Goal: Contribute content: Add original content to the website for others to see

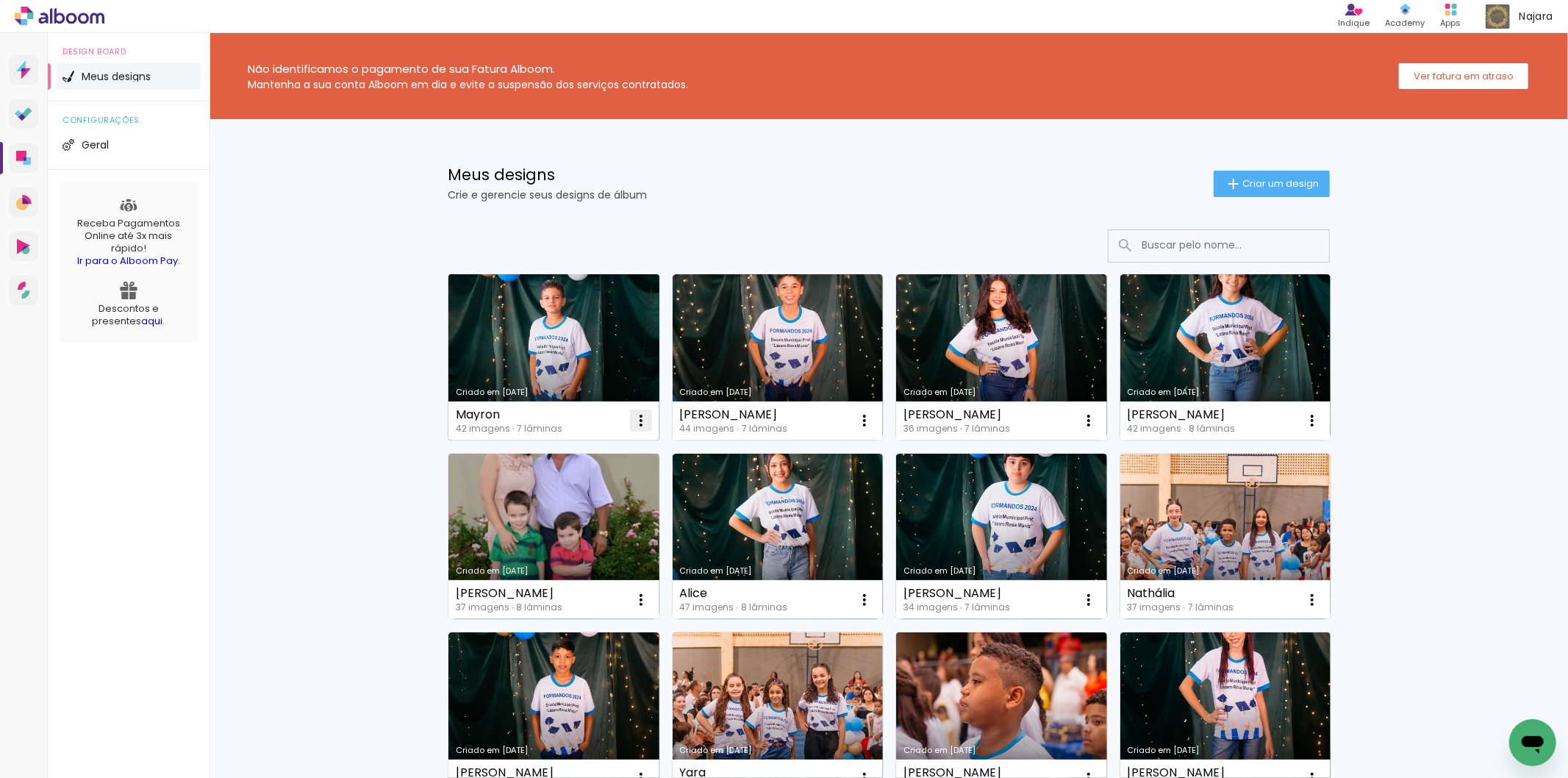
click at [637, 415] on iron-icon at bounding box center [641, 420] width 18 height 18
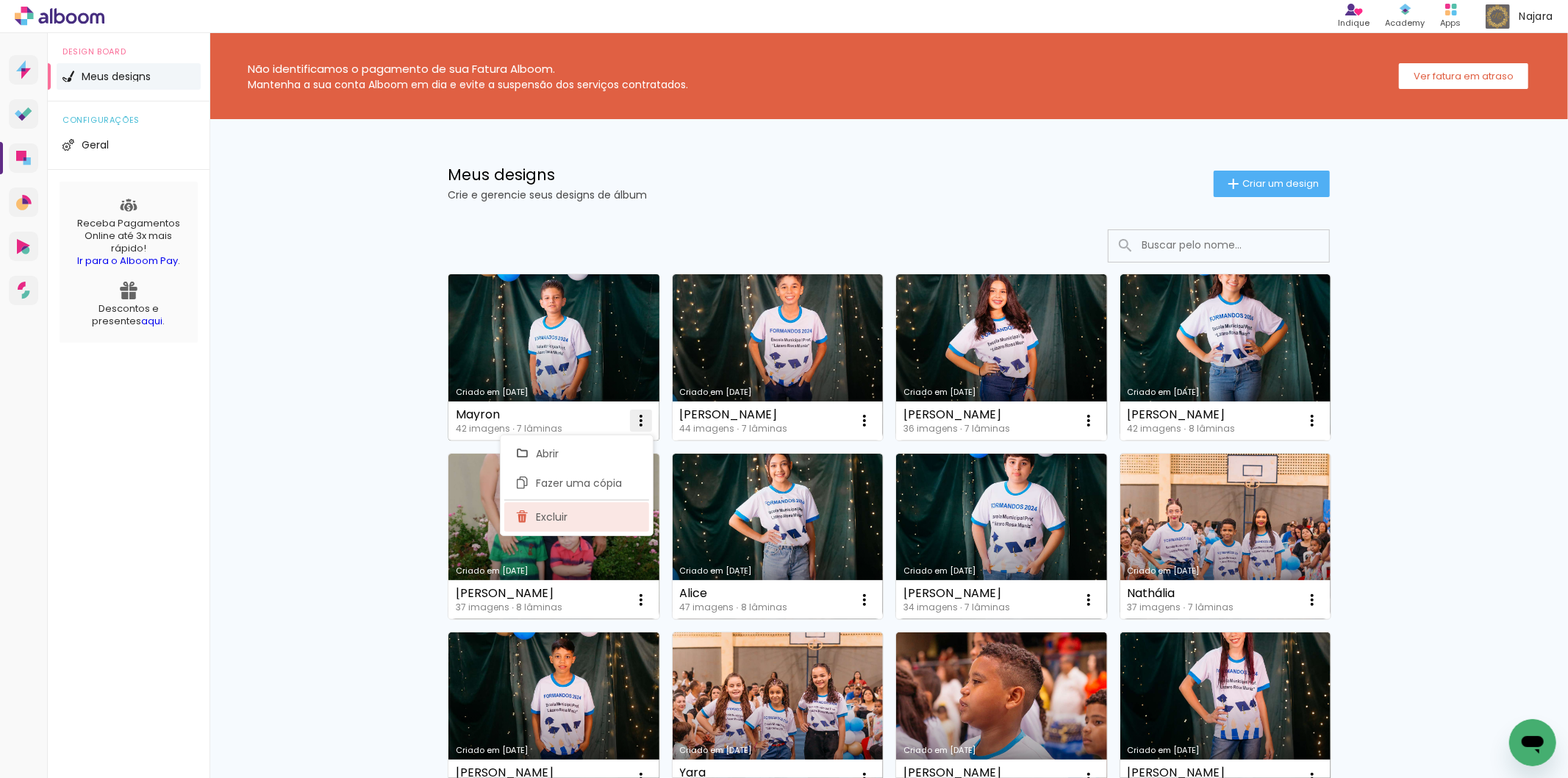
click at [581, 513] on paper-item "Excluir" at bounding box center [576, 516] width 145 height 29
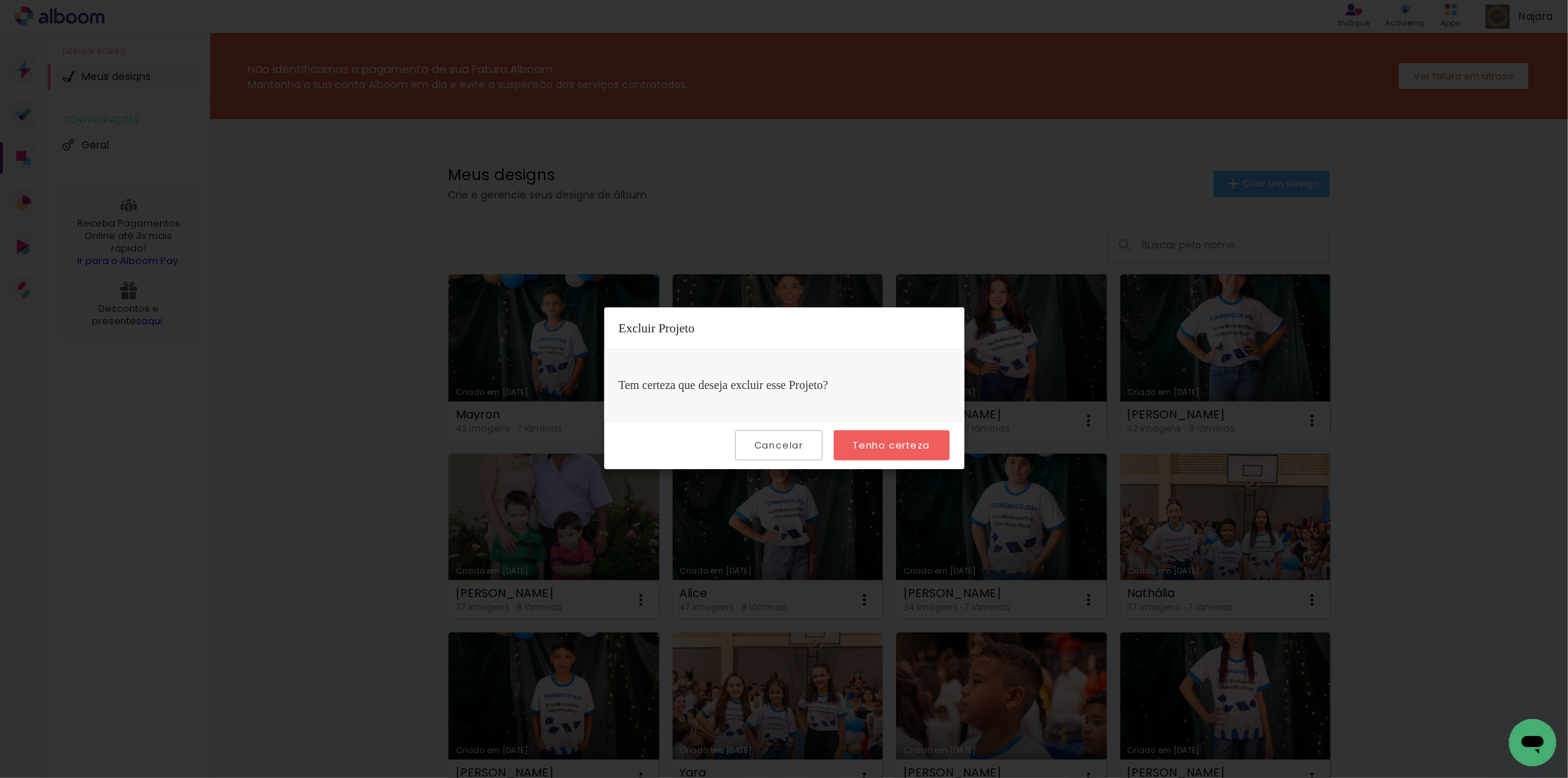
click at [0, 0] on slot "Tenho certeza" at bounding box center [0, 0] width 0 height 0
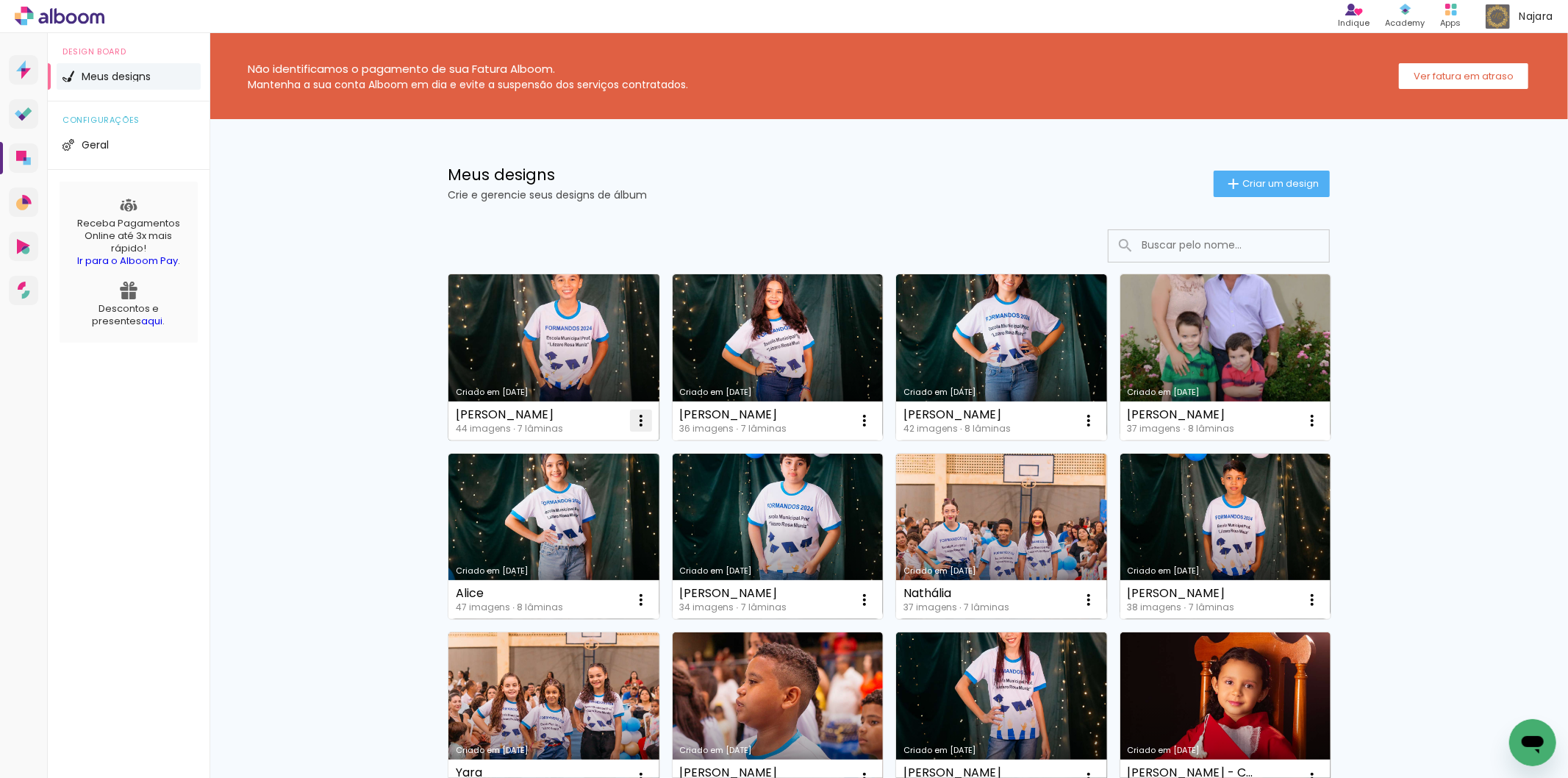
click at [633, 419] on iron-icon at bounding box center [641, 420] width 18 height 18
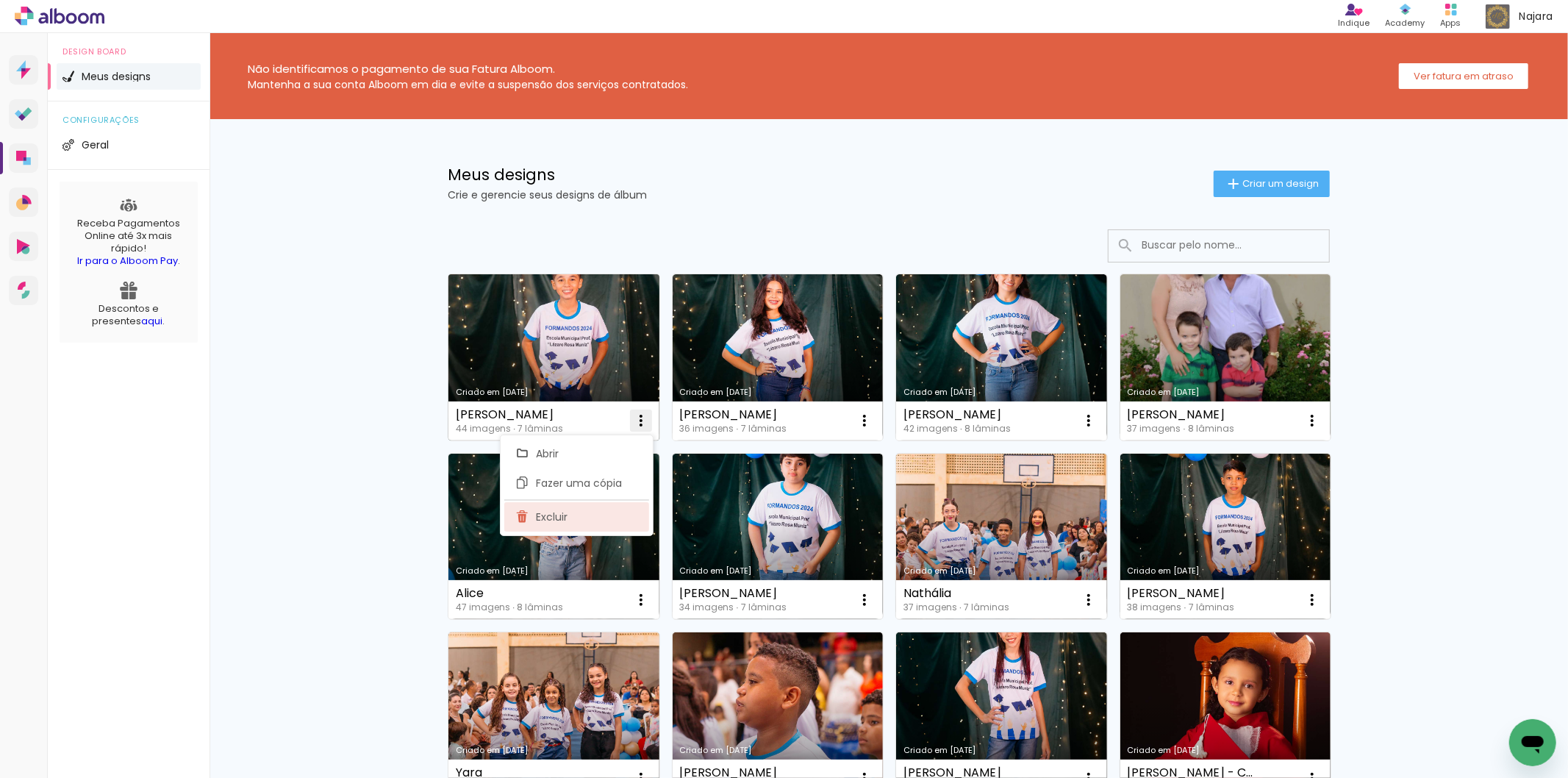
click at [614, 518] on paper-item "Excluir" at bounding box center [576, 516] width 145 height 29
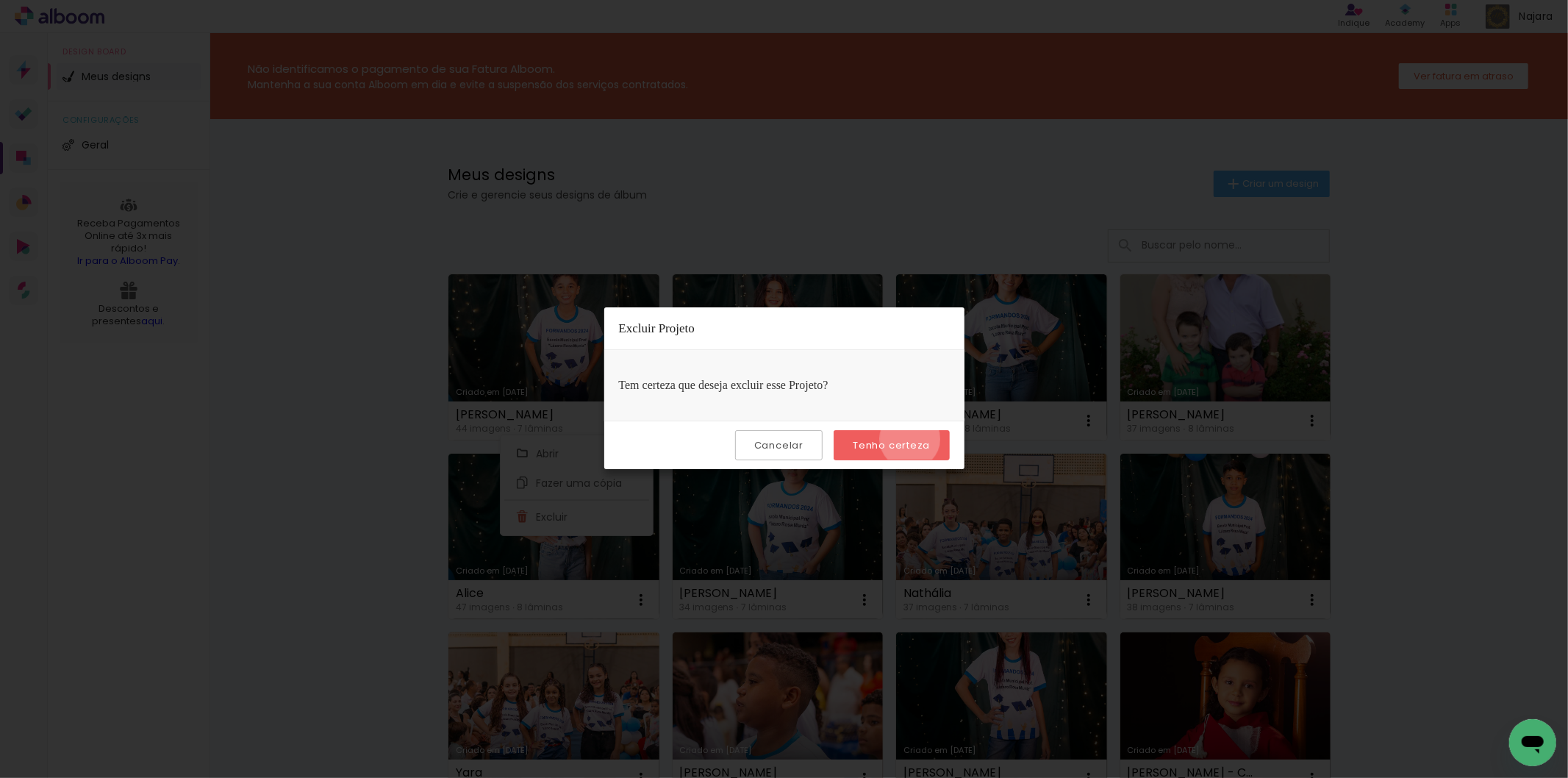
click at [0, 0] on slot "Tenho certeza" at bounding box center [0, 0] width 0 height 0
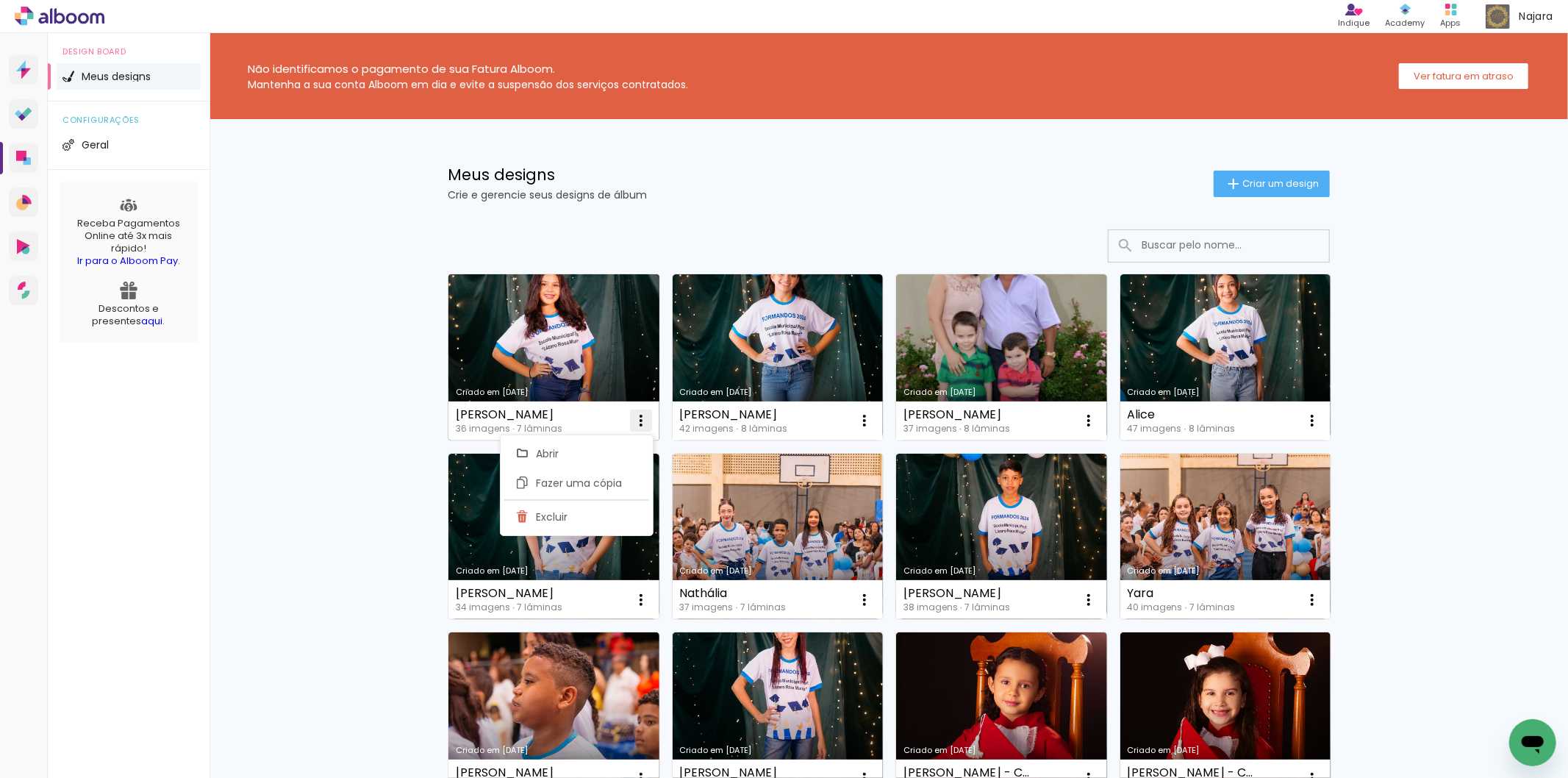
click at [633, 418] on iron-icon at bounding box center [641, 420] width 18 height 18
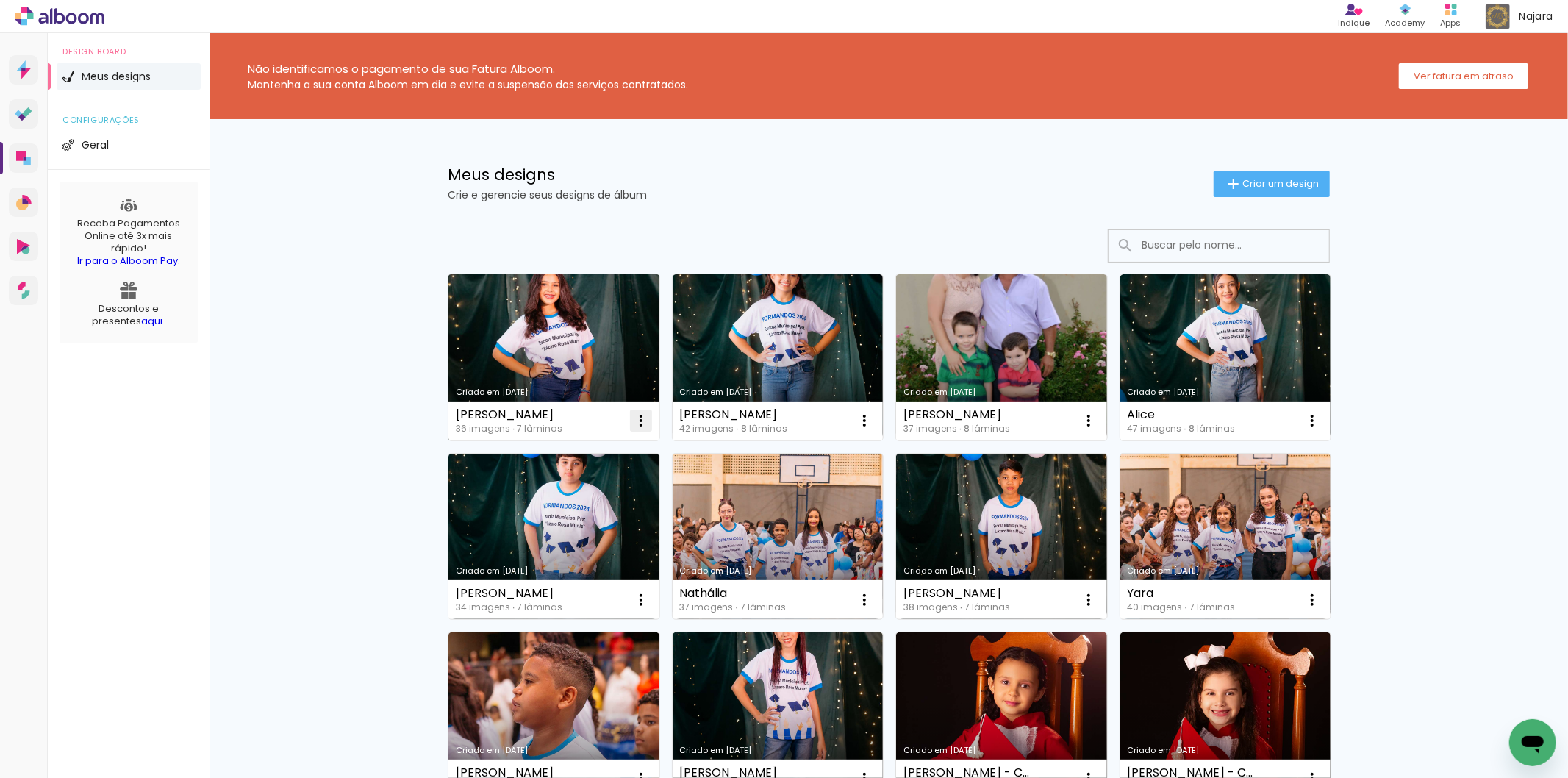
click at [640, 421] on iron-icon at bounding box center [641, 420] width 18 height 18
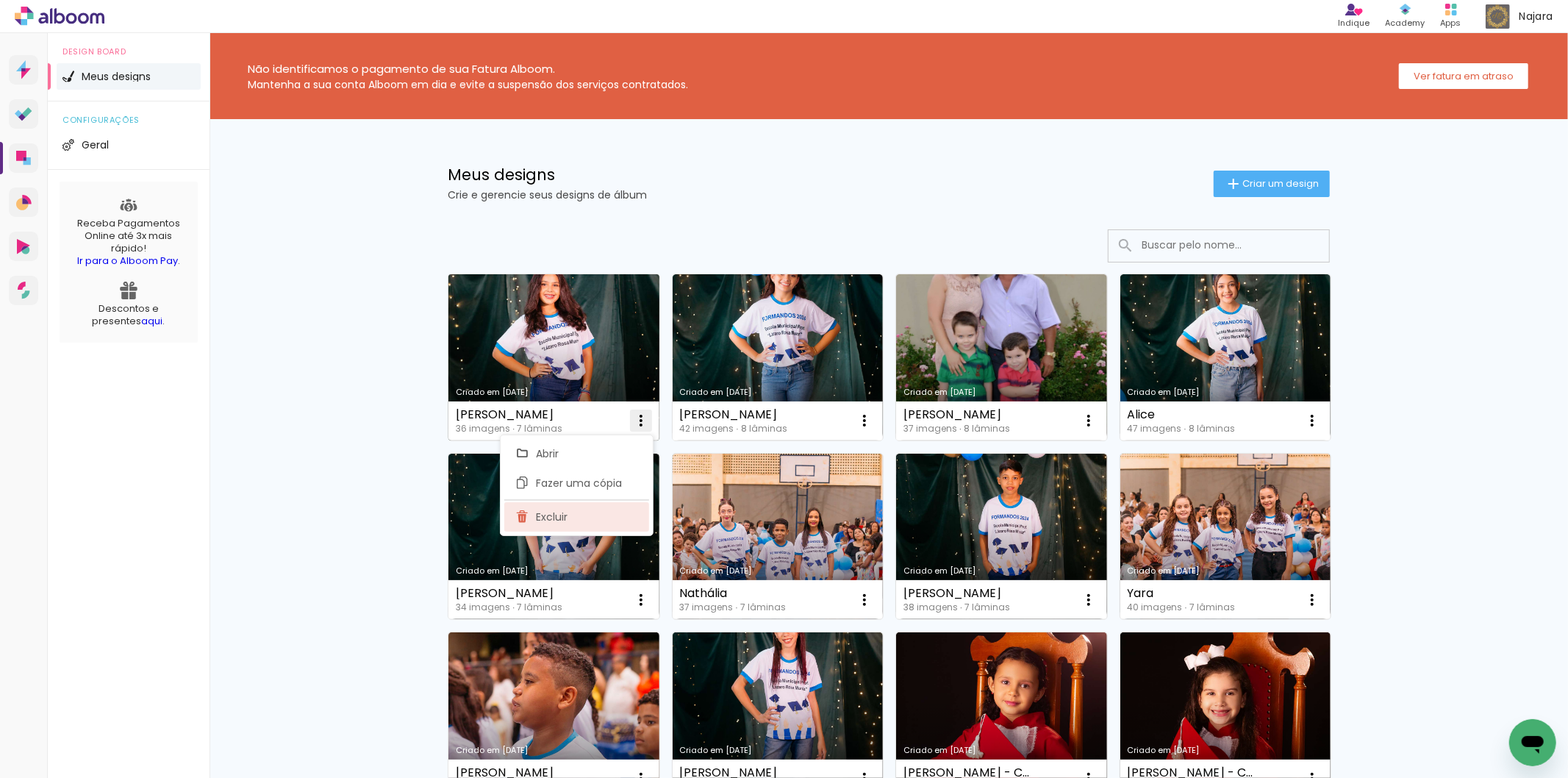
click at [604, 514] on paper-item "Excluir" at bounding box center [576, 516] width 145 height 29
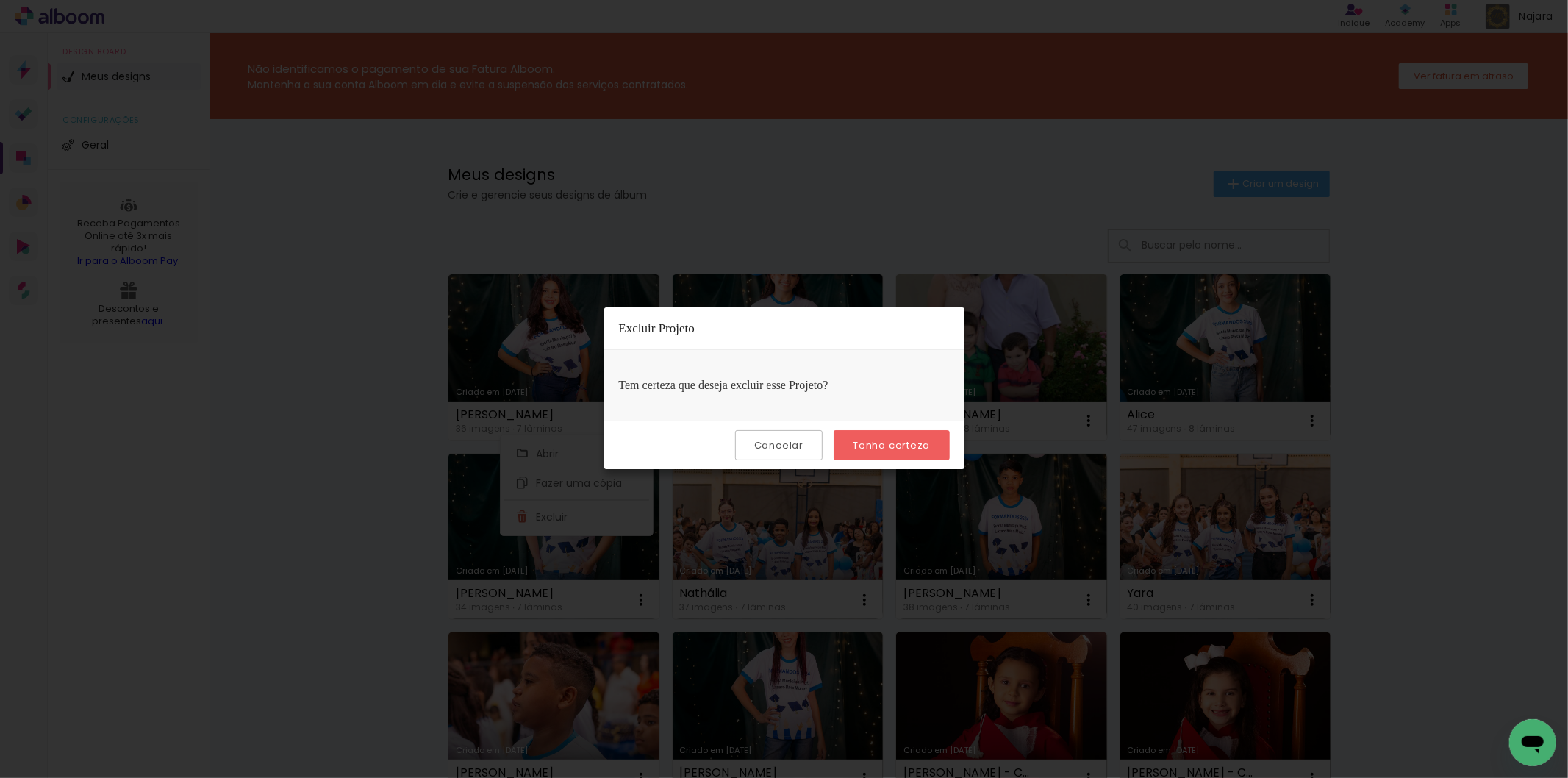
click at [848, 449] on paper-button "Tenho certeza" at bounding box center [892, 446] width 116 height 30
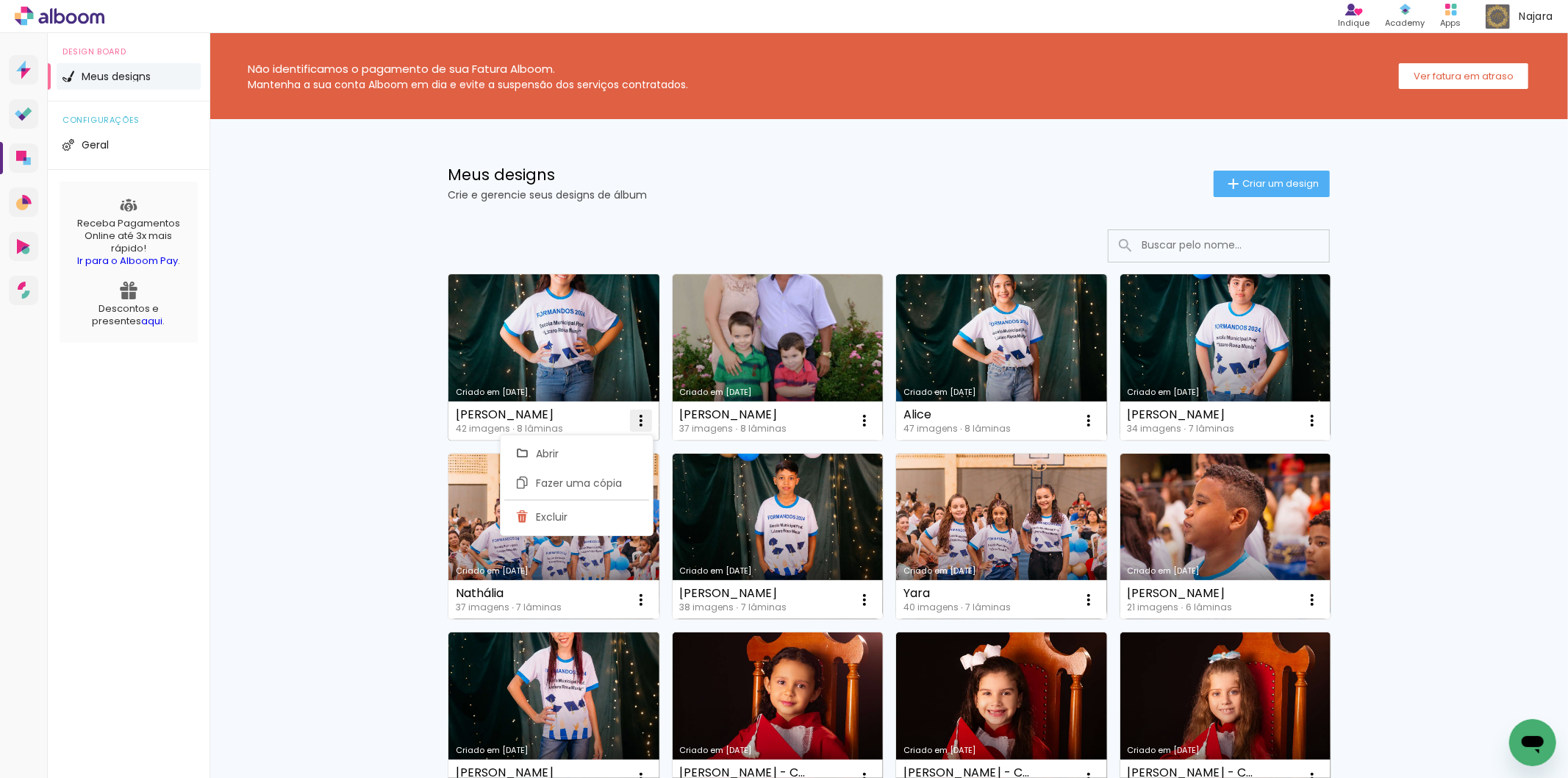
click at [633, 420] on iron-icon at bounding box center [641, 420] width 18 height 18
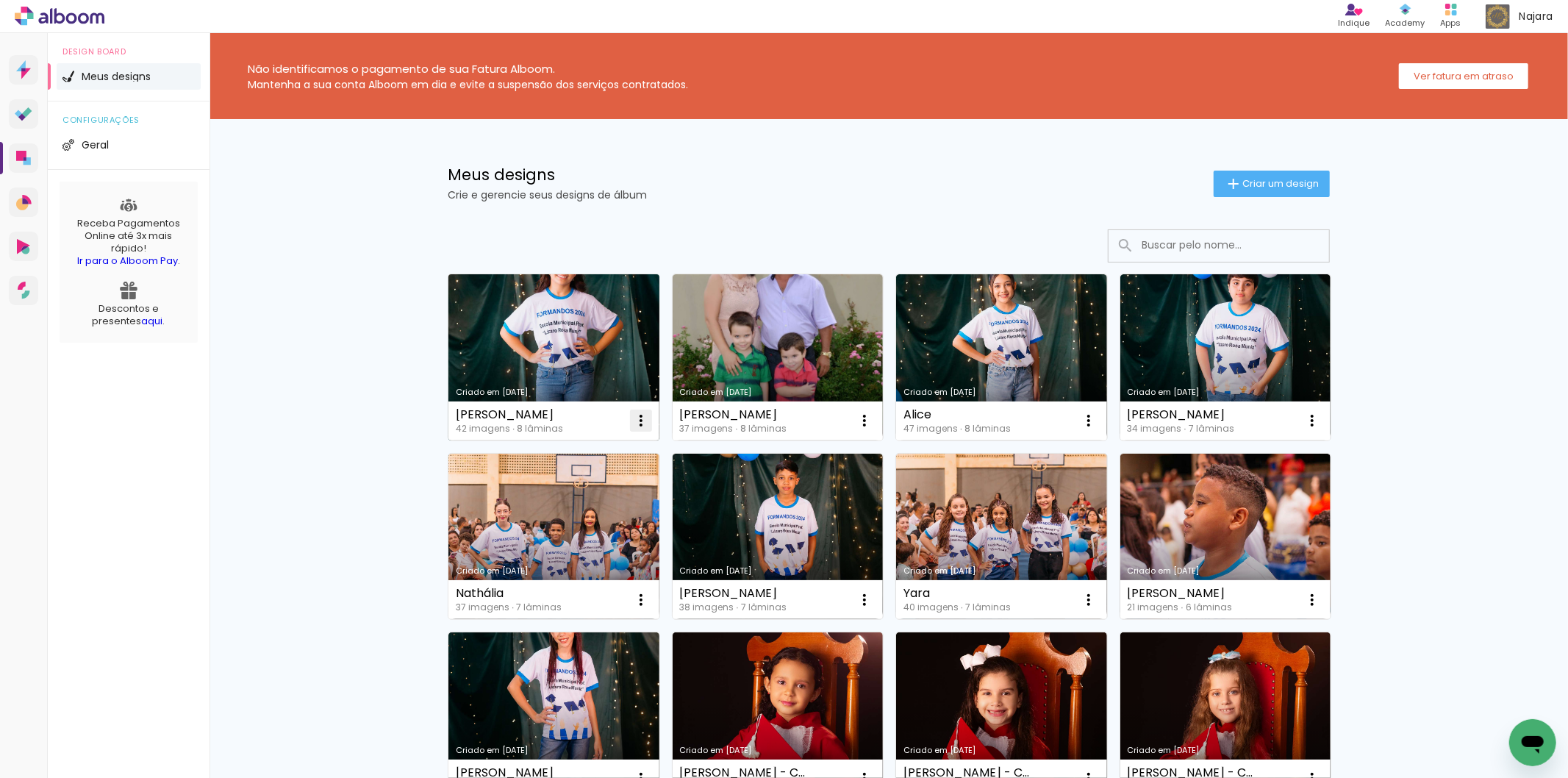
click at [637, 420] on iron-icon at bounding box center [641, 420] width 18 height 18
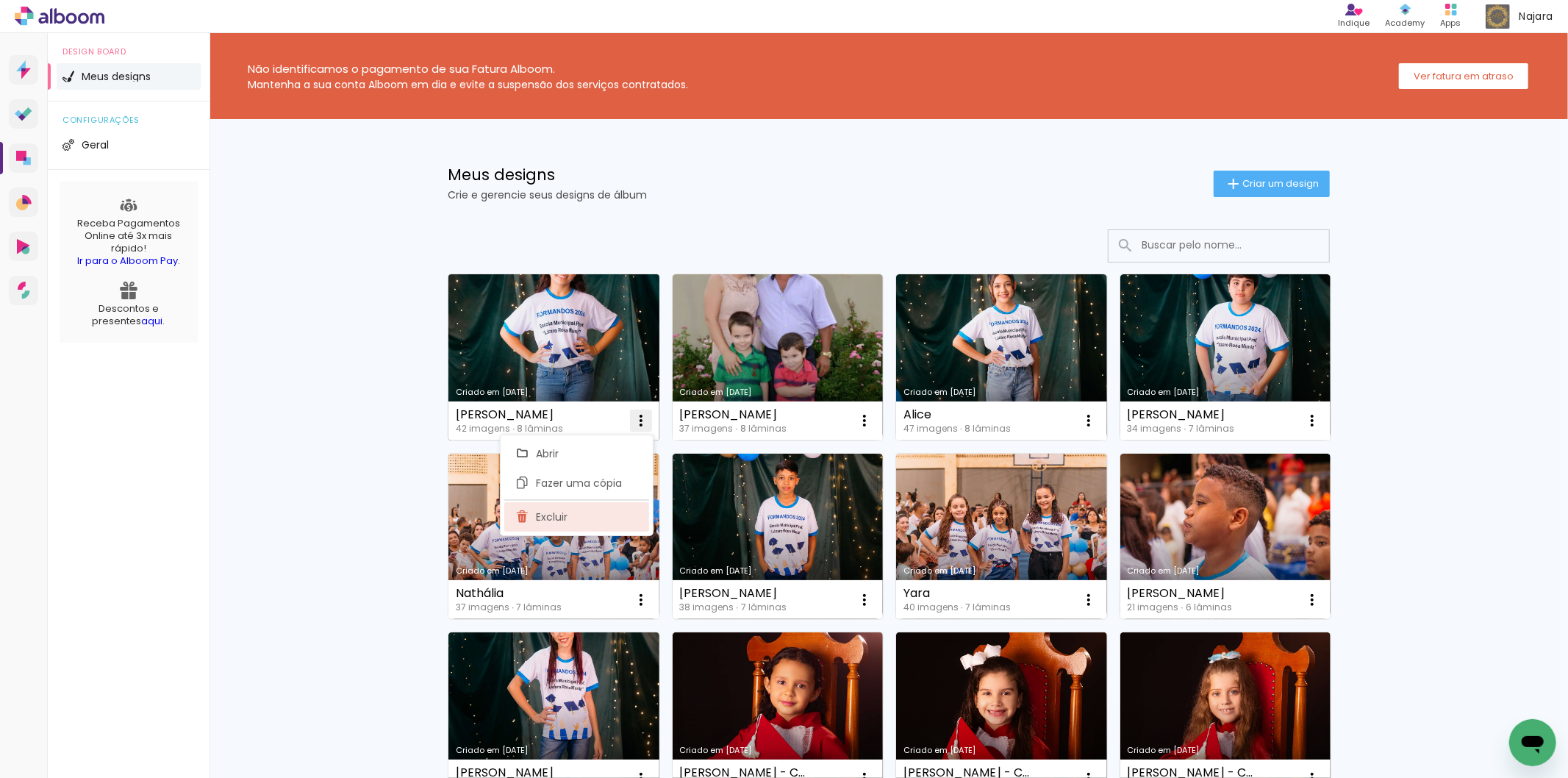
click at [608, 520] on paper-item "Excluir" at bounding box center [576, 516] width 145 height 29
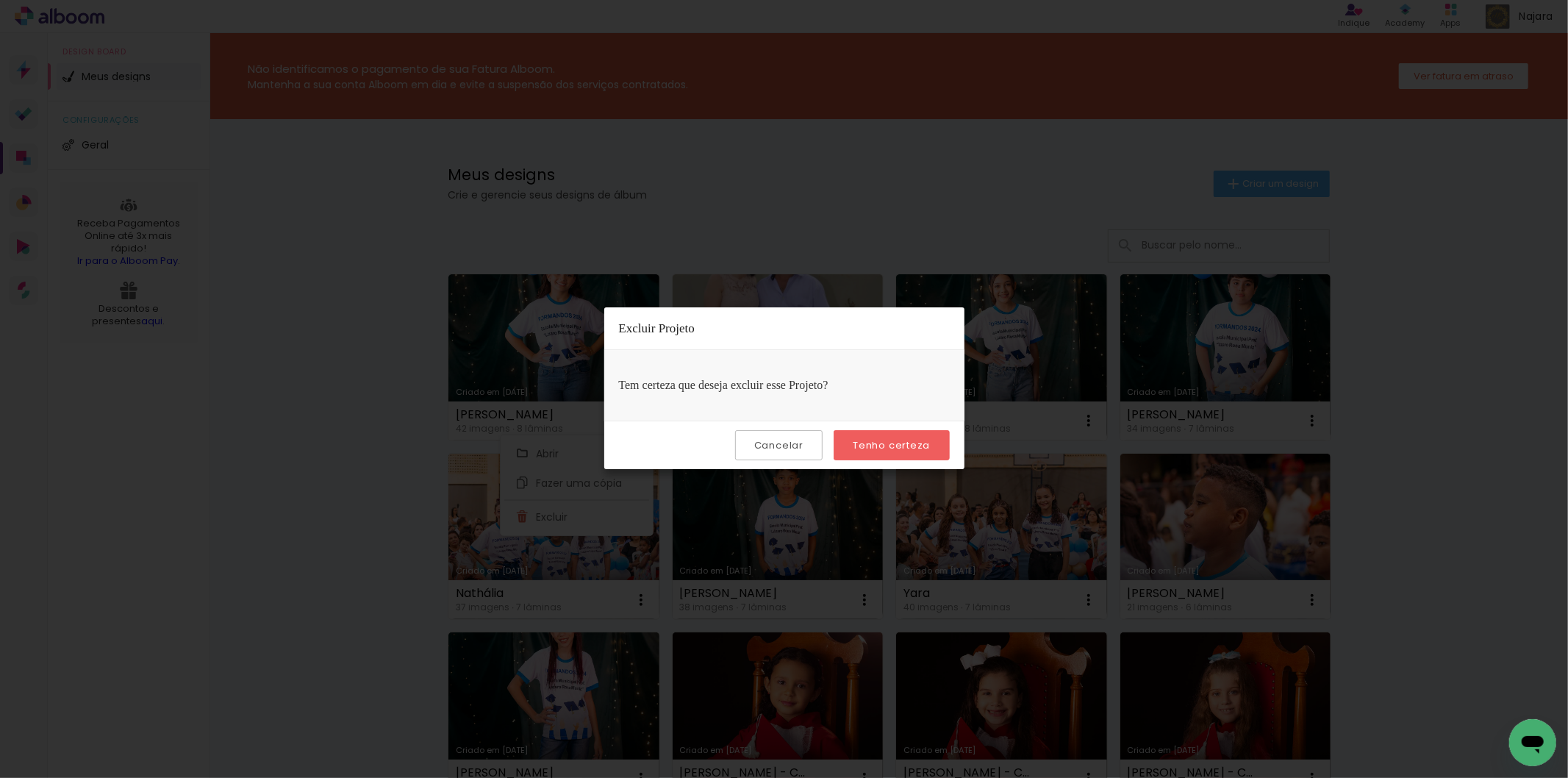
click at [0, 0] on slot "Tenho certeza" at bounding box center [0, 0] width 0 height 0
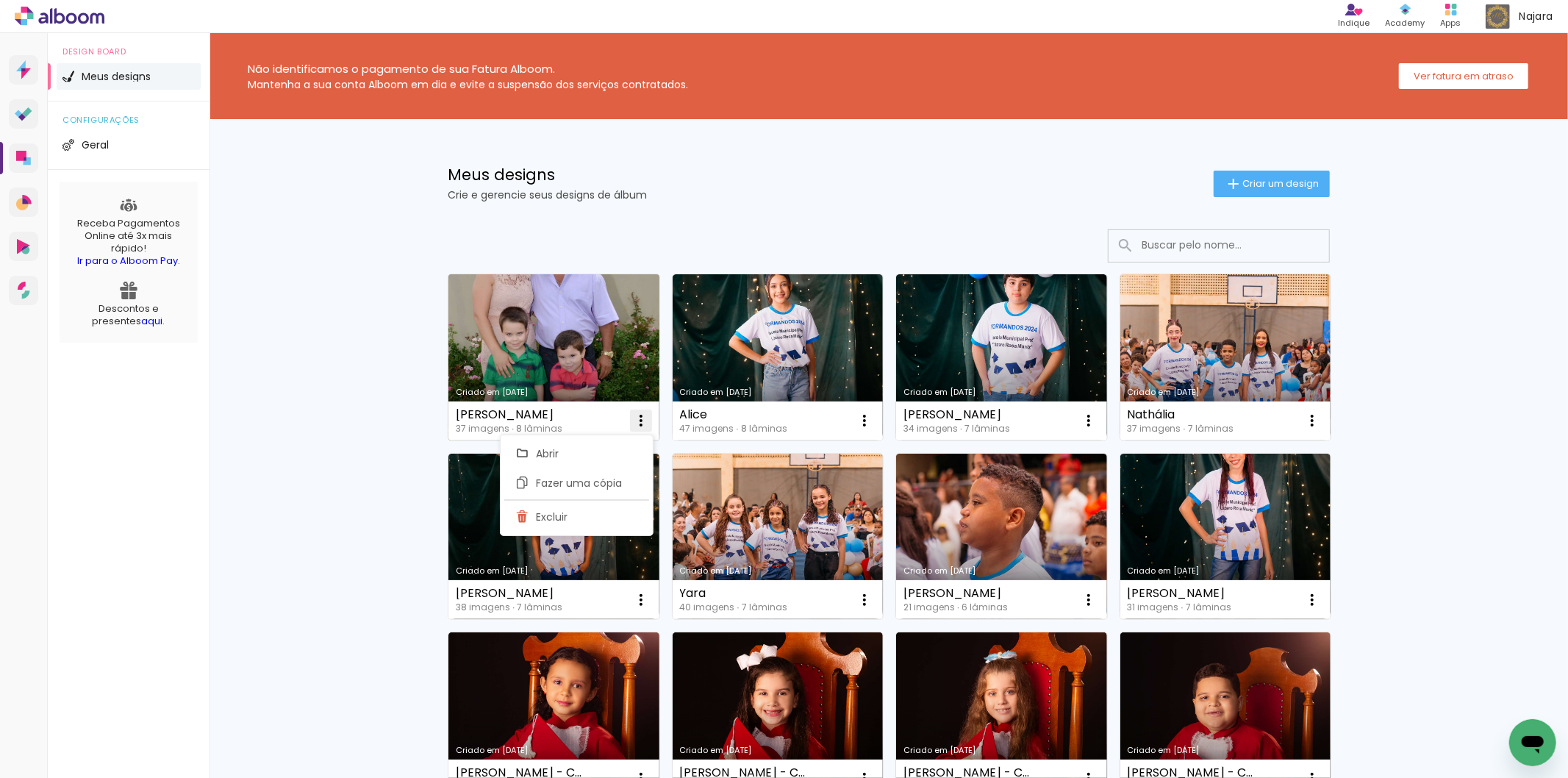
click at [634, 423] on iron-icon at bounding box center [641, 420] width 18 height 18
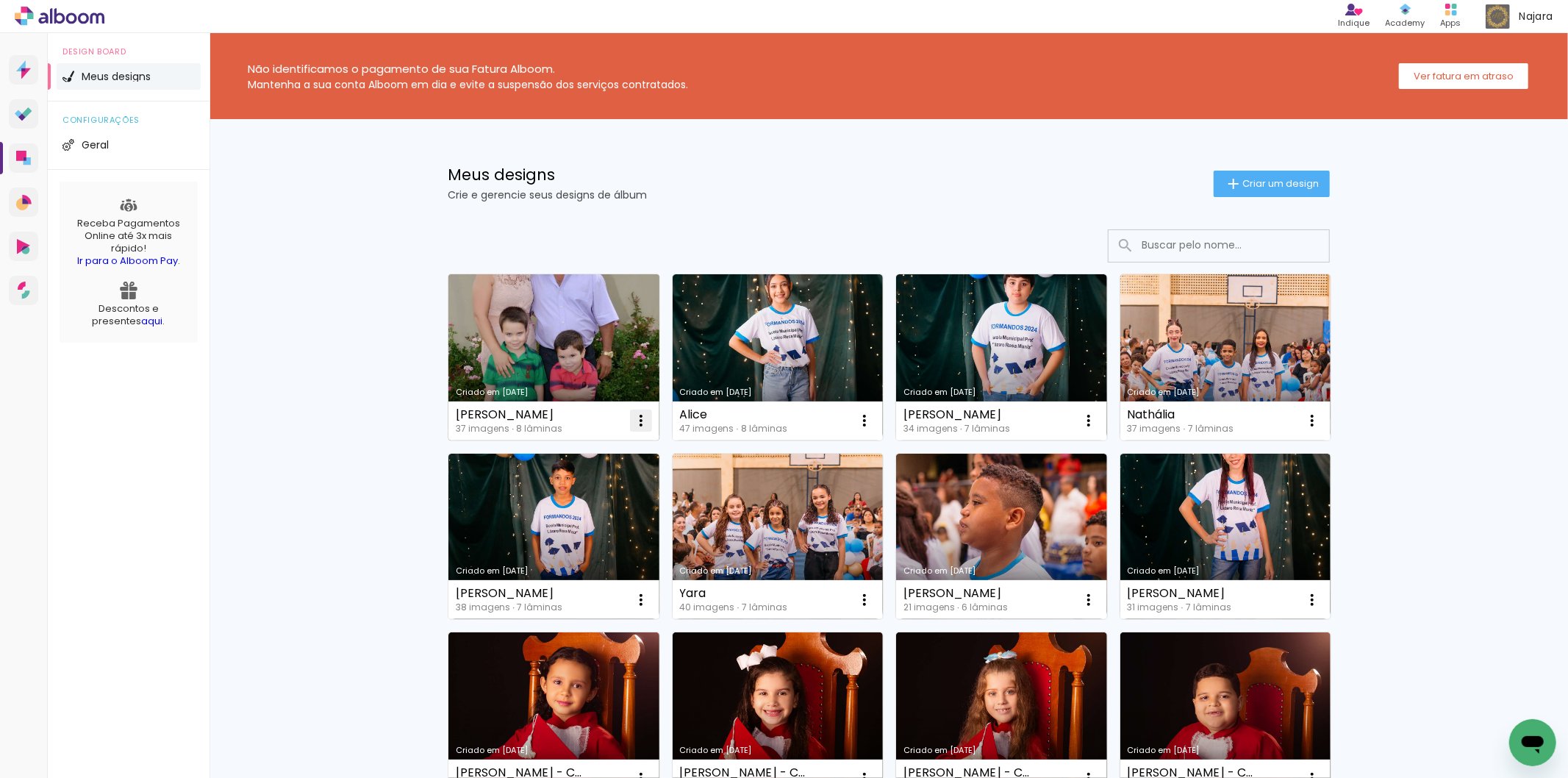
click at [634, 423] on iron-icon at bounding box center [641, 420] width 18 height 18
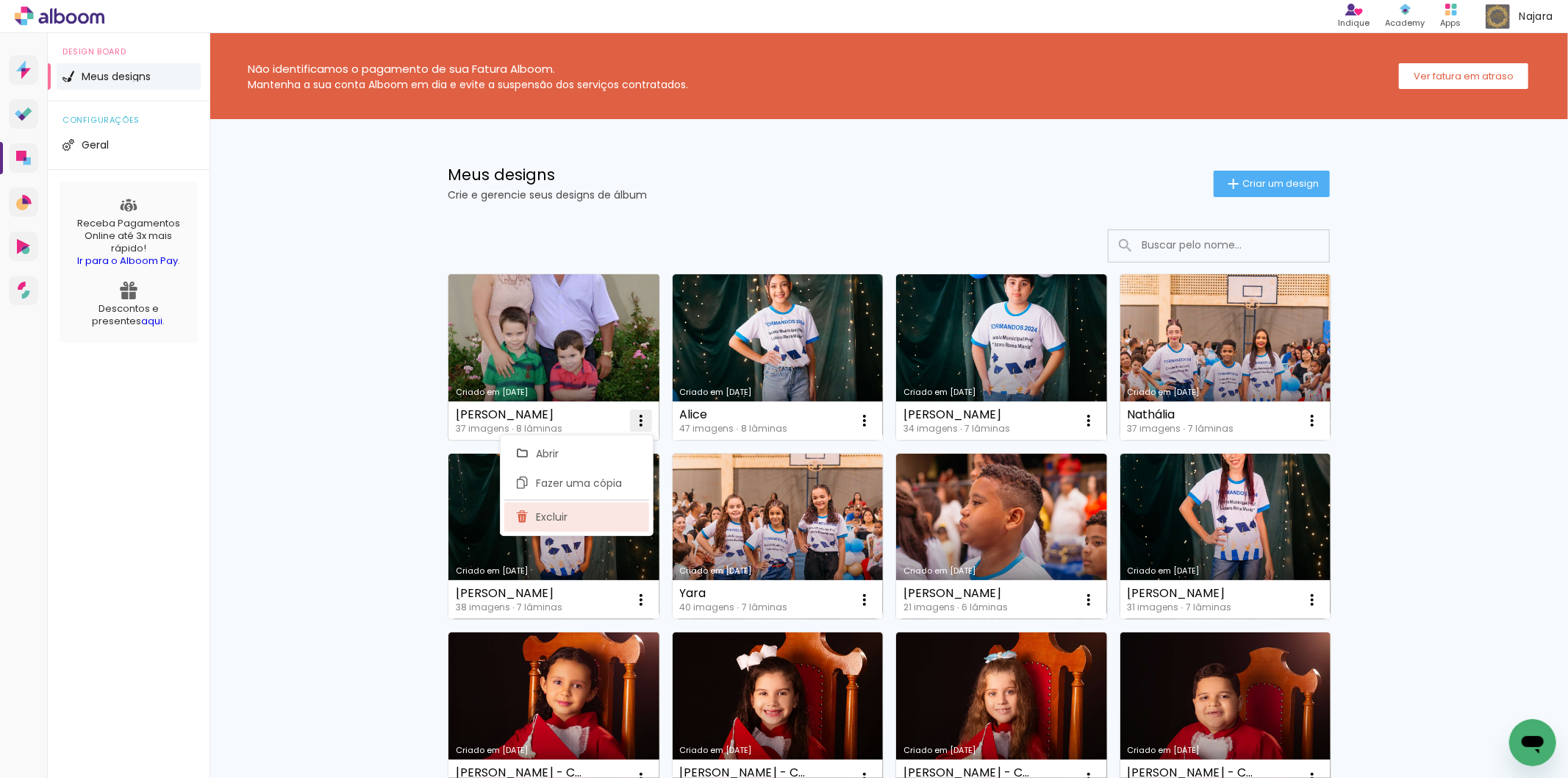
click at [629, 525] on paper-item "Excluir" at bounding box center [576, 516] width 145 height 29
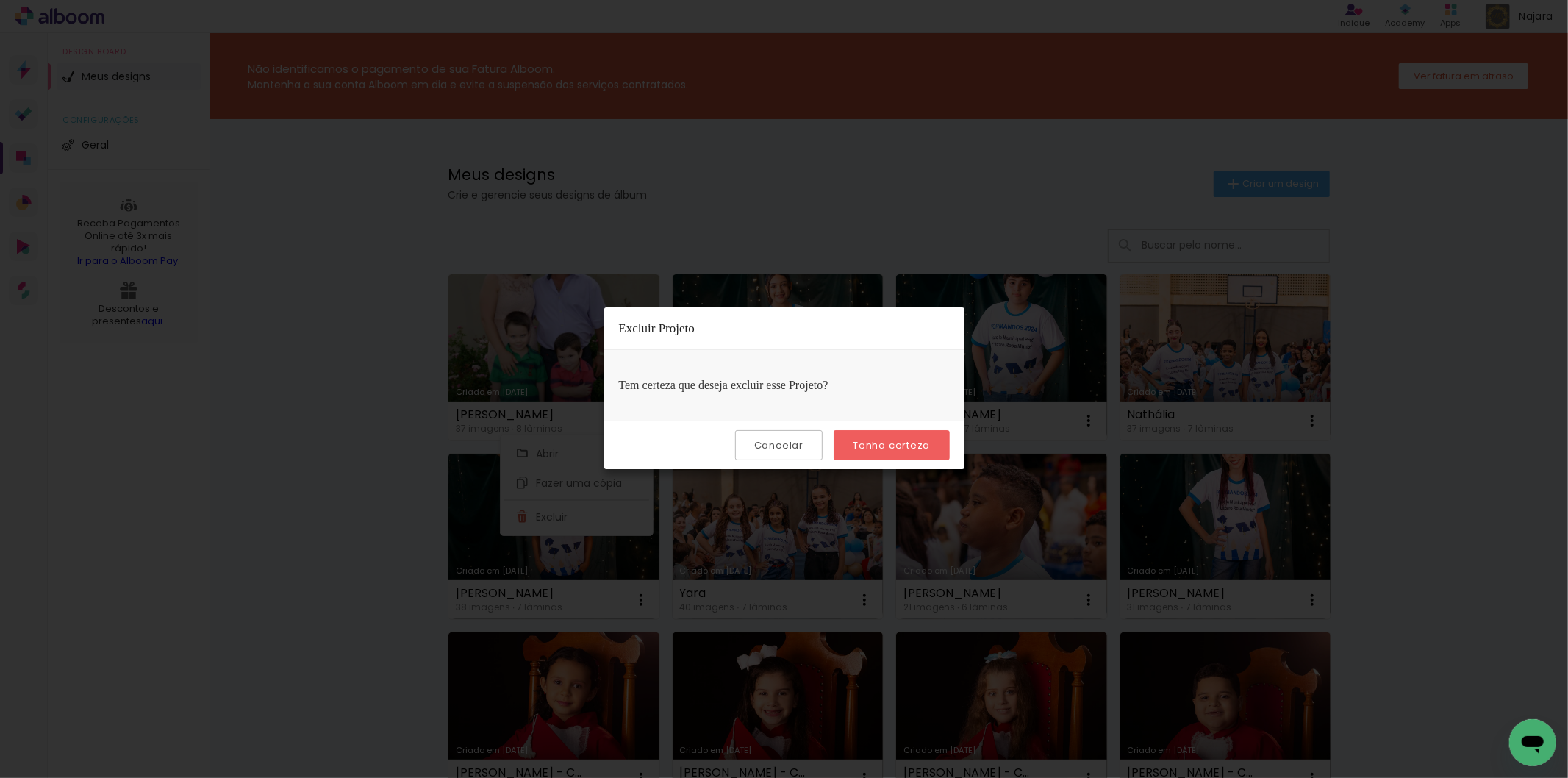
click at [0, 0] on slot "Tenho certeza" at bounding box center [0, 0] width 0 height 0
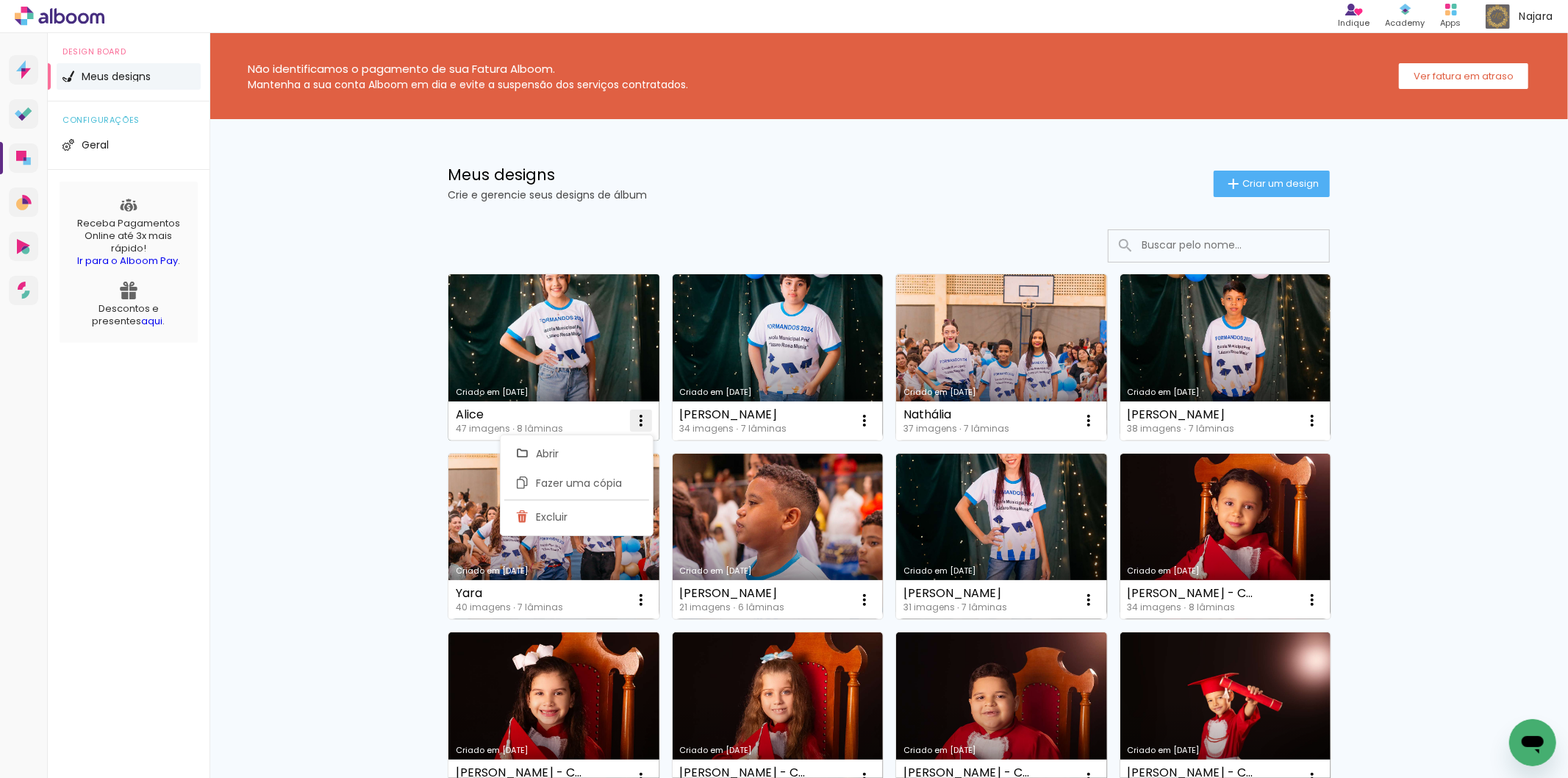
click at [638, 419] on iron-icon at bounding box center [641, 420] width 18 height 18
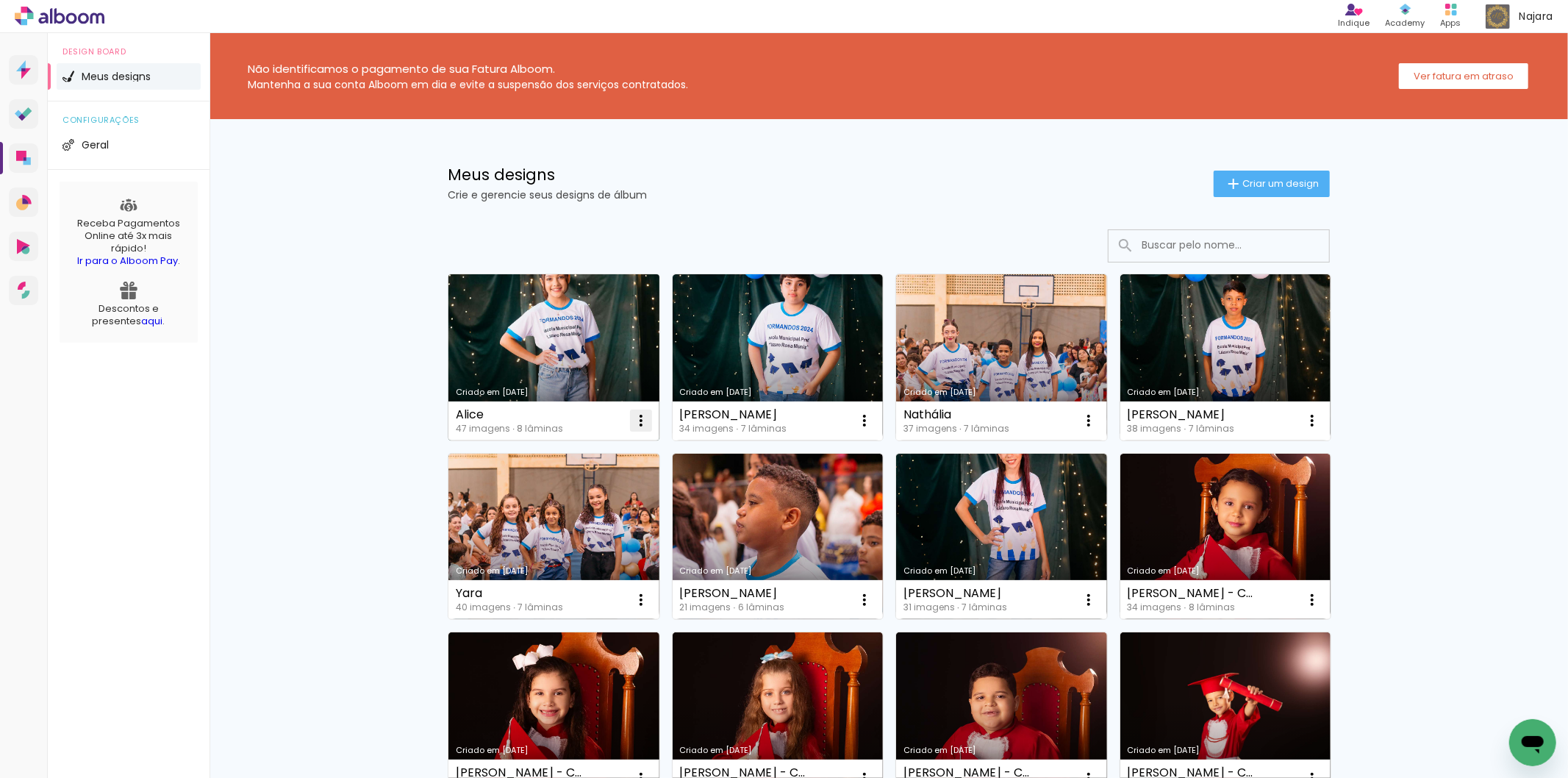
click at [636, 417] on iron-icon at bounding box center [641, 420] width 18 height 18
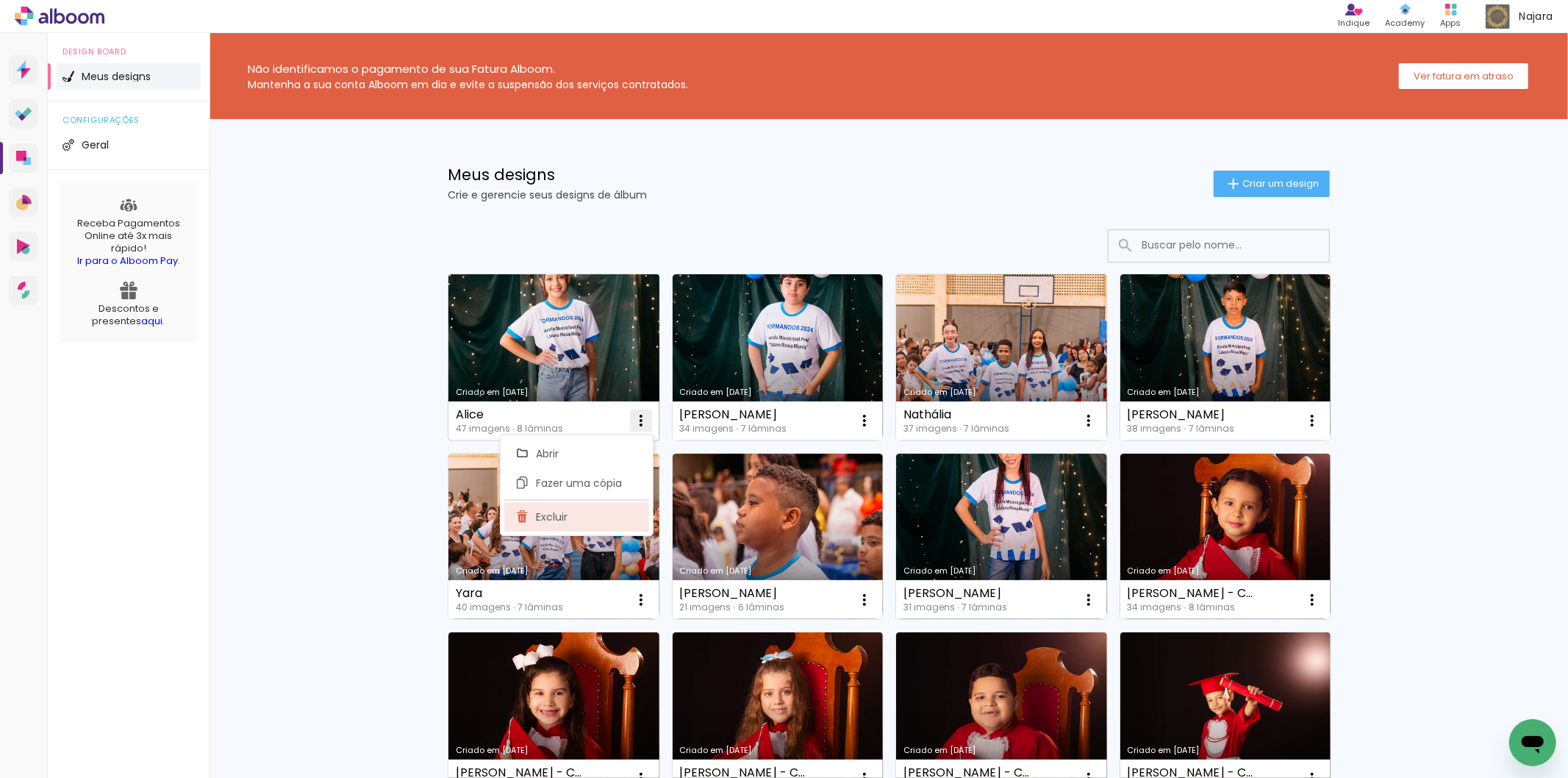
click at [606, 504] on paper-item "Excluir" at bounding box center [576, 516] width 145 height 29
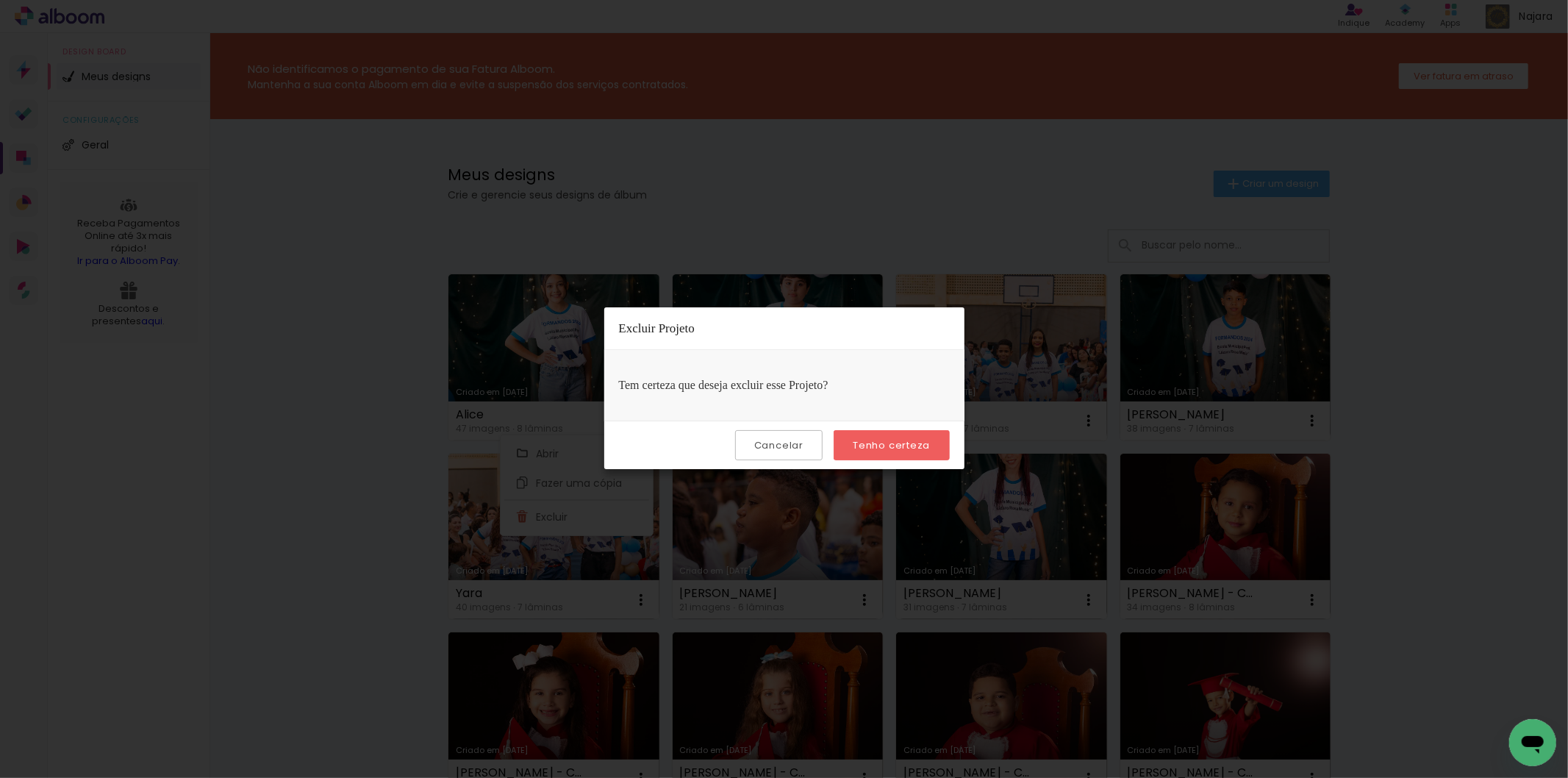
click at [858, 435] on paper-button "Tenho certeza" at bounding box center [892, 446] width 116 height 30
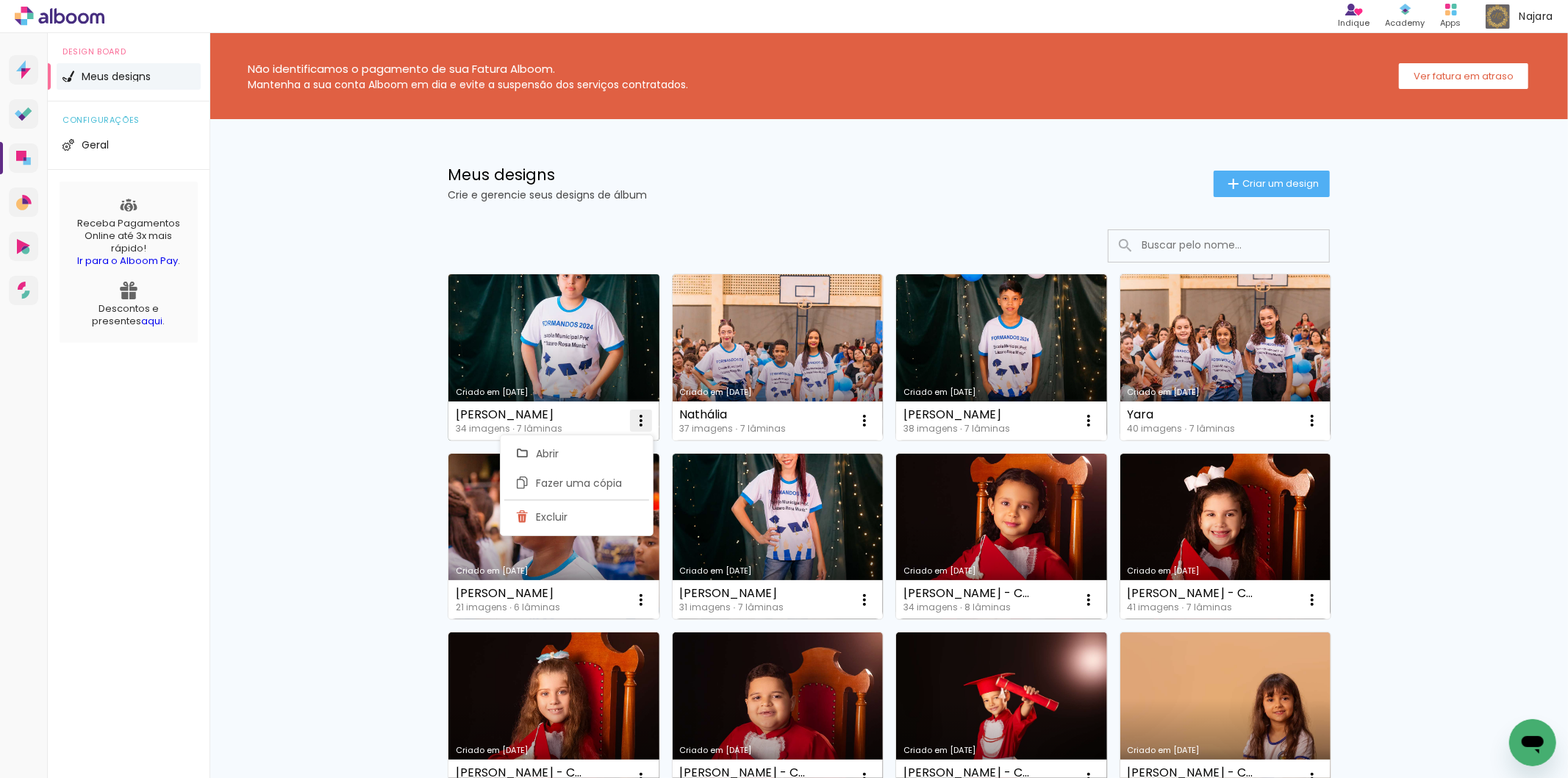
click at [638, 415] on iron-icon at bounding box center [641, 420] width 18 height 18
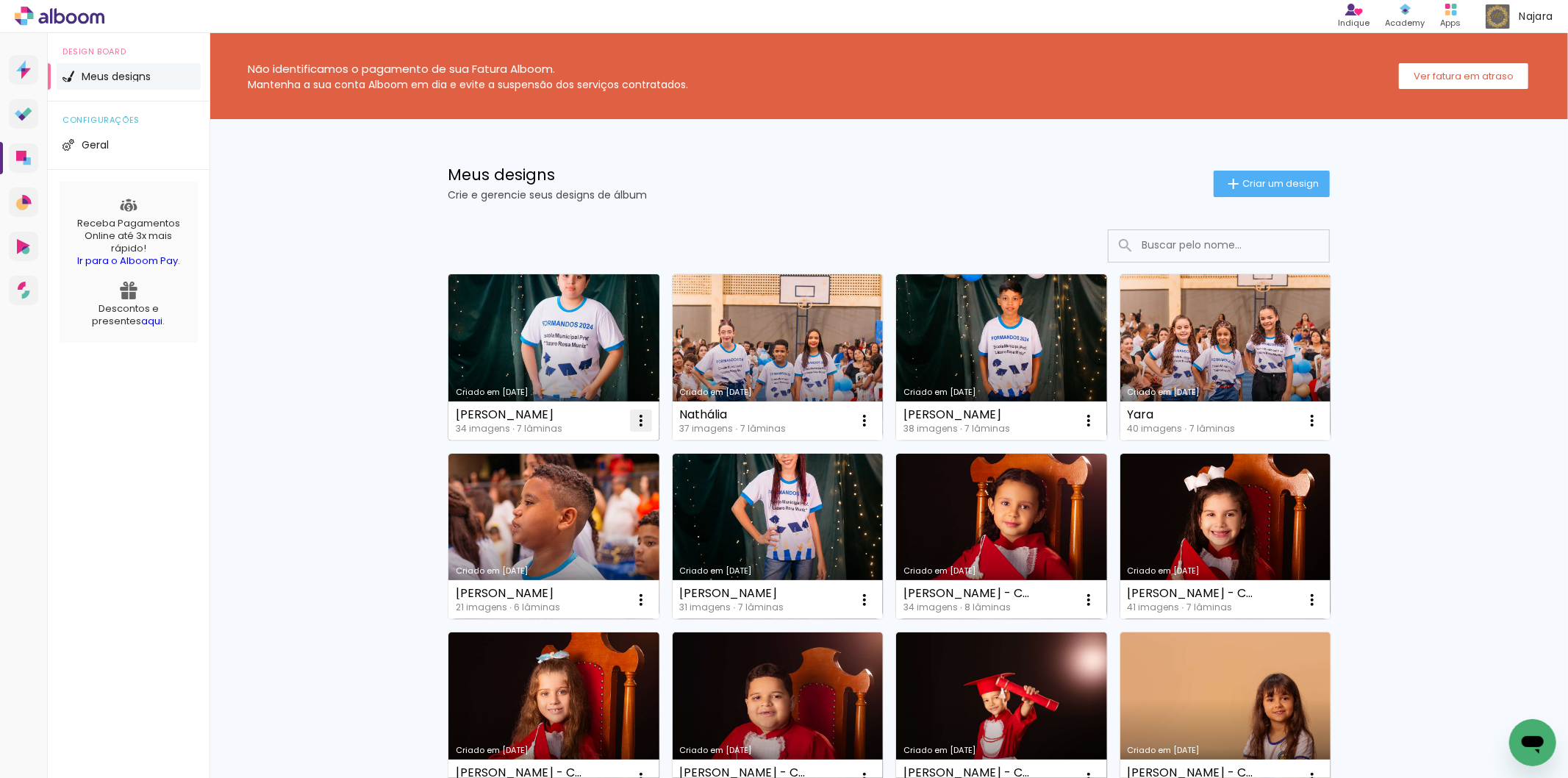
click at [638, 415] on iron-icon at bounding box center [641, 420] width 18 height 18
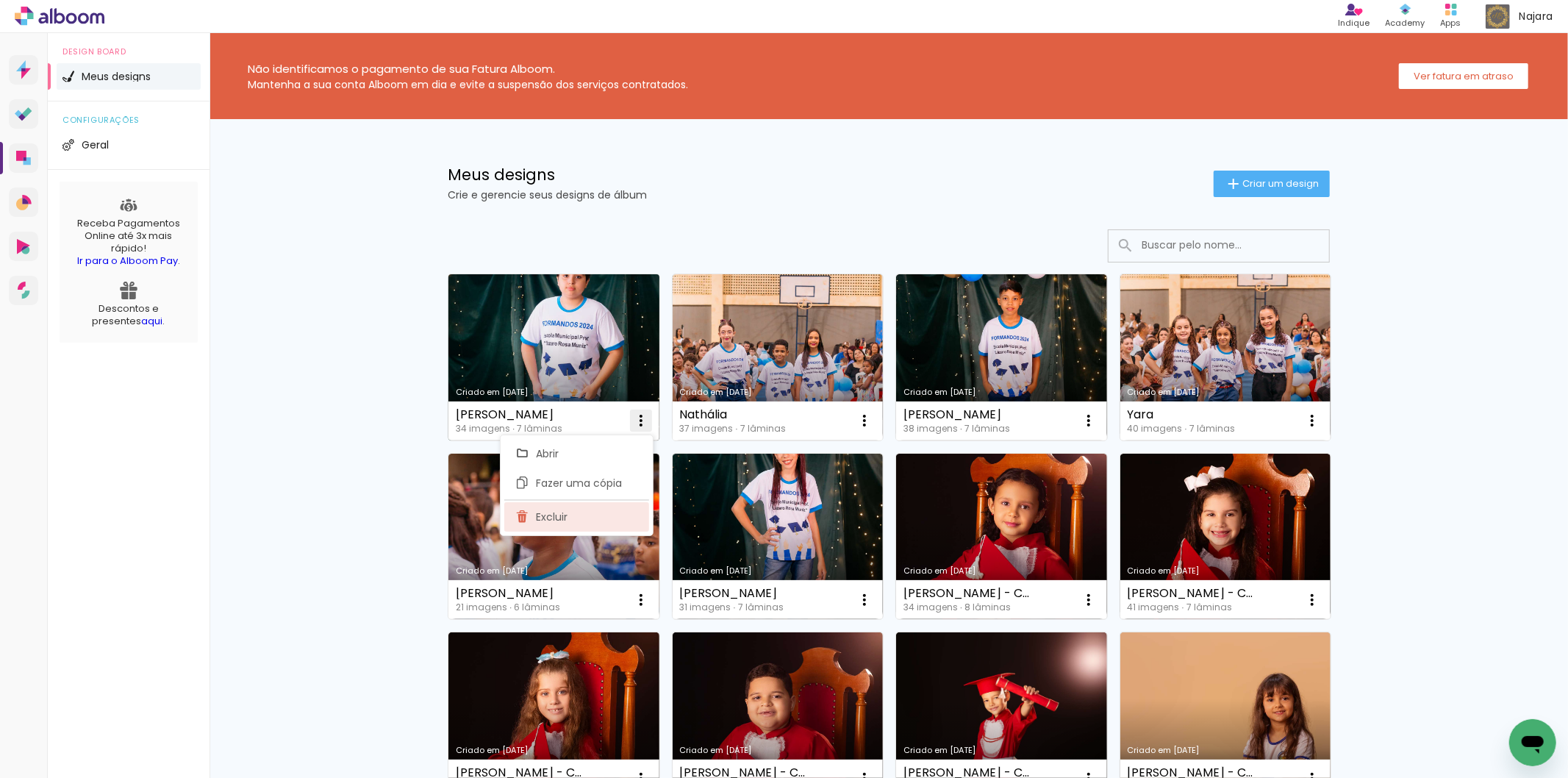
click at [612, 514] on paper-item "Excluir" at bounding box center [576, 516] width 145 height 29
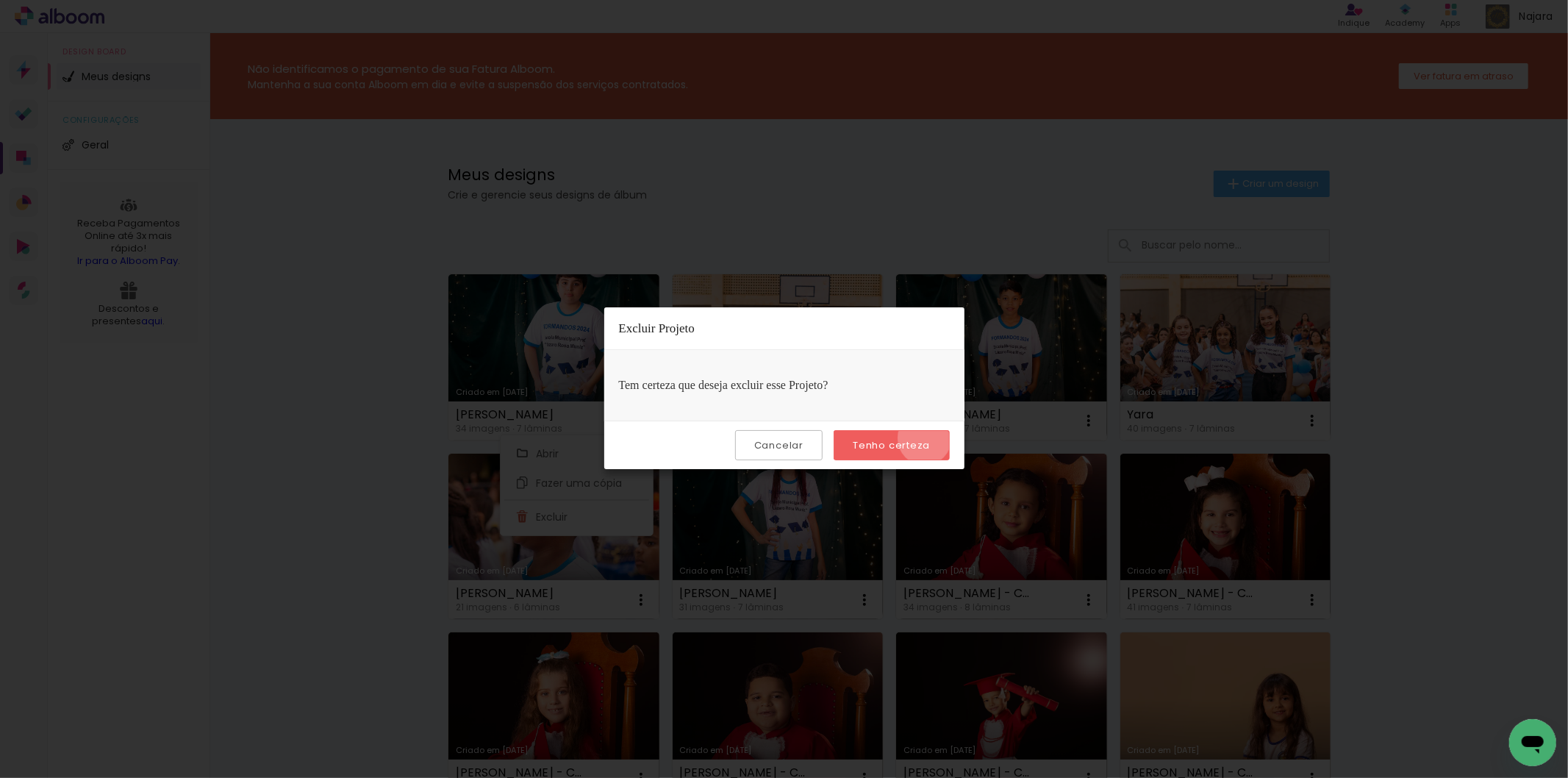
click at [0, 0] on slot "Tenho certeza" at bounding box center [0, 0] width 0 height 0
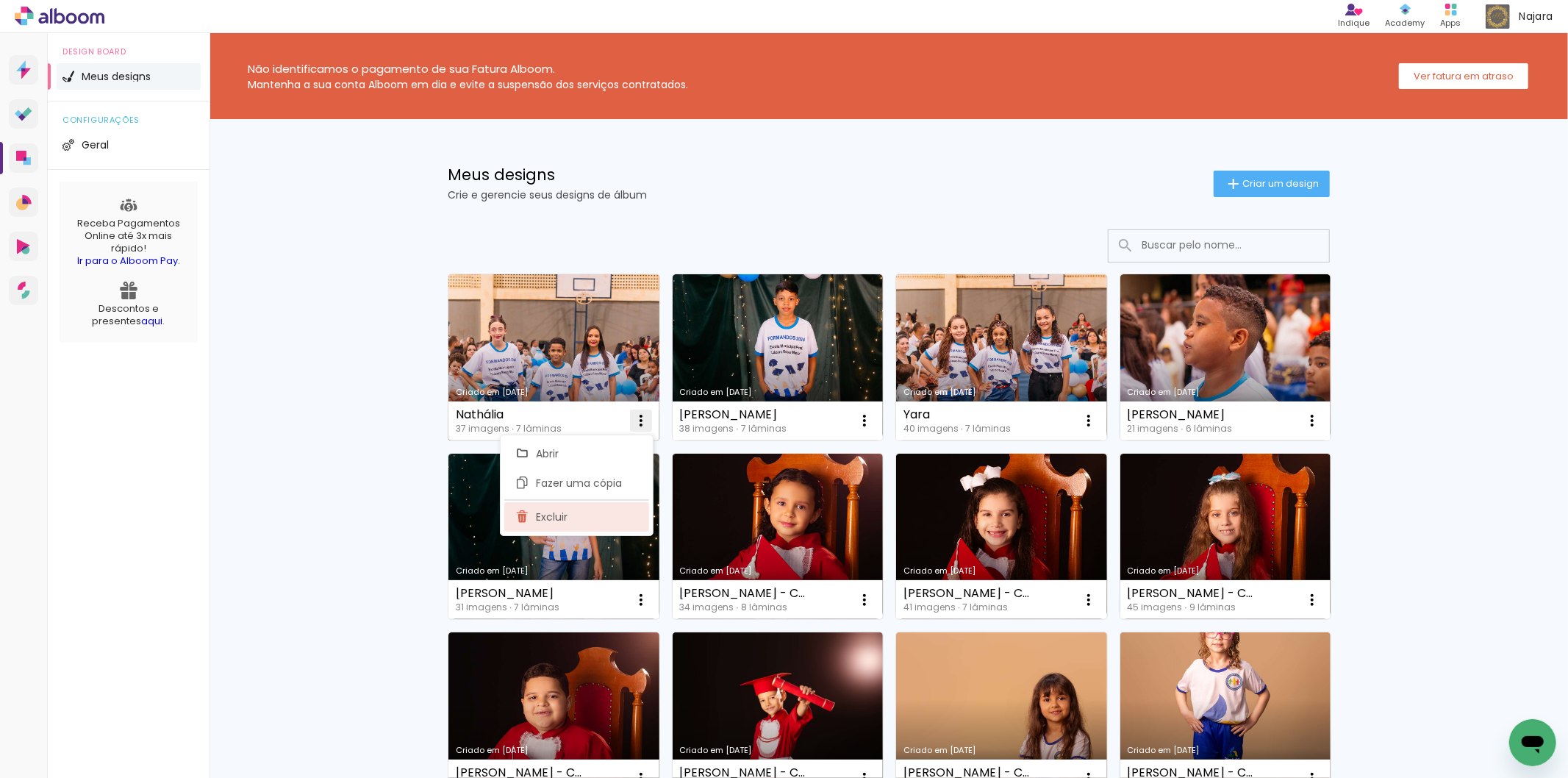
click at [633, 514] on paper-item "Excluir" at bounding box center [576, 516] width 145 height 29
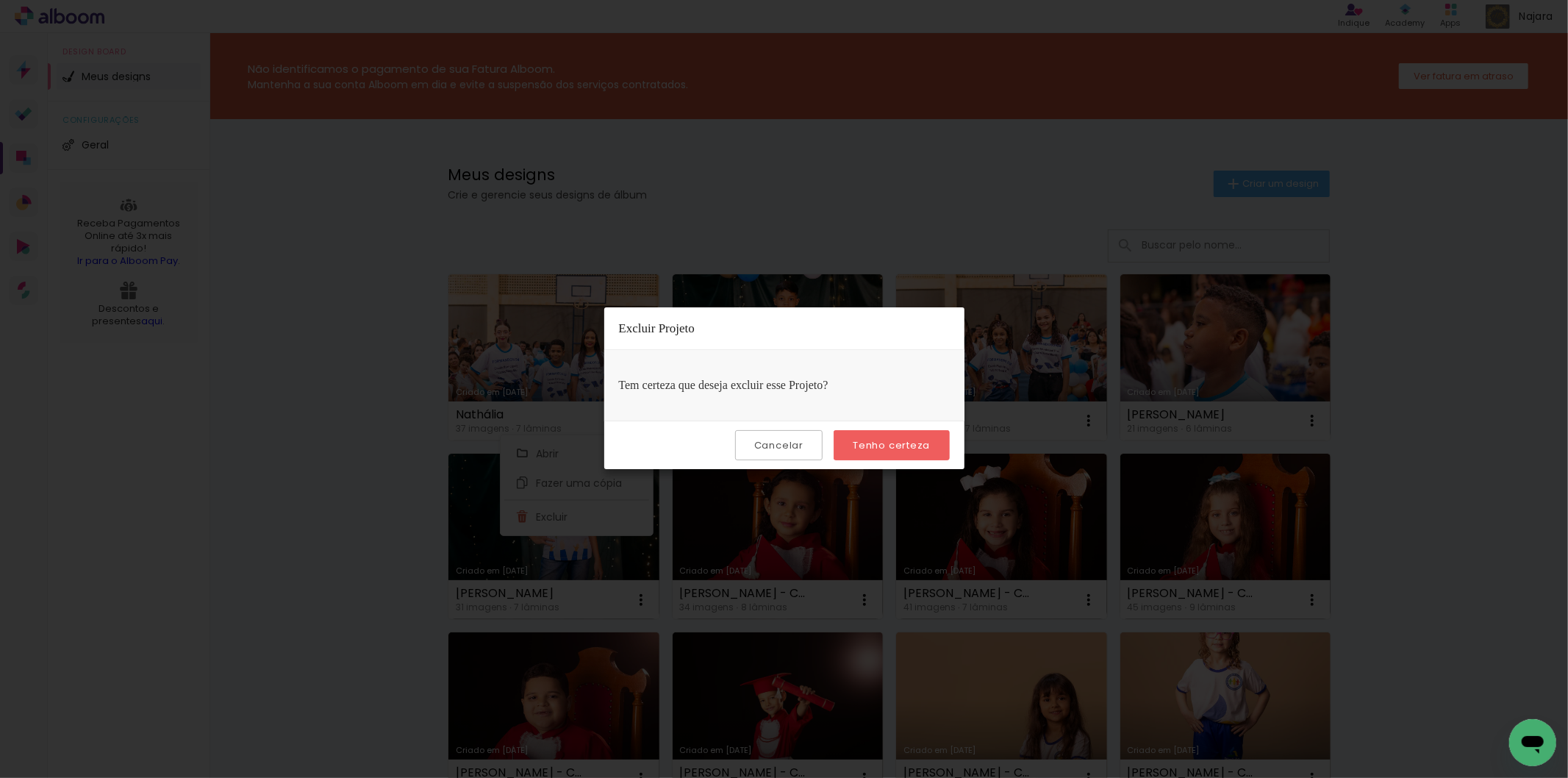
click at [889, 436] on paper-button "Tenho certeza" at bounding box center [892, 446] width 116 height 30
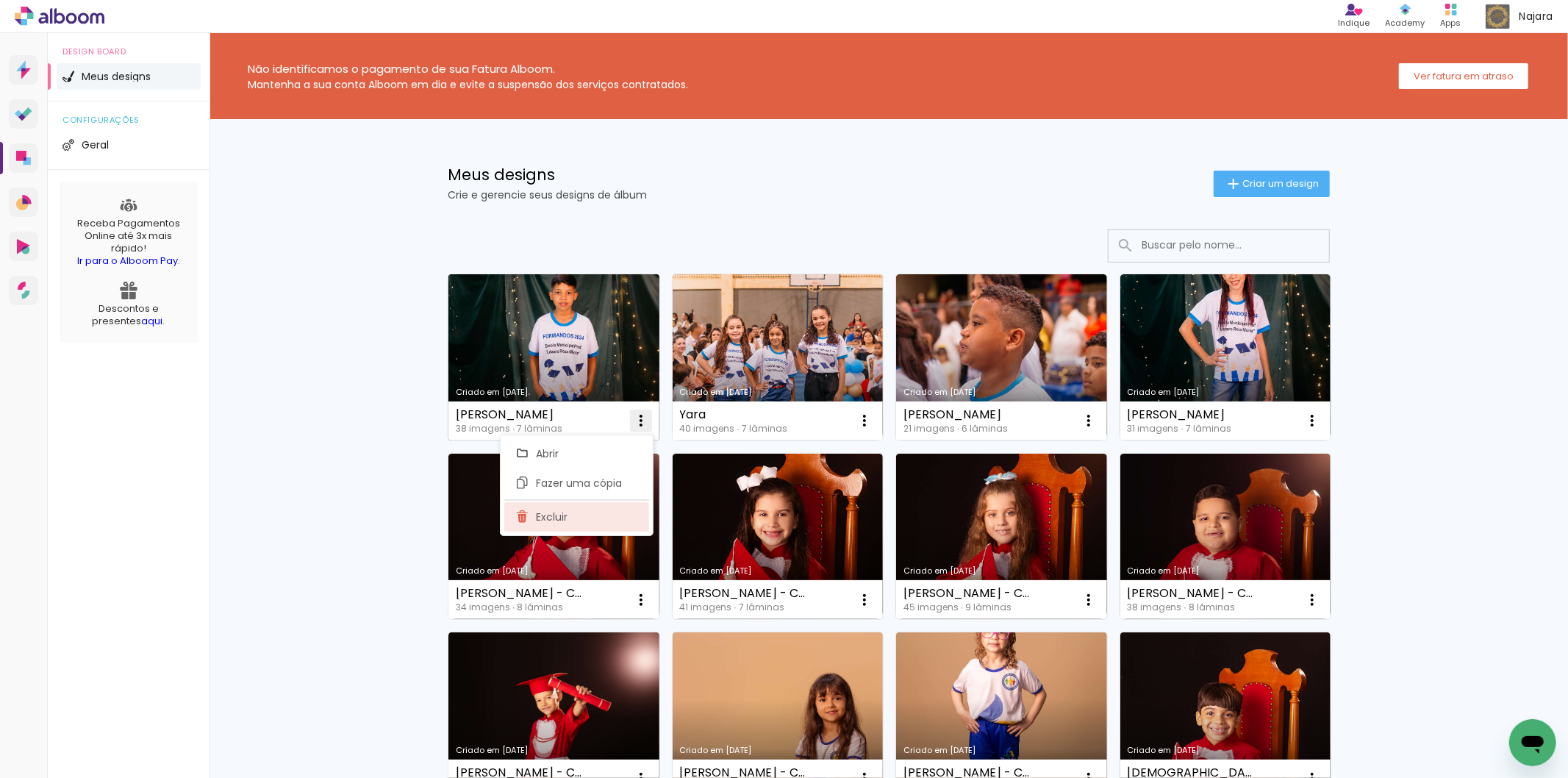
click at [602, 504] on paper-item "Excluir" at bounding box center [576, 516] width 145 height 29
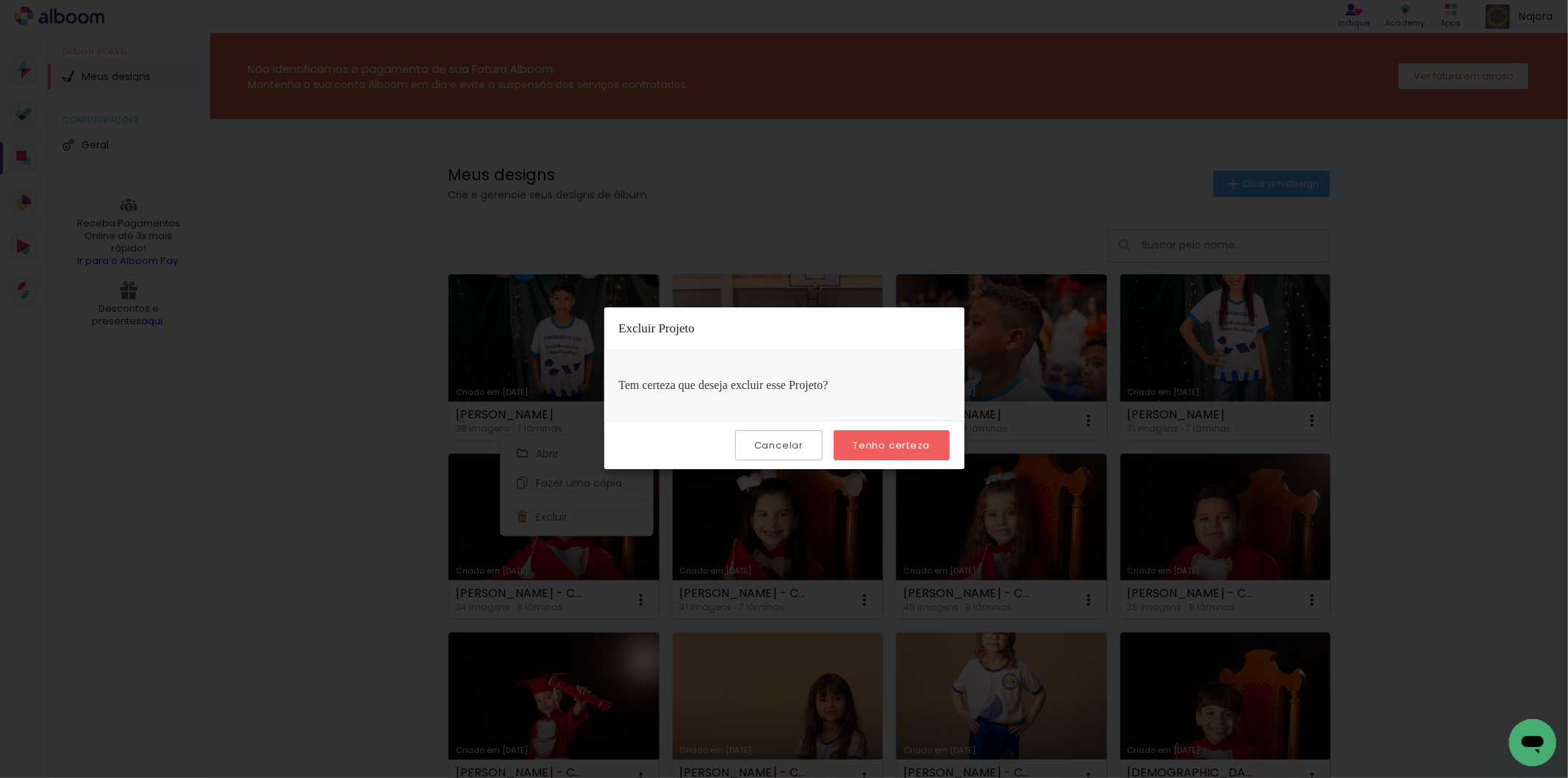
click at [0, 0] on slot "Tenho certeza" at bounding box center [0, 0] width 0 height 0
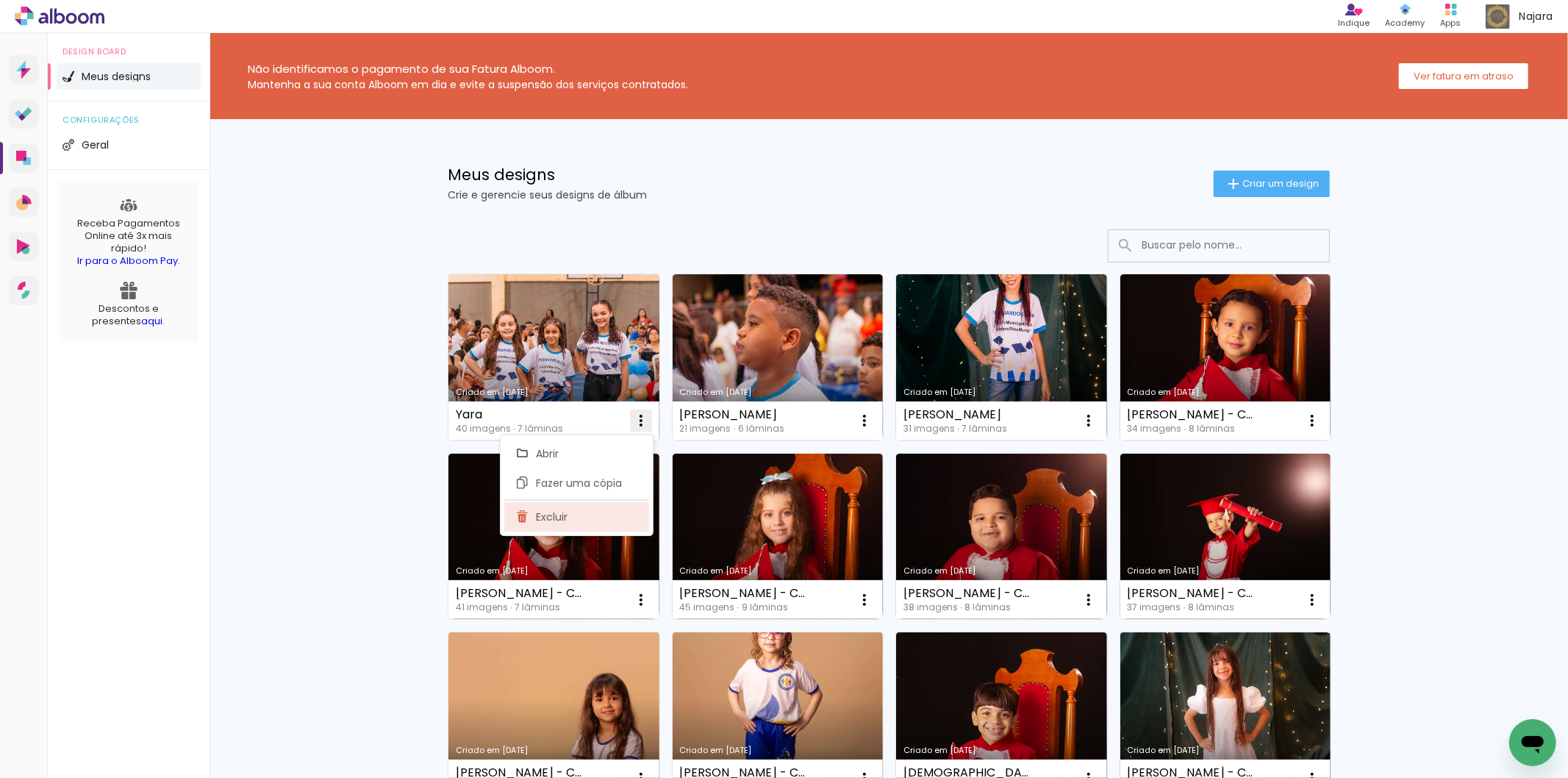
click at [582, 520] on paper-item "Excluir" at bounding box center [576, 516] width 145 height 29
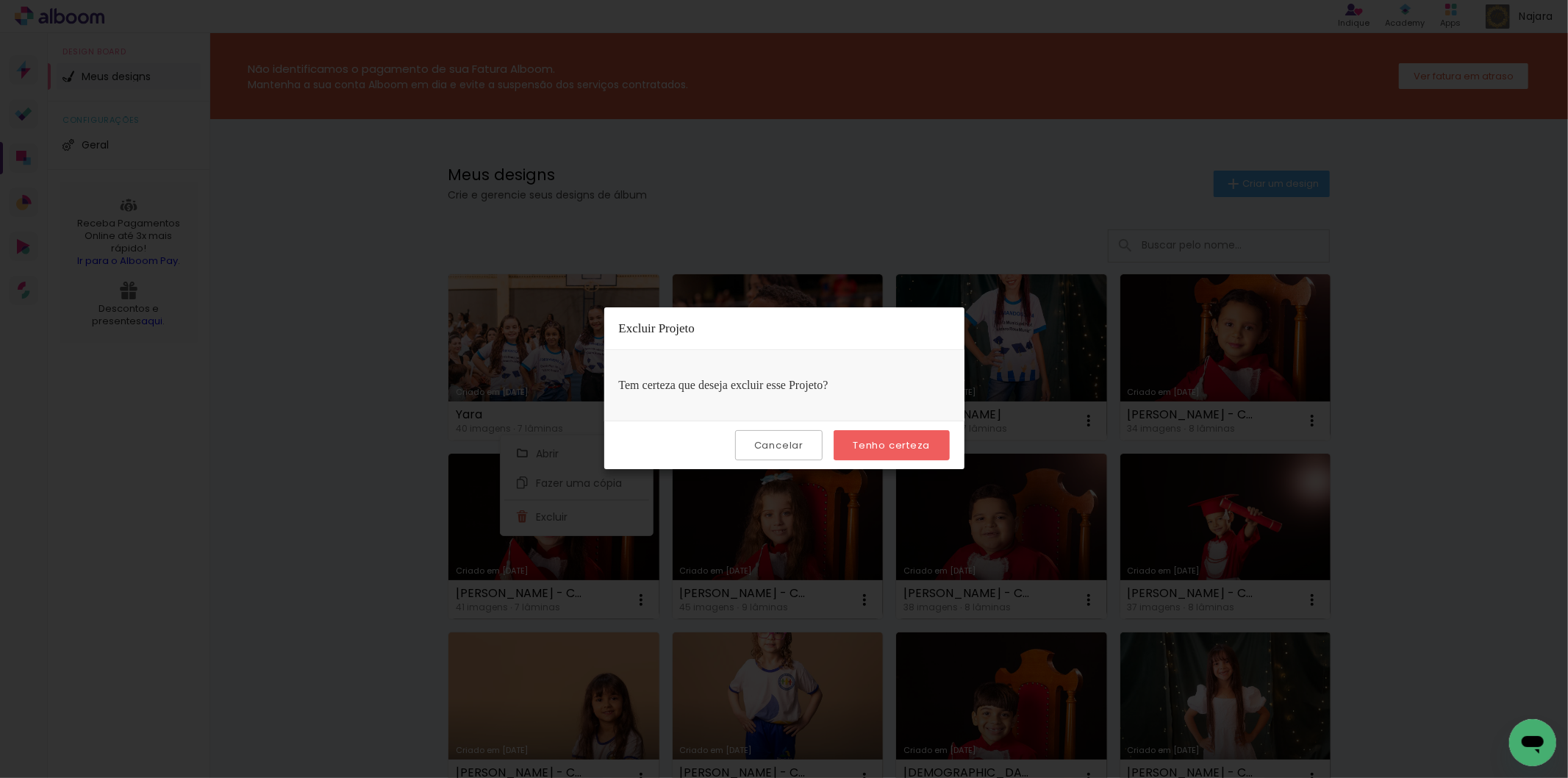
click at [893, 453] on paper-button "Tenho certeza" at bounding box center [892, 446] width 116 height 30
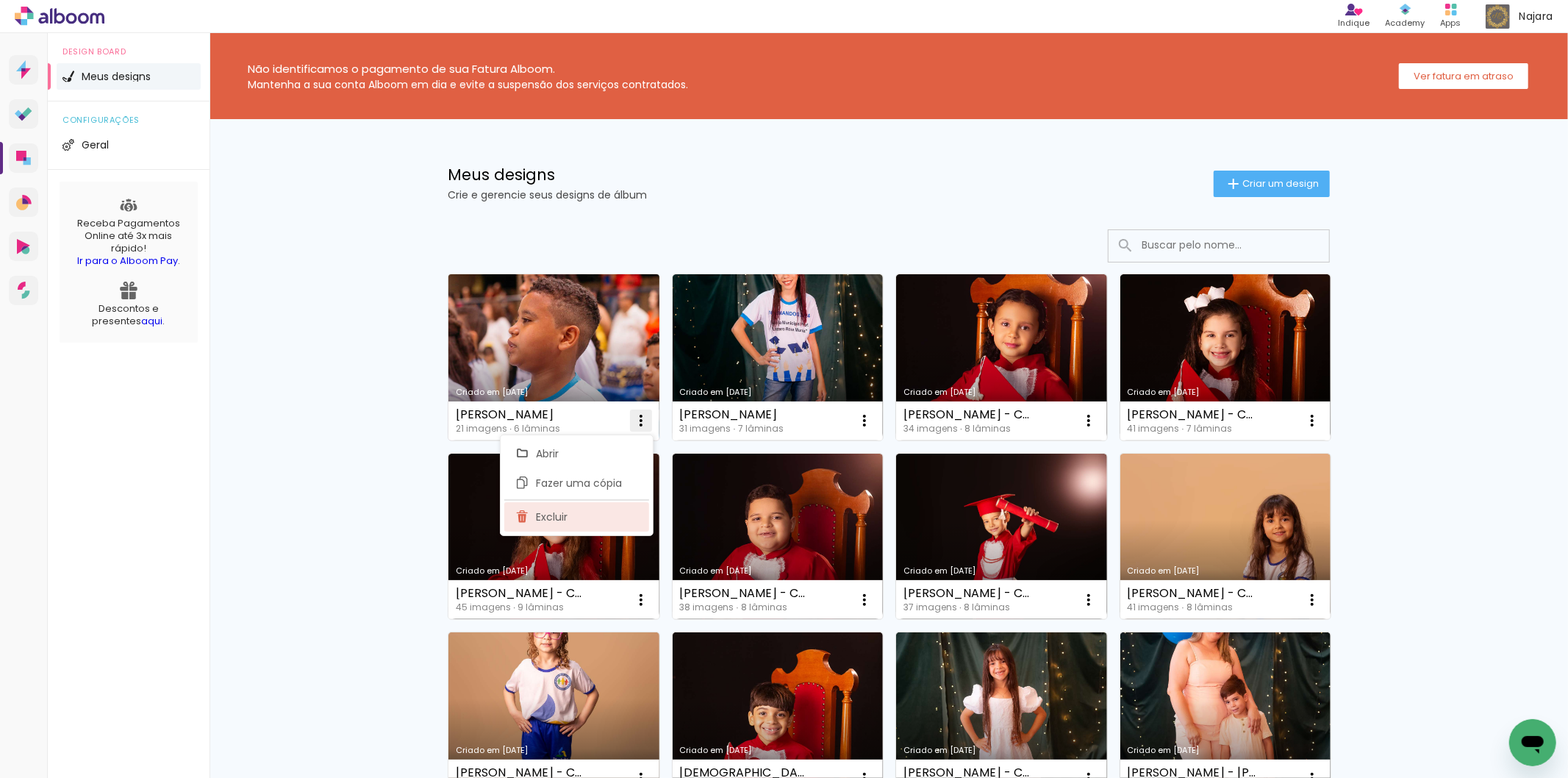
click at [623, 513] on paper-item "Excluir" at bounding box center [576, 516] width 145 height 29
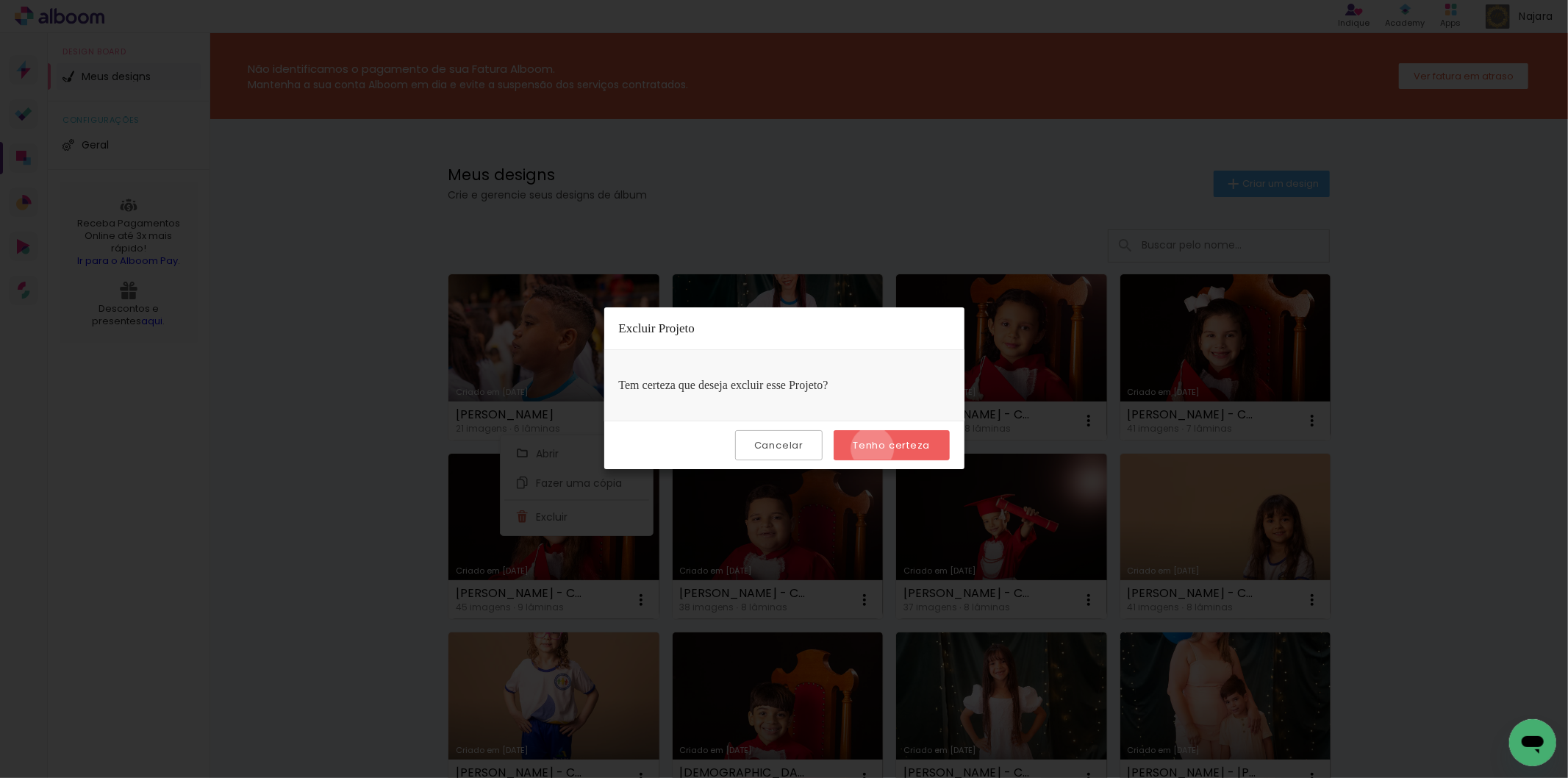
click at [0, 0] on slot "Tenho certeza" at bounding box center [0, 0] width 0 height 0
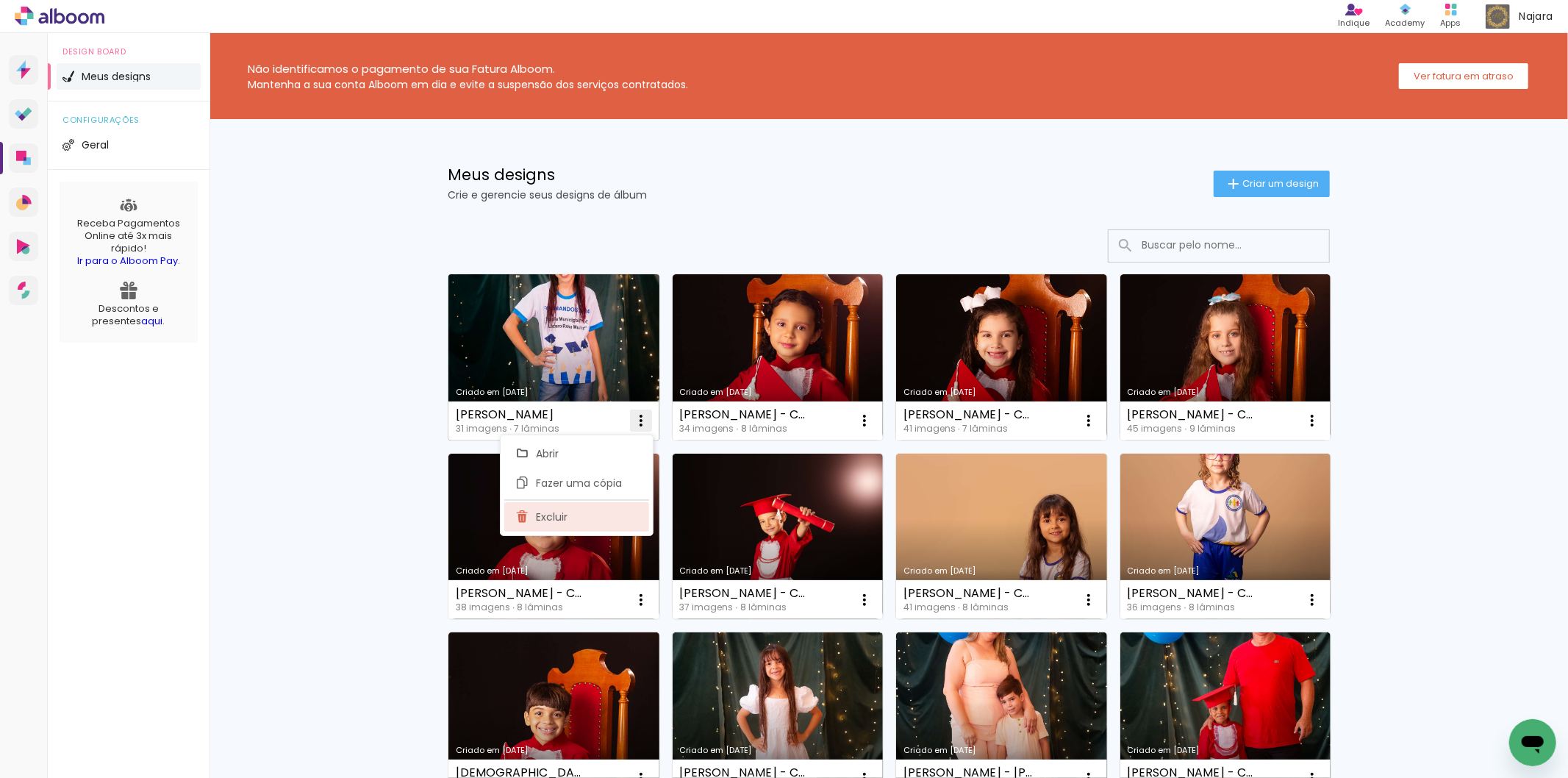
click at [631, 512] on paper-item "Excluir" at bounding box center [576, 516] width 145 height 29
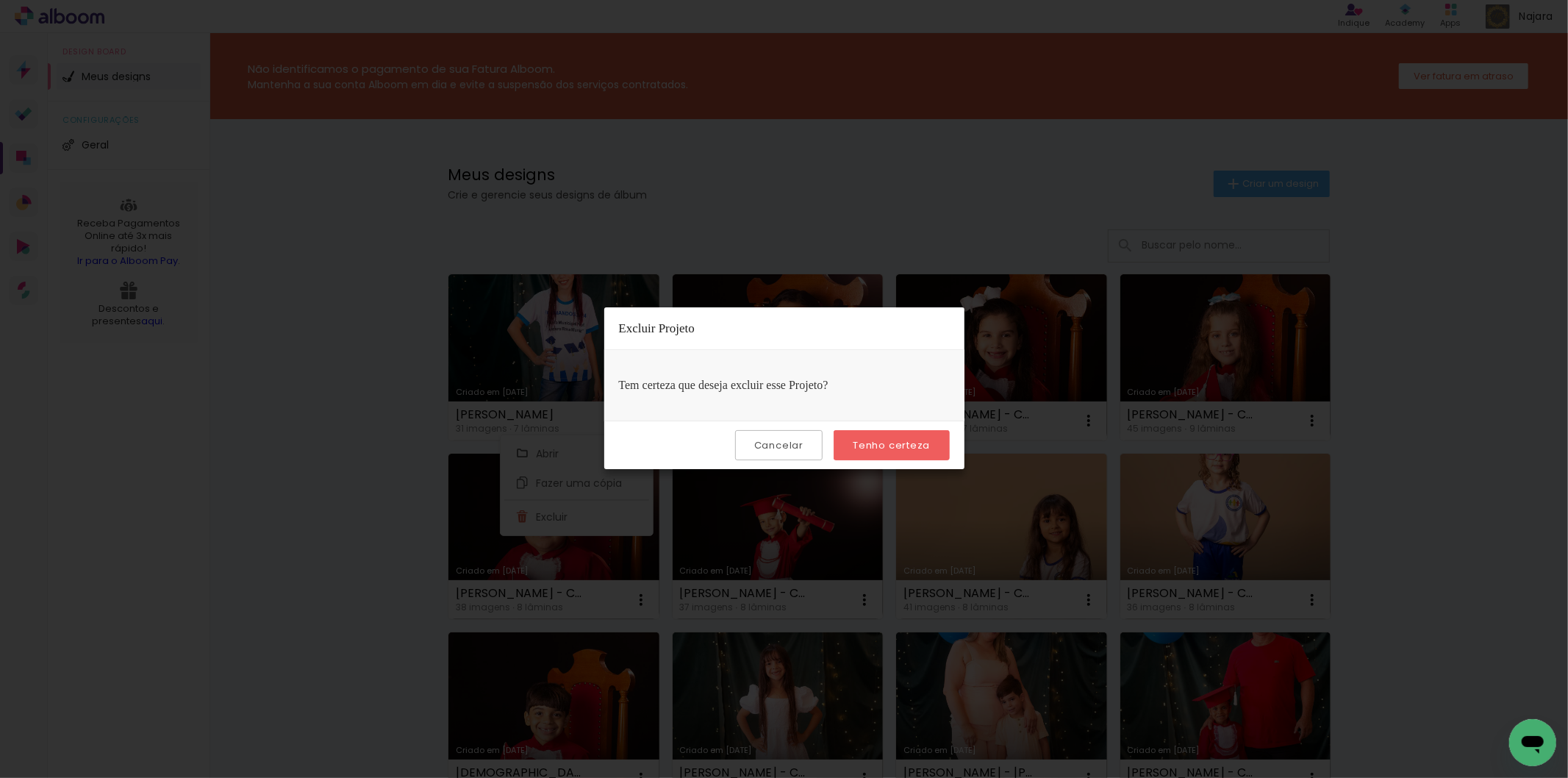
click at [0, 0] on slot "Tenho certeza" at bounding box center [0, 0] width 0 height 0
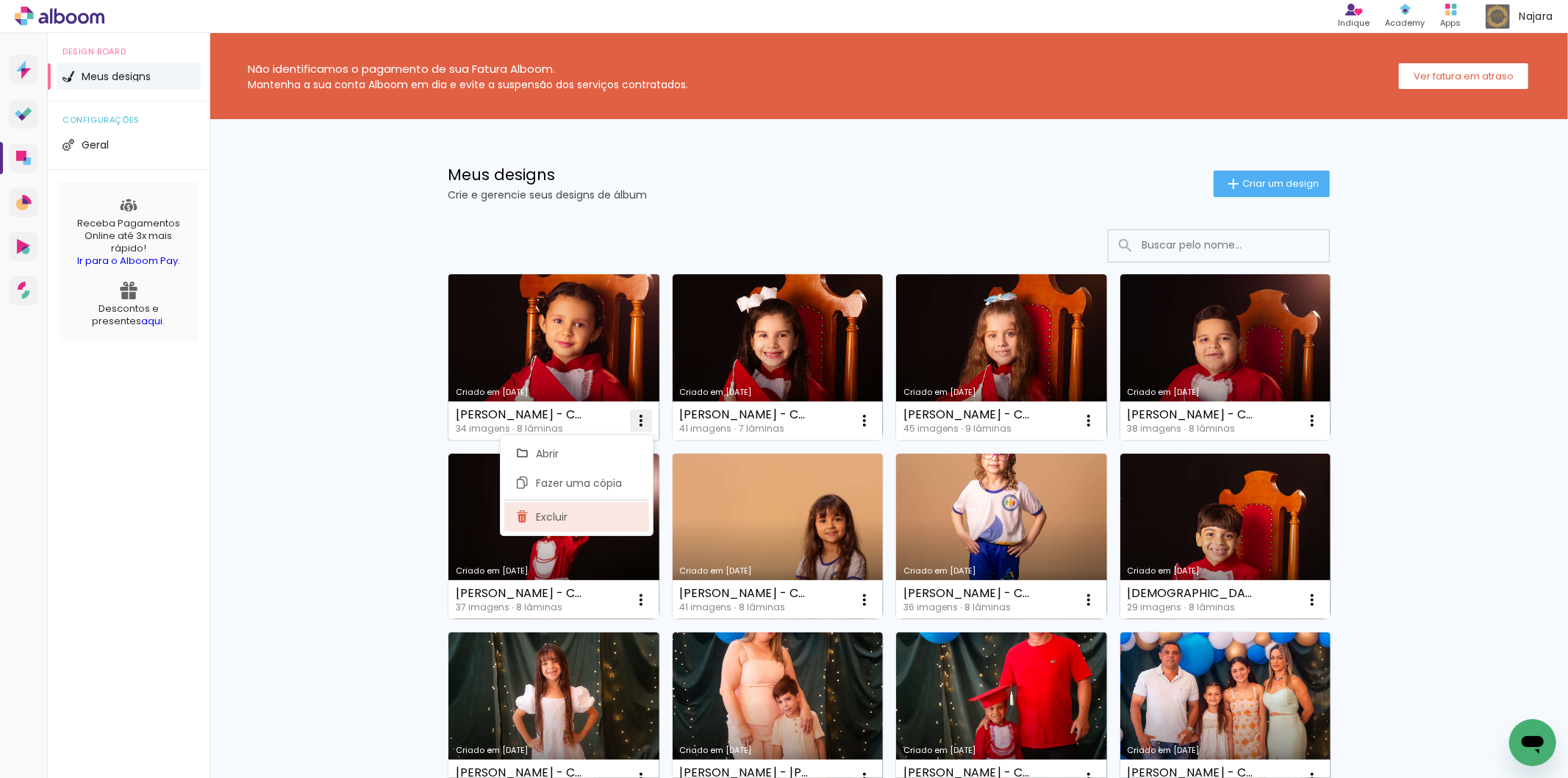
click at [619, 523] on paper-item "Excluir" at bounding box center [576, 516] width 145 height 29
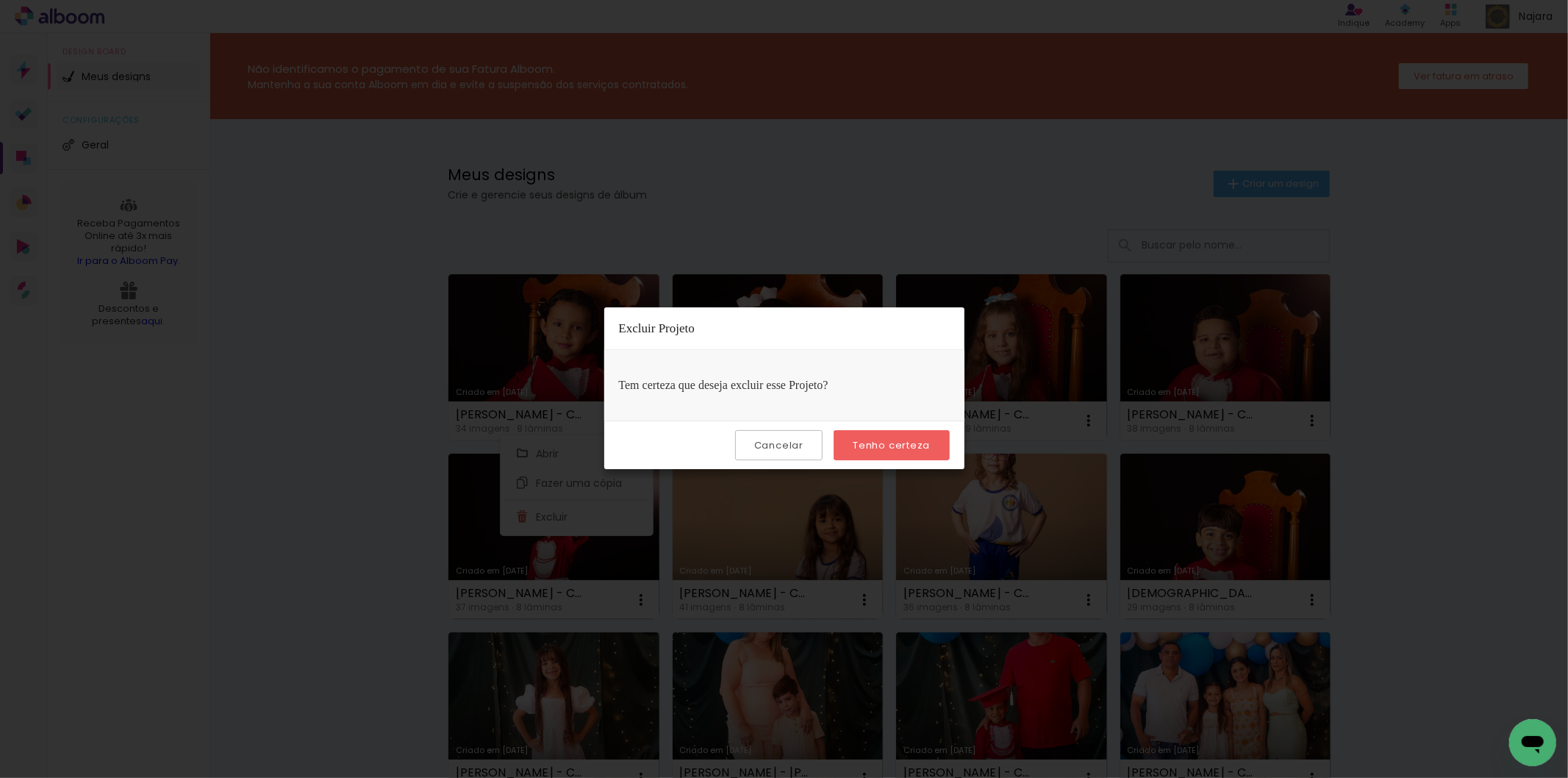
click at [864, 428] on div "Cancelar Tenho certeza" at bounding box center [784, 445] width 360 height 49
click at [0, 0] on slot "Tenho certeza" at bounding box center [0, 0] width 0 height 0
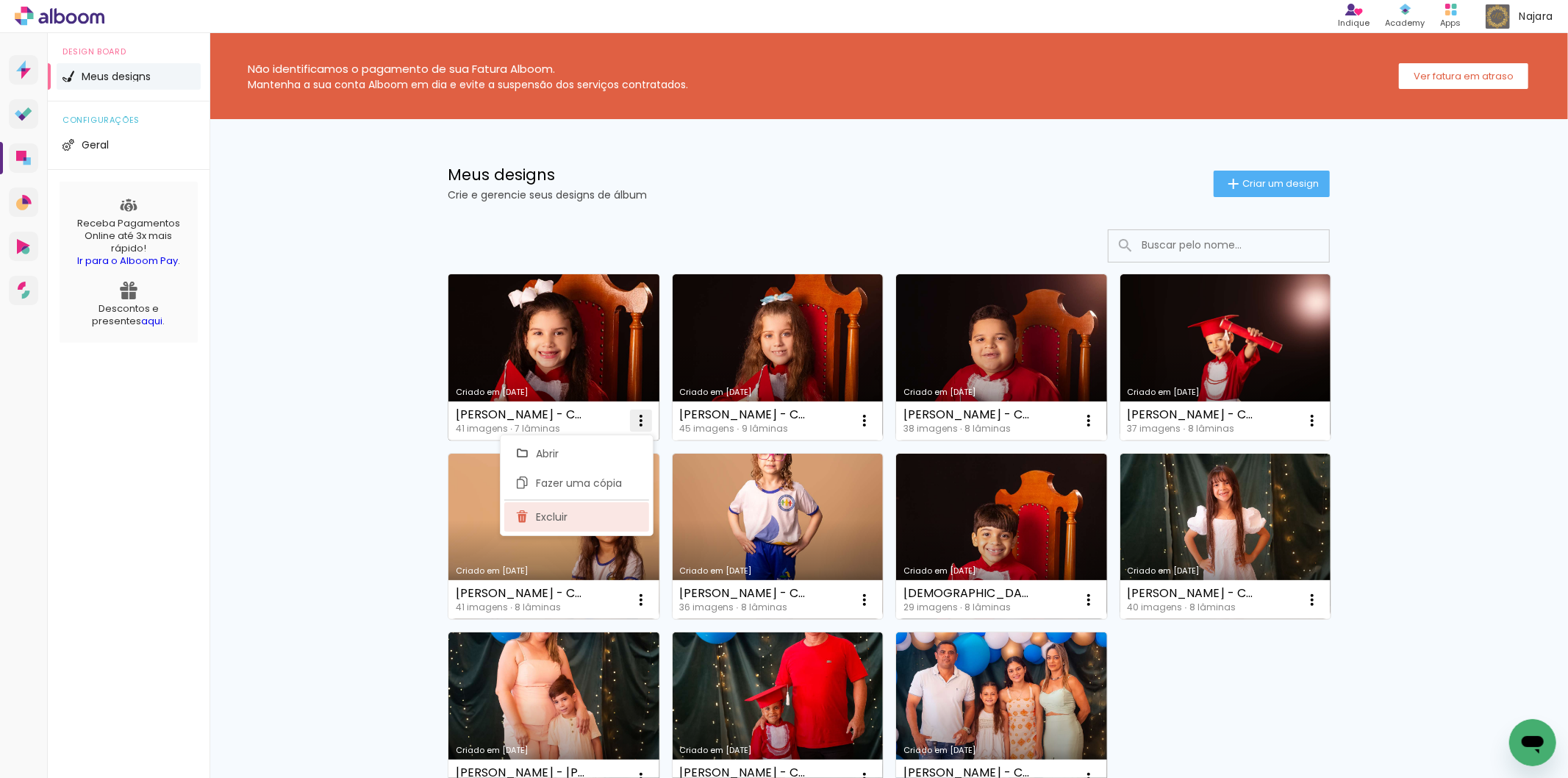
click at [611, 517] on paper-item "Excluir" at bounding box center [576, 516] width 145 height 29
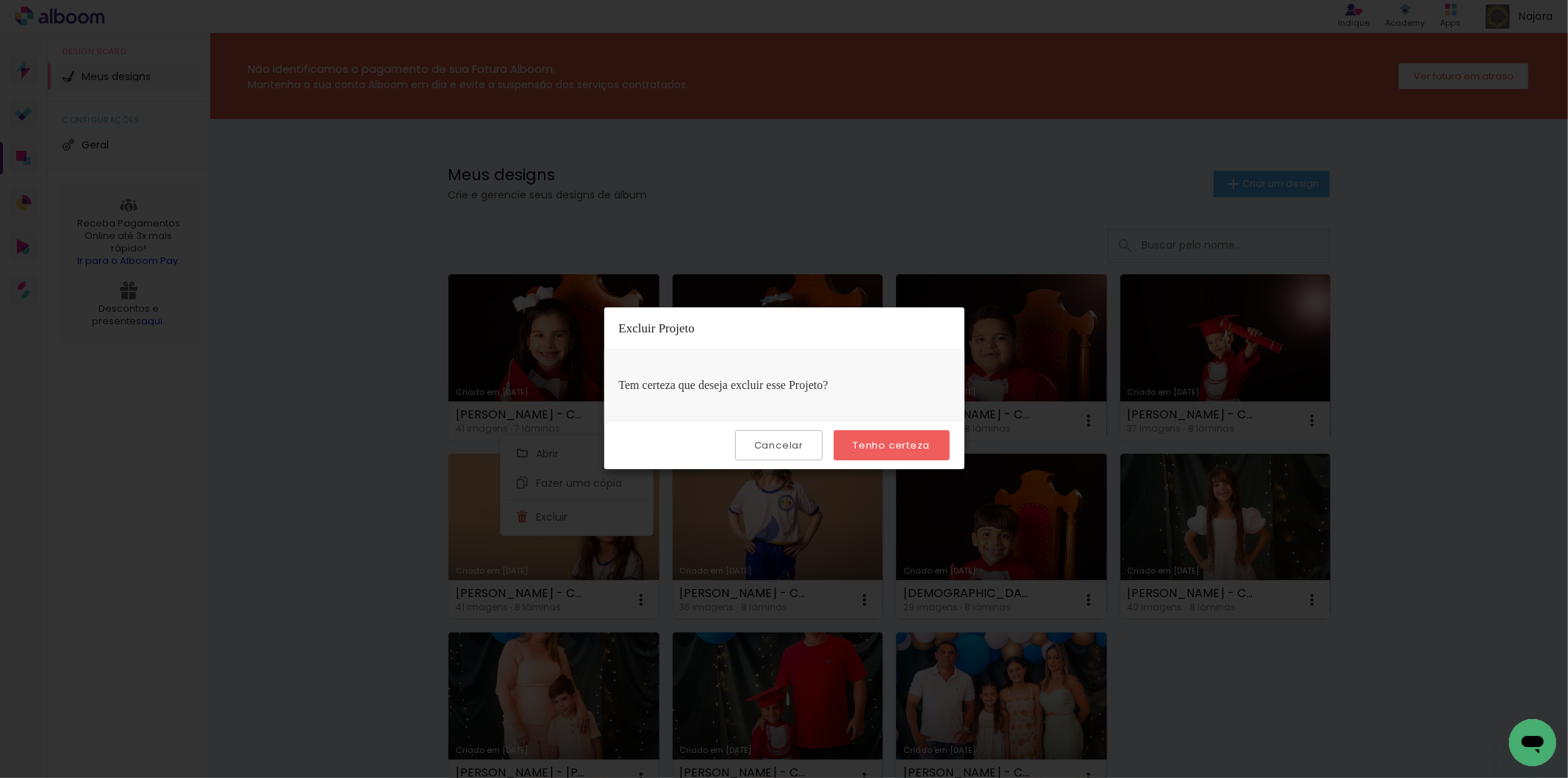
click at [0, 0] on slot "Tenho certeza" at bounding box center [0, 0] width 0 height 0
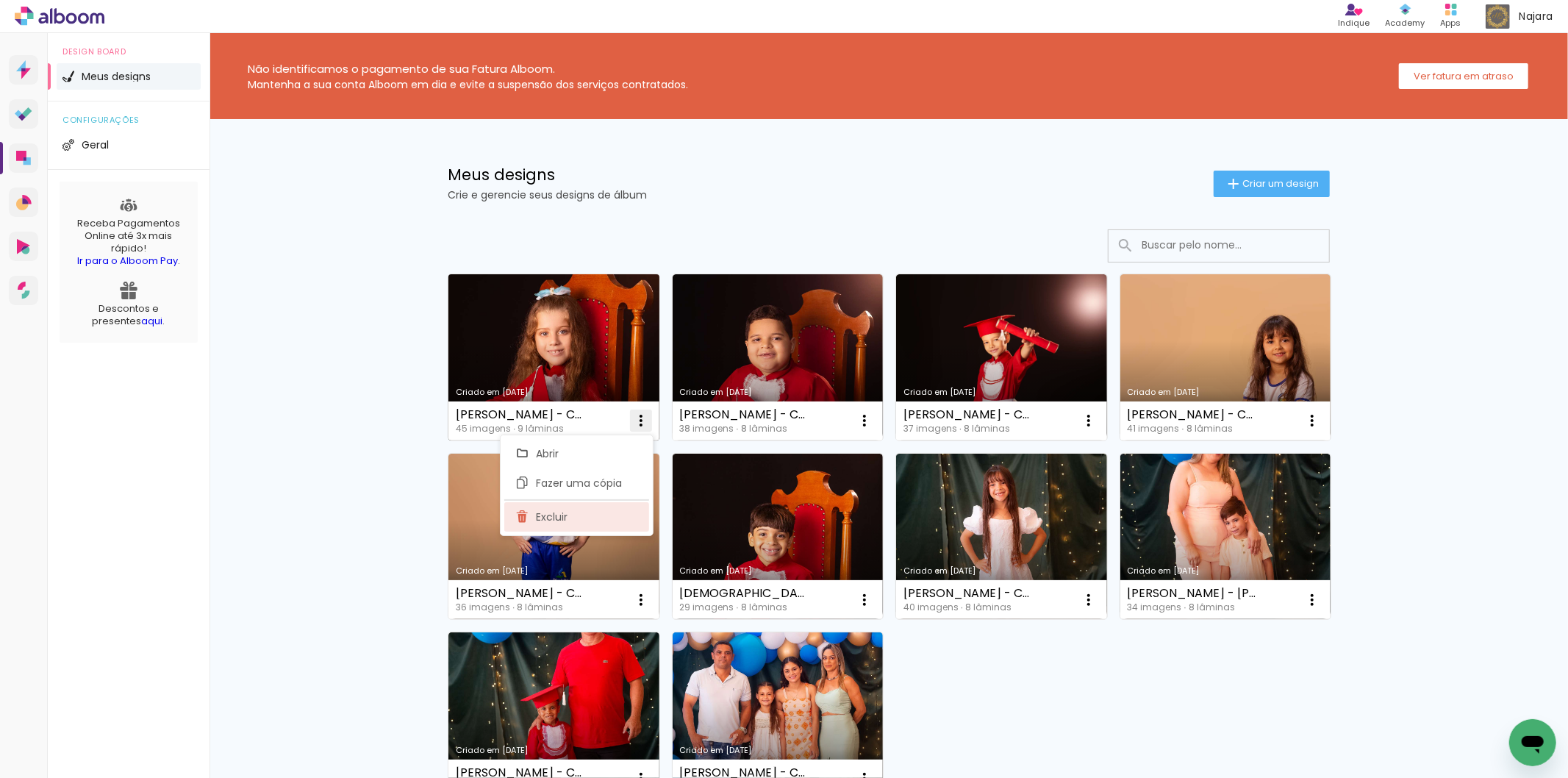
click at [613, 505] on paper-item "Excluir" at bounding box center [576, 516] width 145 height 29
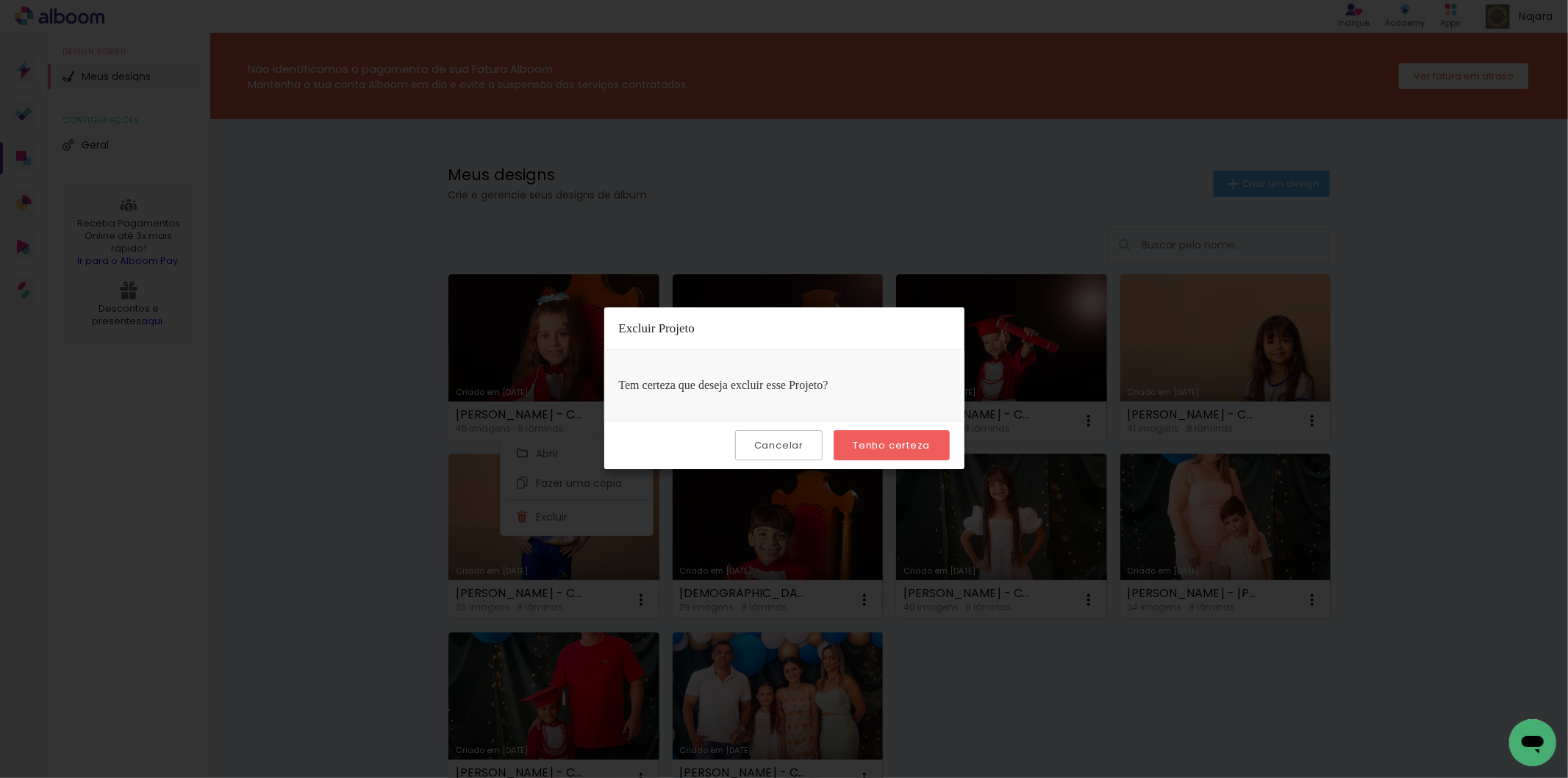
click at [0, 0] on slot "Tenho certeza" at bounding box center [0, 0] width 0 height 0
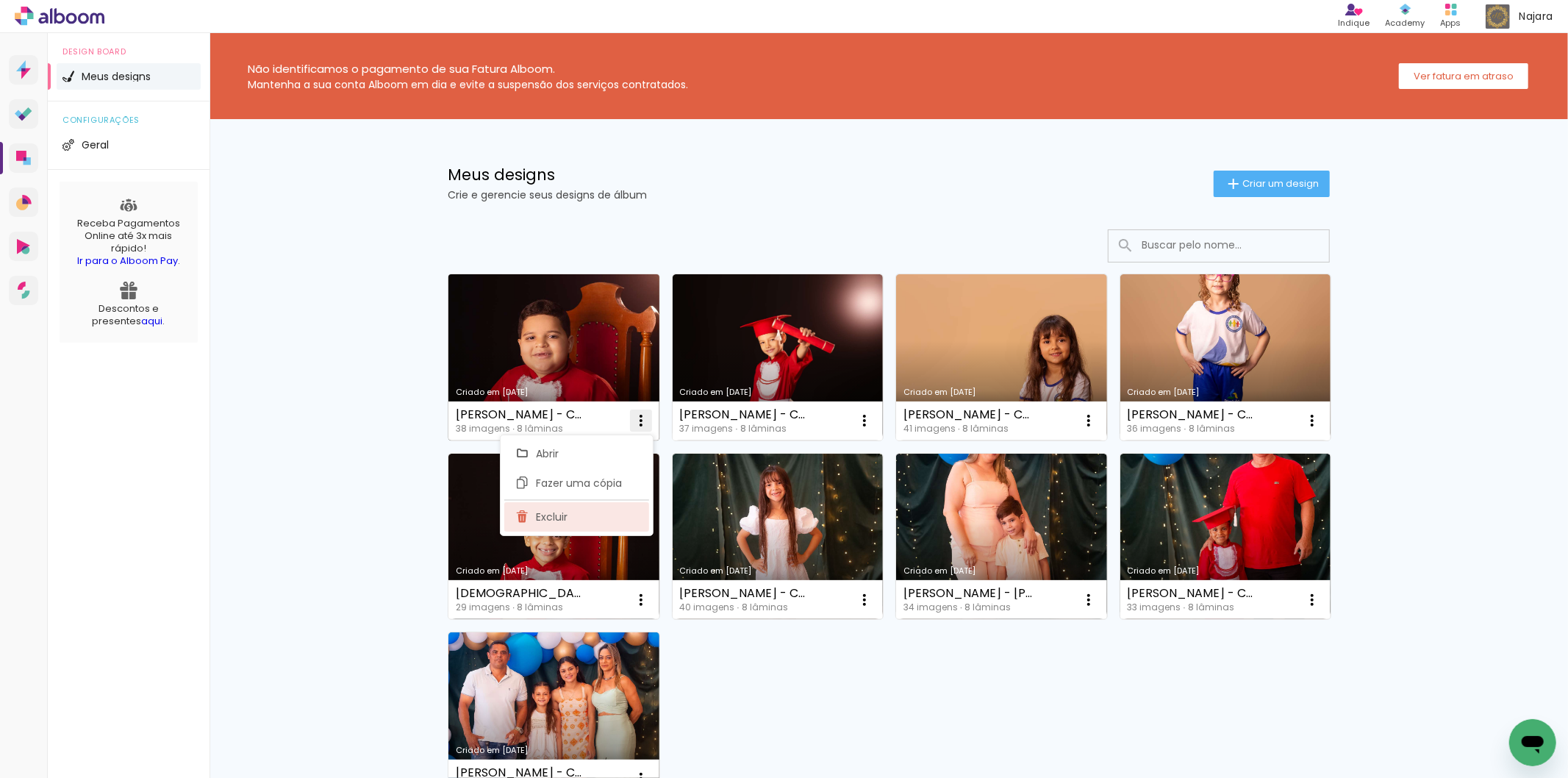
click at [577, 525] on paper-item "Excluir" at bounding box center [576, 516] width 145 height 29
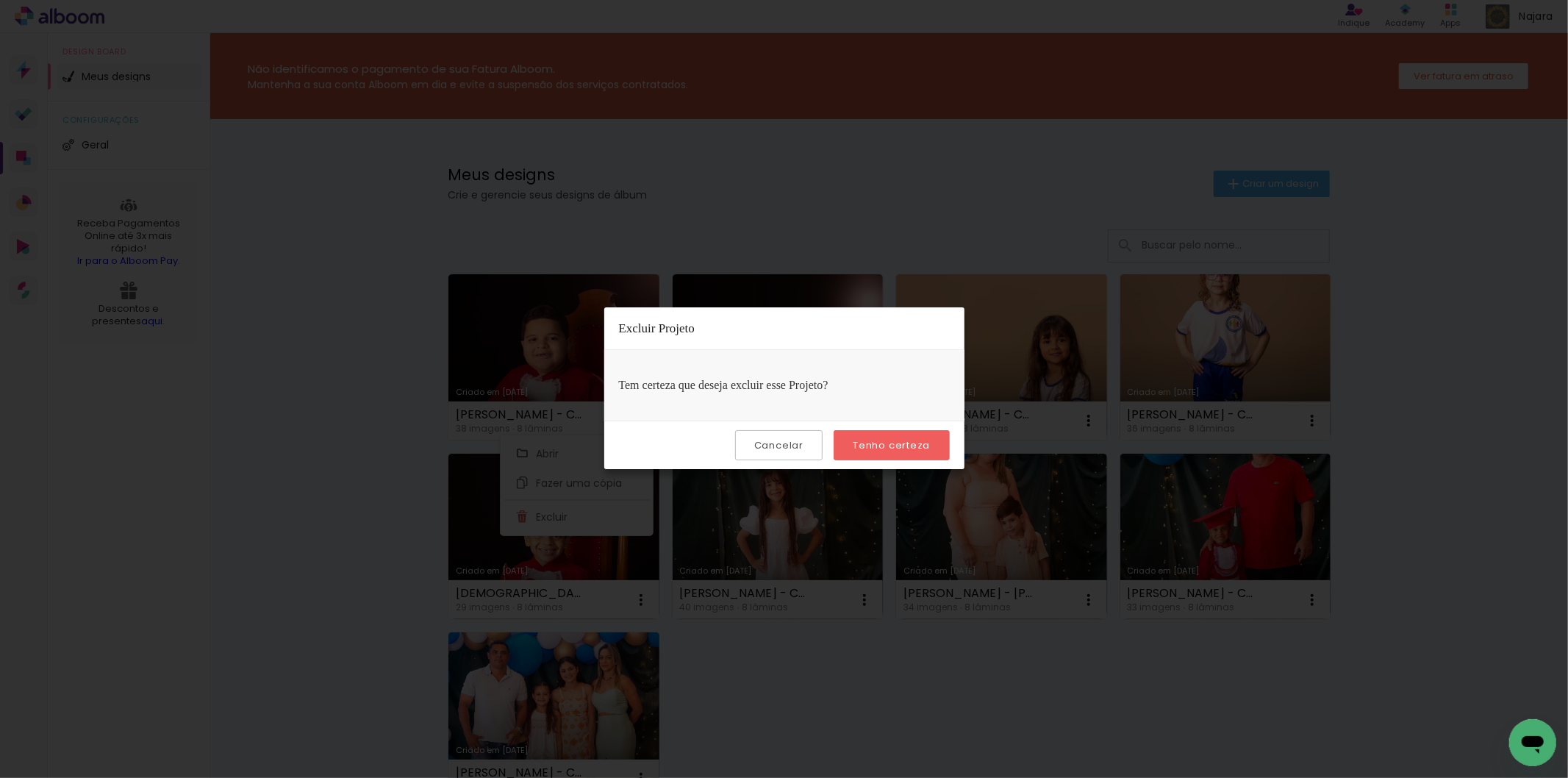
click at [0, 0] on slot "Tenho certeza" at bounding box center [0, 0] width 0 height 0
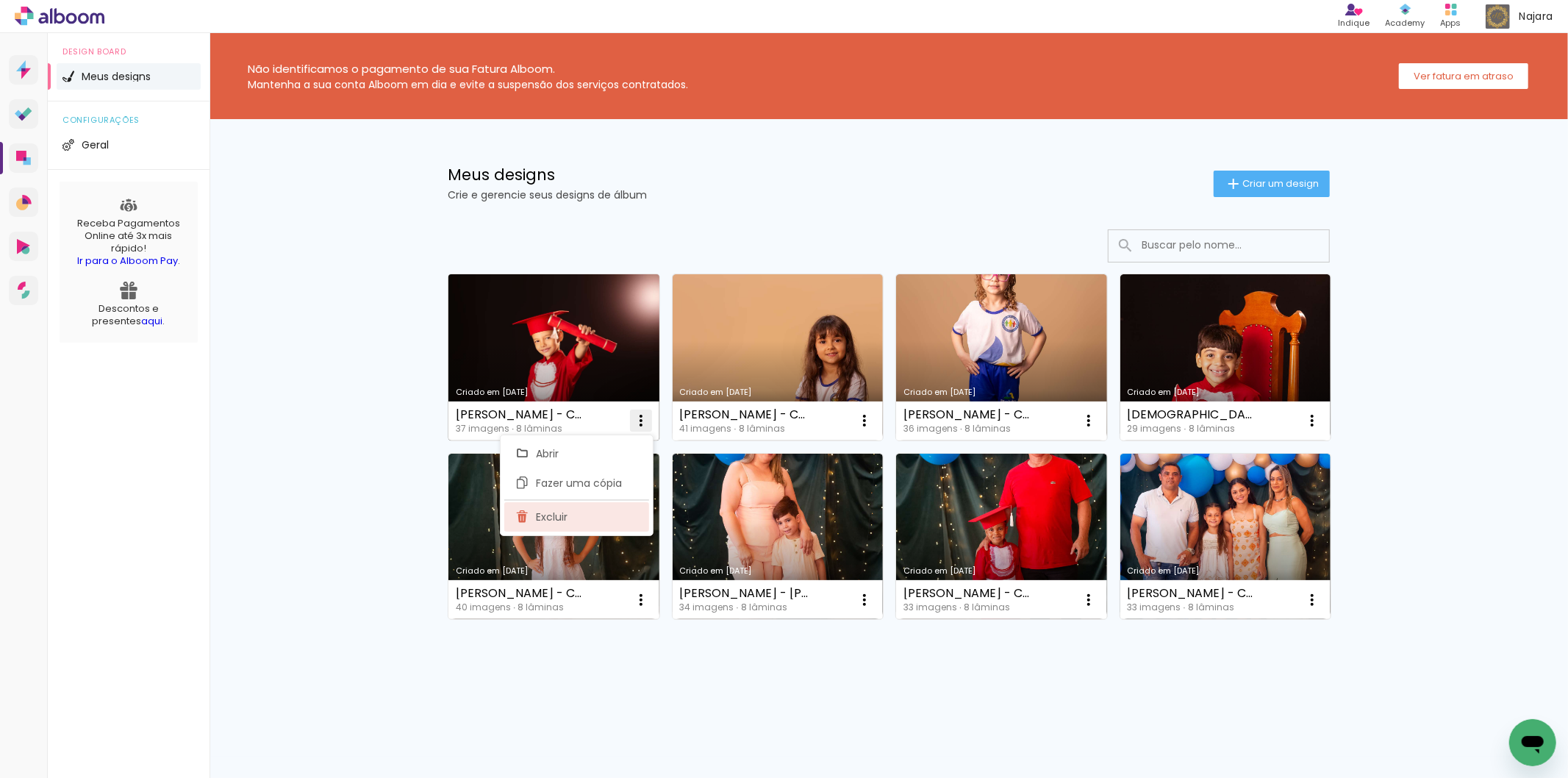
click at [591, 514] on paper-item "Excluir" at bounding box center [576, 516] width 145 height 29
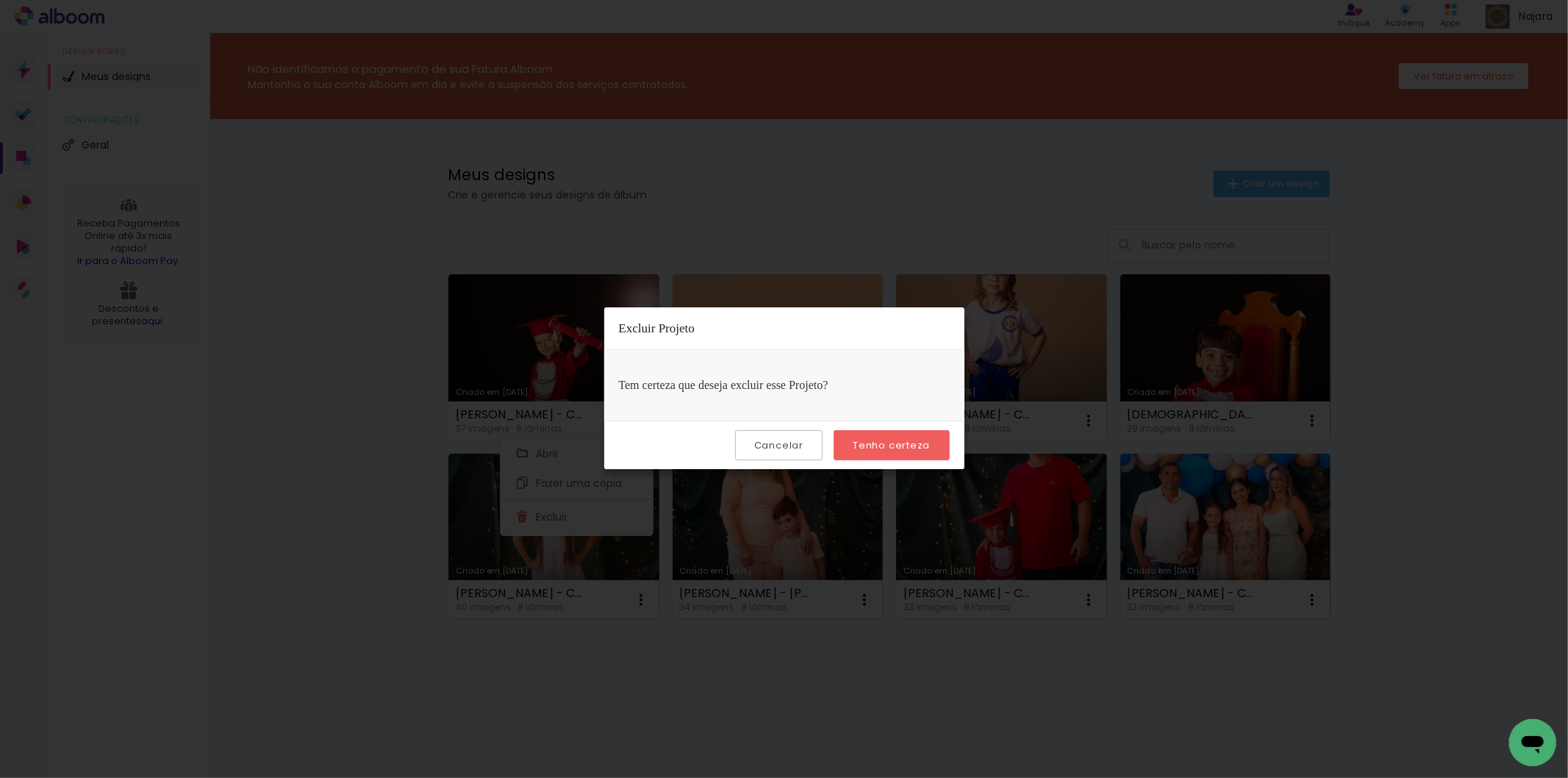
click at [0, 0] on slot "Tenho certeza" at bounding box center [0, 0] width 0 height 0
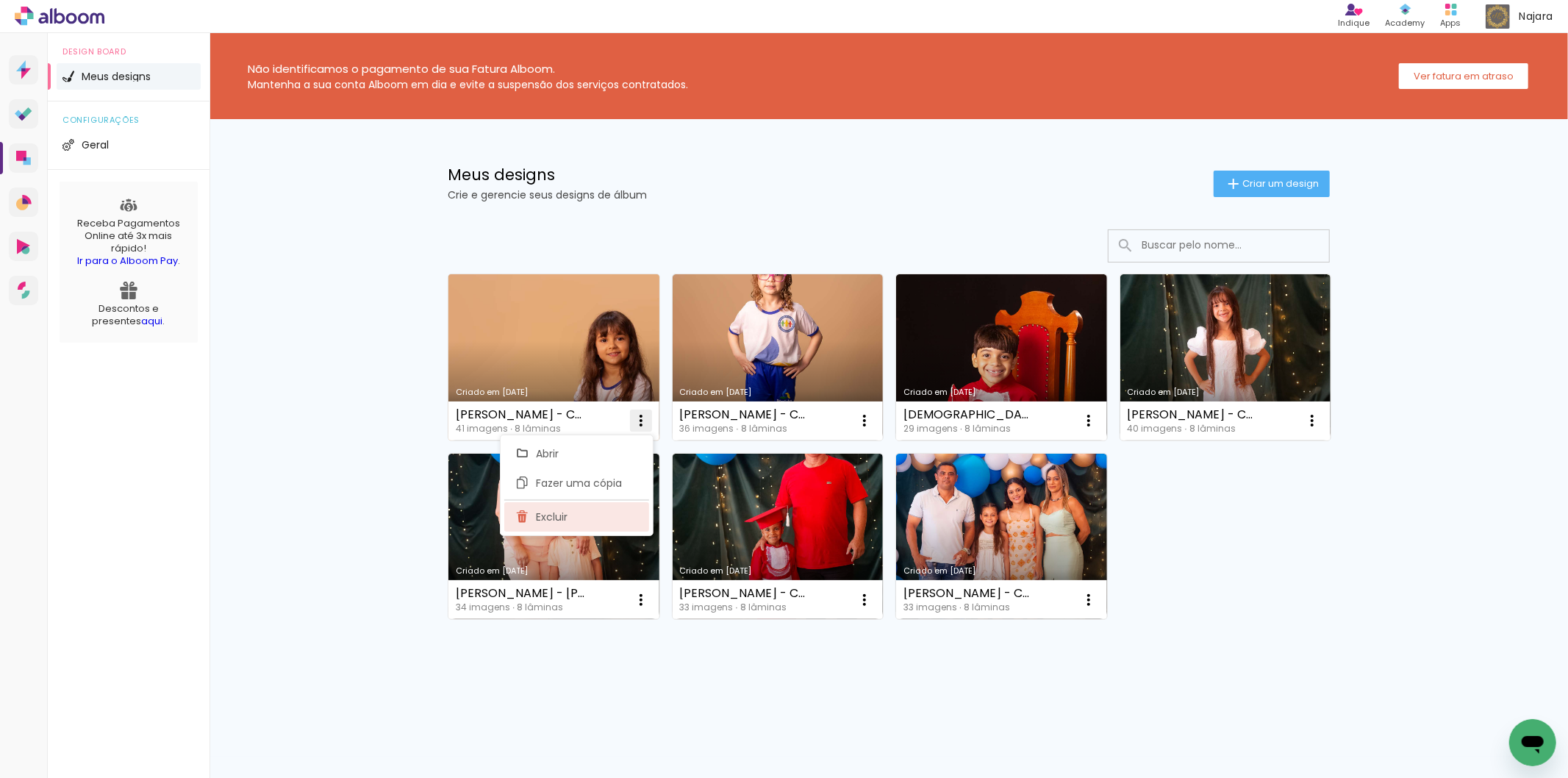
click at [612, 518] on paper-item "Excluir" at bounding box center [576, 516] width 145 height 29
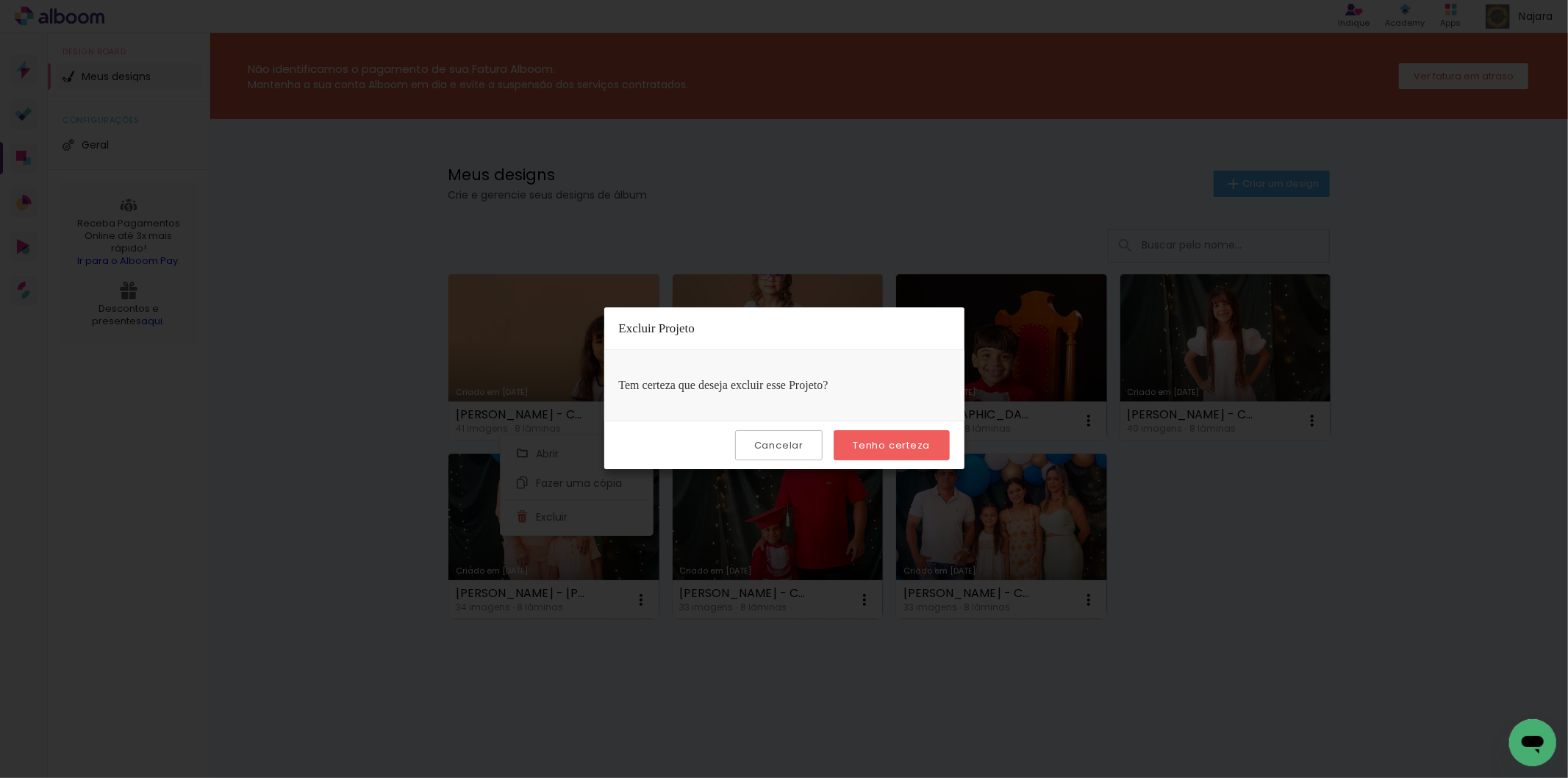
click at [0, 0] on slot "Tenho certeza" at bounding box center [0, 0] width 0 height 0
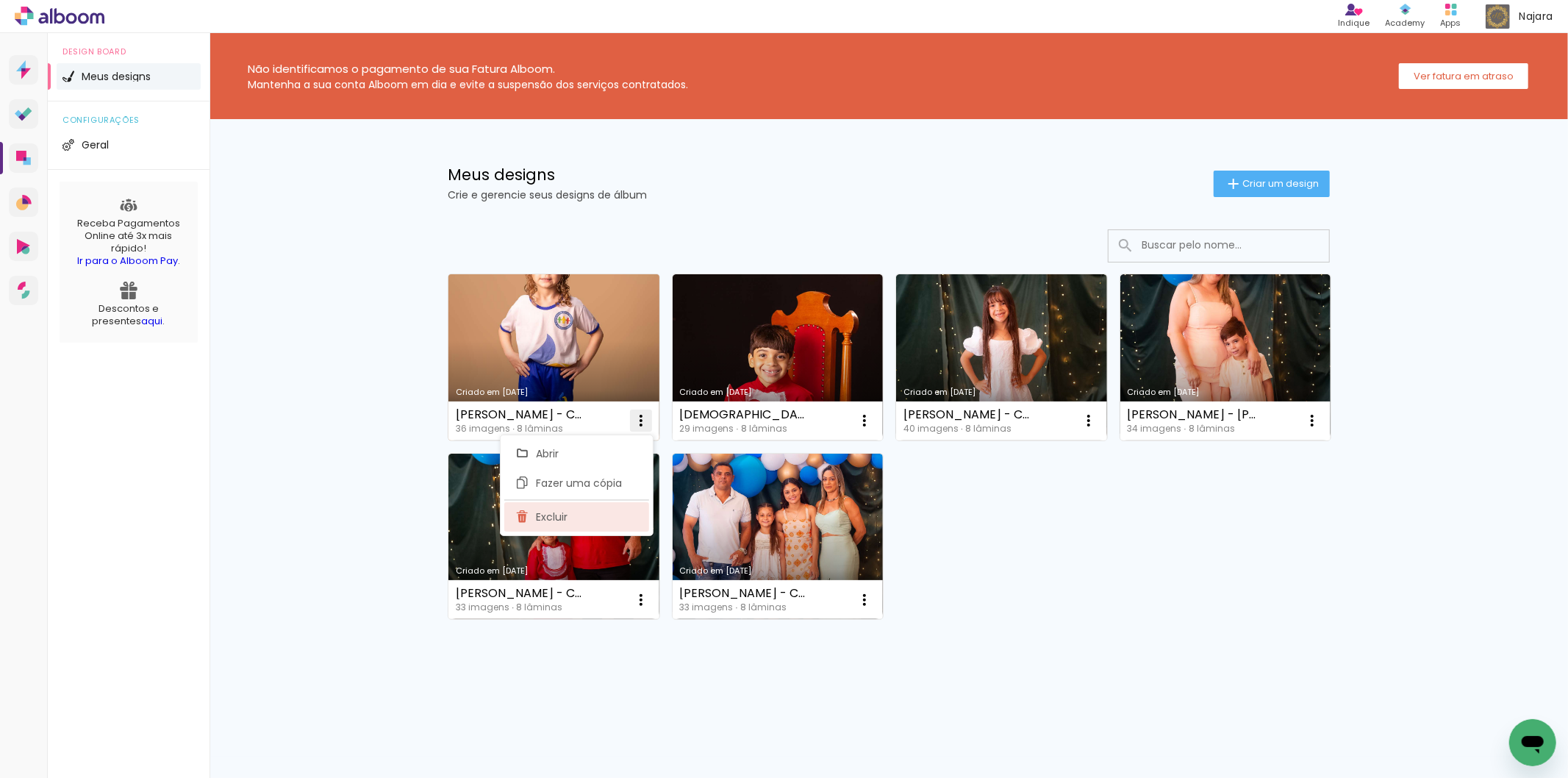
click at [630, 510] on paper-item "Excluir" at bounding box center [576, 516] width 145 height 29
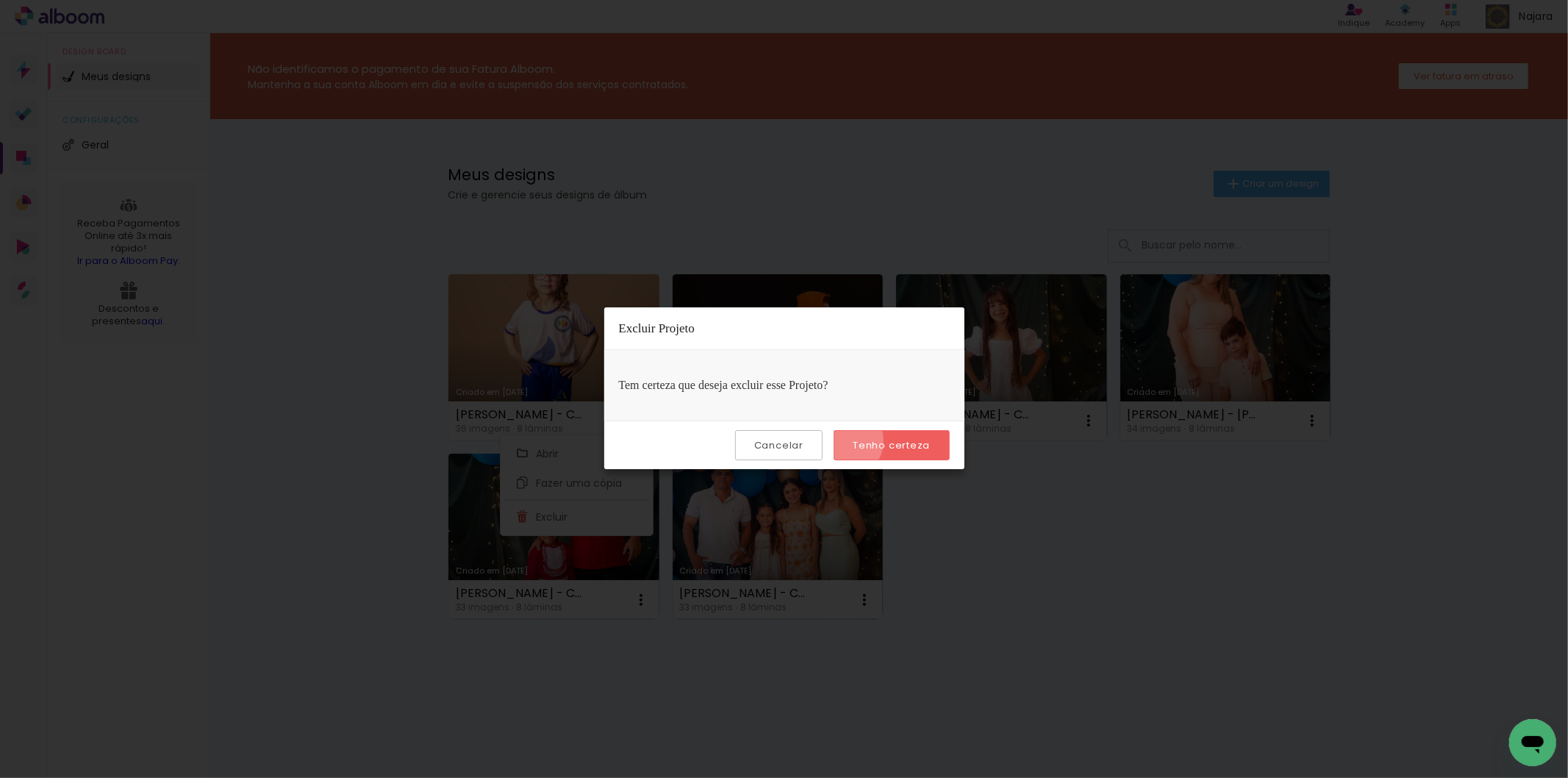
click at [842, 441] on paper-button "Tenho certeza" at bounding box center [892, 446] width 116 height 30
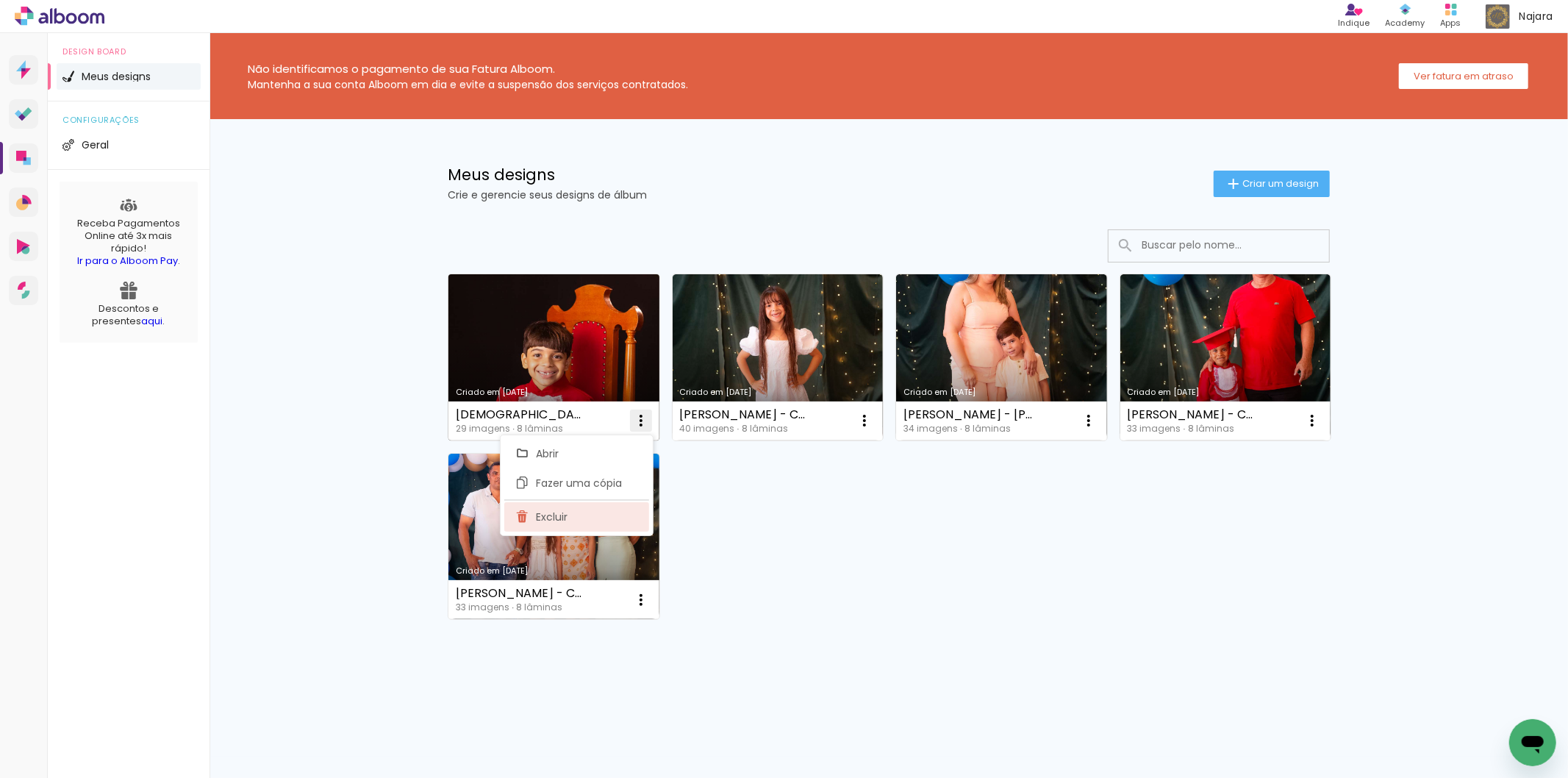
click at [615, 513] on paper-item "Excluir" at bounding box center [576, 516] width 145 height 29
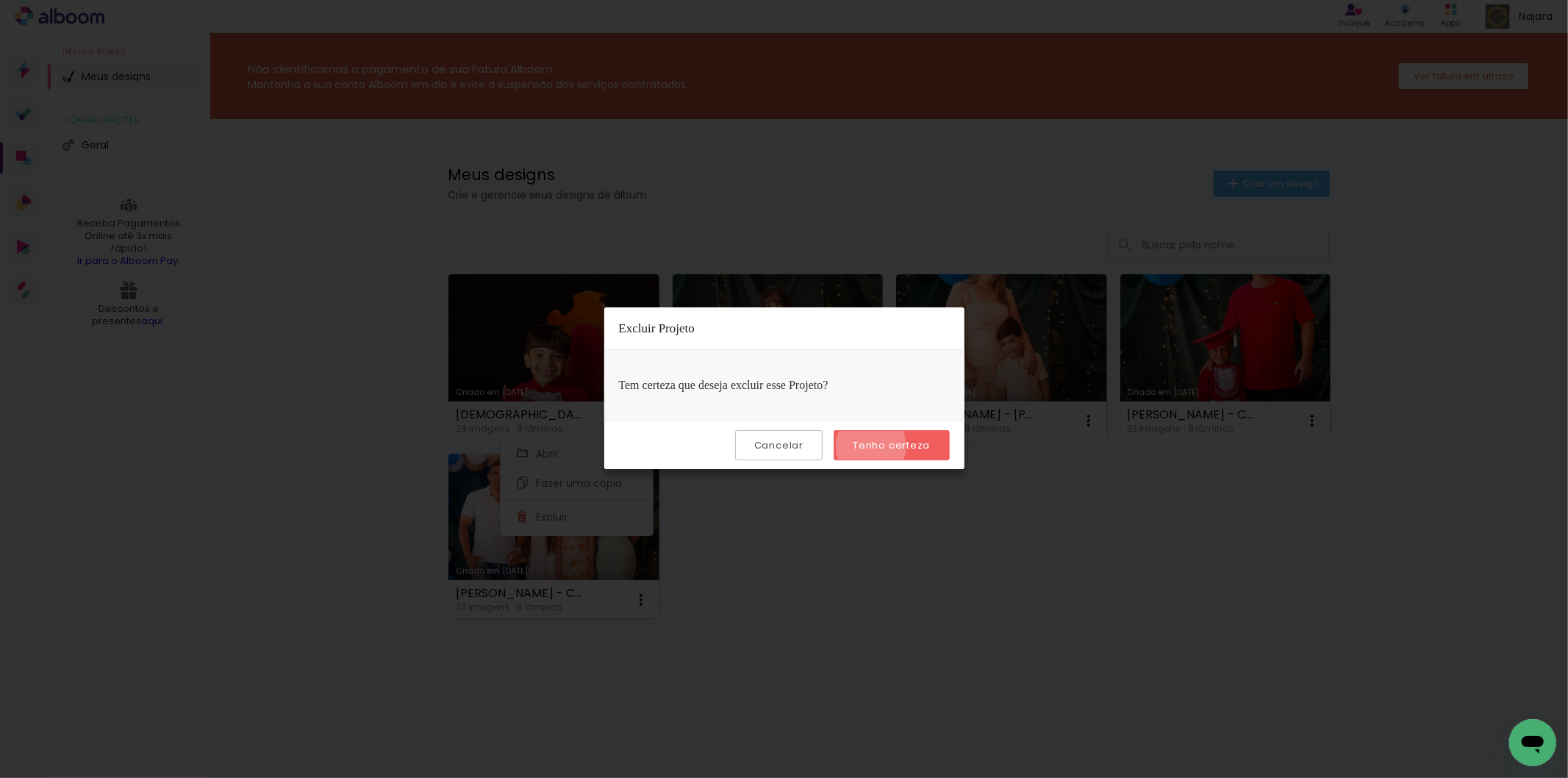
click at [0, 0] on slot "Tenho certeza" at bounding box center [0, 0] width 0 height 0
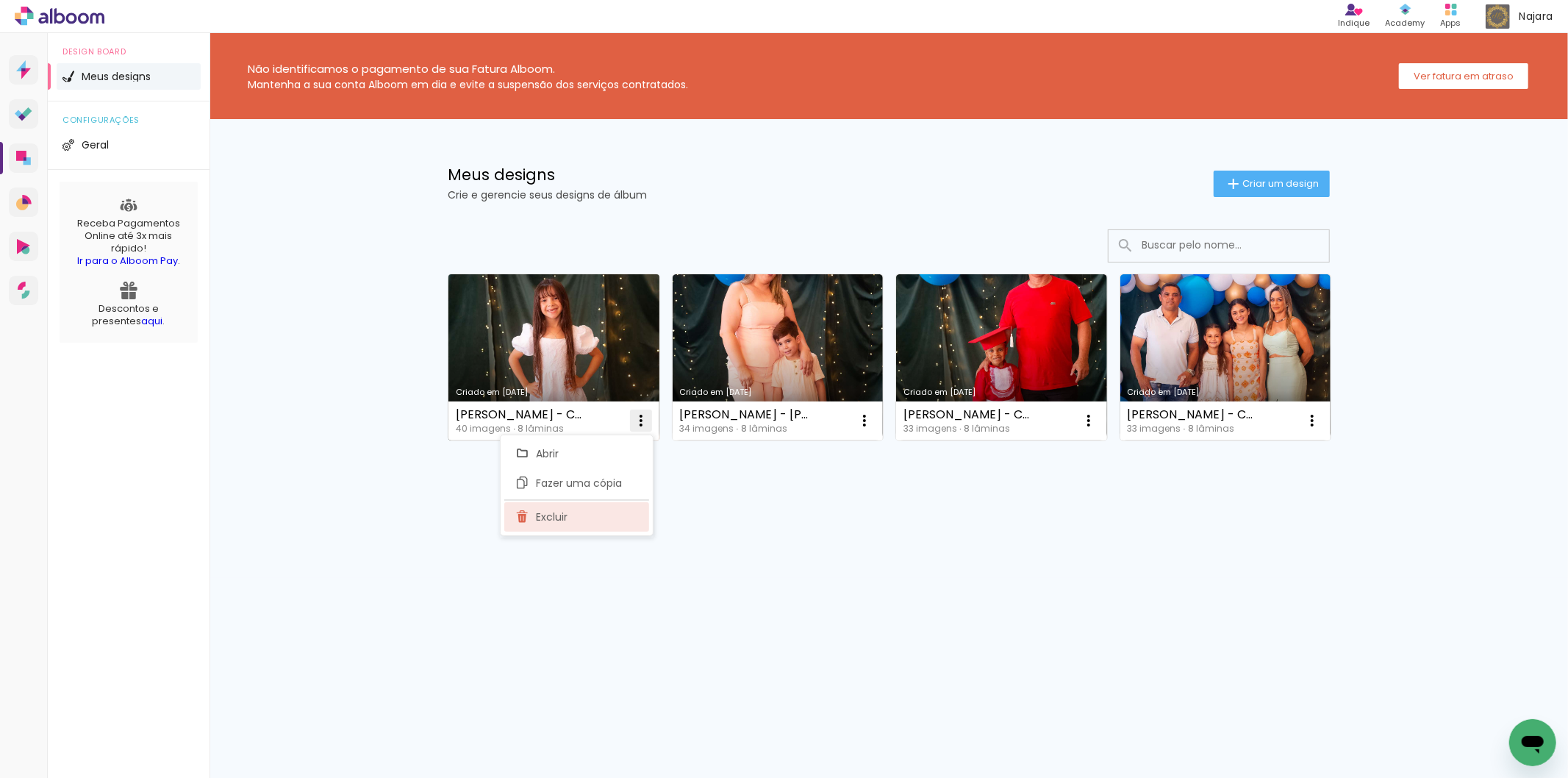
click at [585, 517] on paper-item "Excluir" at bounding box center [576, 516] width 145 height 29
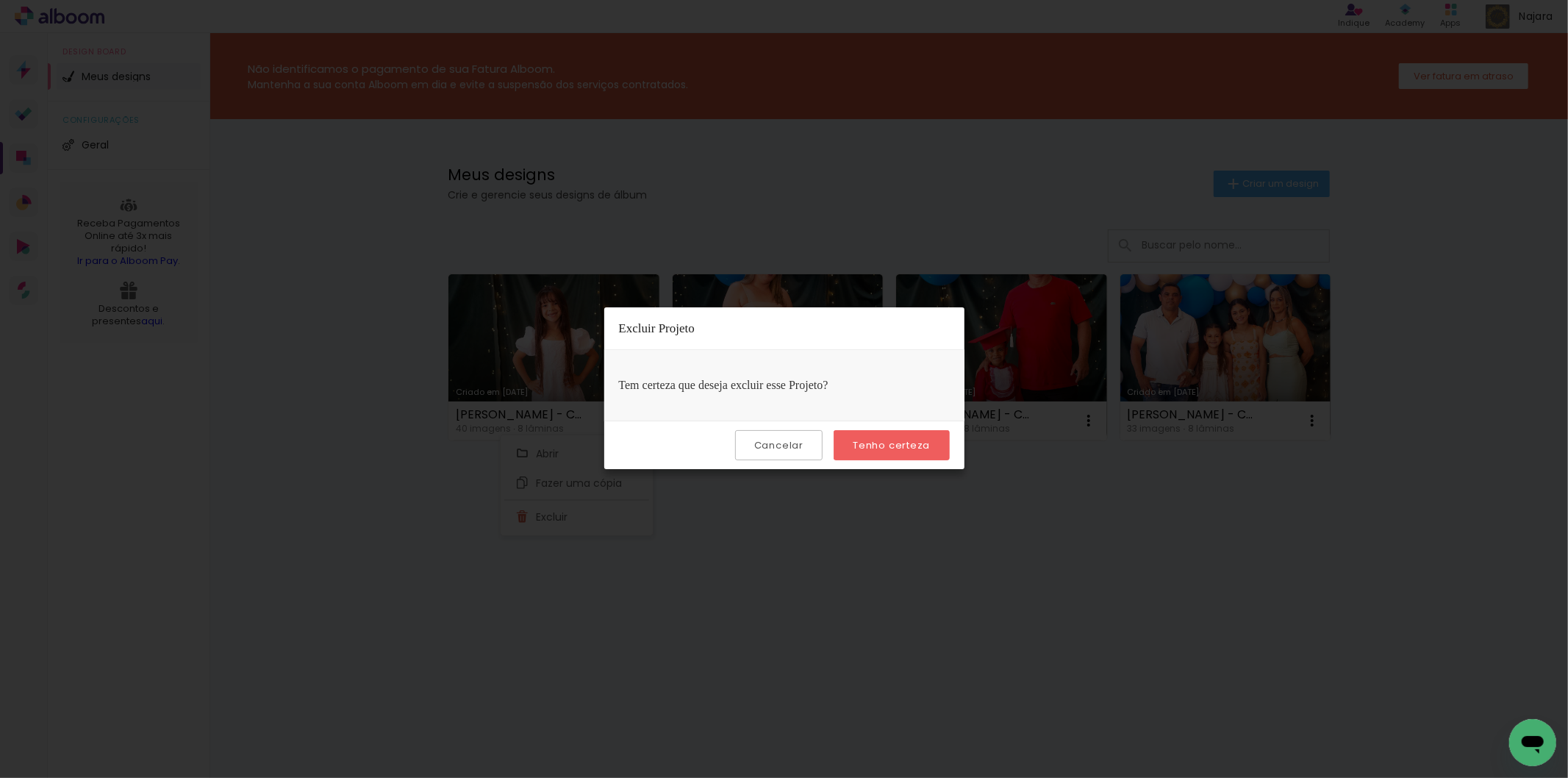
click at [0, 0] on slot "Tenho certeza" at bounding box center [0, 0] width 0 height 0
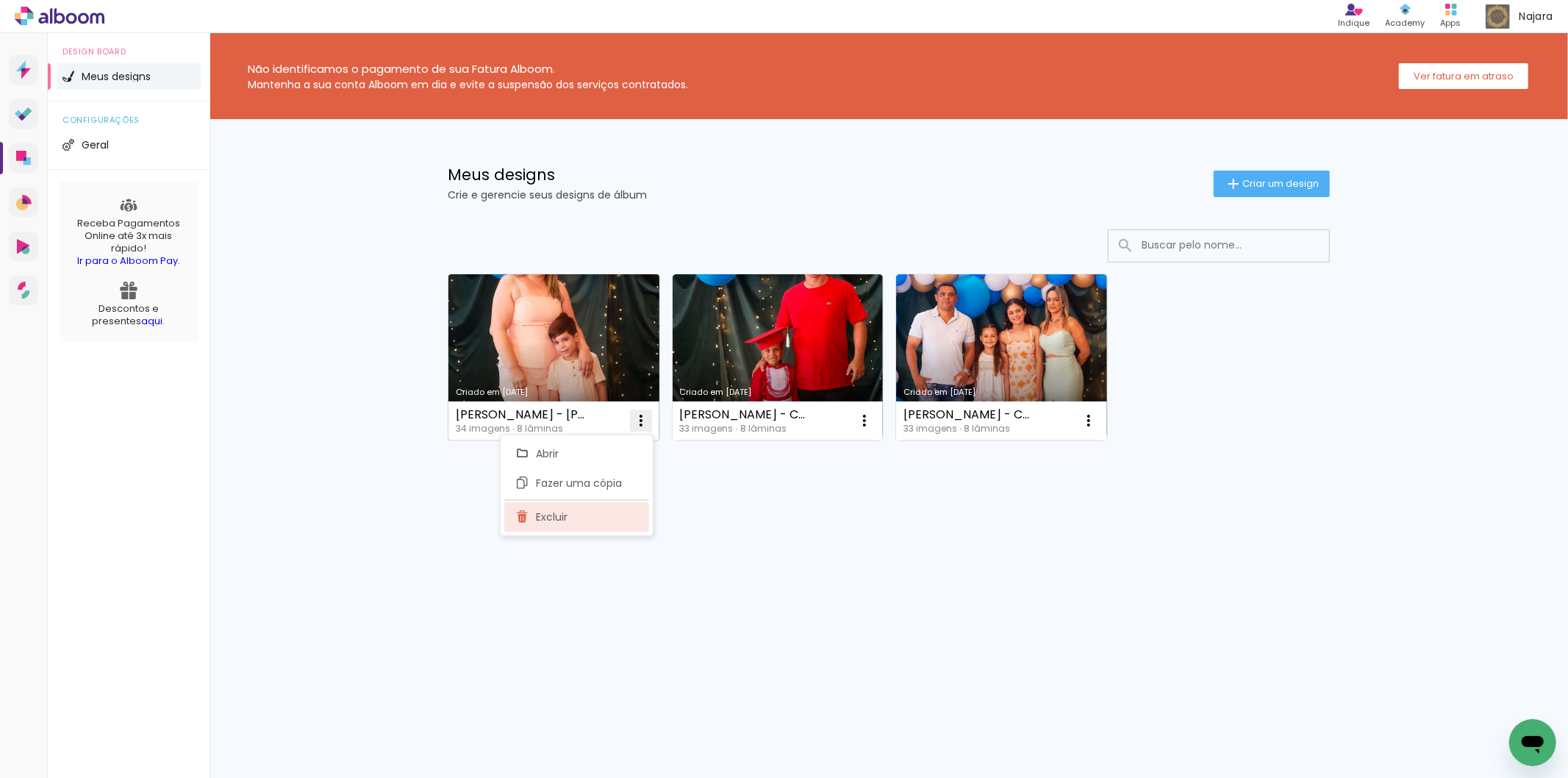
click at [602, 509] on paper-item "Excluir" at bounding box center [576, 516] width 145 height 29
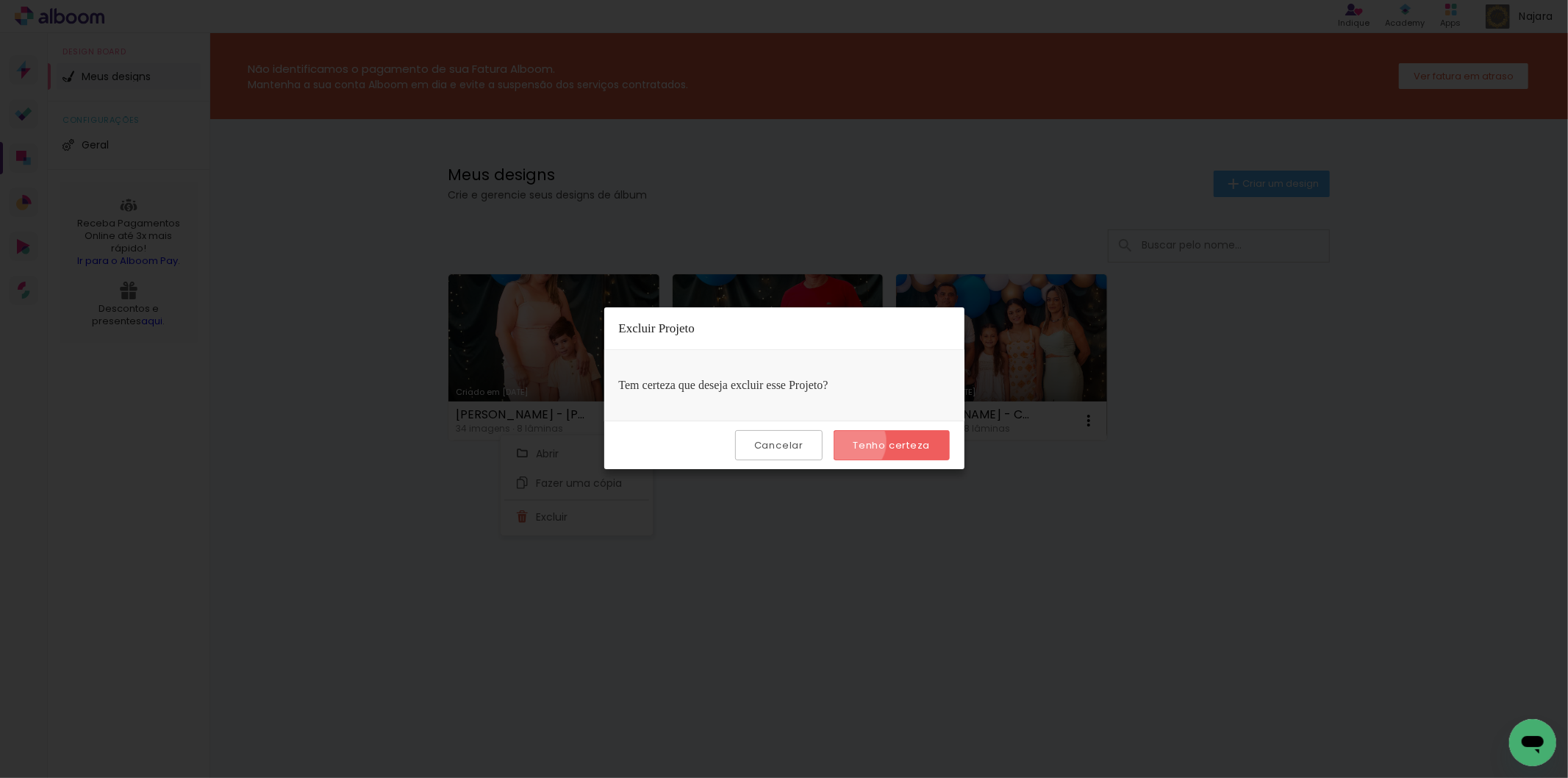
click at [848, 442] on paper-button "Tenho certeza" at bounding box center [892, 446] width 116 height 30
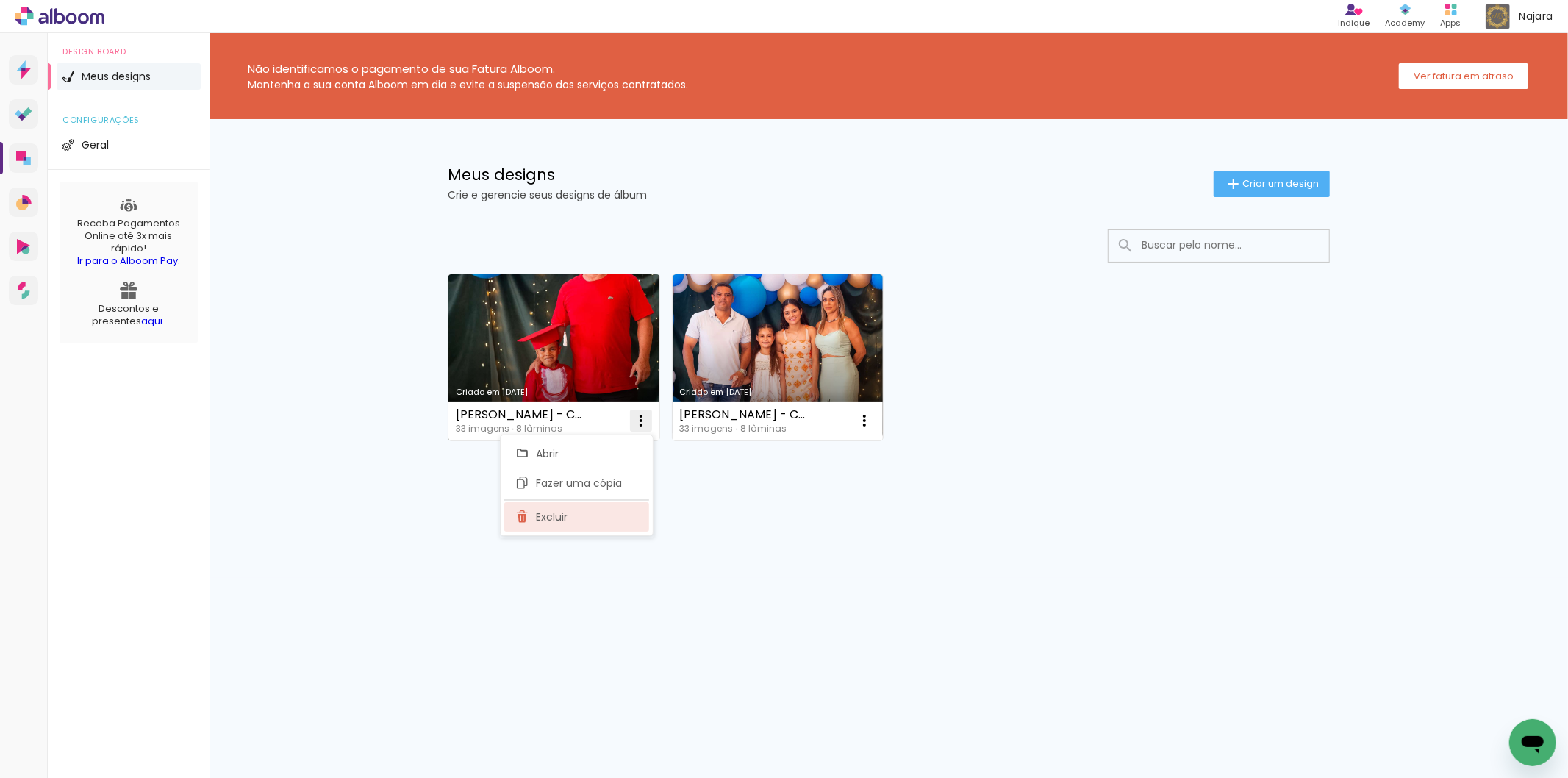
click at [623, 514] on paper-item "Excluir" at bounding box center [576, 516] width 145 height 29
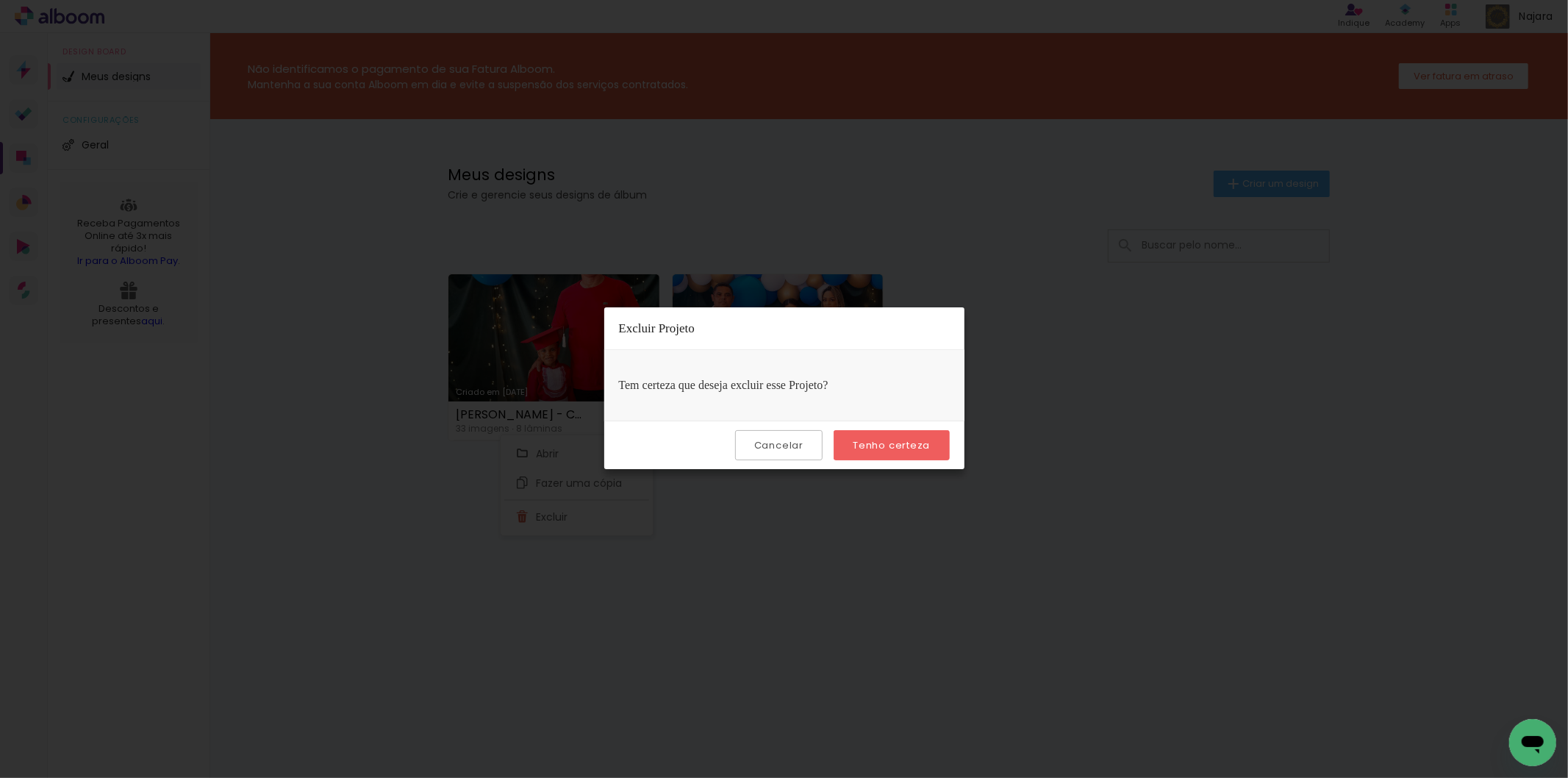
click at [0, 0] on slot "Tenho certeza" at bounding box center [0, 0] width 0 height 0
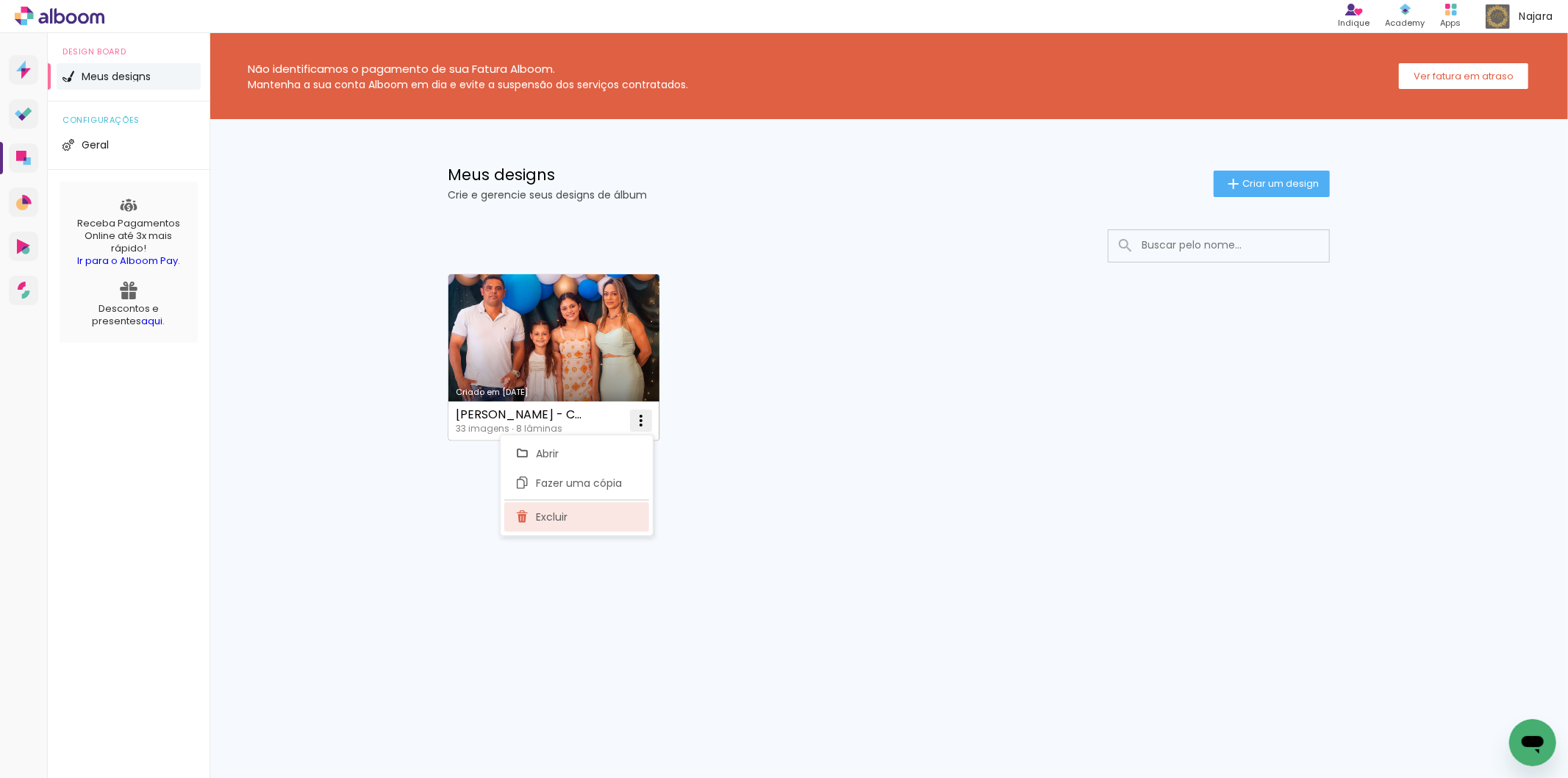
click at [623, 517] on paper-item "Excluir" at bounding box center [576, 516] width 145 height 29
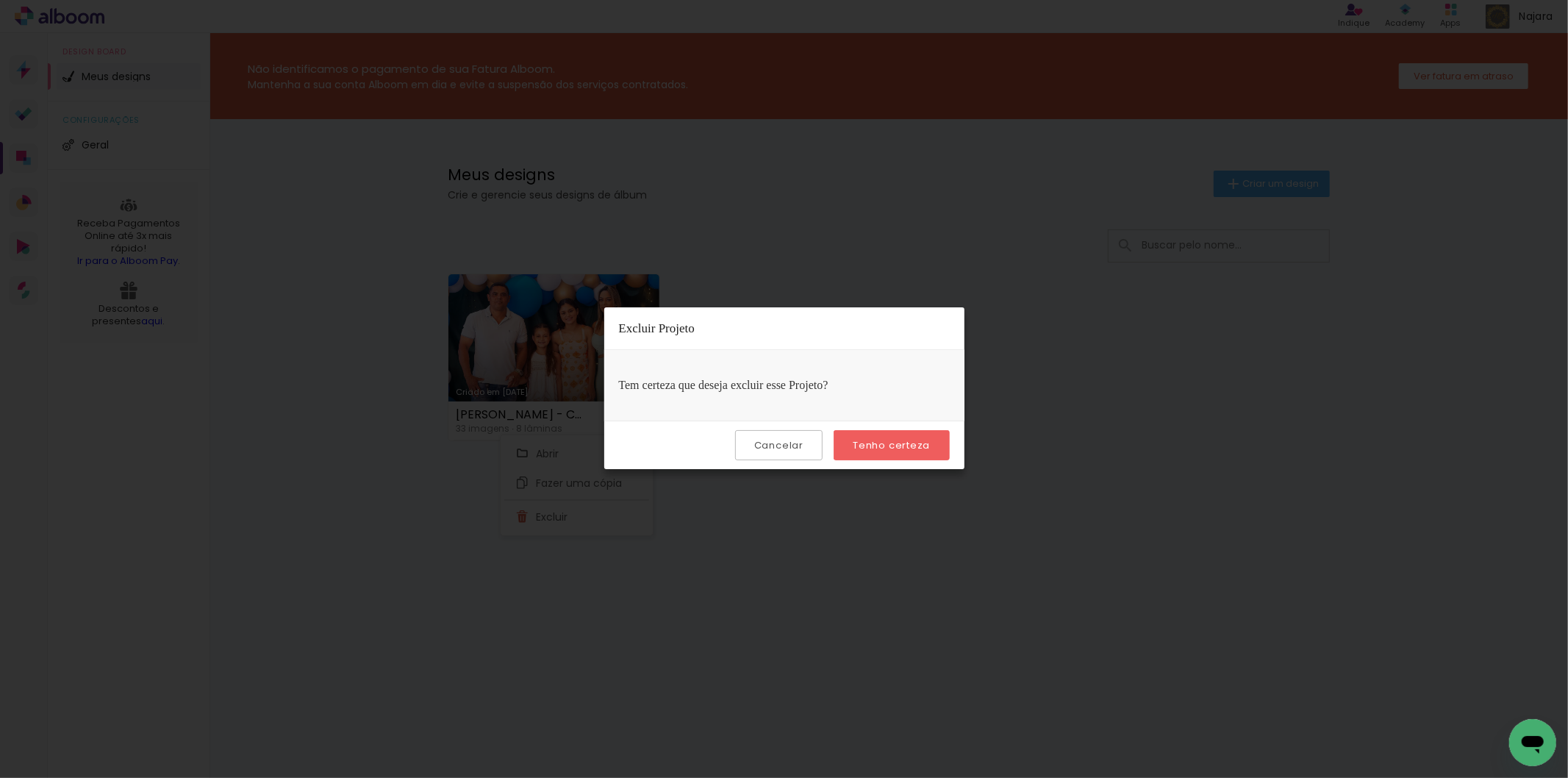
click at [0, 0] on slot "Tenho certeza" at bounding box center [0, 0] width 0 height 0
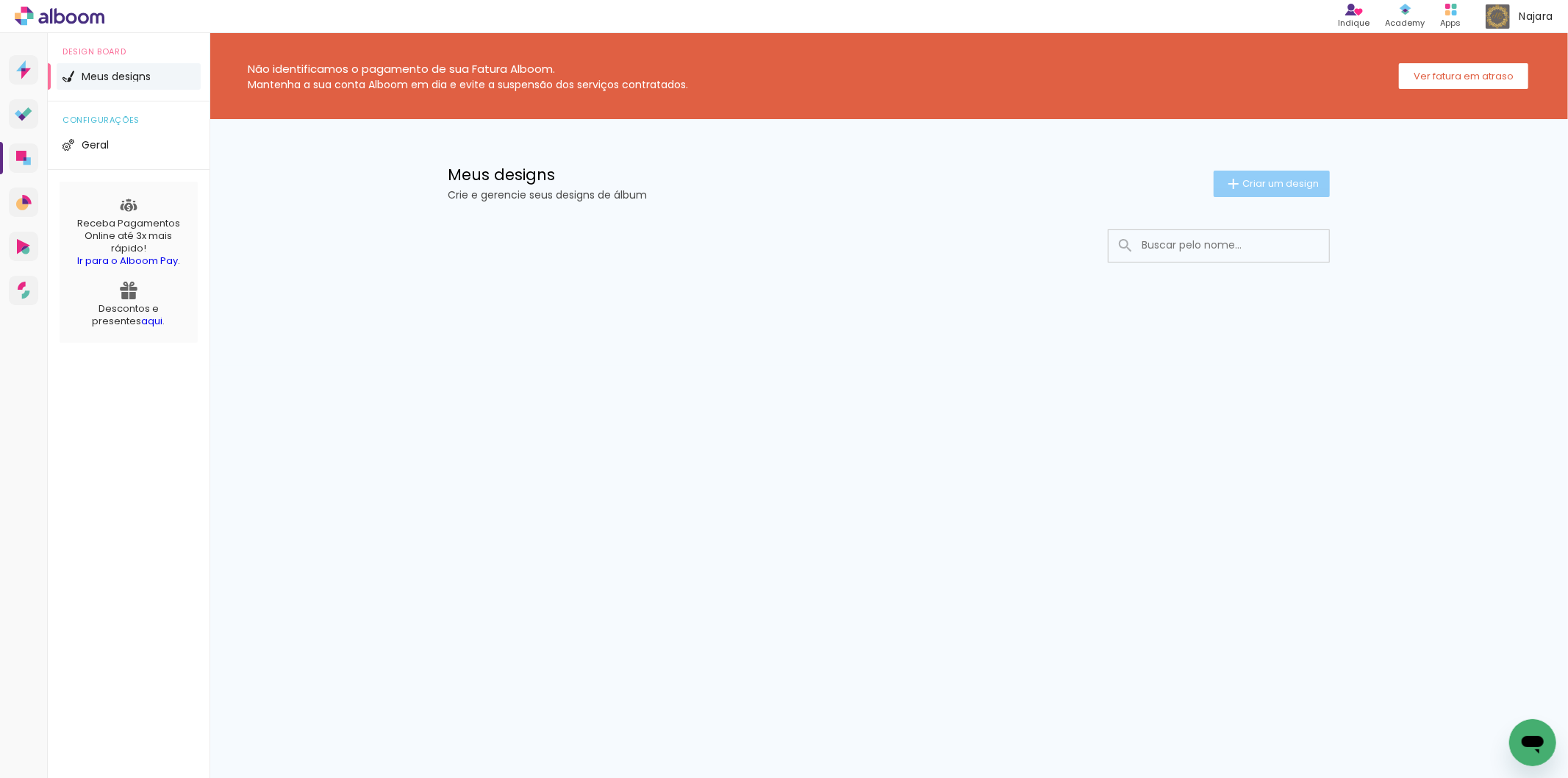
click at [1294, 180] on span "Criar um design" at bounding box center [1280, 183] width 76 height 9
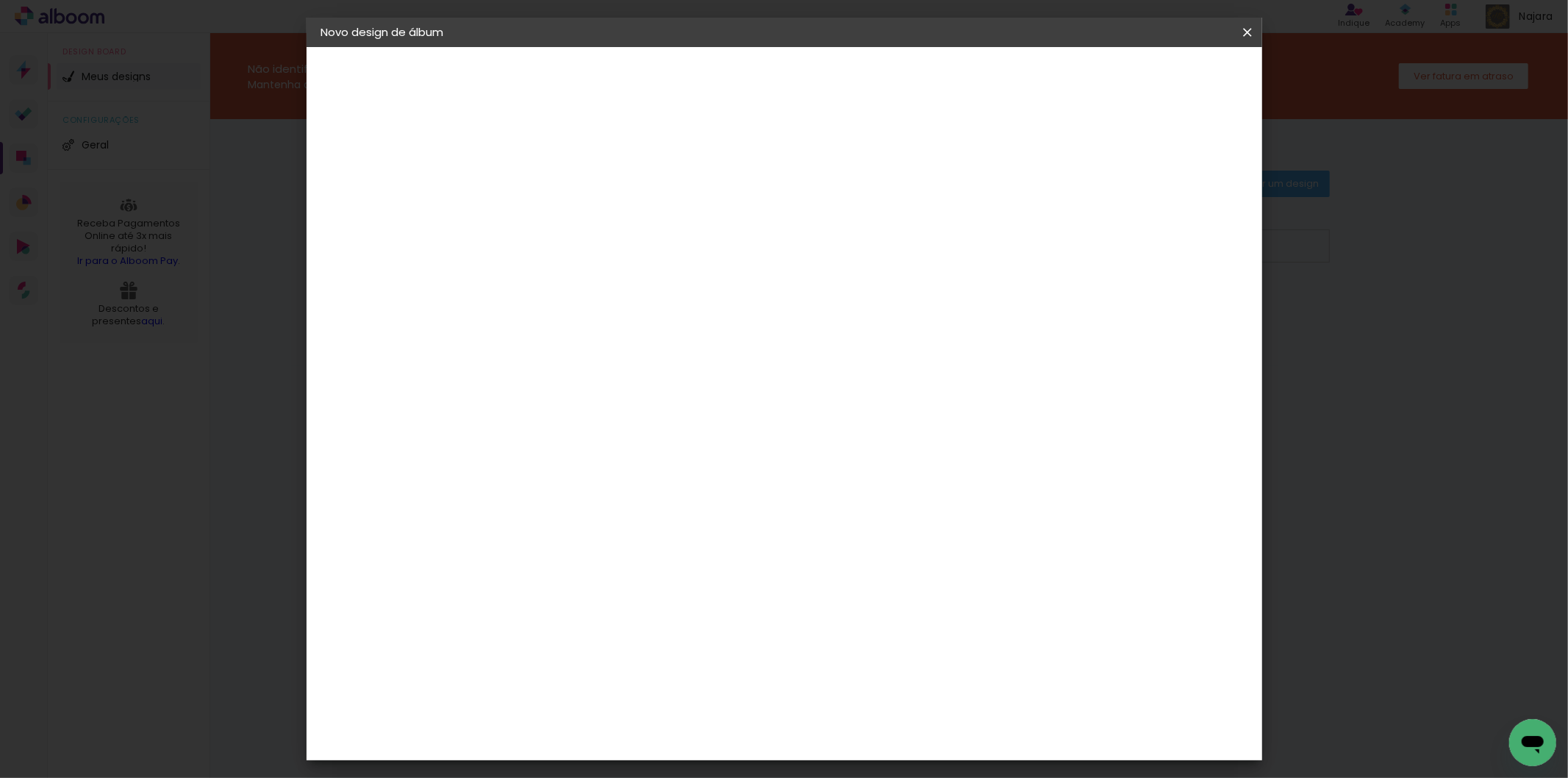
click at [561, 203] on input at bounding box center [561, 197] width 0 height 23
type input "R"
type input "Eloah - 8 anos"
type paper-input "Eloah - 8 anos"
drag, startPoint x: 1196, startPoint y: 59, endPoint x: 1196, endPoint y: 72, distance: 13.0
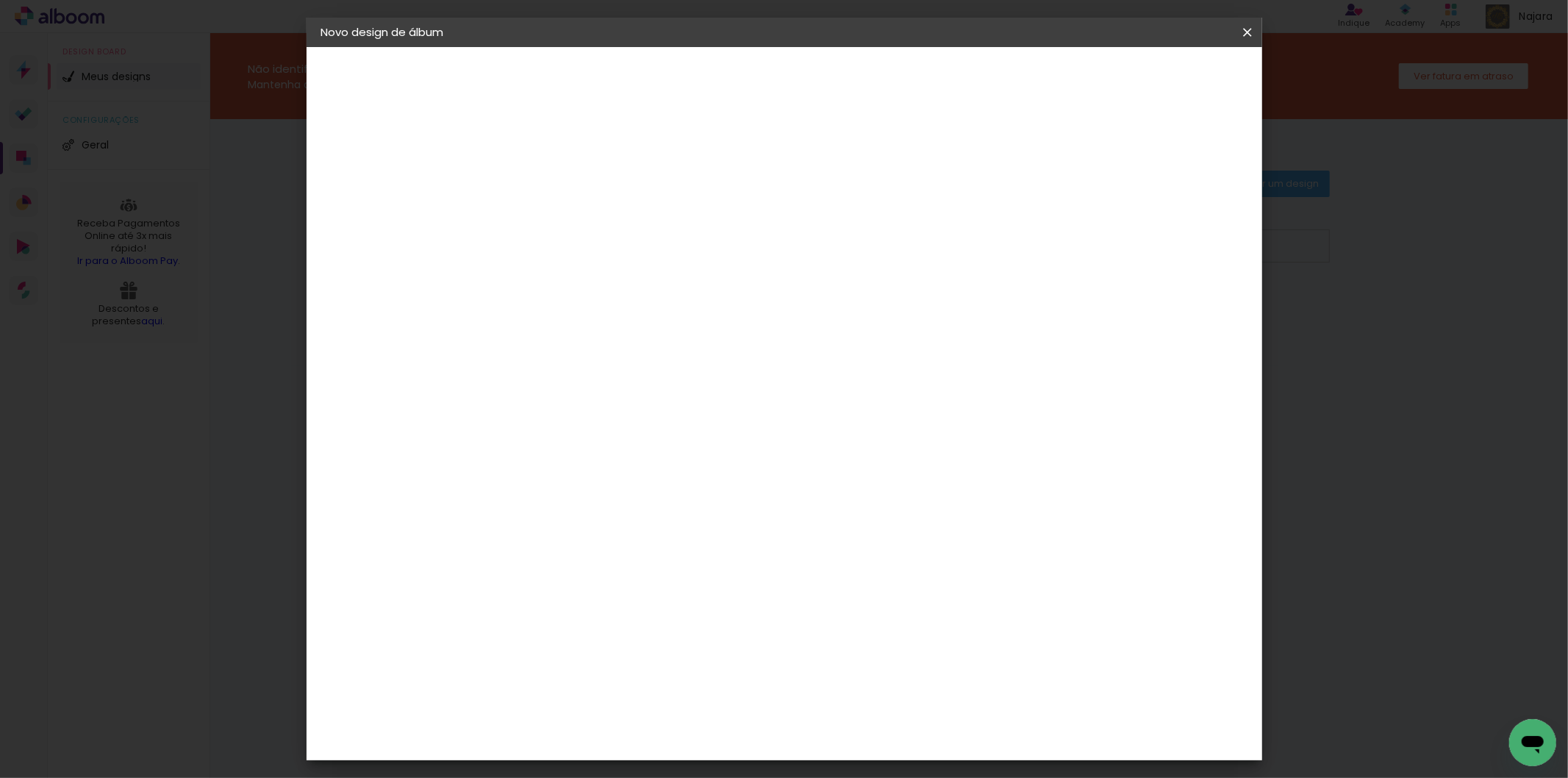
click at [626, 71] on header "Informações Dê um título ao seu álbum. Avançar" at bounding box center [561, 91] width 128 height 87
click at [0, 0] on slot "Avançar" at bounding box center [0, 0] width 0 height 0
click at [578, 478] on div "Foto 15" at bounding box center [565, 490] width 27 height 23
click at [0, 0] on slot "Avançar" at bounding box center [0, 0] width 0 height 0
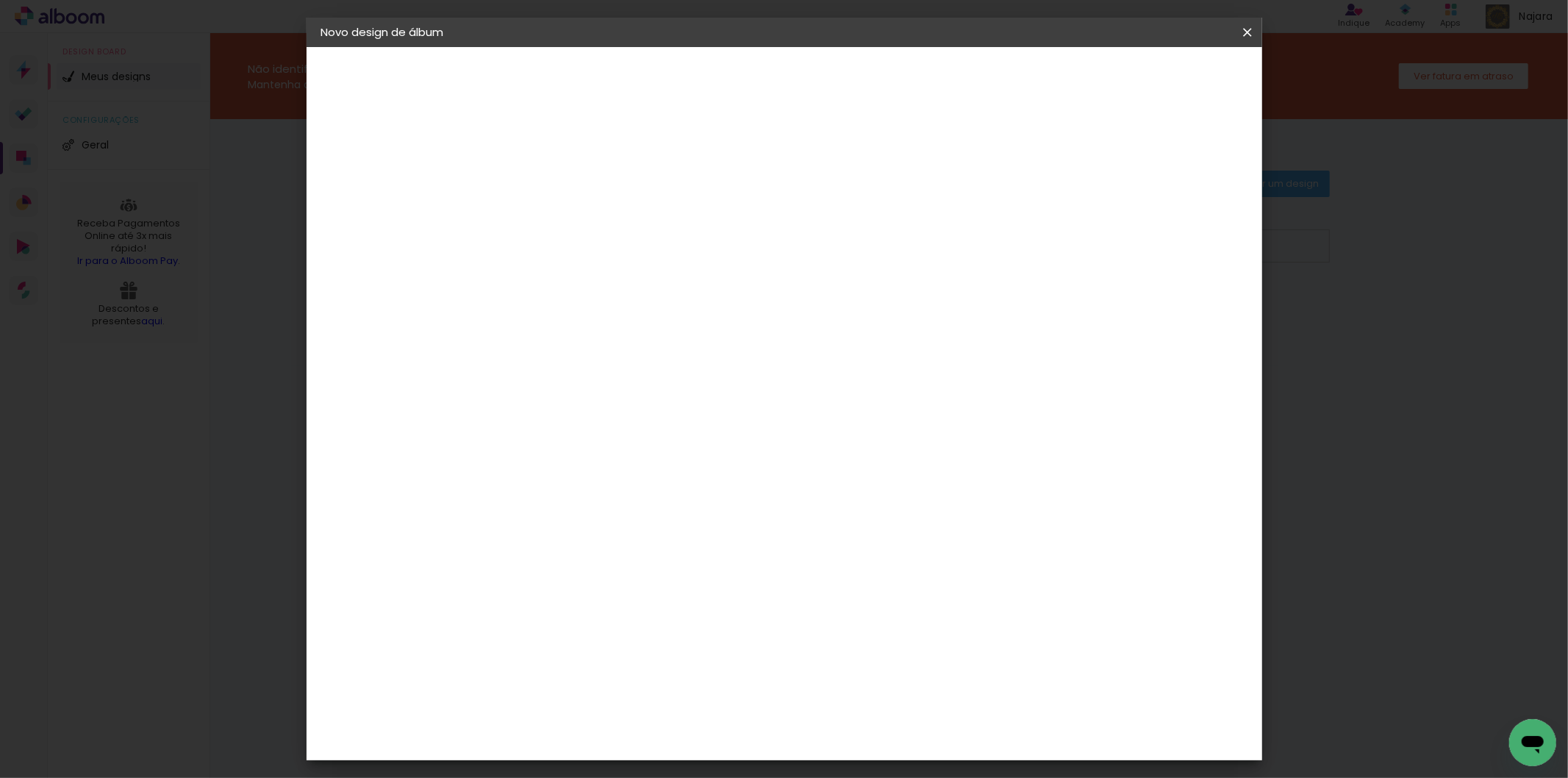
scroll to position [245, 0]
click at [661, 525] on span "20 × 20" at bounding box center [626, 544] width 68 height 39
click at [0, 0] on slot "Avançar" at bounding box center [0, 0] width 0 height 0
click at [1071, 156] on div at bounding box center [1065, 159] width 13 height 13
type paper-checkbox "on"
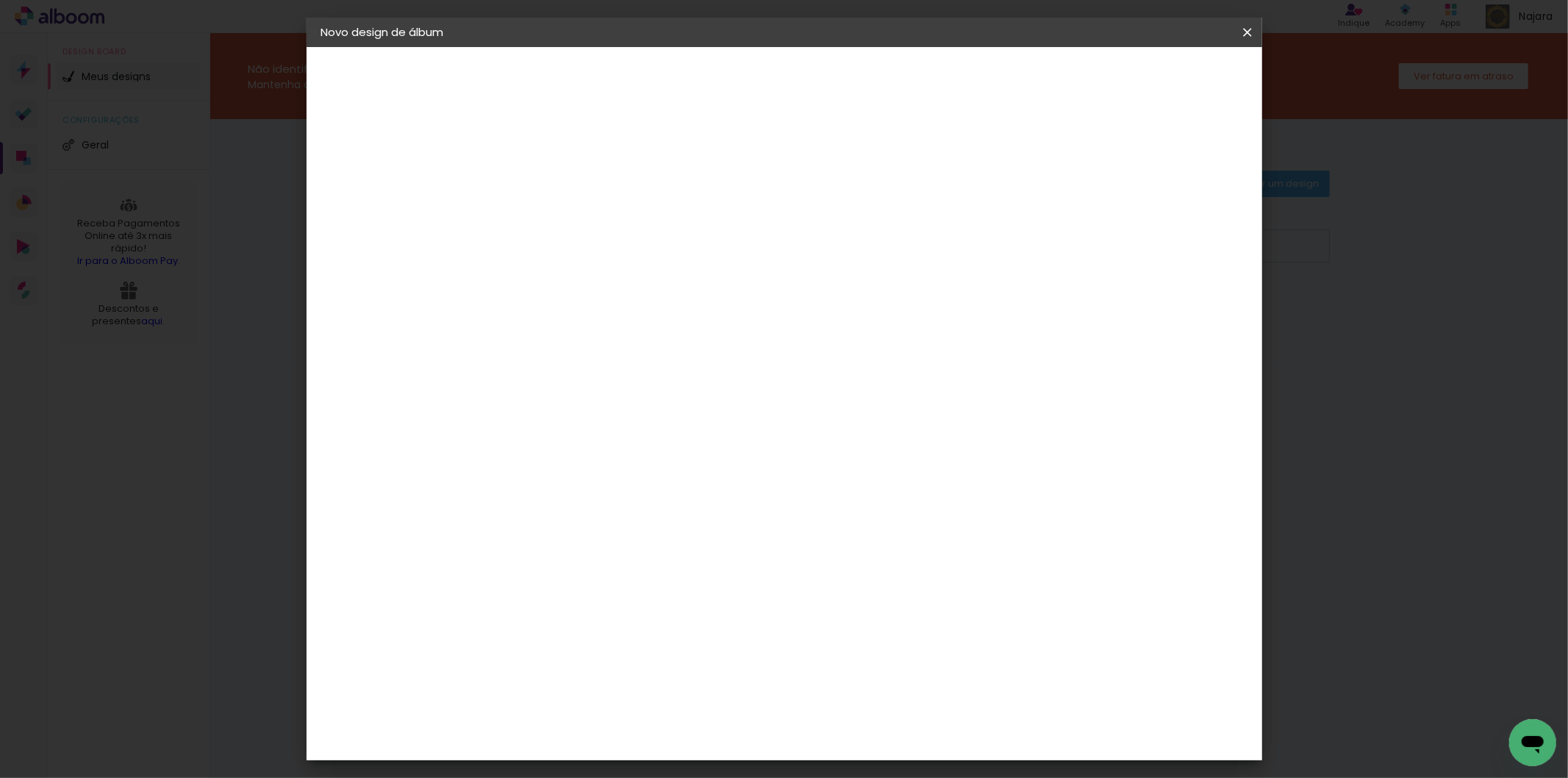
click at [1169, 68] on paper-button "Iniciar design" at bounding box center [1120, 78] width 96 height 25
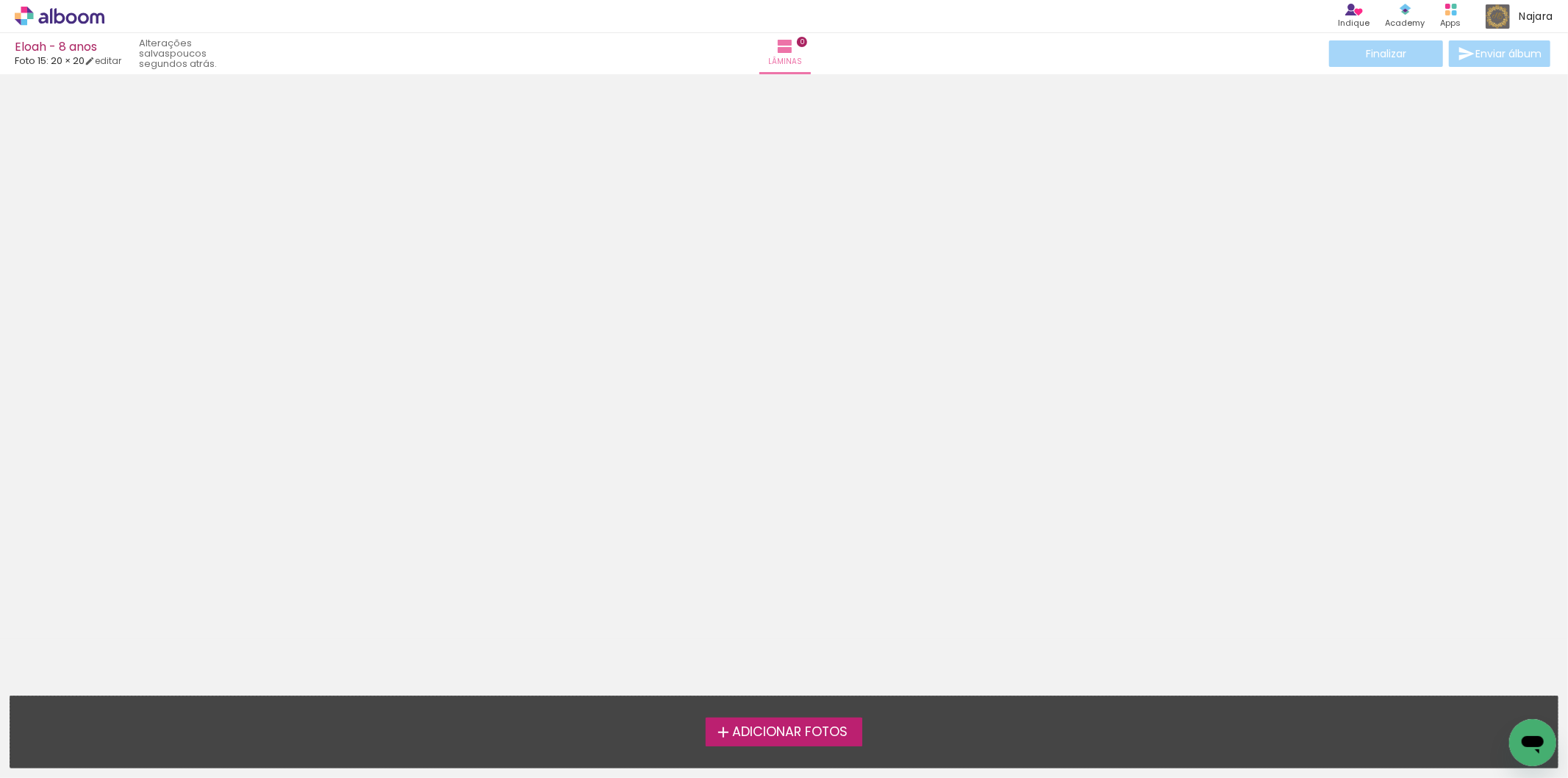
click at [775, 730] on span "Adicionar Fotos" at bounding box center [790, 733] width 116 height 13
click at [0, 0] on input "file" at bounding box center [0, 0] width 0 height 0
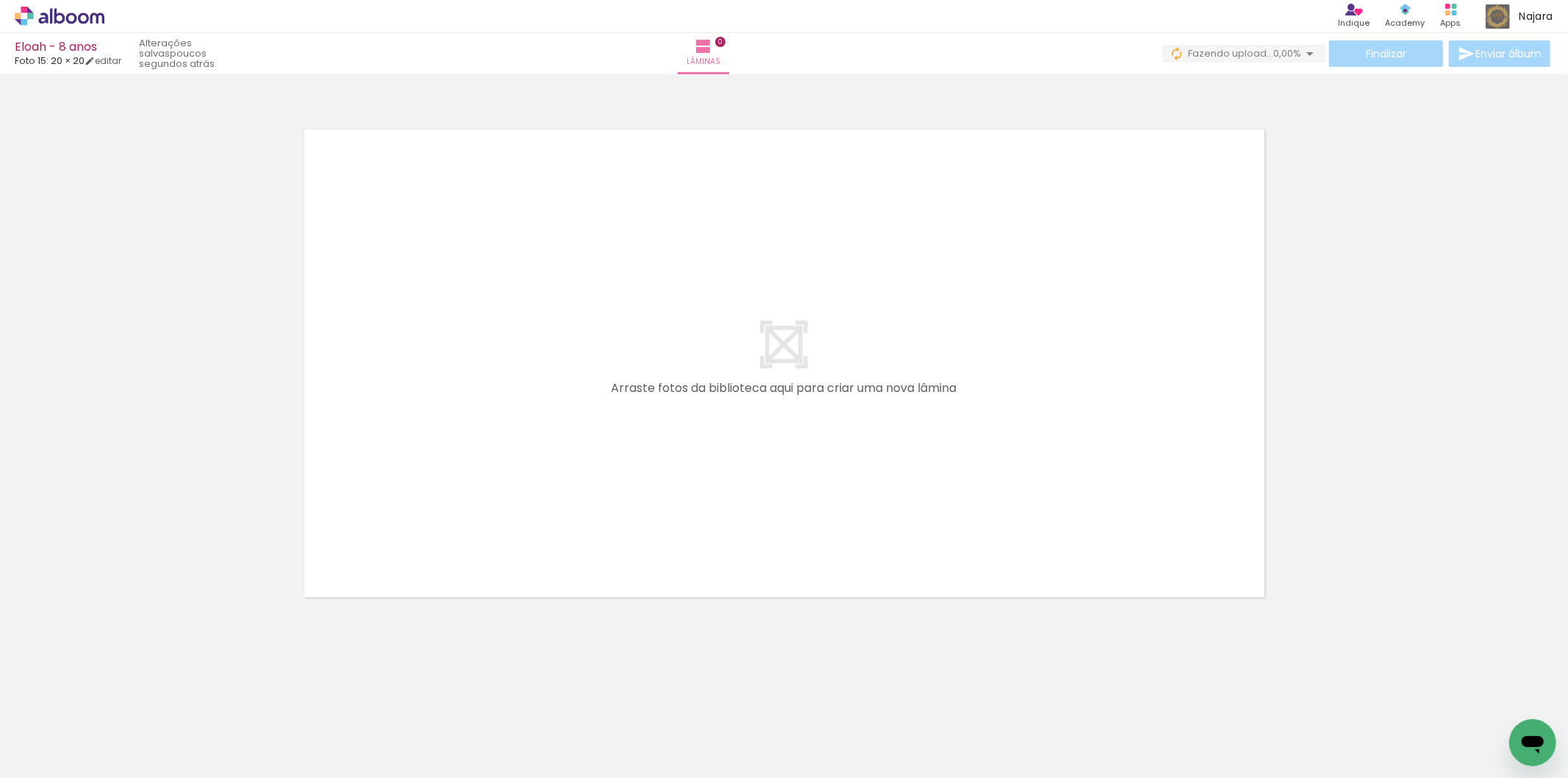
click at [578, 730] on div at bounding box center [559, 728] width 73 height 49
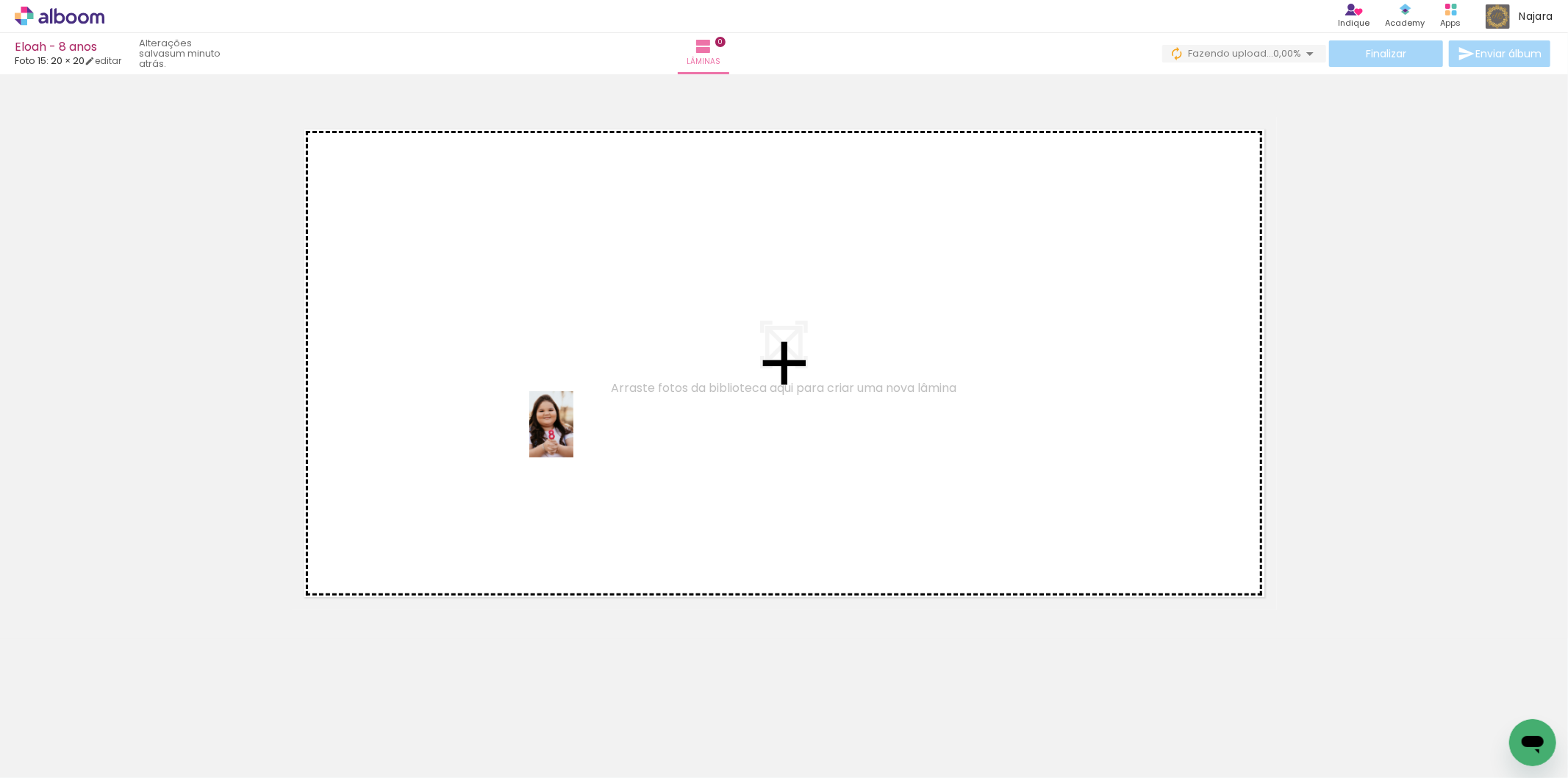
drag, startPoint x: 905, startPoint y: 743, endPoint x: 573, endPoint y: 434, distance: 453.5
click at [573, 434] on quentale-workspace at bounding box center [784, 389] width 1568 height 778
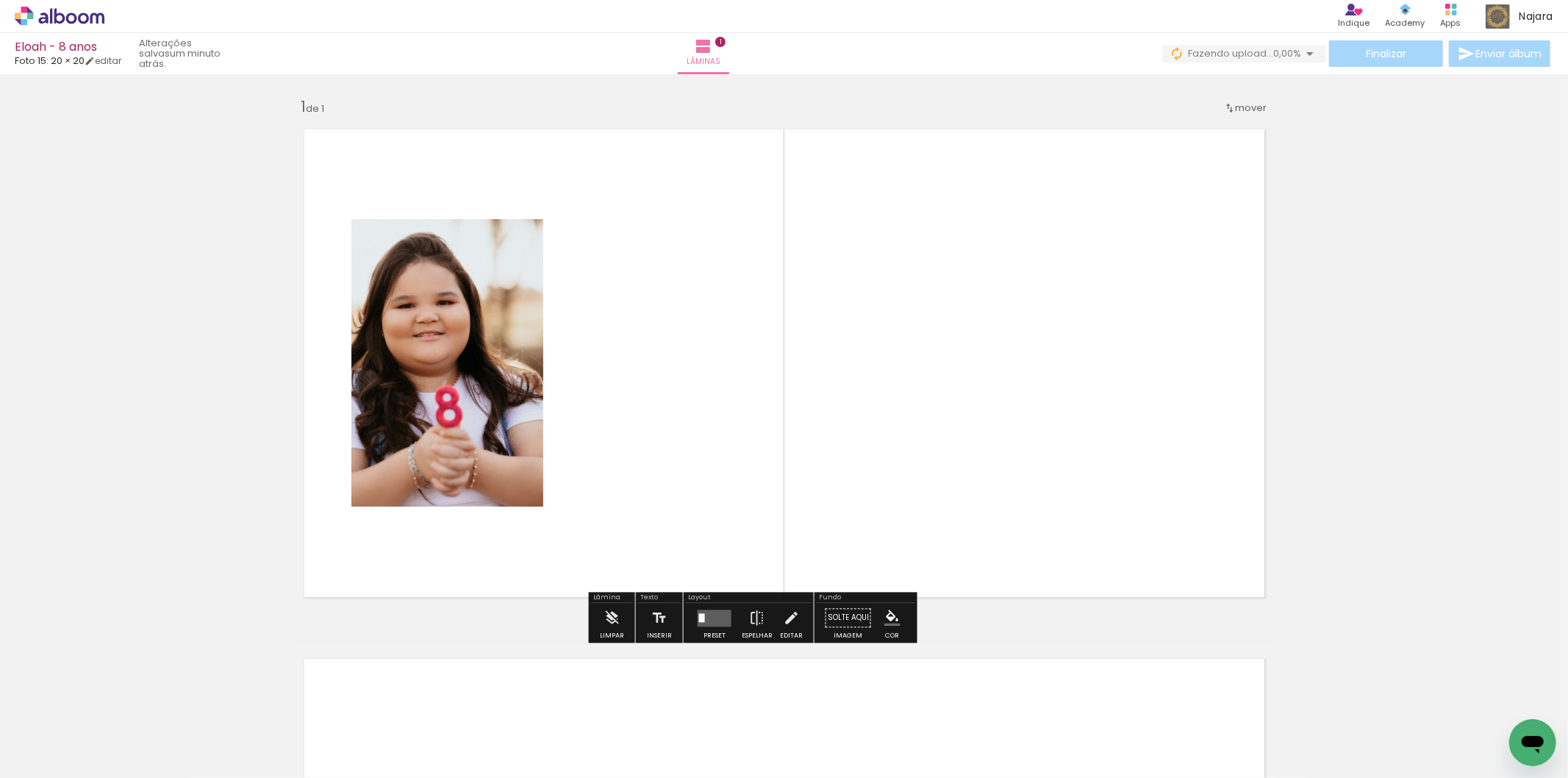
click at [732, 621] on quentale-layouter at bounding box center [715, 618] width 34 height 17
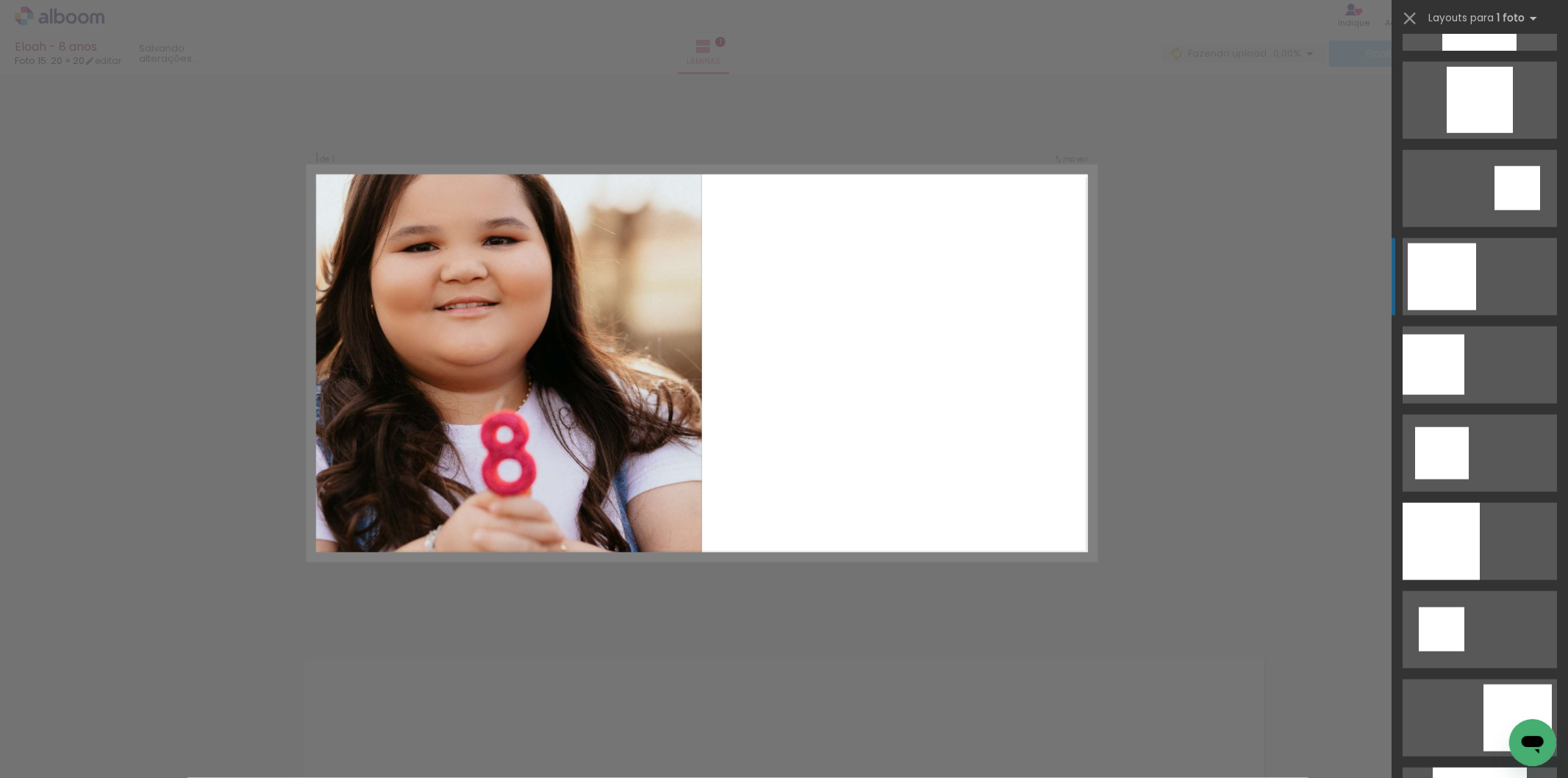
scroll to position [1470, 0]
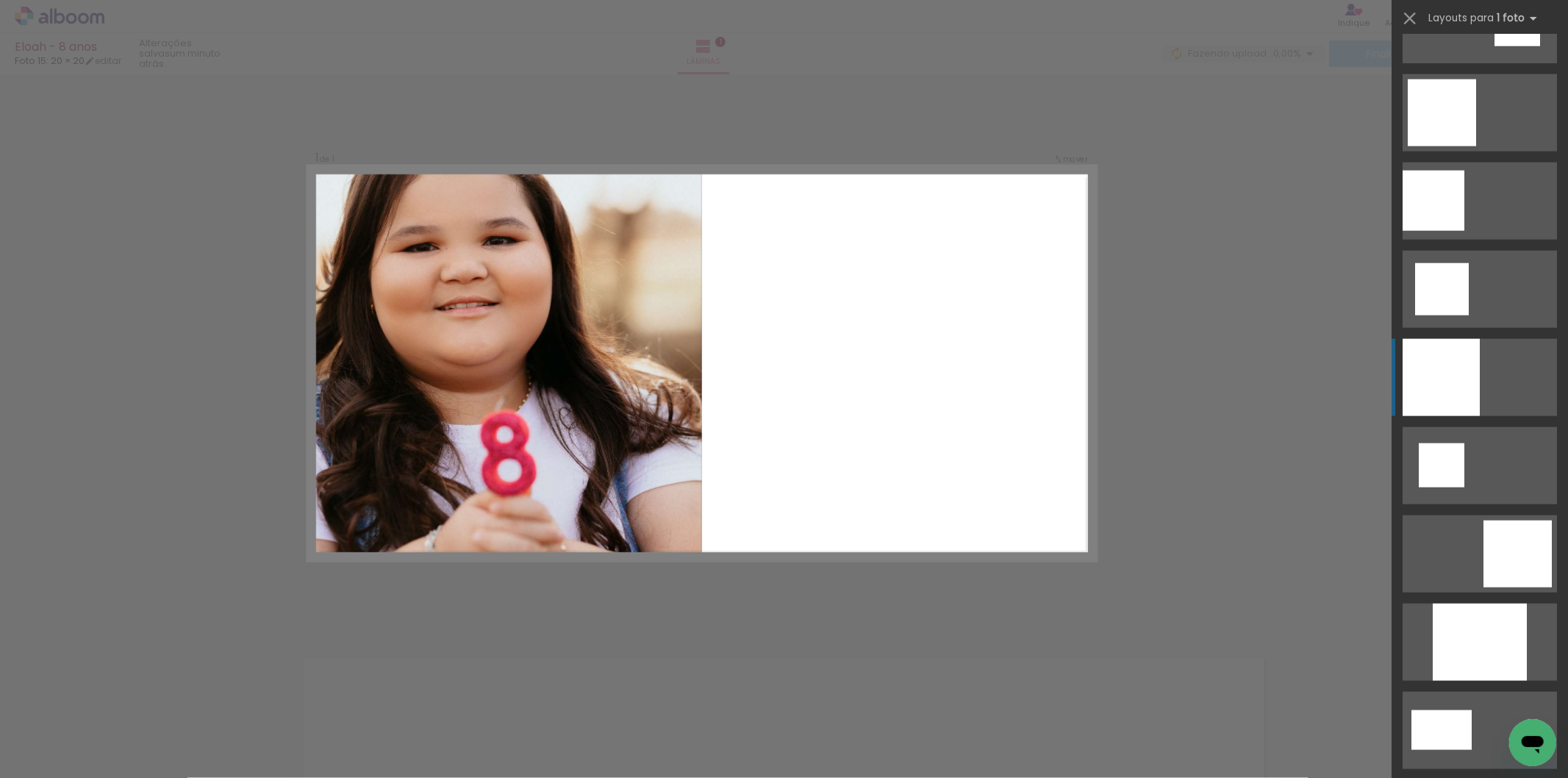
click at [1451, 353] on div at bounding box center [1441, 378] width 77 height 77
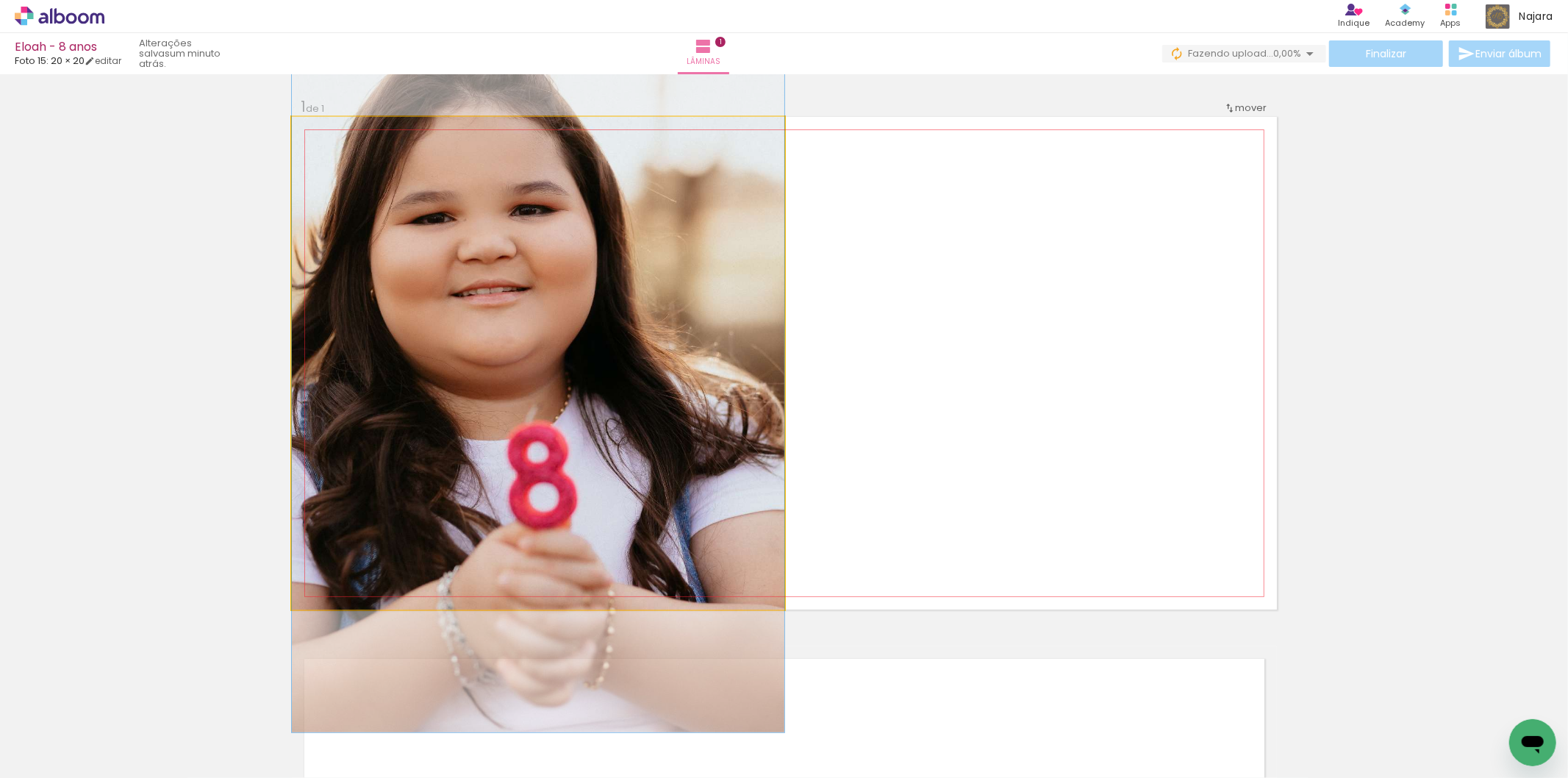
click at [680, 478] on quentale-photo at bounding box center [538, 363] width 492 height 493
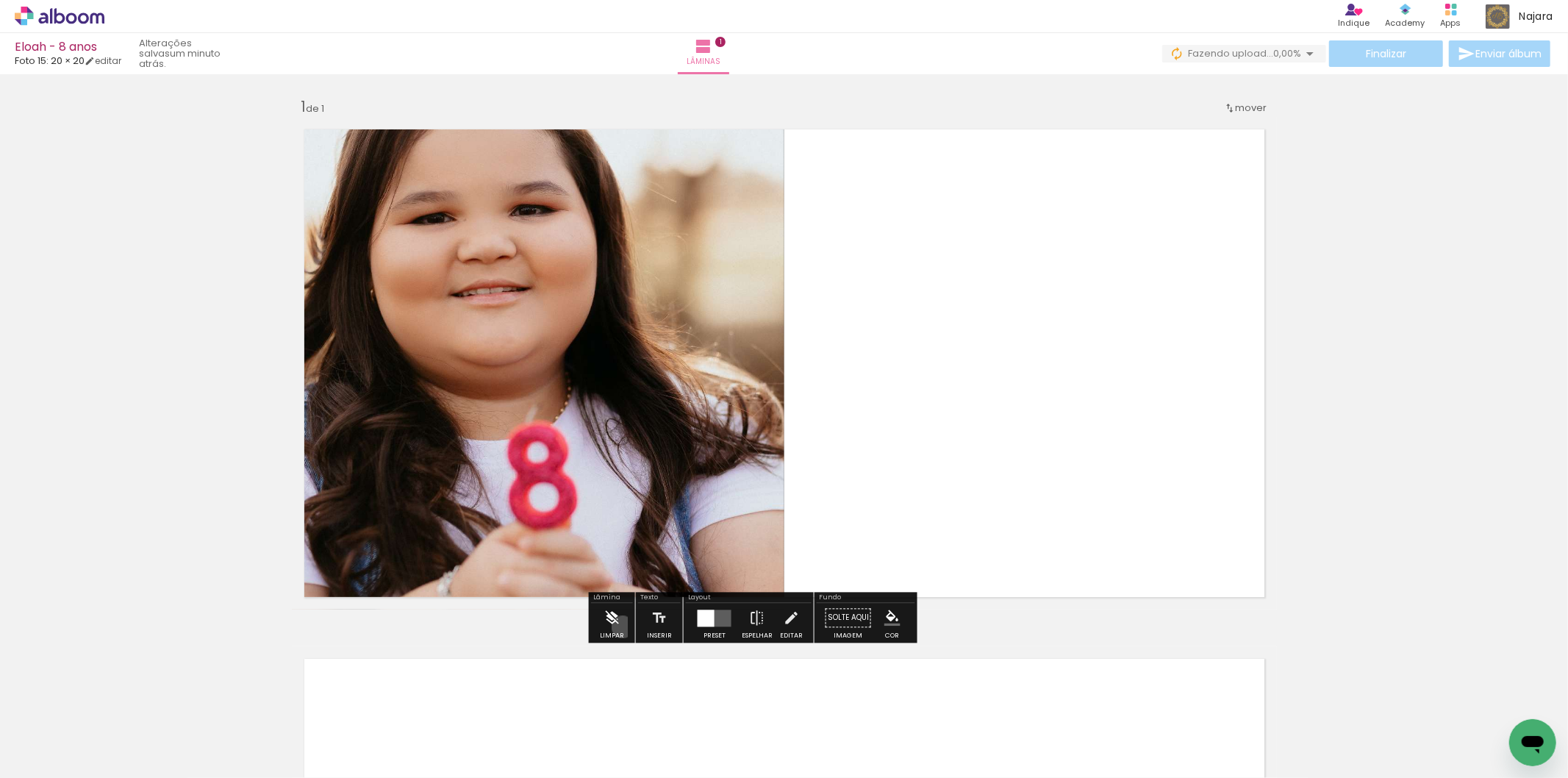
click at [620, 631] on iron-icon at bounding box center [611, 617] width 16 height 29
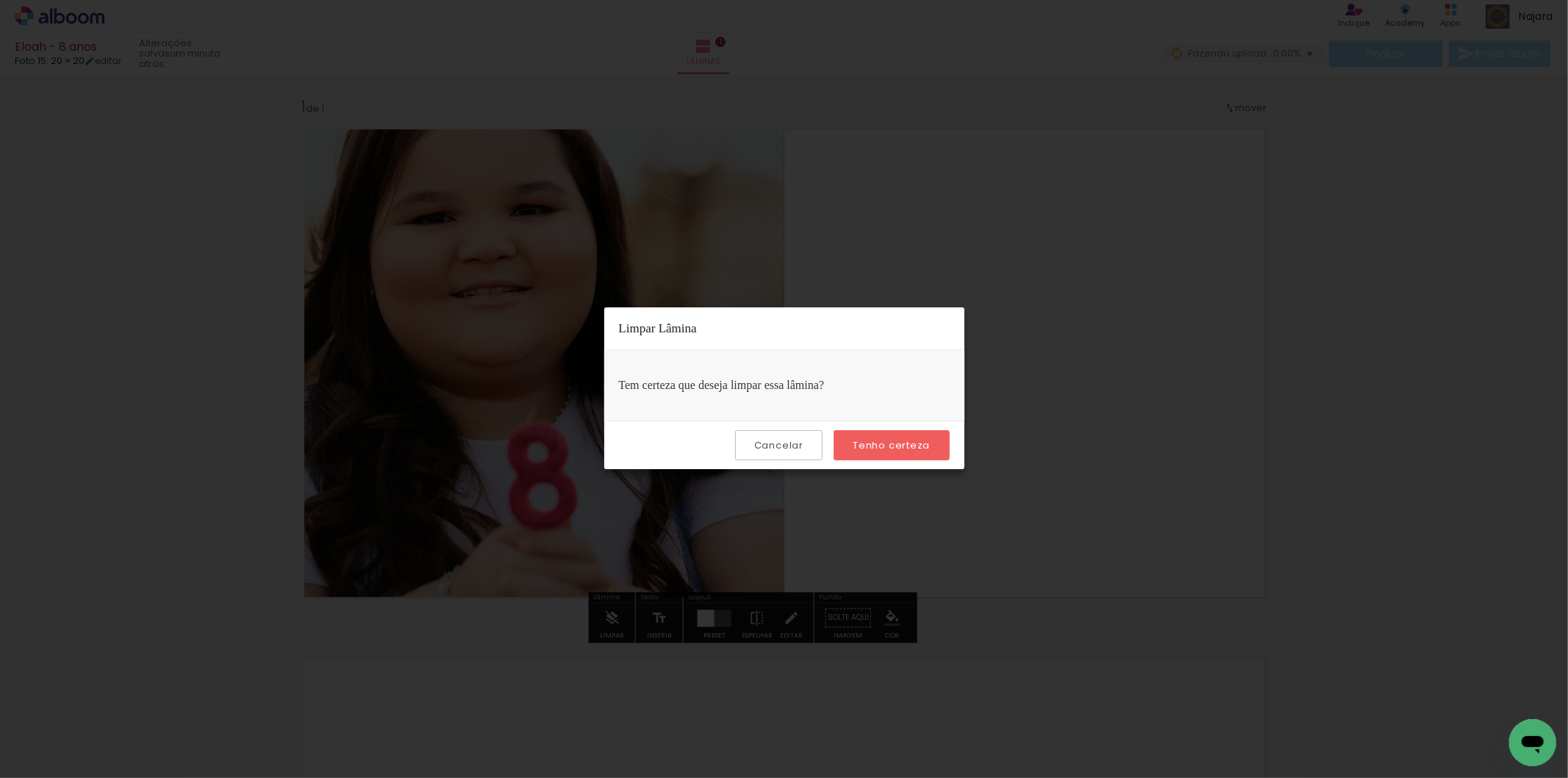
click at [862, 437] on paper-button "Tenho certeza" at bounding box center [892, 446] width 116 height 30
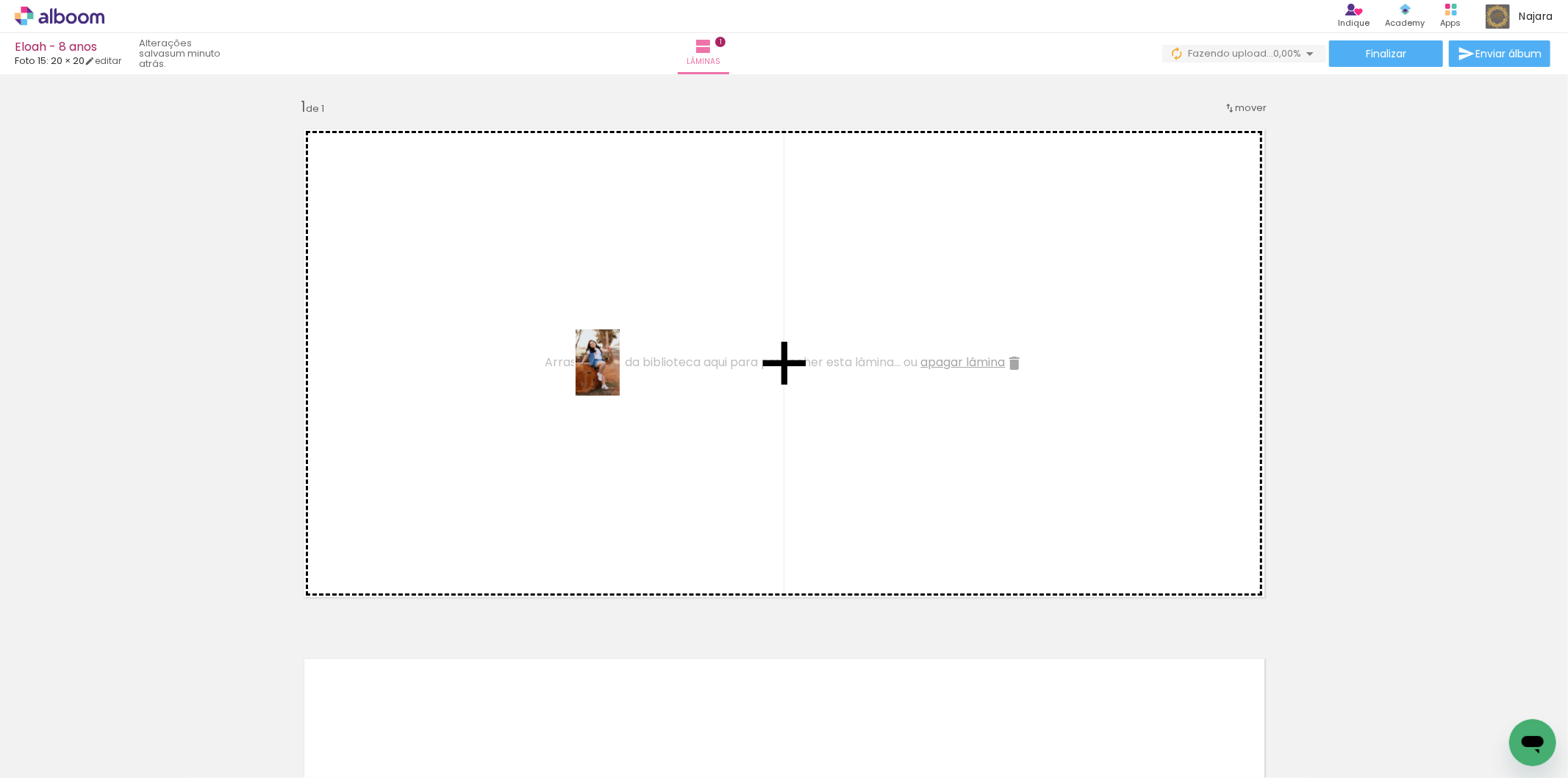
drag, startPoint x: 733, startPoint y: 712, endPoint x: 617, endPoint y: 355, distance: 375.4
click at [617, 355] on quentale-workspace at bounding box center [784, 389] width 1568 height 778
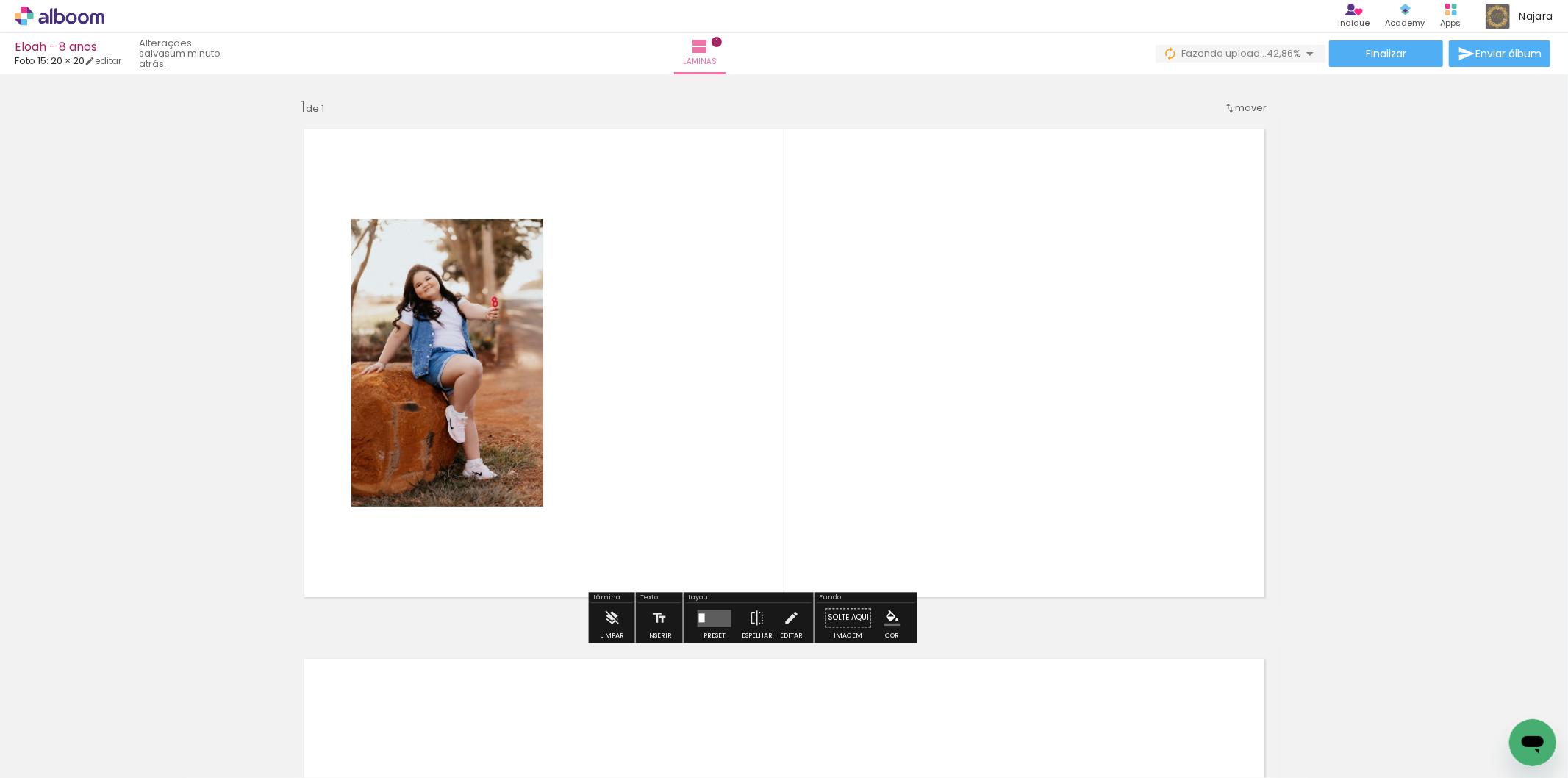
click at [732, 618] on quentale-layouter at bounding box center [715, 618] width 34 height 17
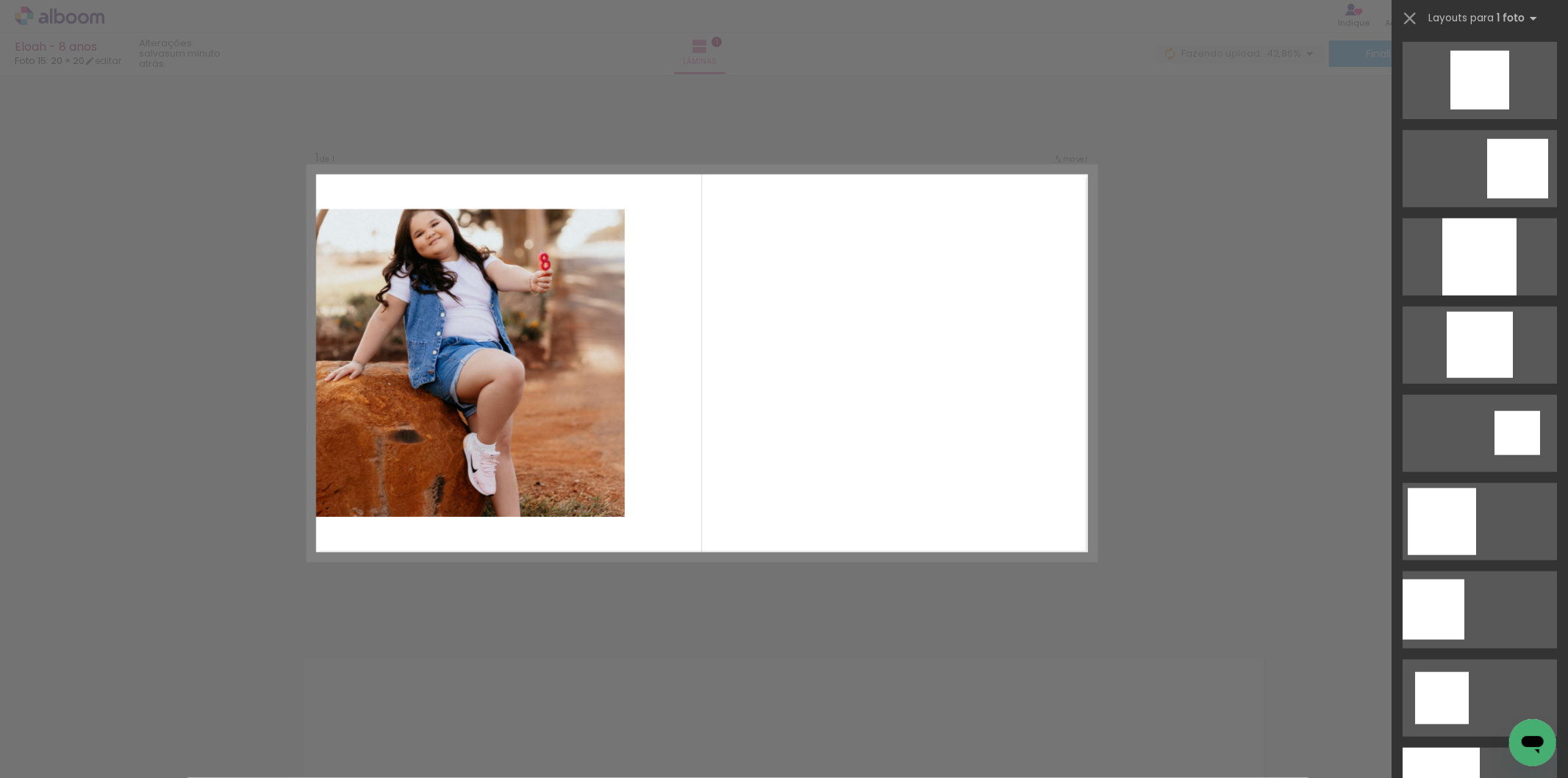
scroll to position [1225, 0]
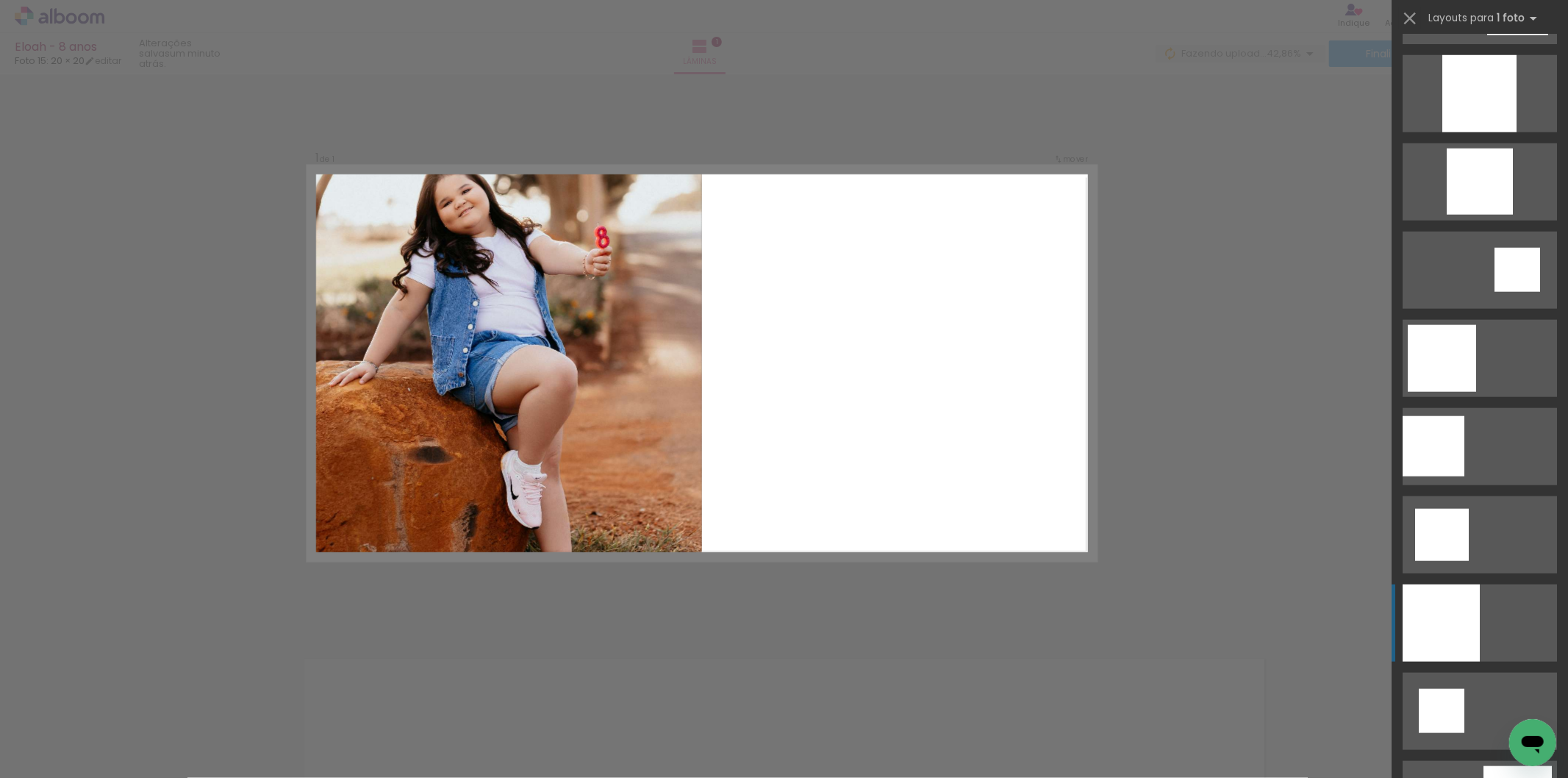
click at [1420, 614] on div at bounding box center [1441, 624] width 77 height 77
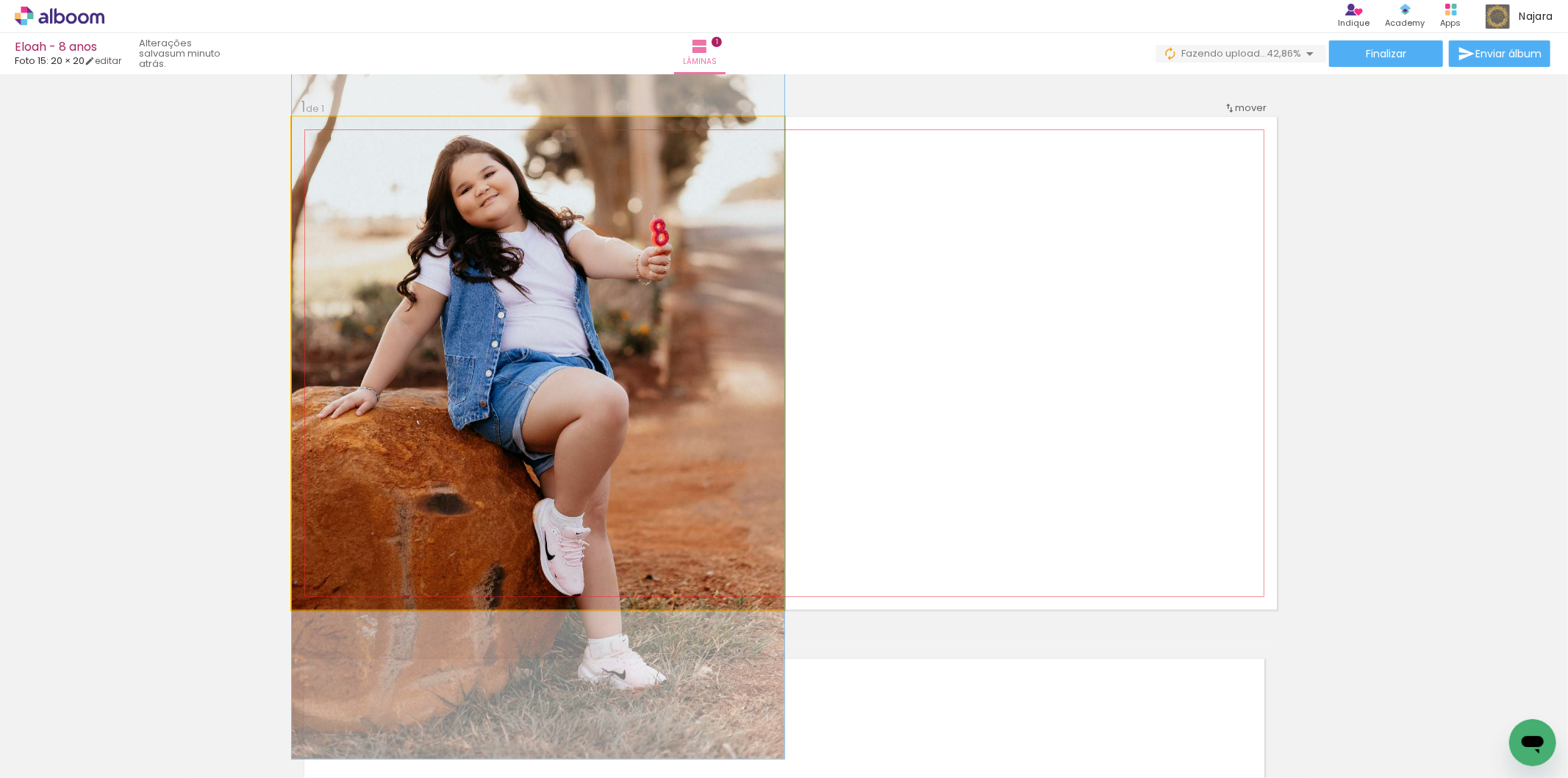
drag, startPoint x: 581, startPoint y: 376, endPoint x: 588, endPoint y: 402, distance: 26.9
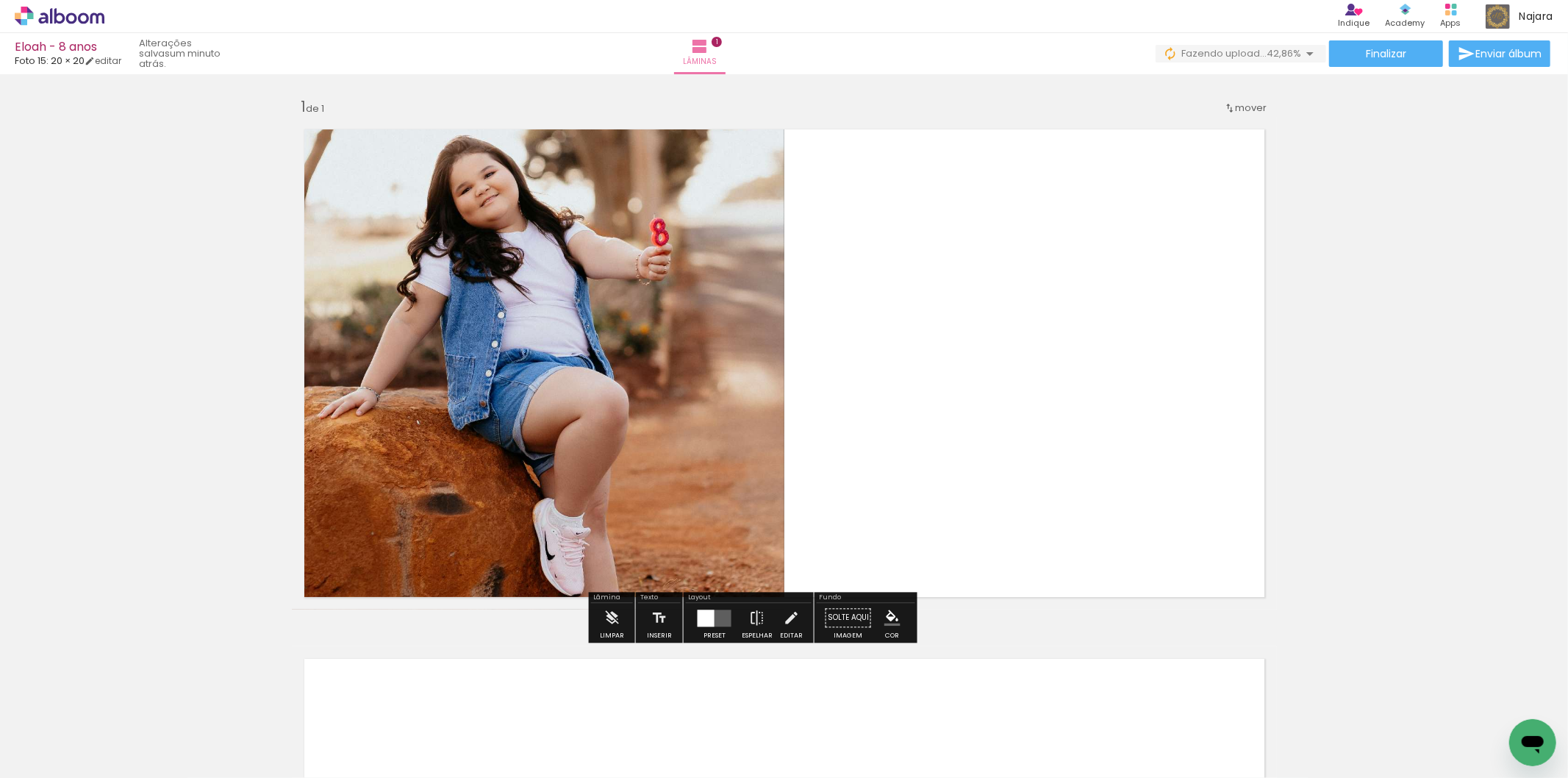
click at [32, 763] on span "Adicionar Fotos" at bounding box center [52, 758] width 44 height 16
click at [0, 0] on input "file" at bounding box center [0, 0] width 0 height 0
click at [60, 757] on span "Adicionar Fotos" at bounding box center [52, 758] width 44 height 16
click at [0, 0] on input "file" at bounding box center [0, 0] width 0 height 0
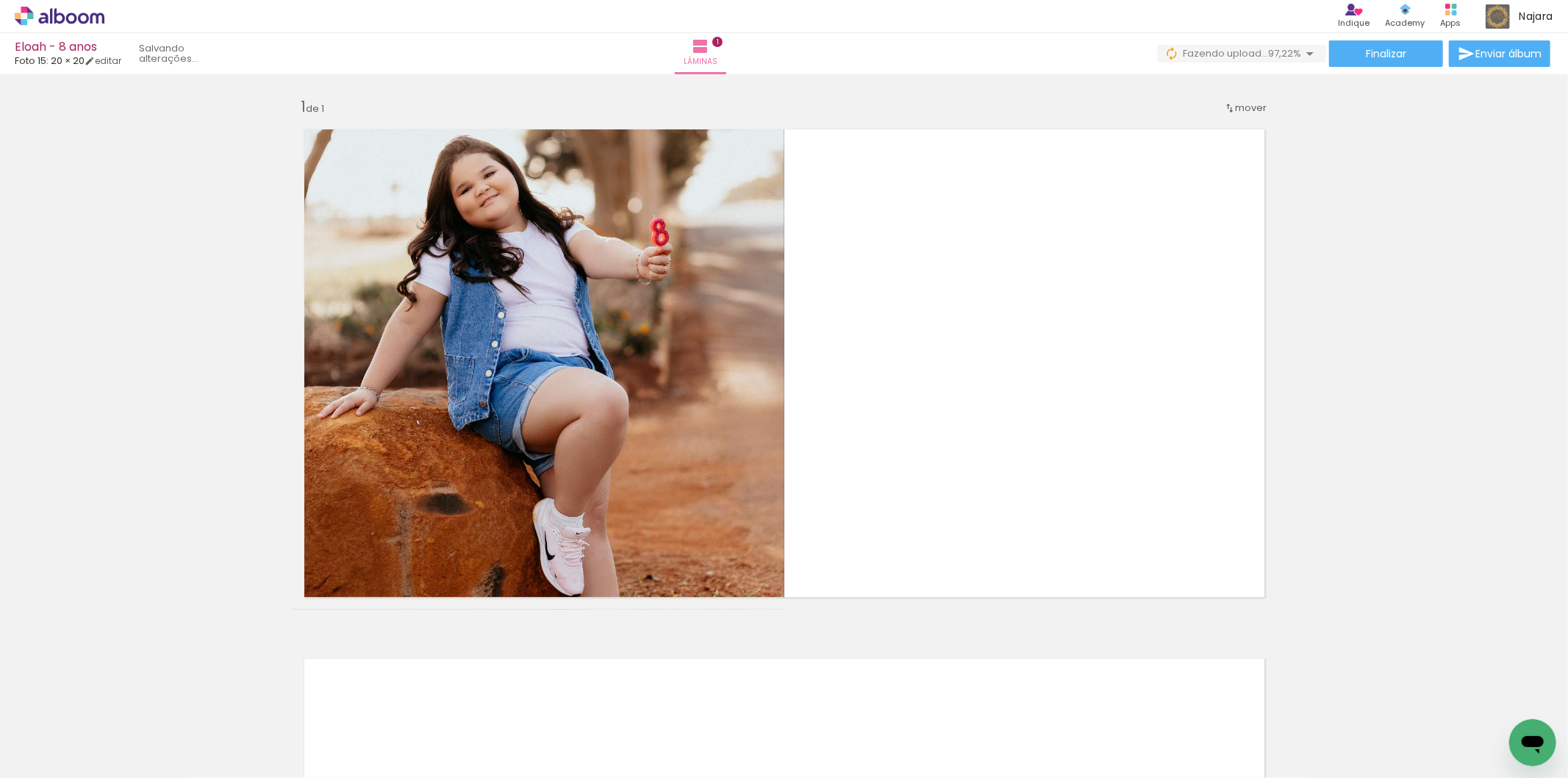
scroll to position [0, 1520]
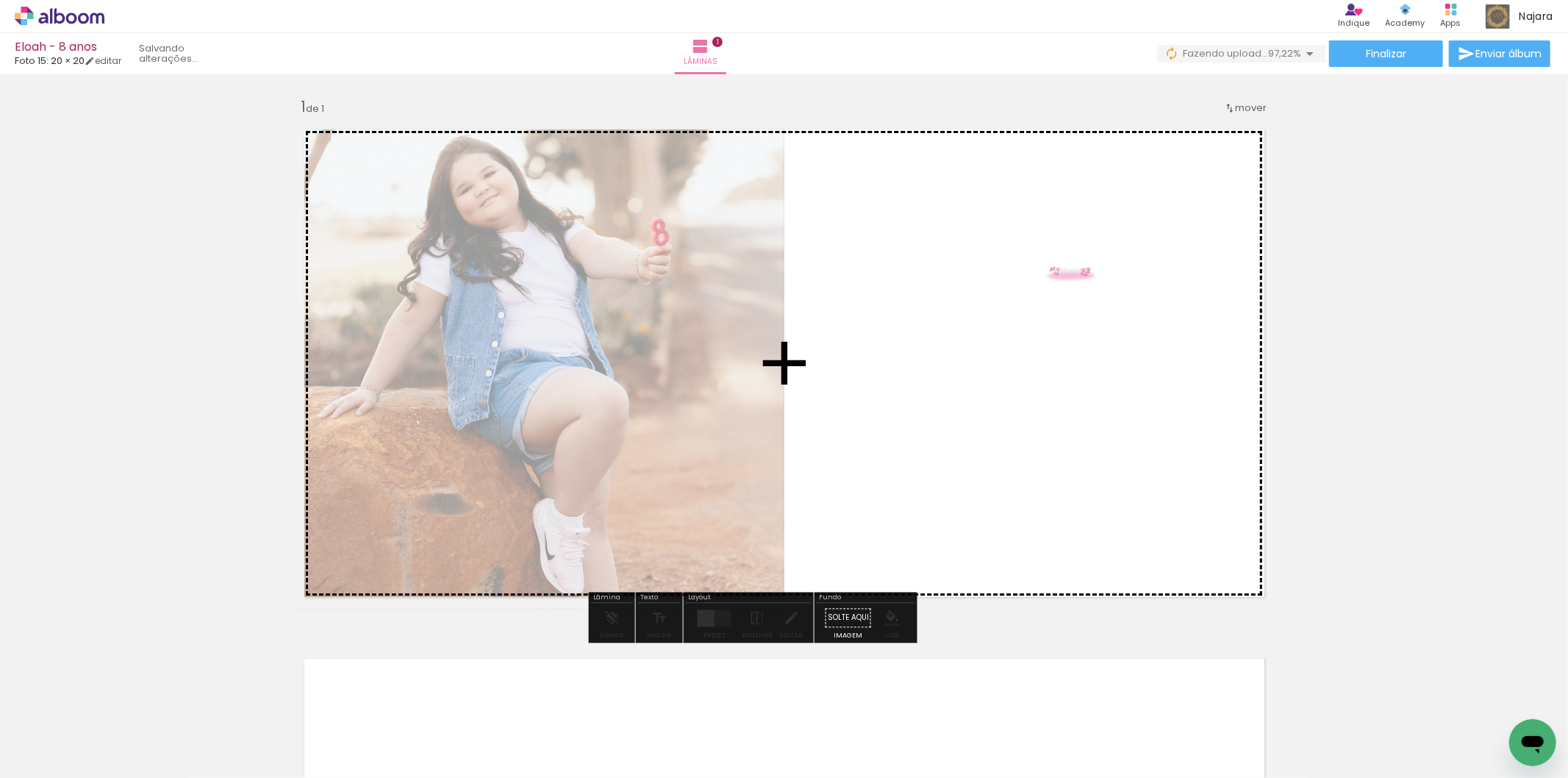
drag, startPoint x: 1503, startPoint y: 730, endPoint x: 1082, endPoint y: 285, distance: 612.6
click at [1082, 285] on quentale-workspace at bounding box center [784, 389] width 1568 height 778
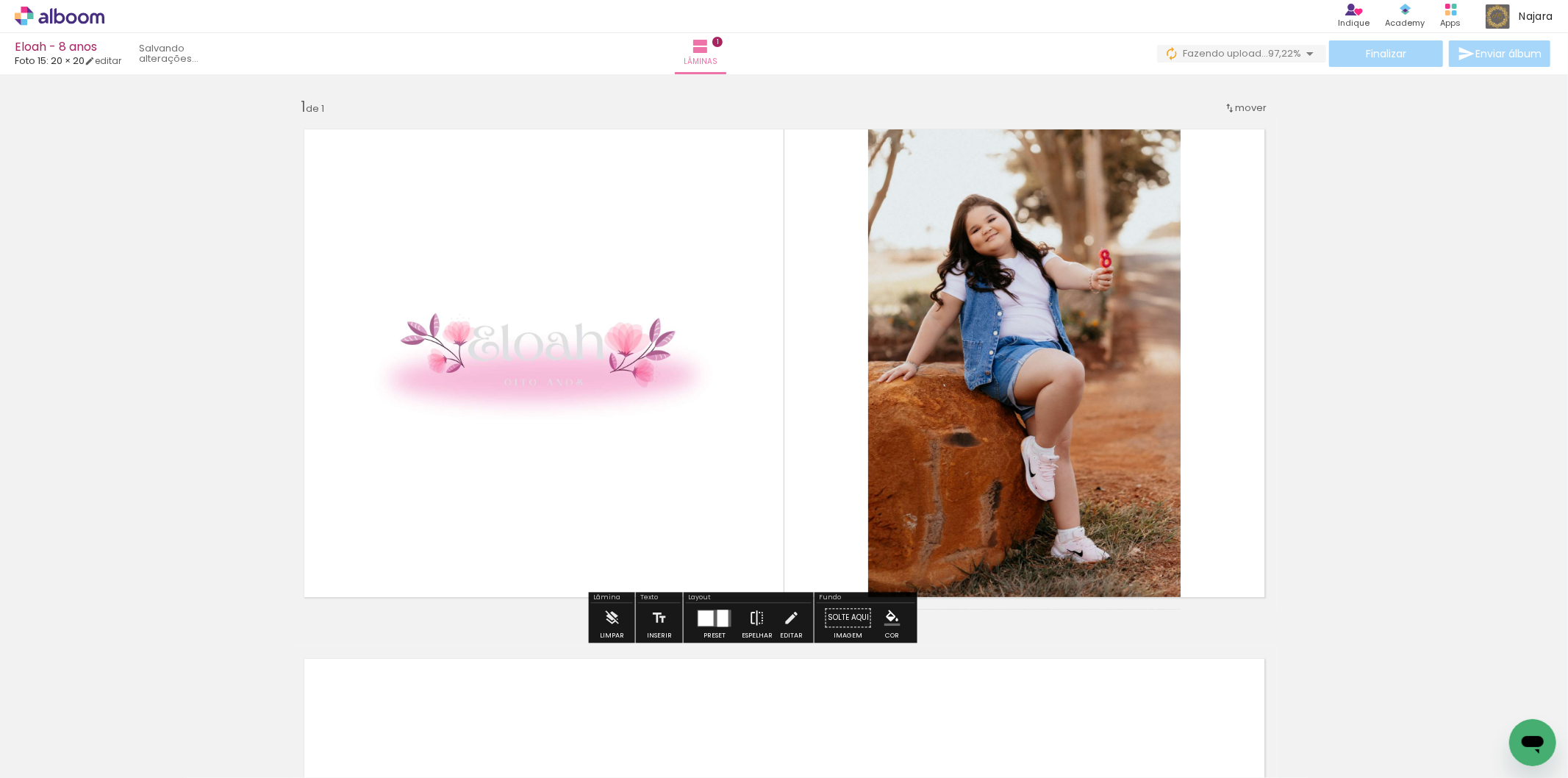
click at [765, 633] on iron-icon at bounding box center [757, 617] width 16 height 29
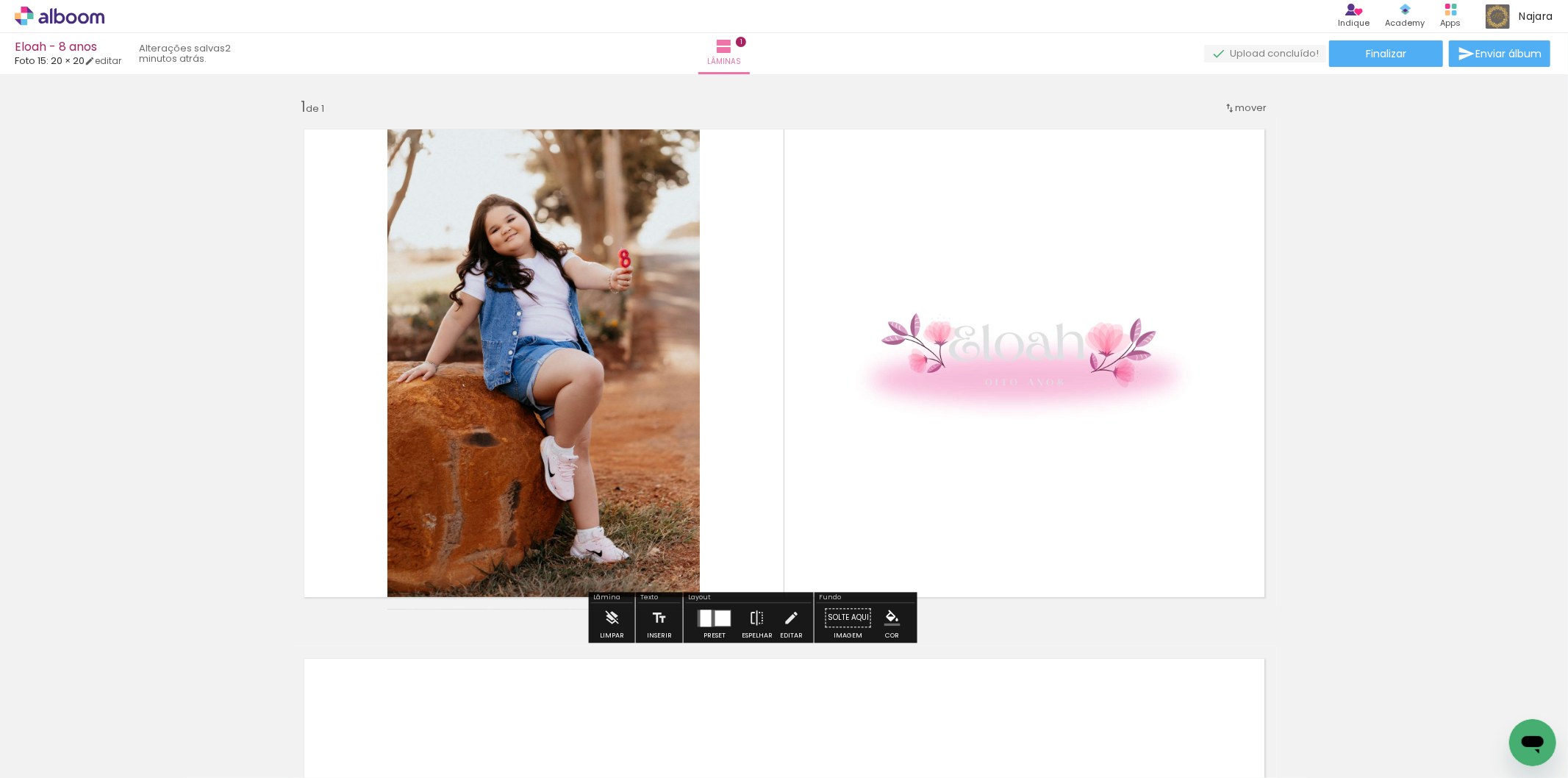
click at [957, 363] on quentale-photo at bounding box center [1024, 363] width 433 height 421
click at [991, 358] on quentale-photo at bounding box center [1024, 363] width 433 height 421
click at [613, 628] on iron-icon at bounding box center [611, 617] width 16 height 29
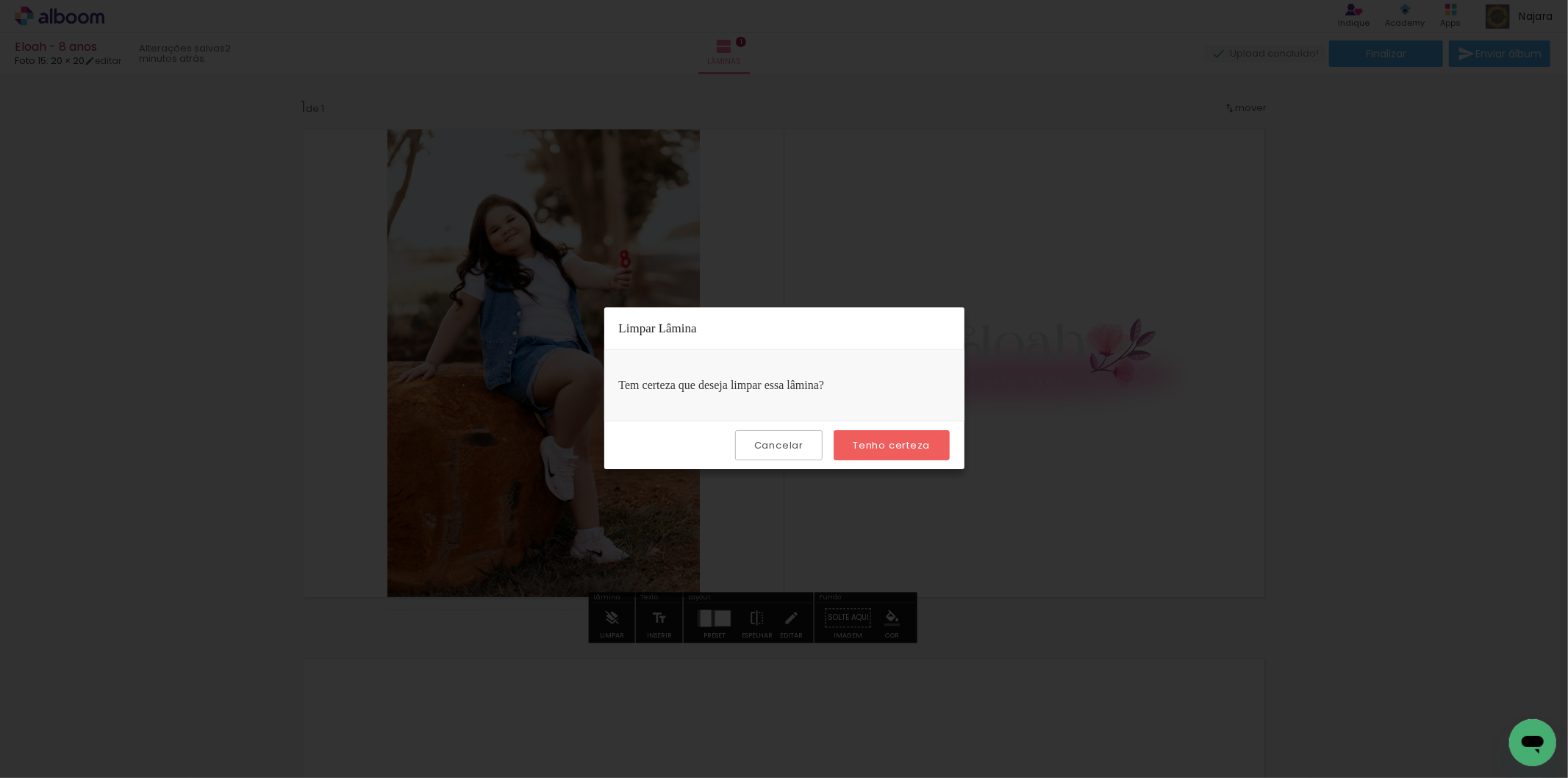
click at [0, 0] on slot "Tenho certeza" at bounding box center [0, 0] width 0 height 0
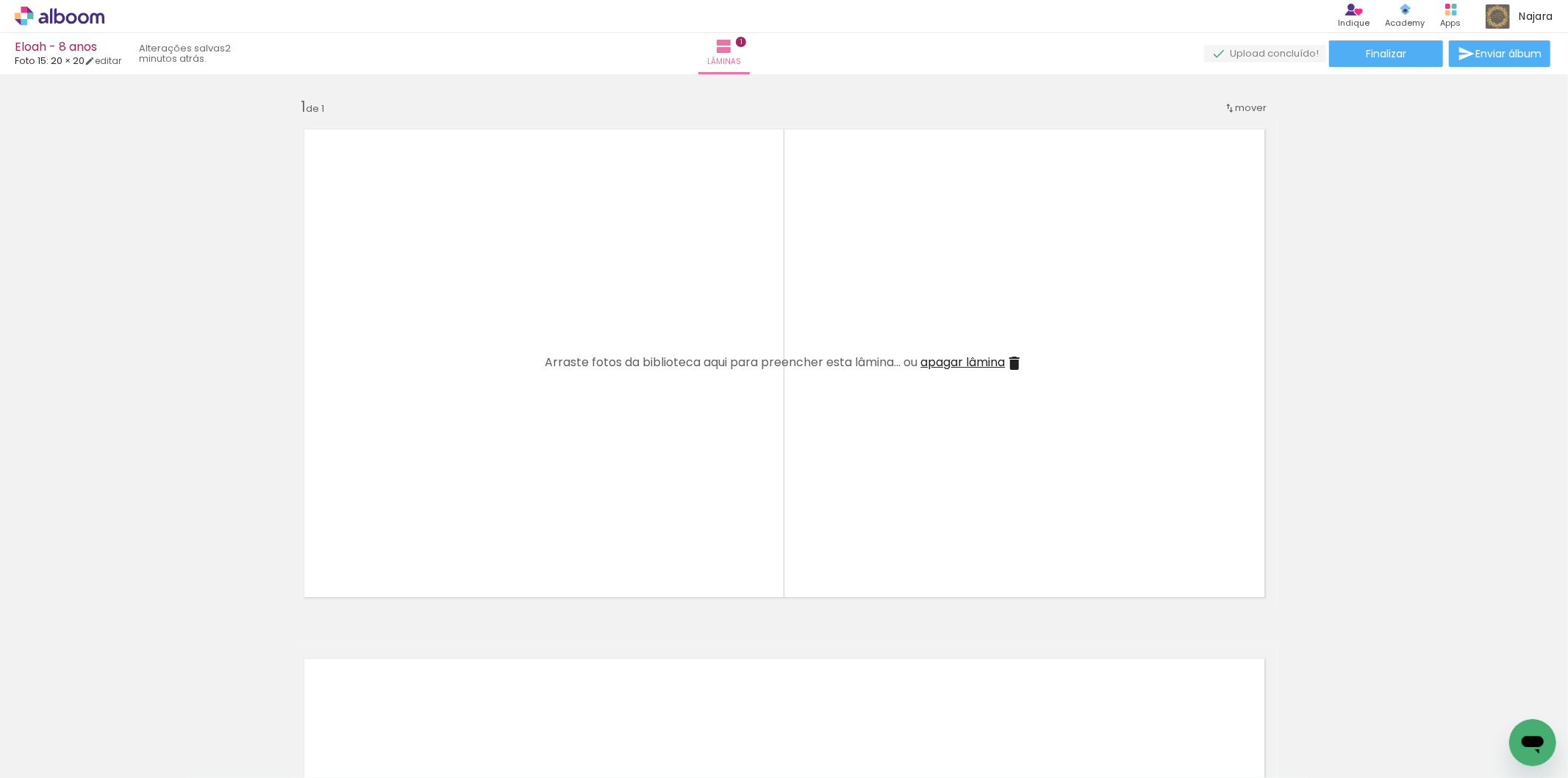
click at [68, 766] on span "Adicionar Fotos" at bounding box center [52, 758] width 44 height 16
click at [0, 0] on input "file" at bounding box center [0, 0] width 0 height 0
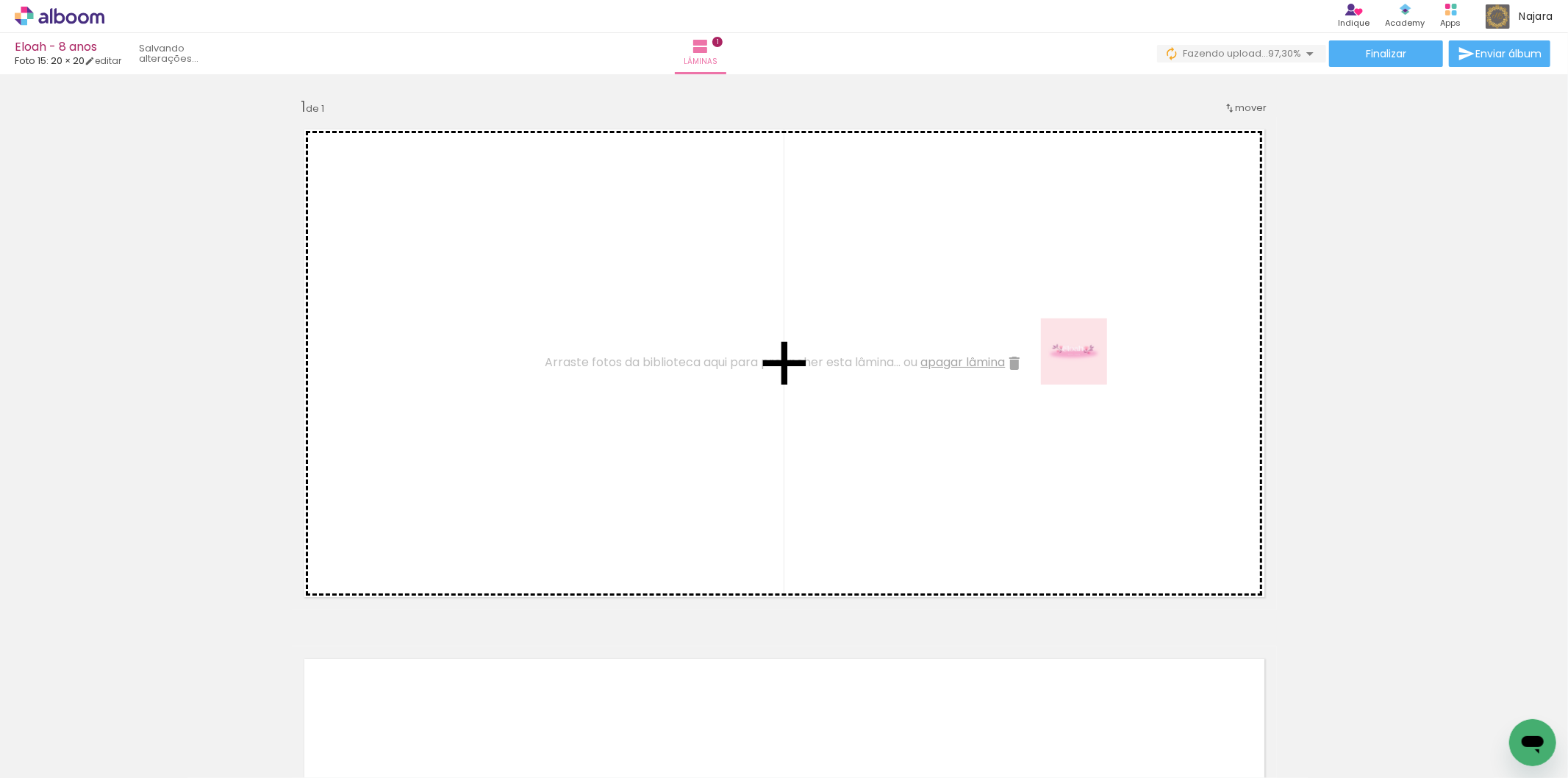
drag, startPoint x: 1500, startPoint y: 730, endPoint x: 1078, endPoint y: 352, distance: 566.5
click at [1078, 352] on quentale-workspace at bounding box center [784, 389] width 1568 height 778
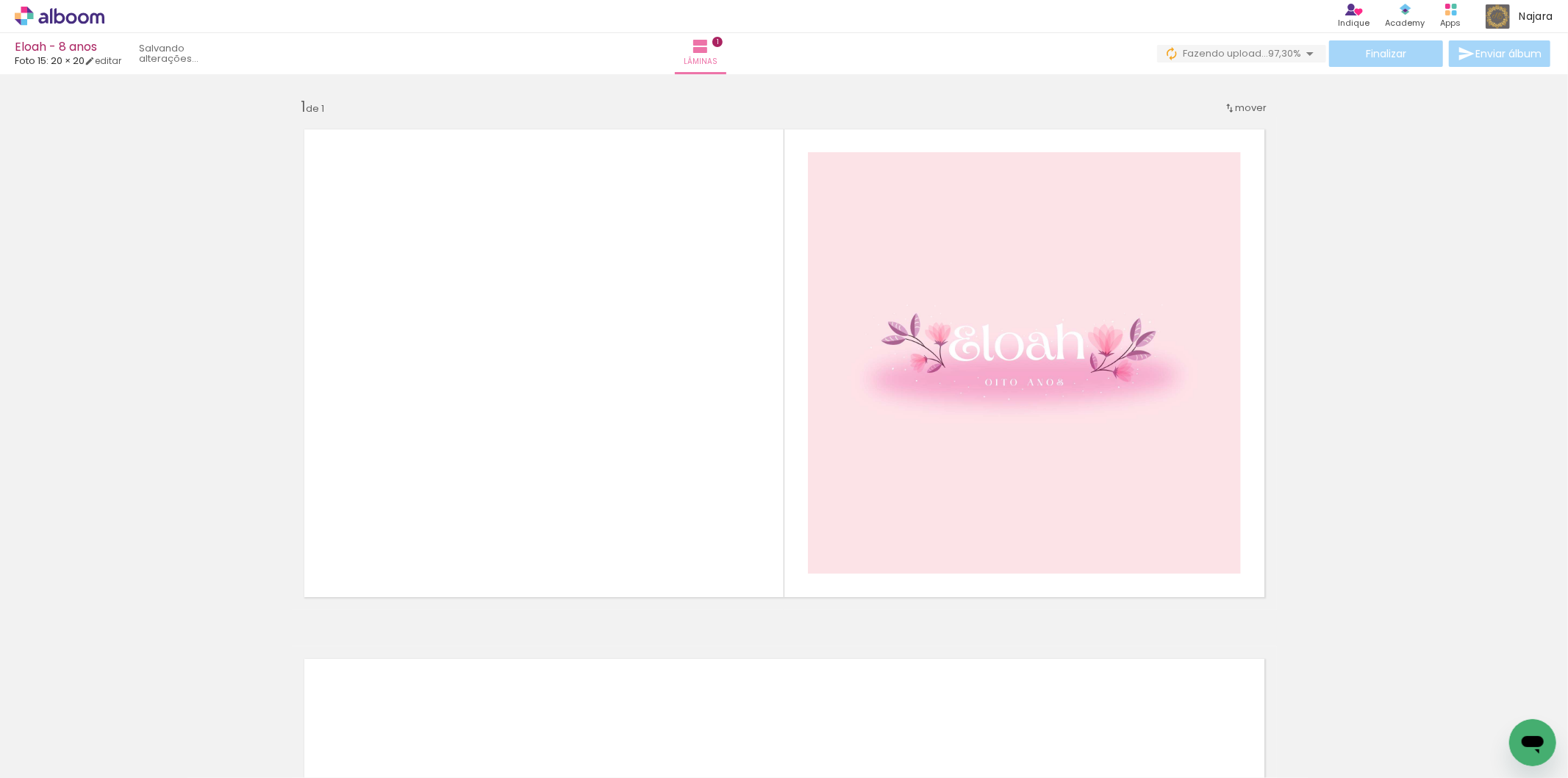
scroll to position [0, 187]
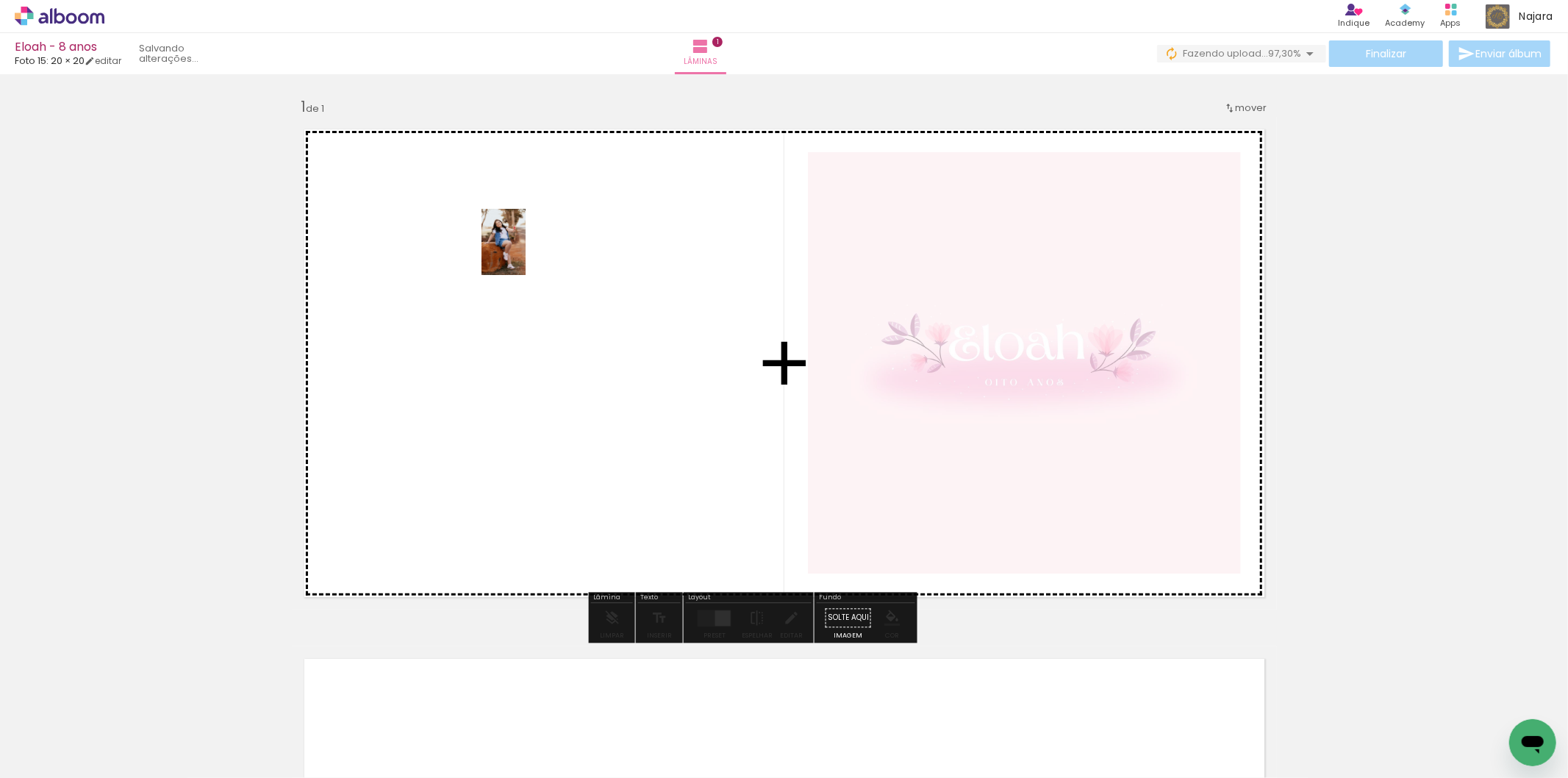
drag, startPoint x: 539, startPoint y: 743, endPoint x: 525, endPoint y: 253, distance: 490.2
click at [525, 253] on quentale-workspace at bounding box center [784, 389] width 1568 height 778
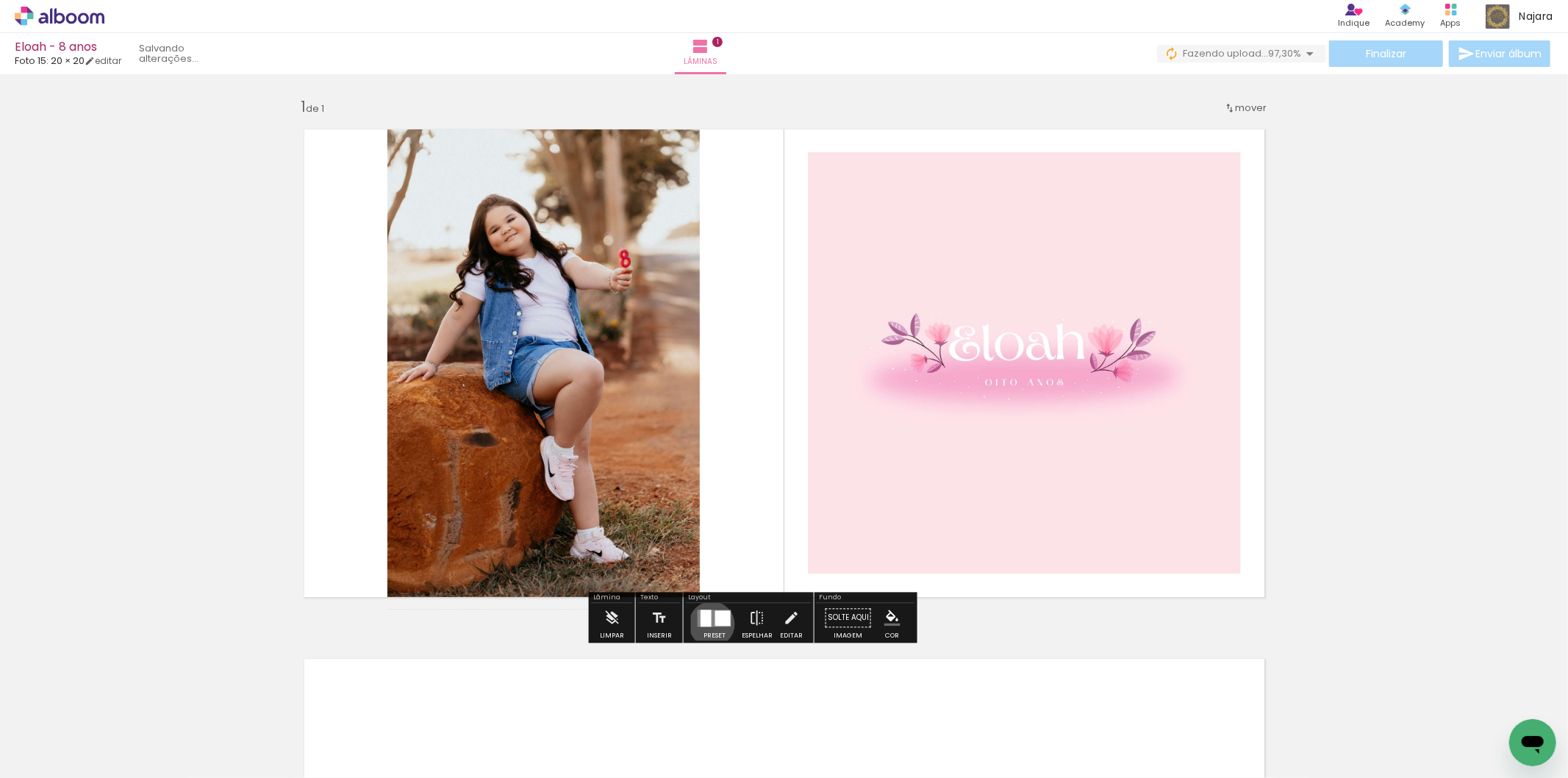
click at [732, 627] on quentale-layouter at bounding box center [715, 618] width 34 height 17
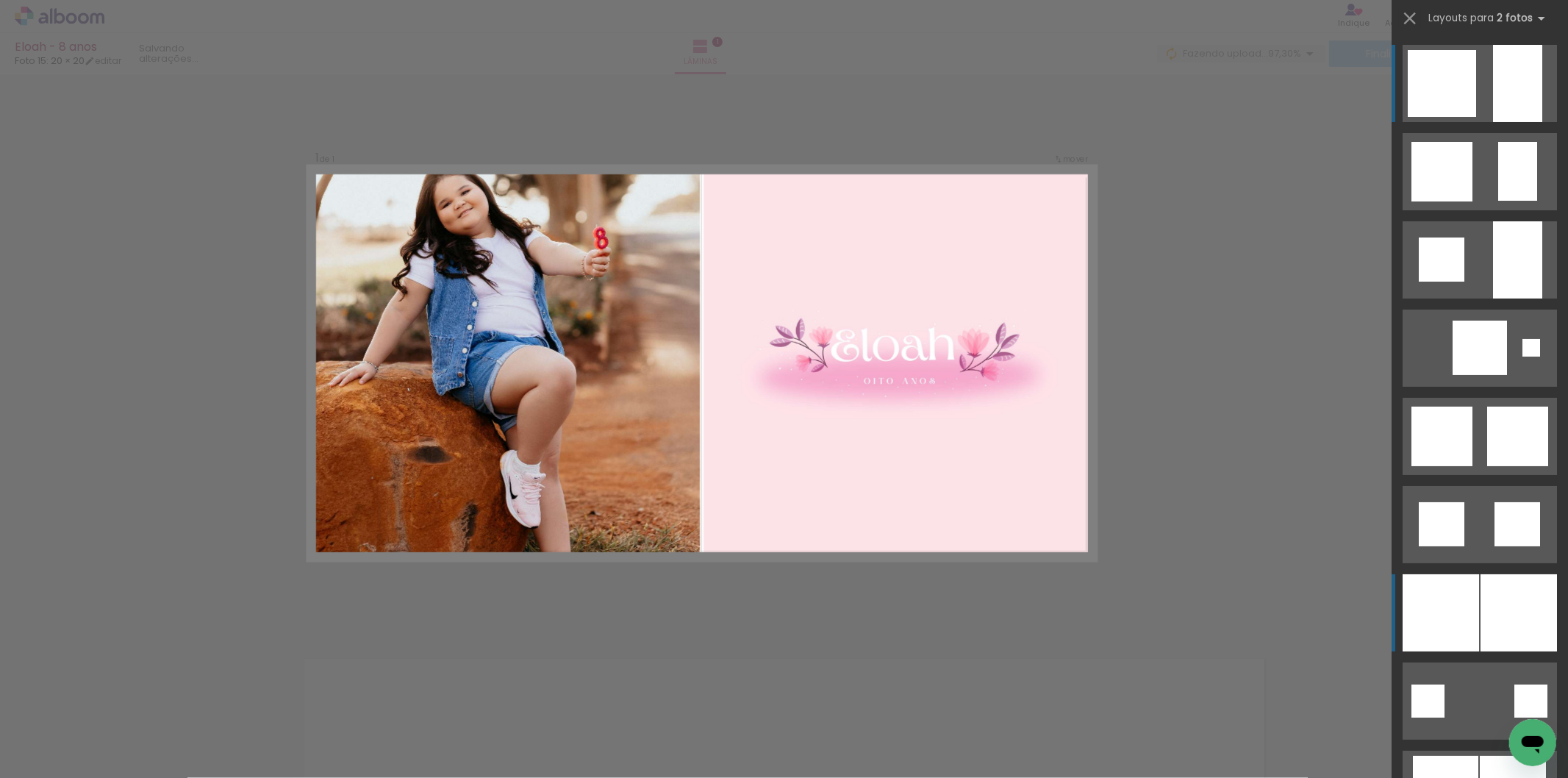
click at [1481, 594] on div at bounding box center [1519, 613] width 76 height 77
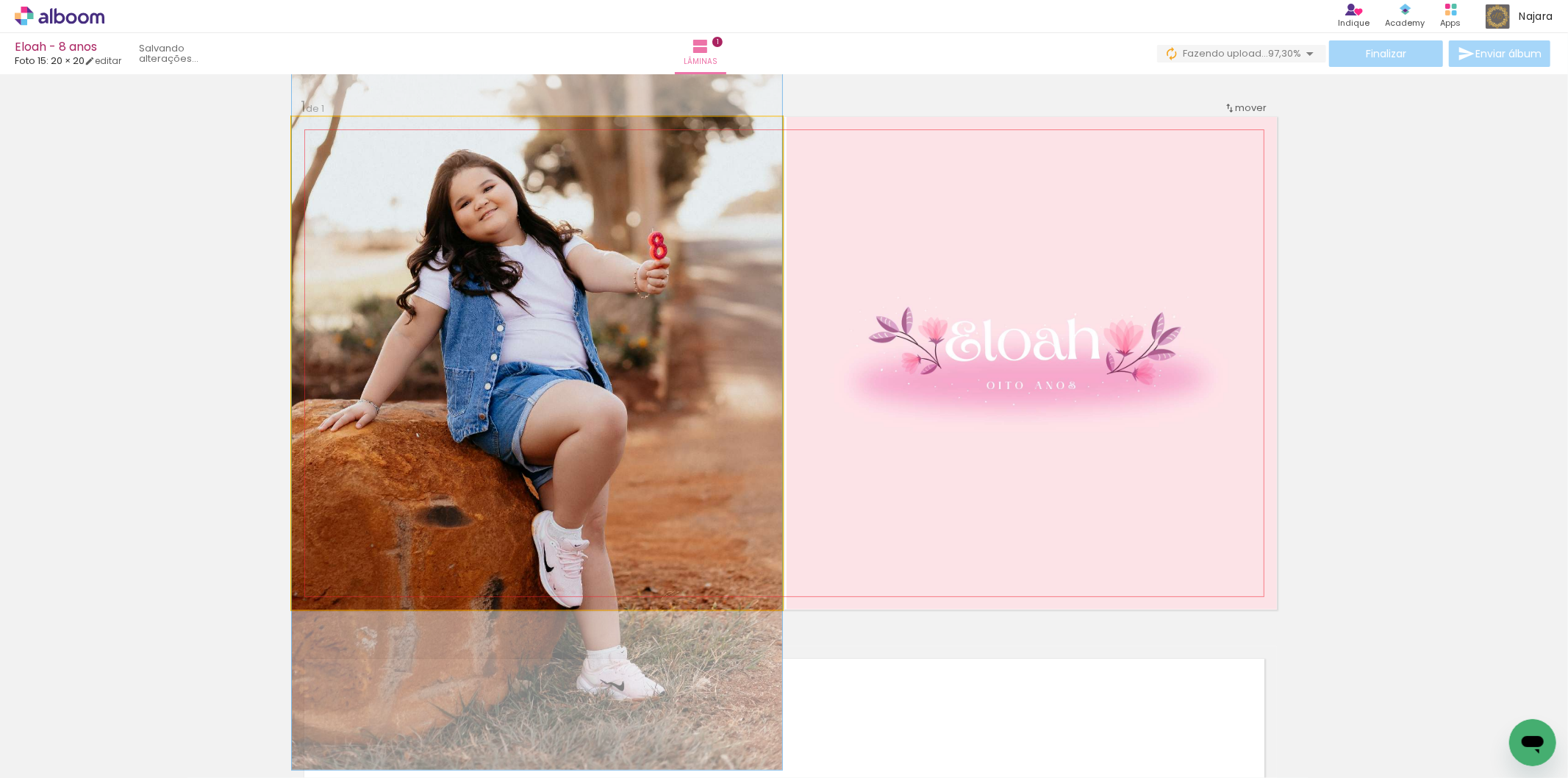
drag, startPoint x: 610, startPoint y: 429, endPoint x: 610, endPoint y: 468, distance: 39.0
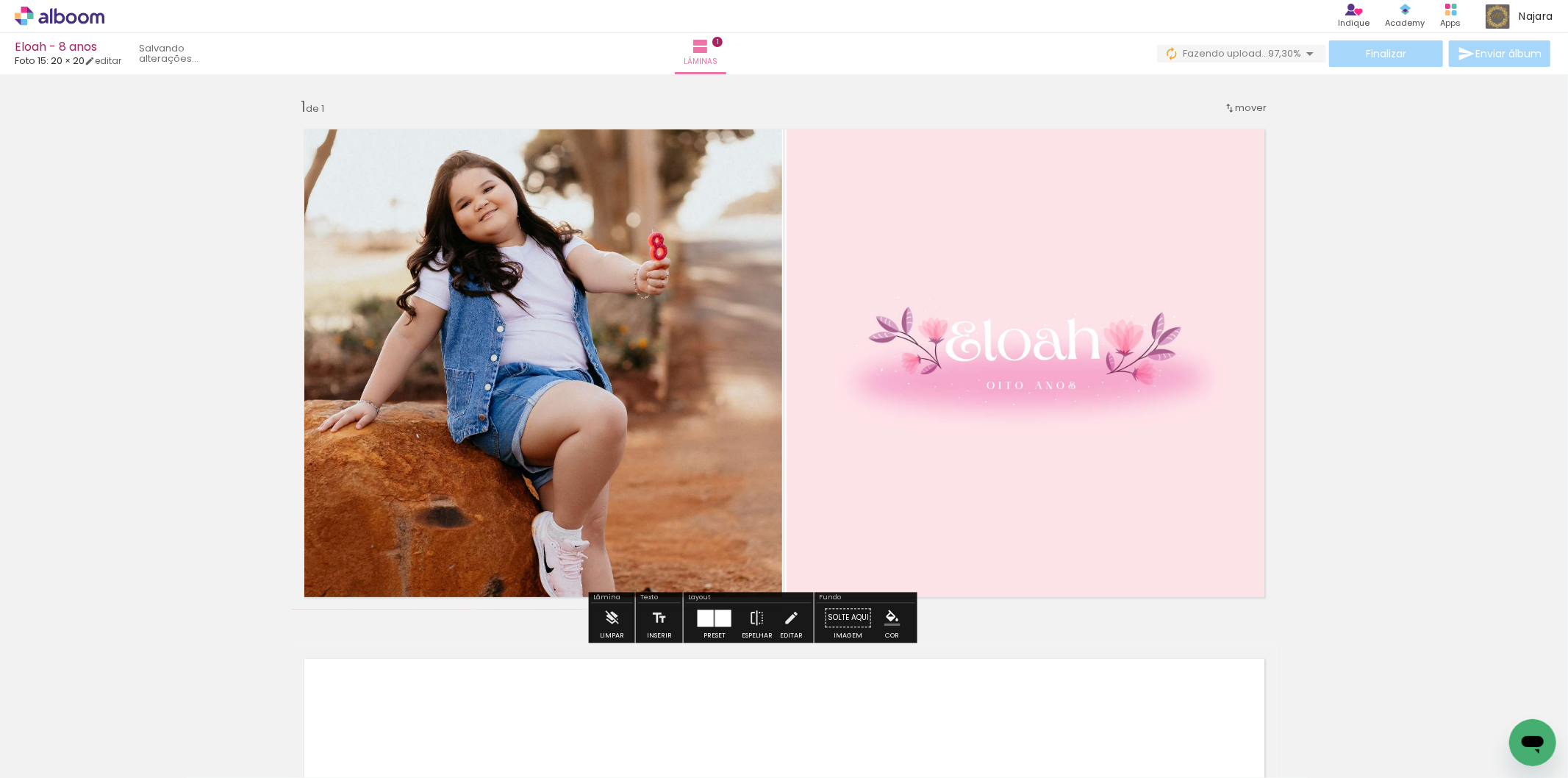
click at [1485, 377] on div "Inserir lâmina 1 de 1" at bounding box center [784, 609] width 1568 height 1060
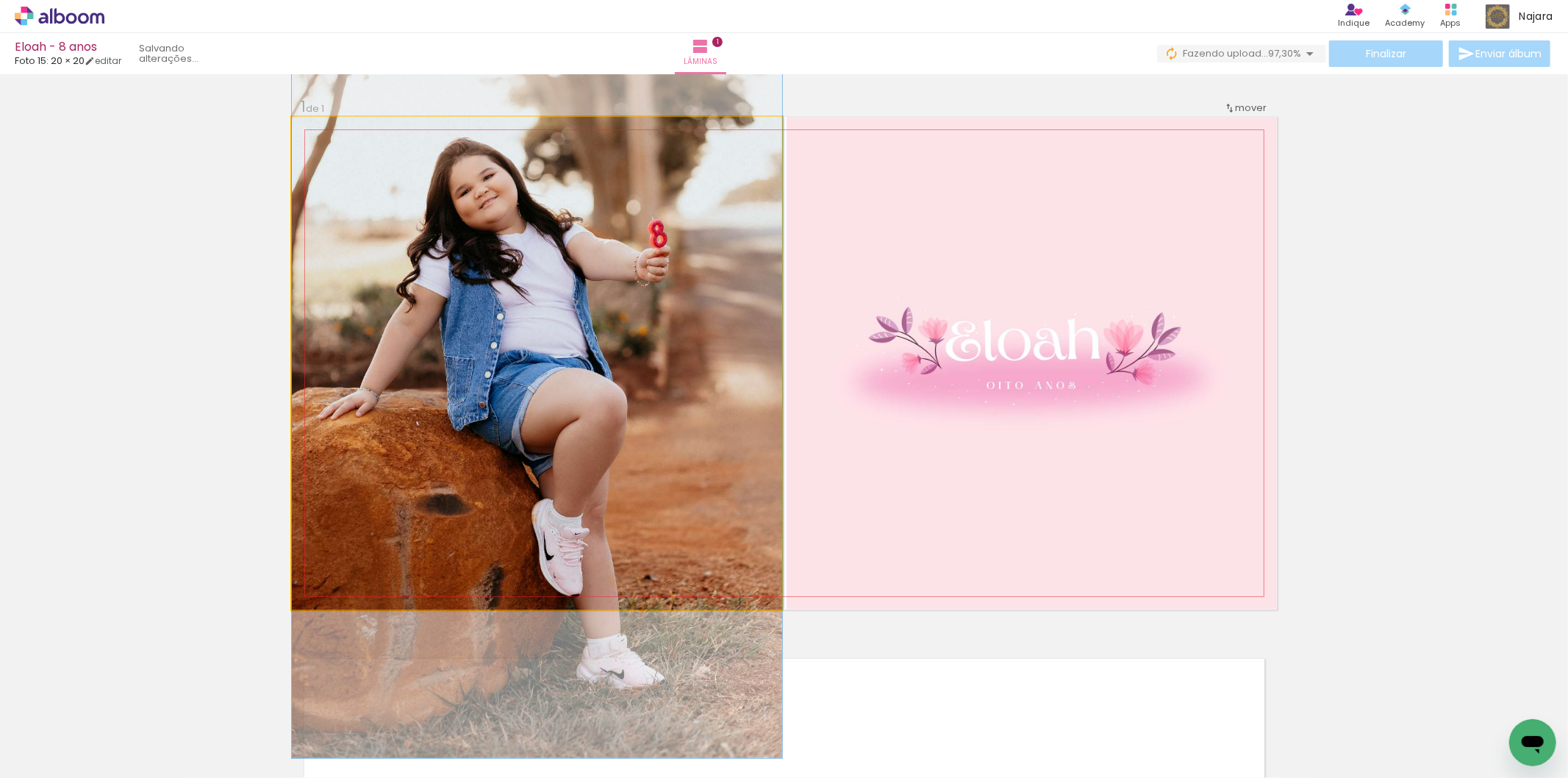
drag, startPoint x: 678, startPoint y: 353, endPoint x: 680, endPoint y: 341, distance: 12.2
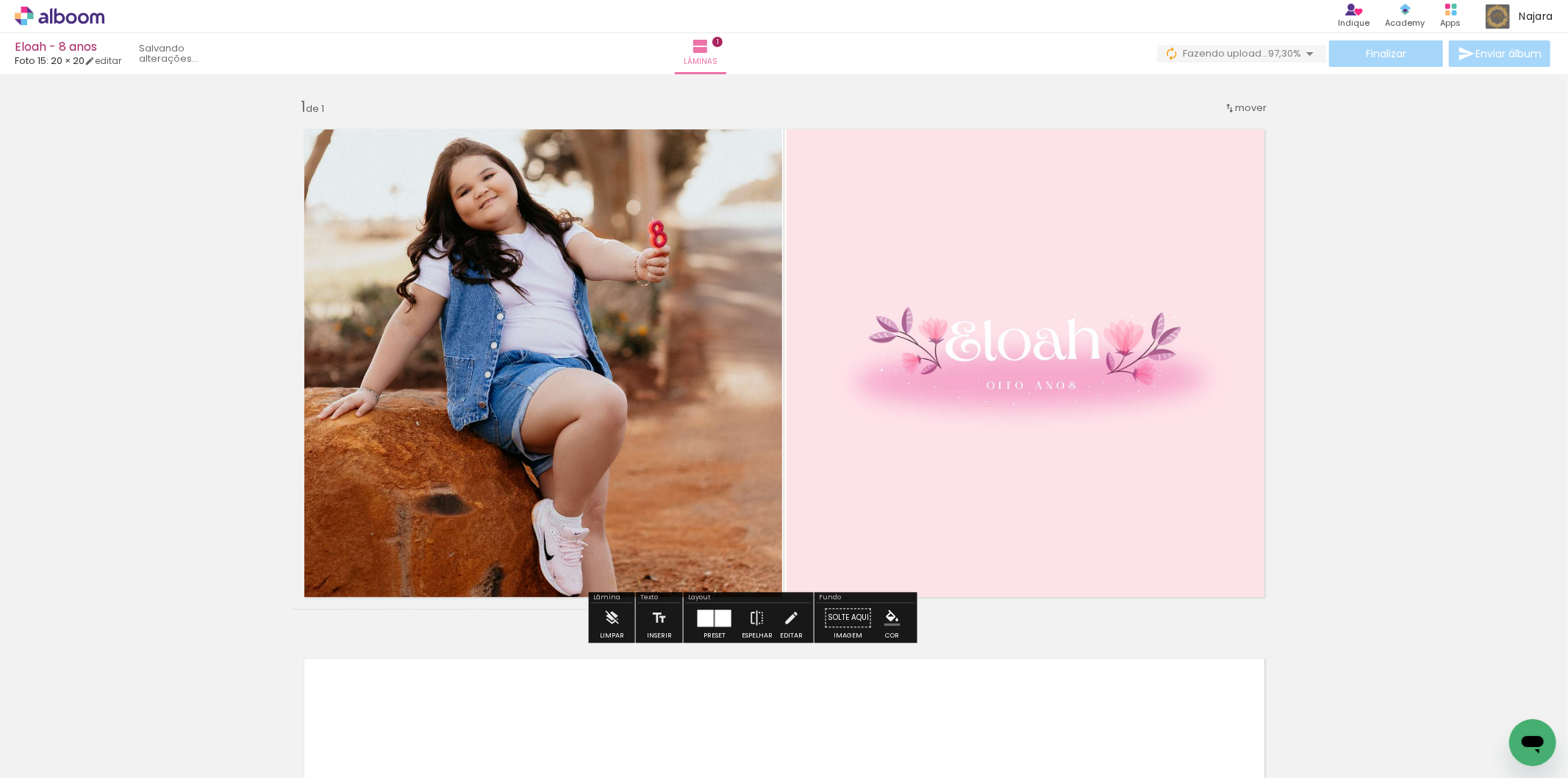
click at [1339, 358] on div "Inserir lâmina 1 de 1" at bounding box center [784, 609] width 1568 height 1060
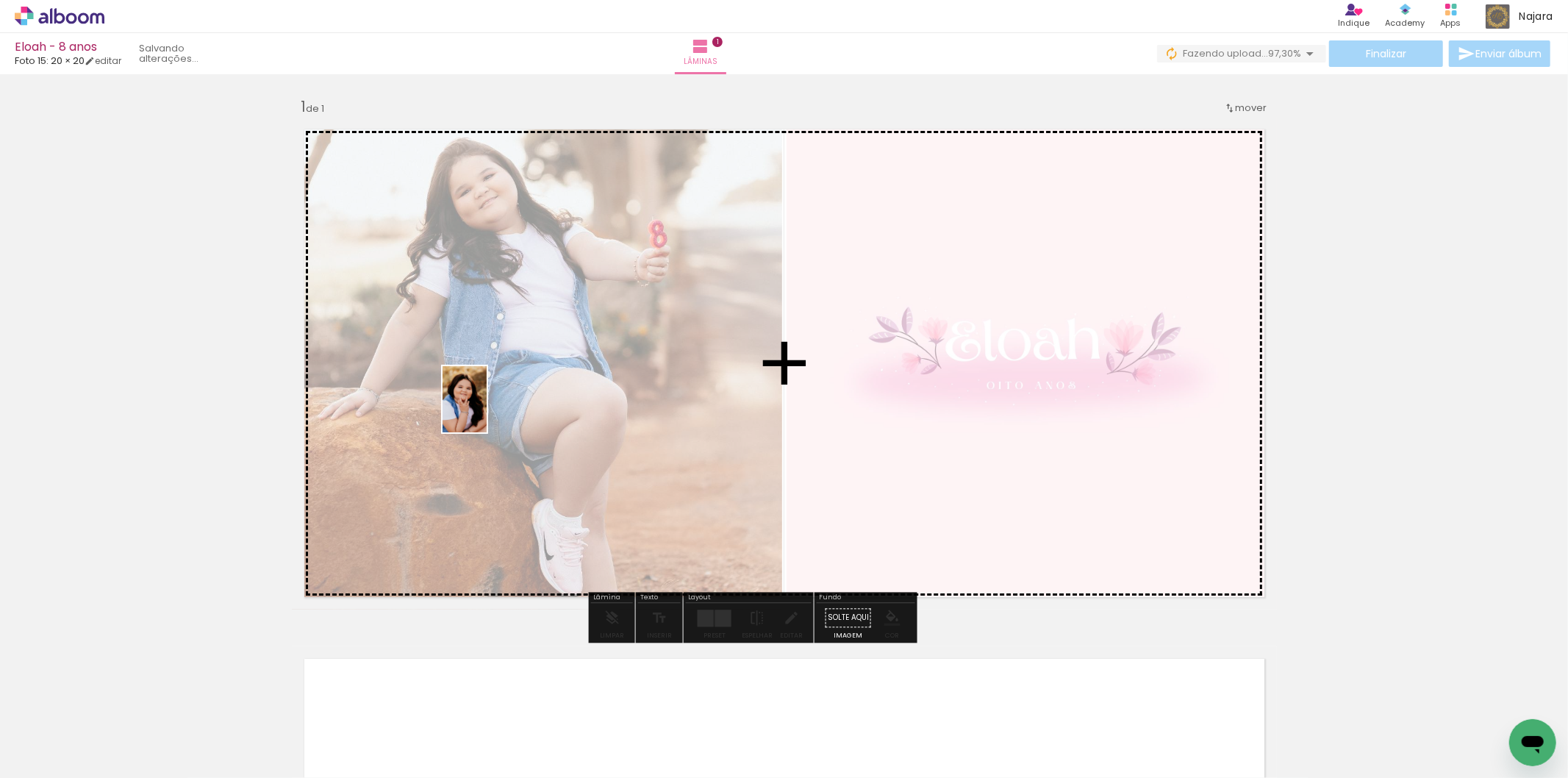
drag, startPoint x: 1116, startPoint y: 747, endPoint x: 487, endPoint y: 402, distance: 717.4
click at [487, 407] on quentale-workspace at bounding box center [784, 389] width 1568 height 778
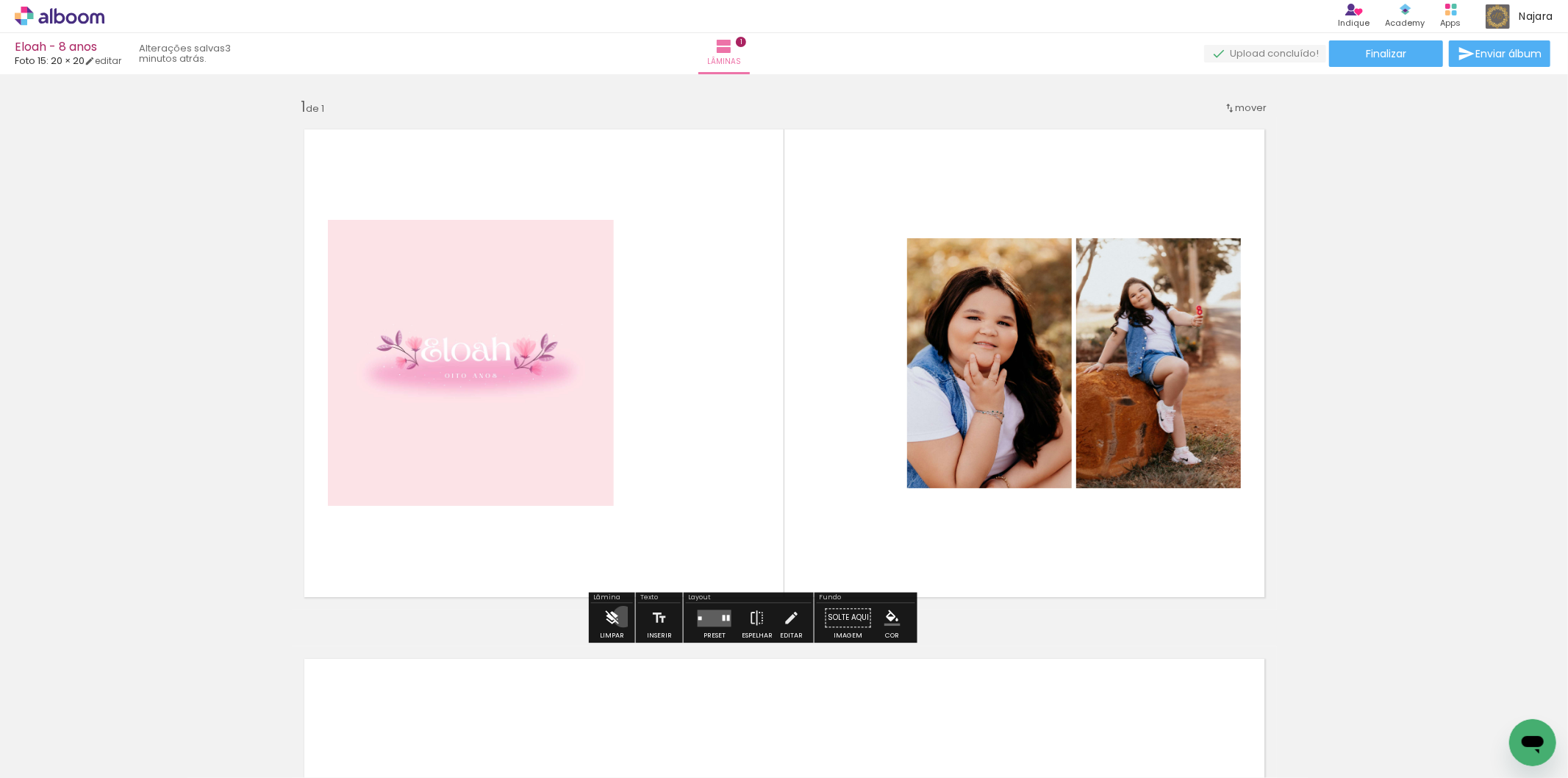
click at [620, 621] on iron-icon at bounding box center [611, 617] width 16 height 29
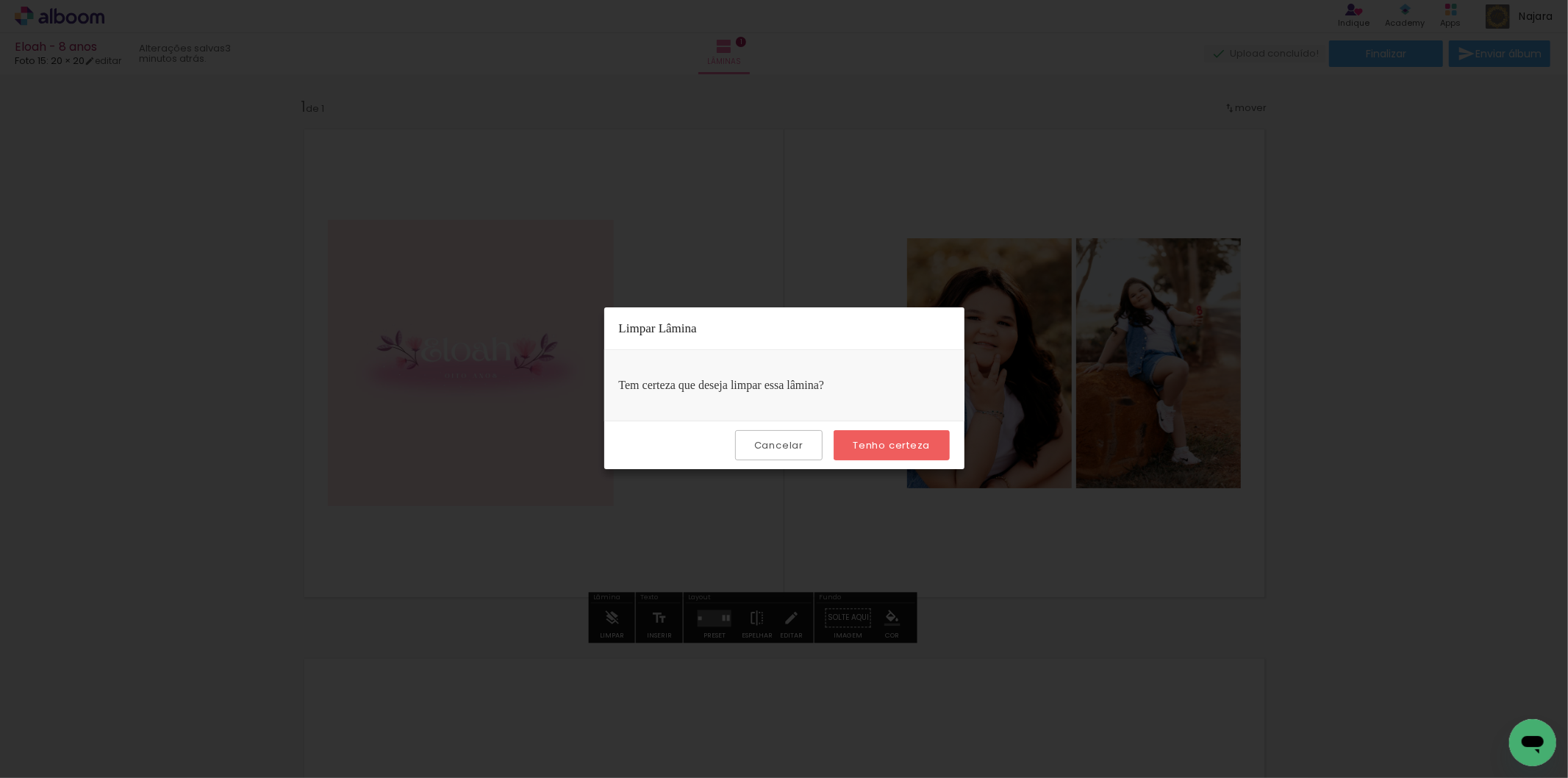
click at [0, 0] on slot "Tenho certeza" at bounding box center [0, 0] width 0 height 0
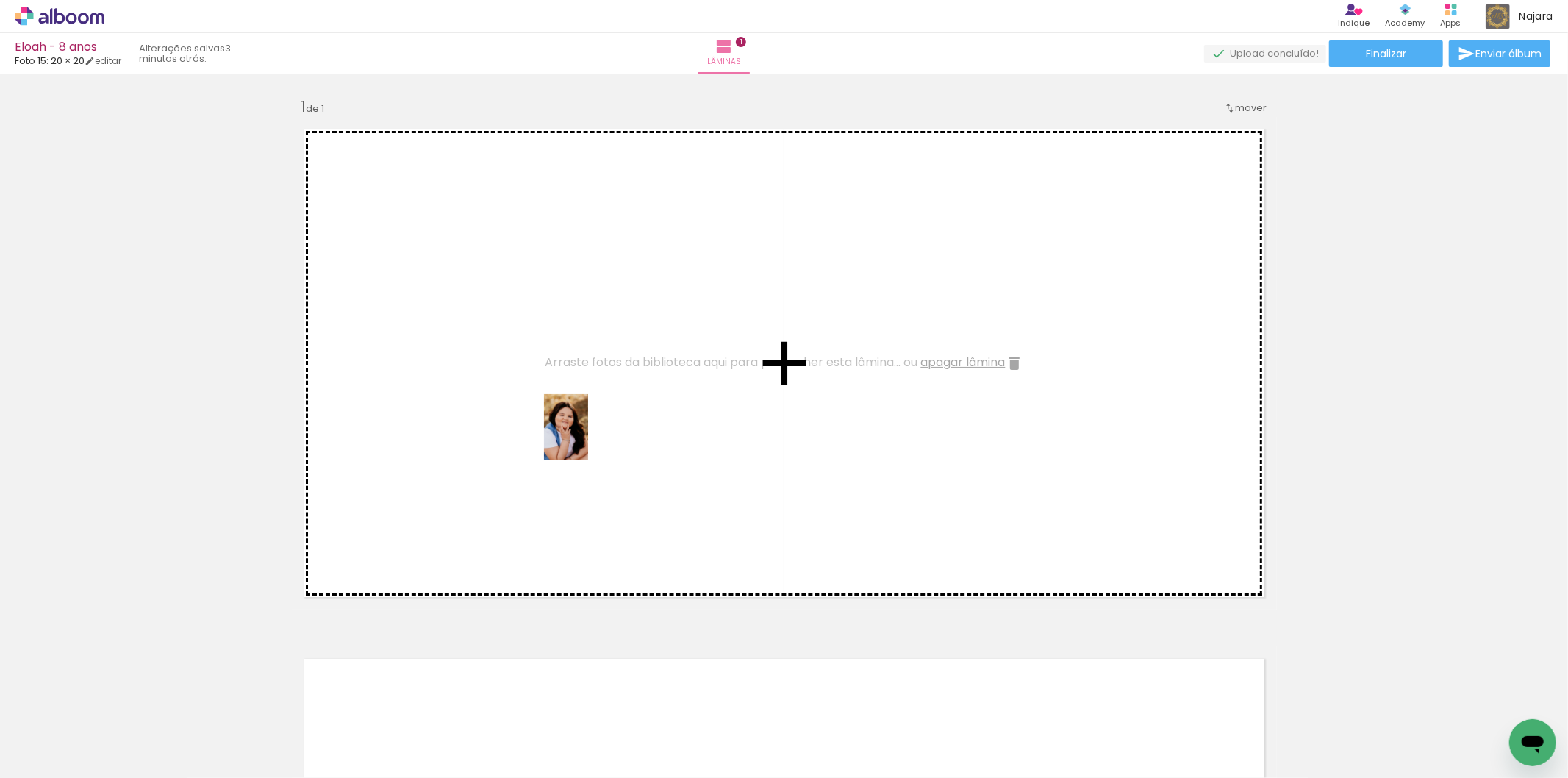
drag, startPoint x: 1113, startPoint y: 747, endPoint x: 588, endPoint y: 438, distance: 609.2
click at [588, 438] on quentale-workspace at bounding box center [784, 389] width 1568 height 778
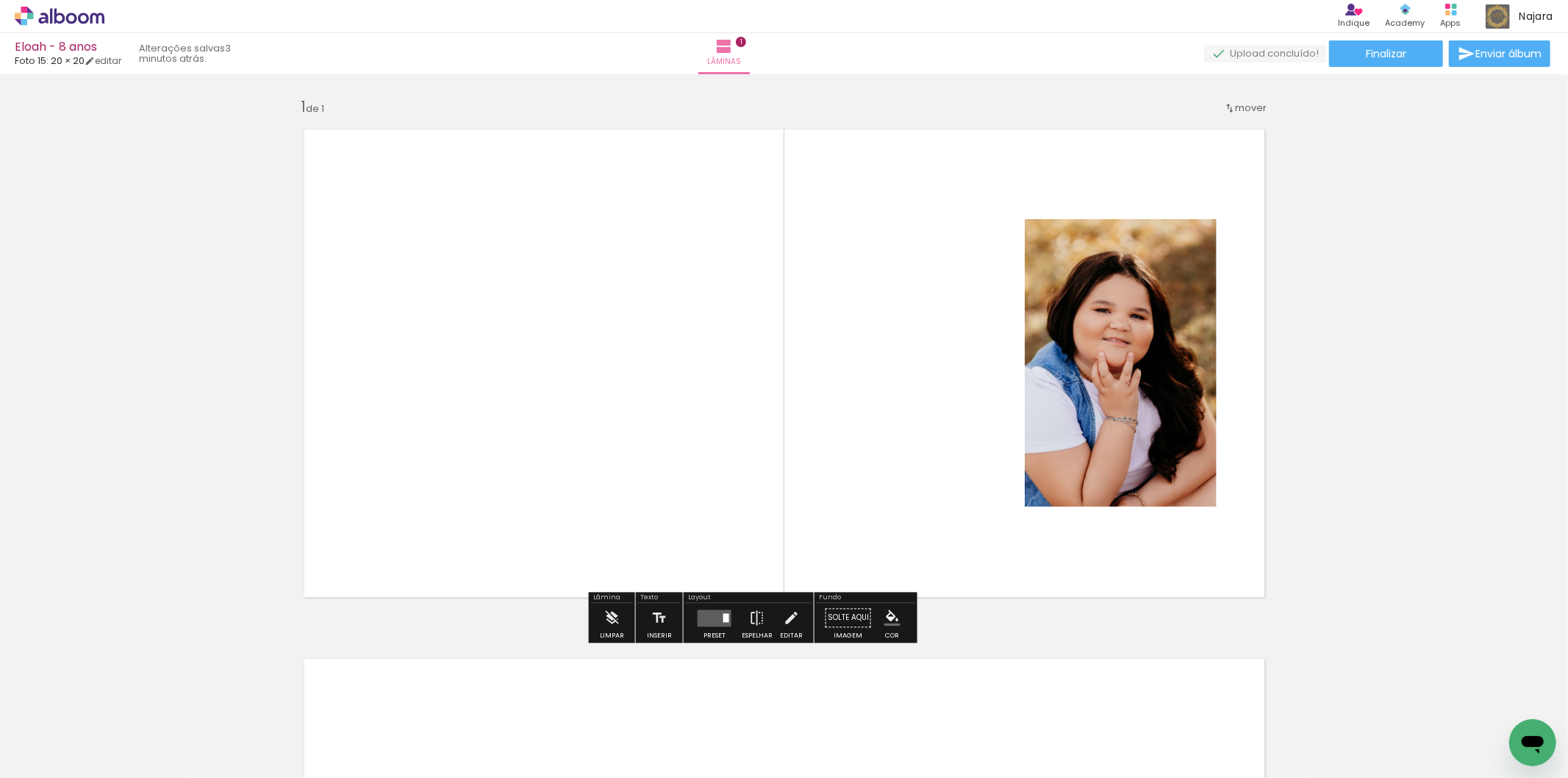
scroll to position [0, 1603]
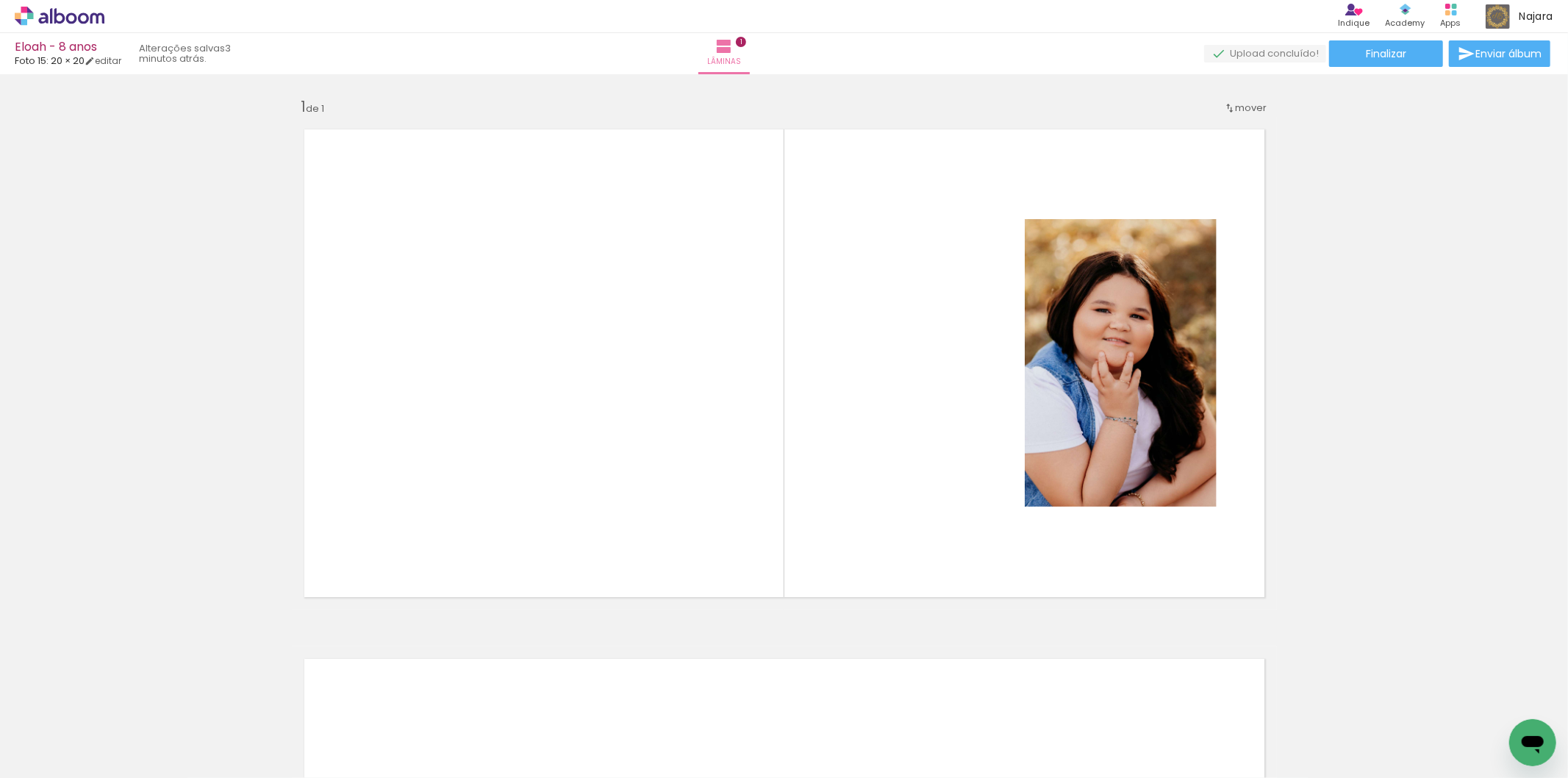
drag, startPoint x: 878, startPoint y: 772, endPoint x: 38, endPoint y: 11, distance: 1133.5
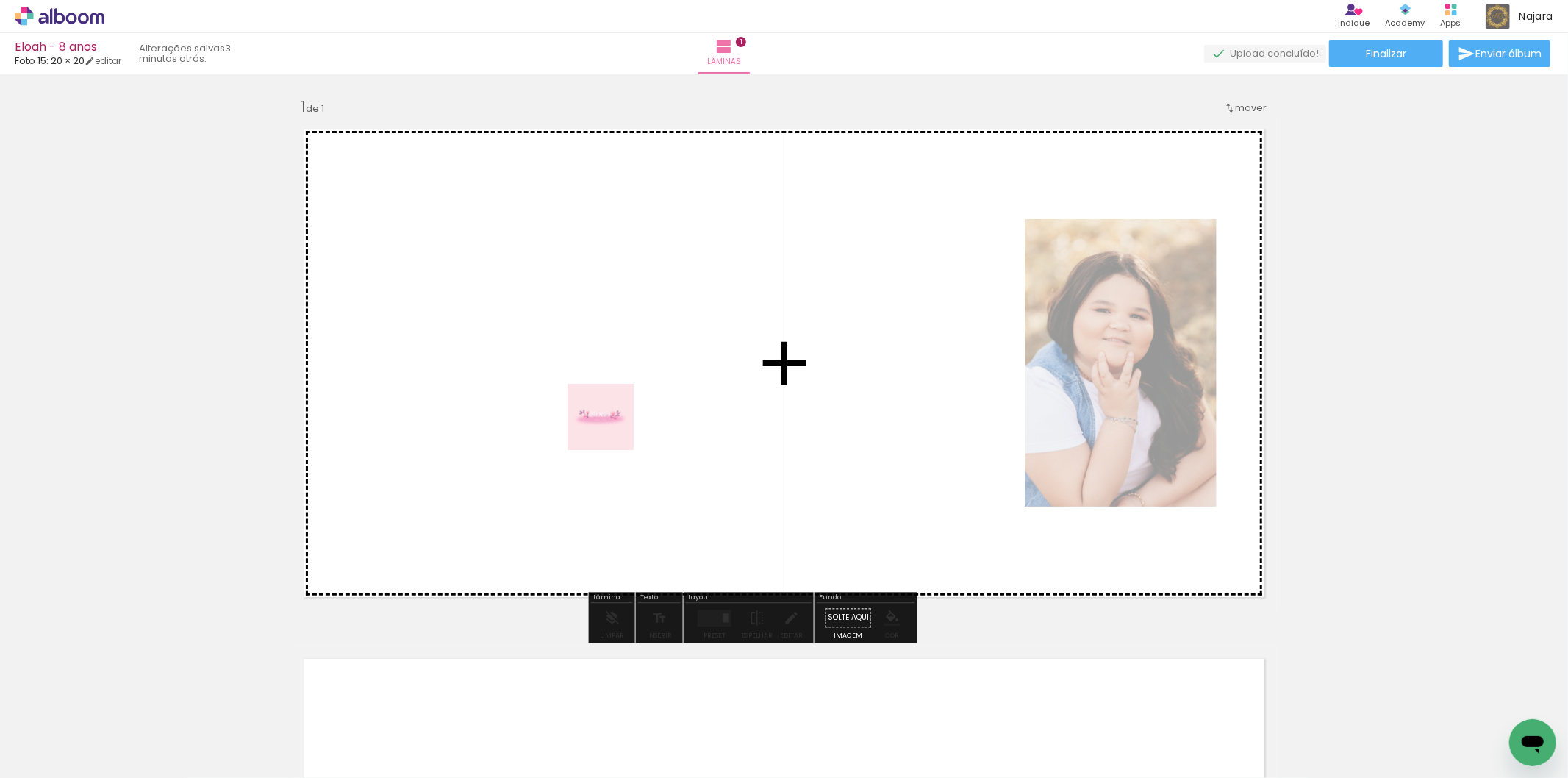
drag, startPoint x: 1487, startPoint y: 719, endPoint x: 612, endPoint y: 414, distance: 926.6
click at [612, 414] on quentale-workspace at bounding box center [784, 389] width 1568 height 778
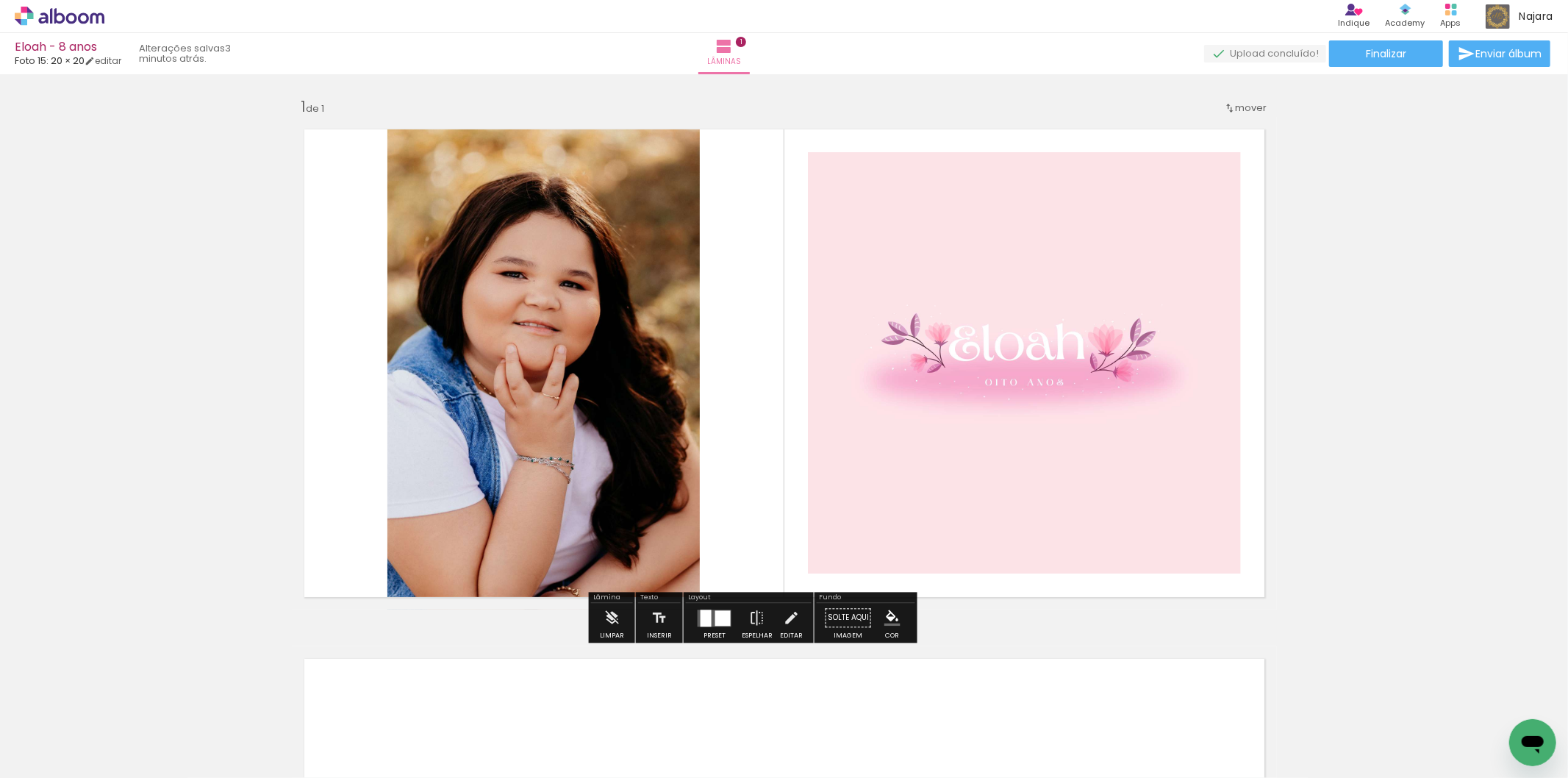
click at [732, 627] on quentale-layouter at bounding box center [715, 618] width 34 height 17
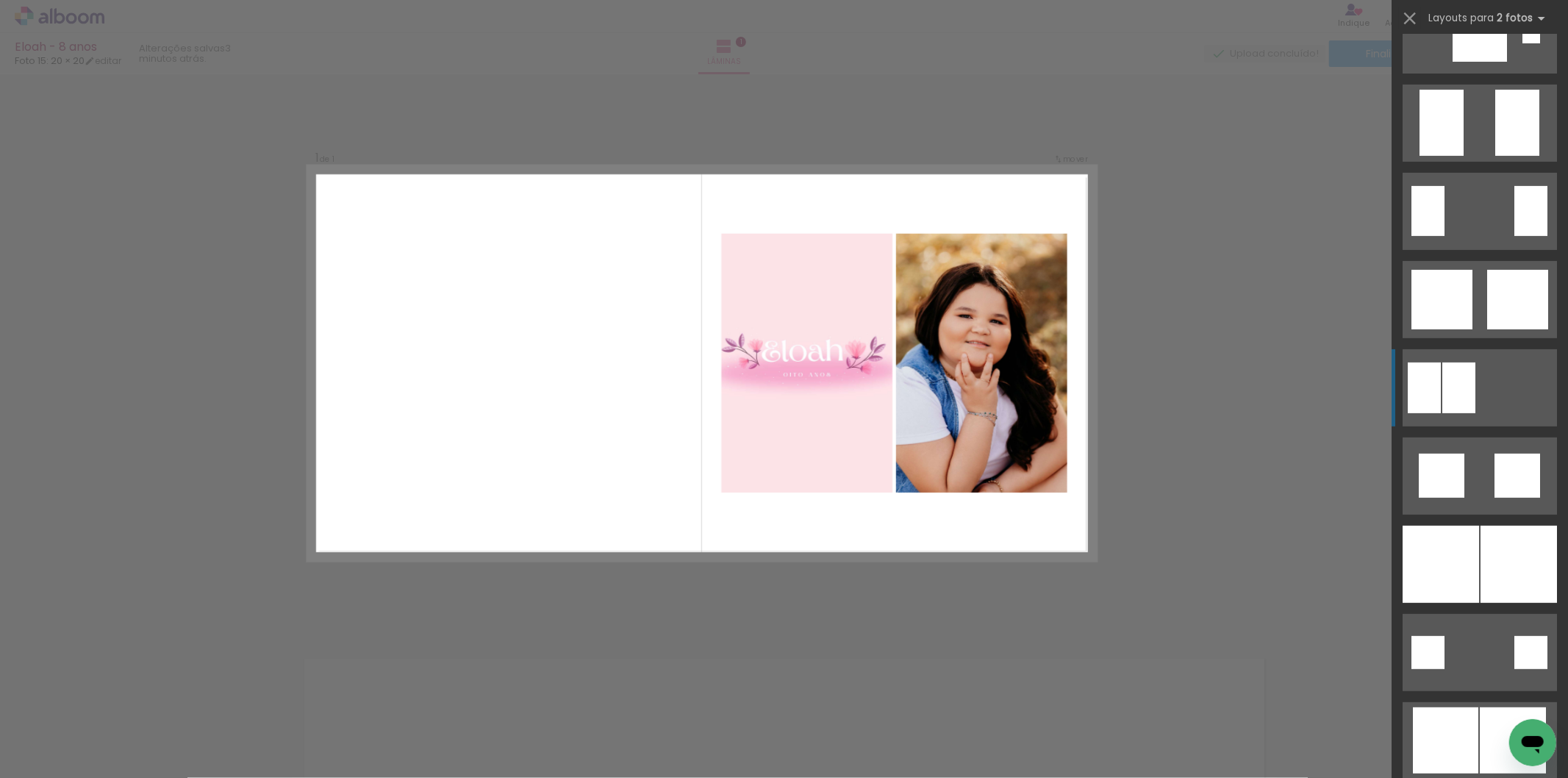
scroll to position [572, 0]
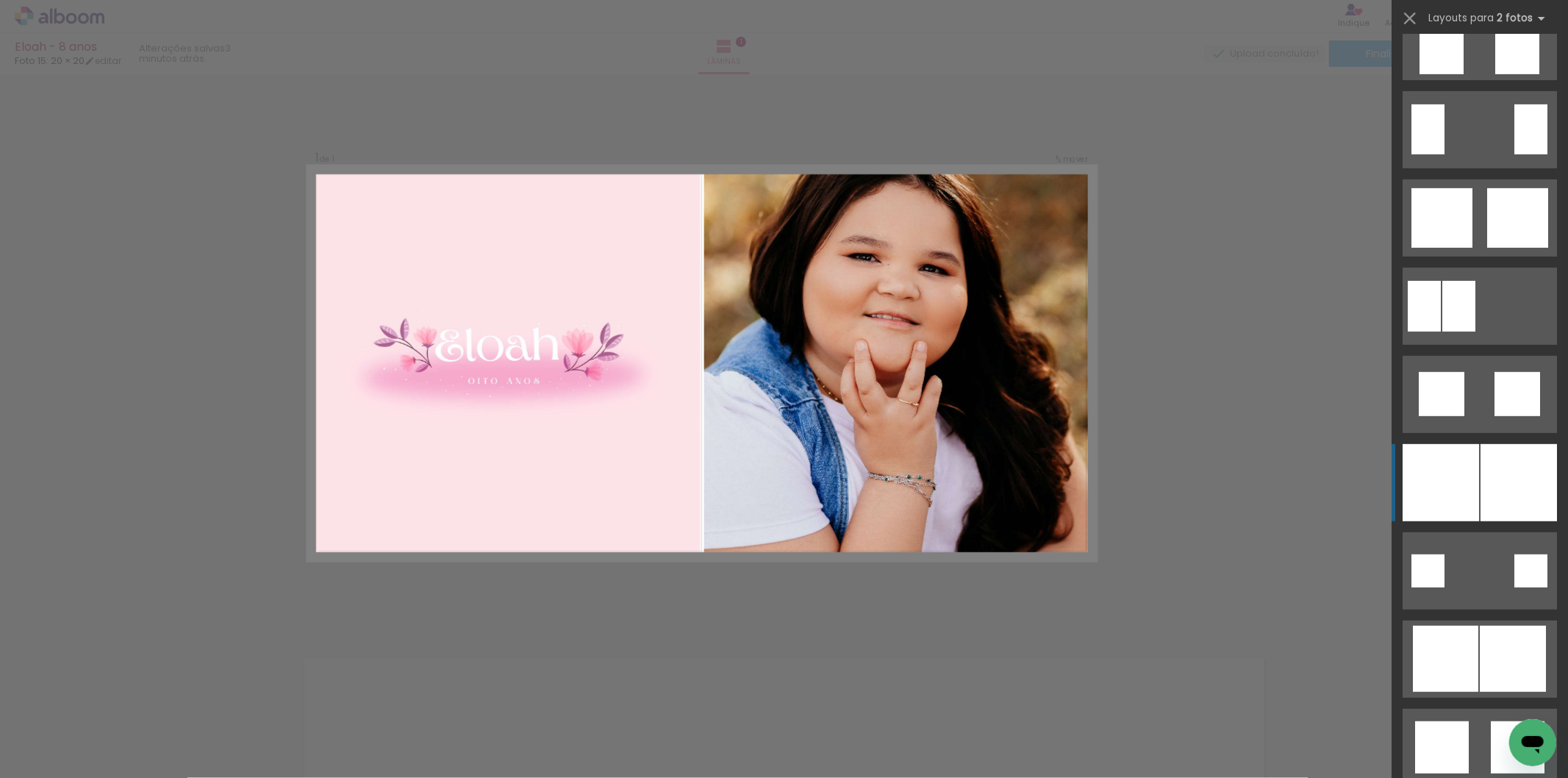
click at [1481, 449] on div at bounding box center [1519, 483] width 76 height 77
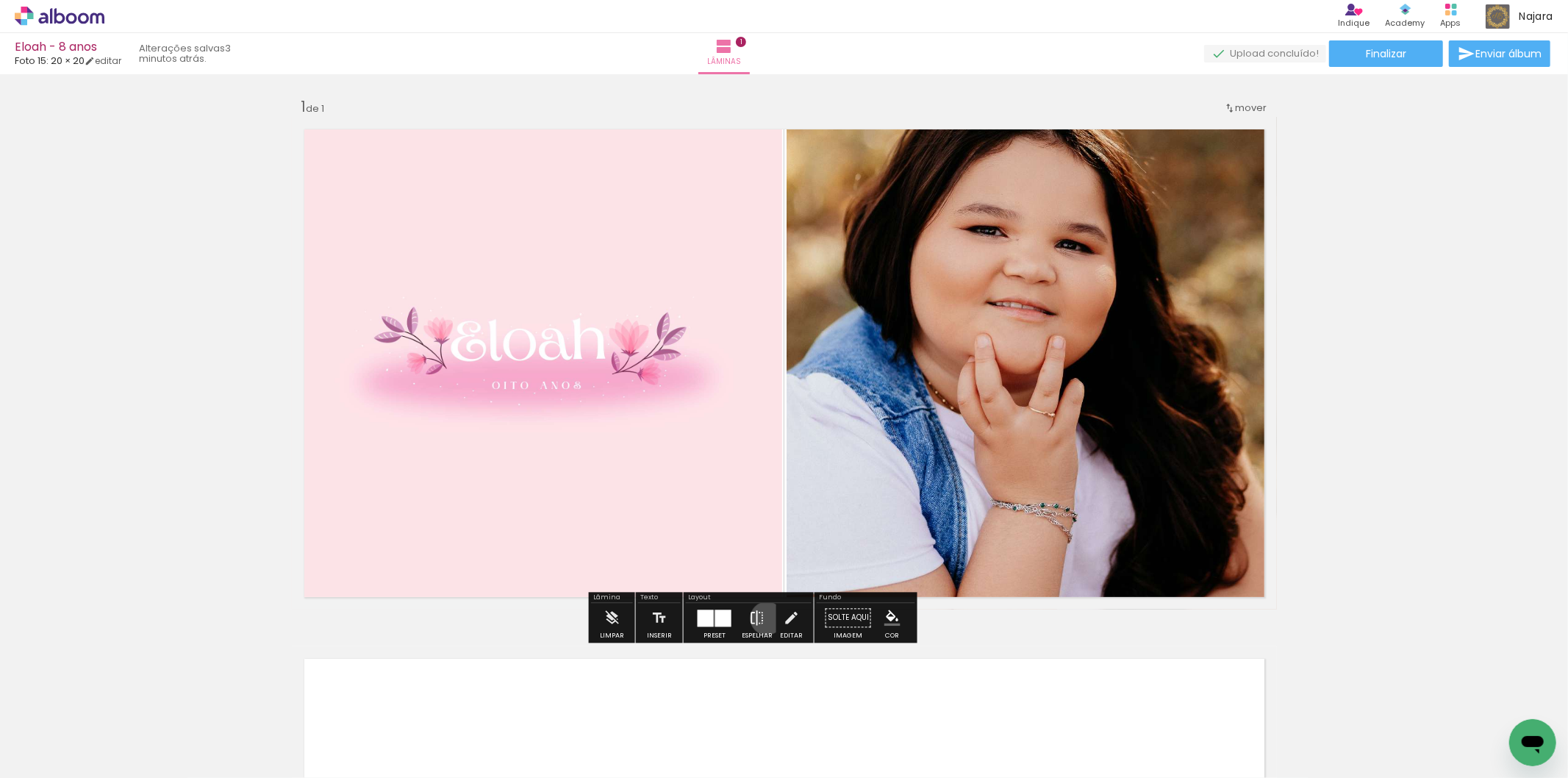
click at [765, 622] on iron-icon at bounding box center [757, 617] width 16 height 29
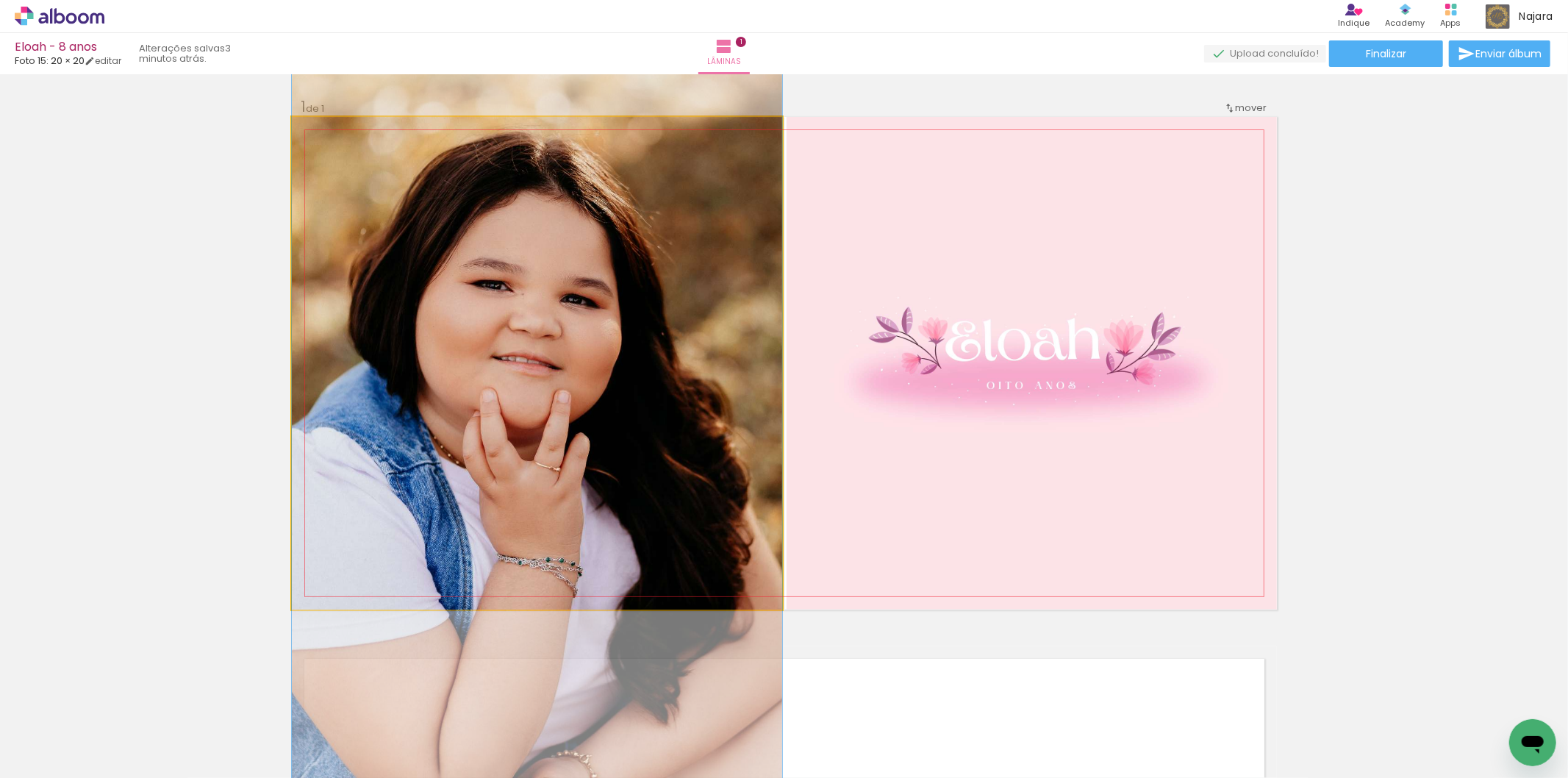
drag, startPoint x: 702, startPoint y: 390, endPoint x: 702, endPoint y: 445, distance: 55.0
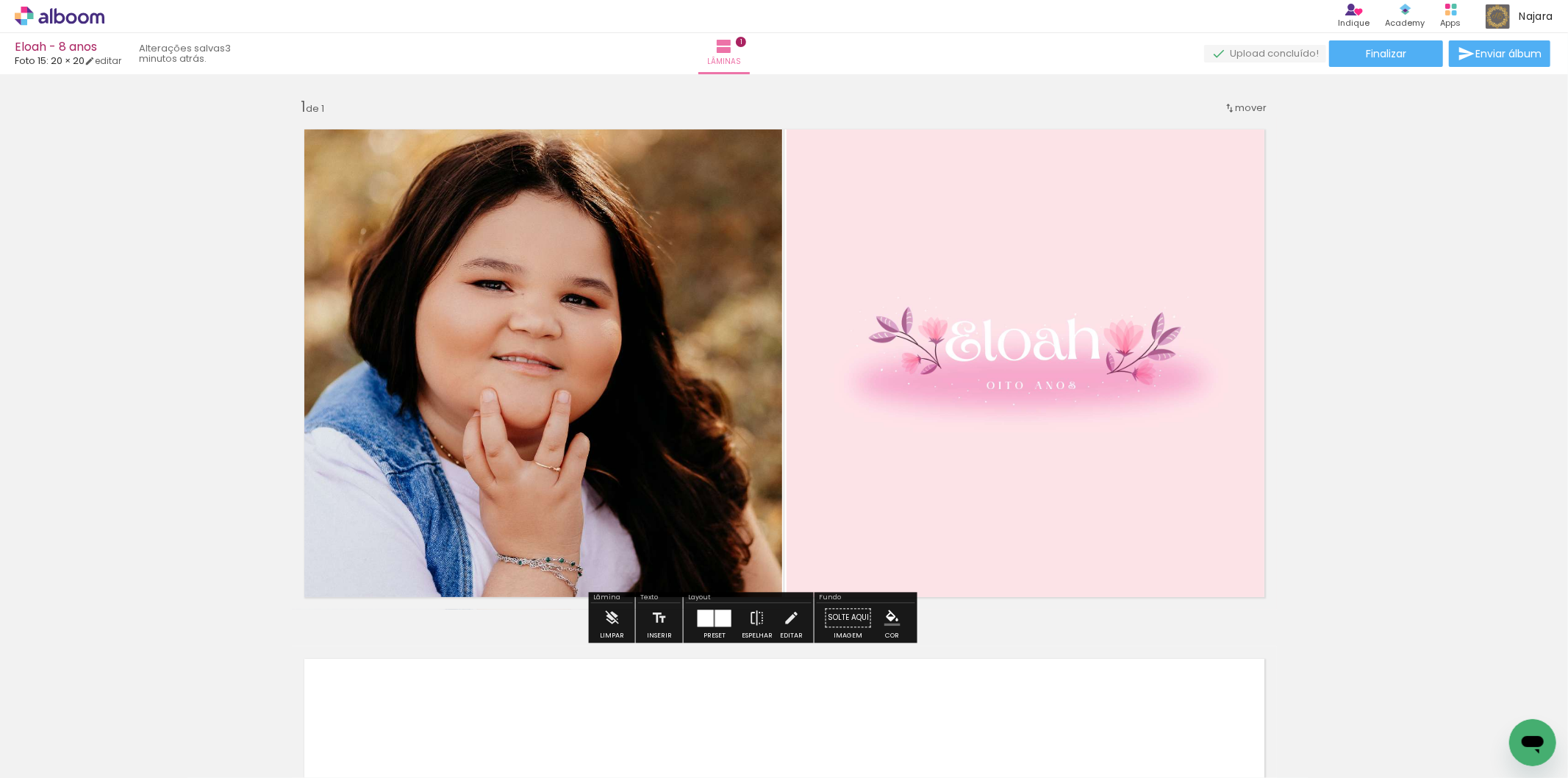
click at [1451, 373] on div "Inserir lâmina 1 de 1" at bounding box center [784, 609] width 1568 height 1060
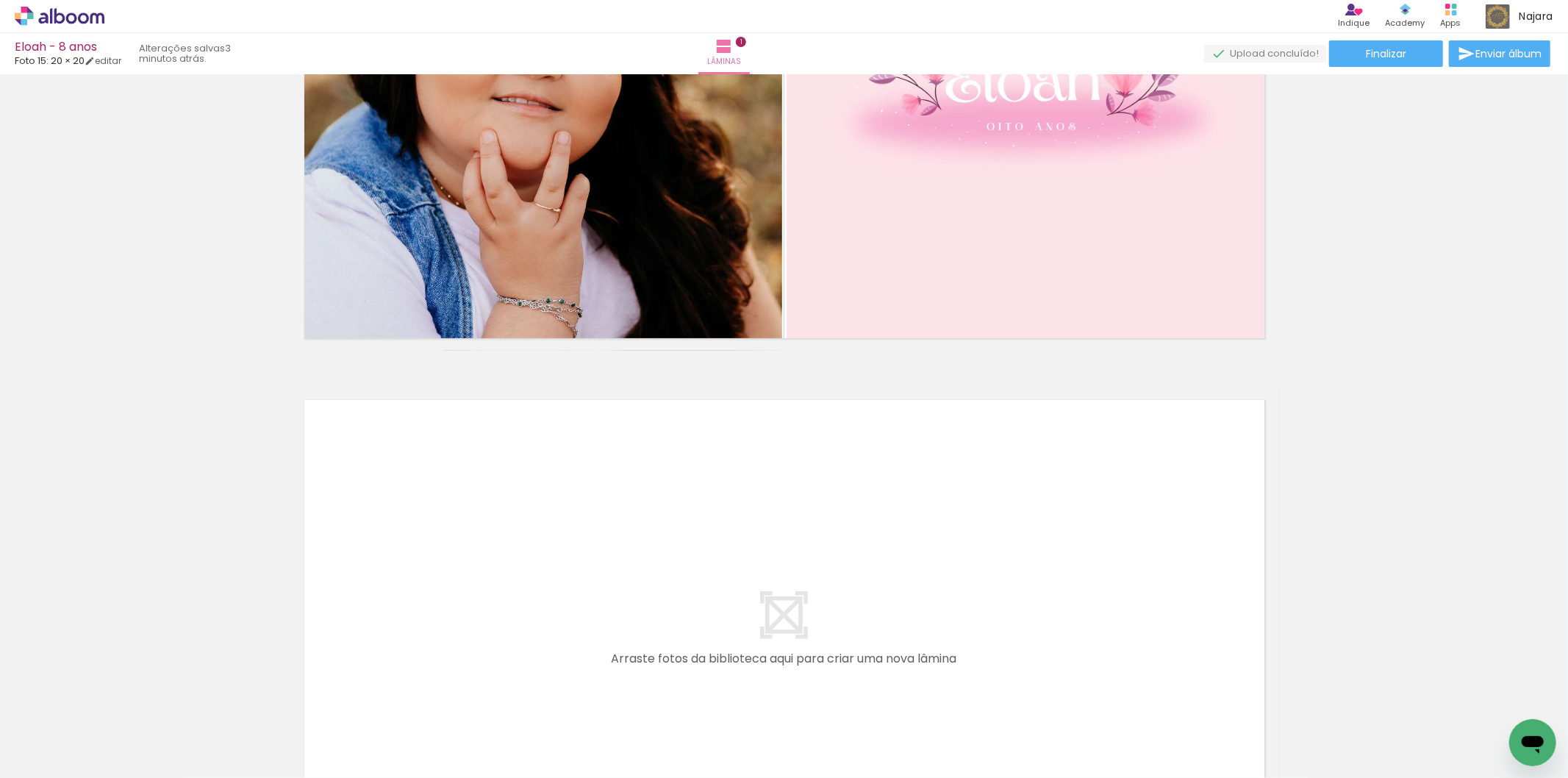
scroll to position [13, 0]
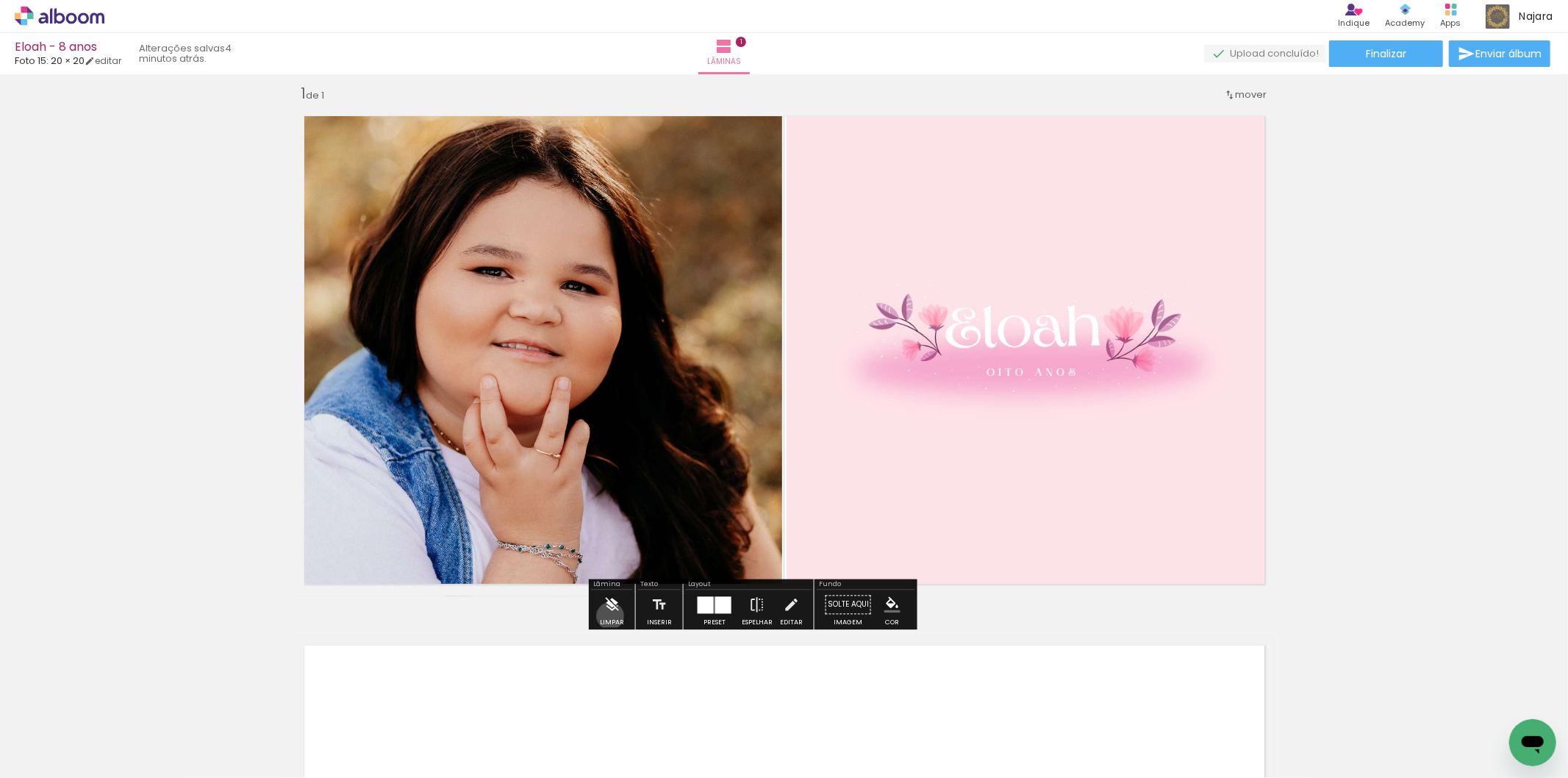
click at [610, 619] on iron-icon at bounding box center [611, 604] width 16 height 29
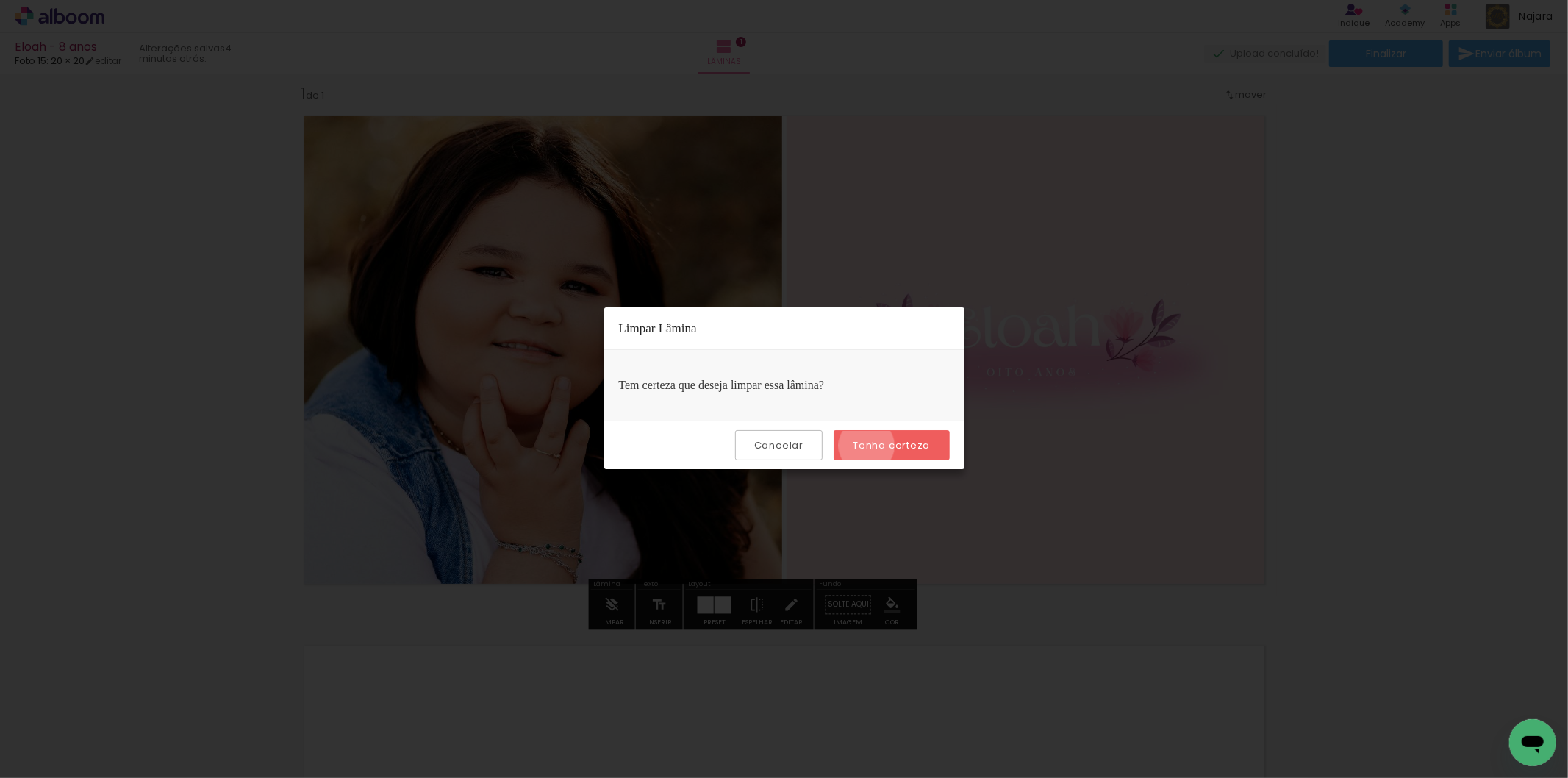
click at [0, 0] on slot "Tenho certeza" at bounding box center [0, 0] width 0 height 0
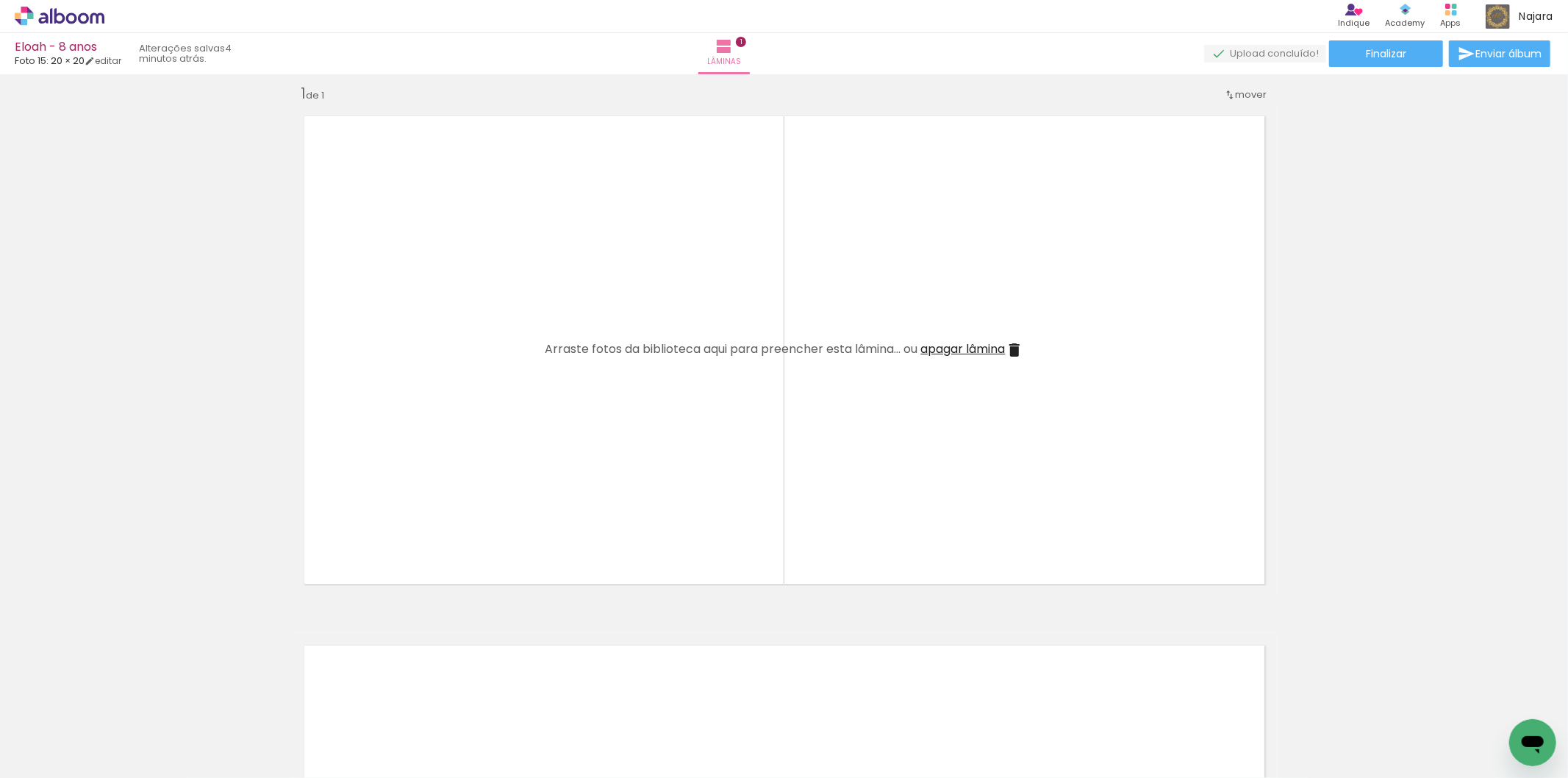
click at [68, 757] on span "Adicionar Fotos" at bounding box center [52, 758] width 44 height 16
click at [0, 0] on input "file" at bounding box center [0, 0] width 0 height 0
drag, startPoint x: 868, startPoint y: 728, endPoint x: 886, endPoint y: 746, distance: 25.5
click at [876, 746] on div at bounding box center [852, 728] width 49 height 73
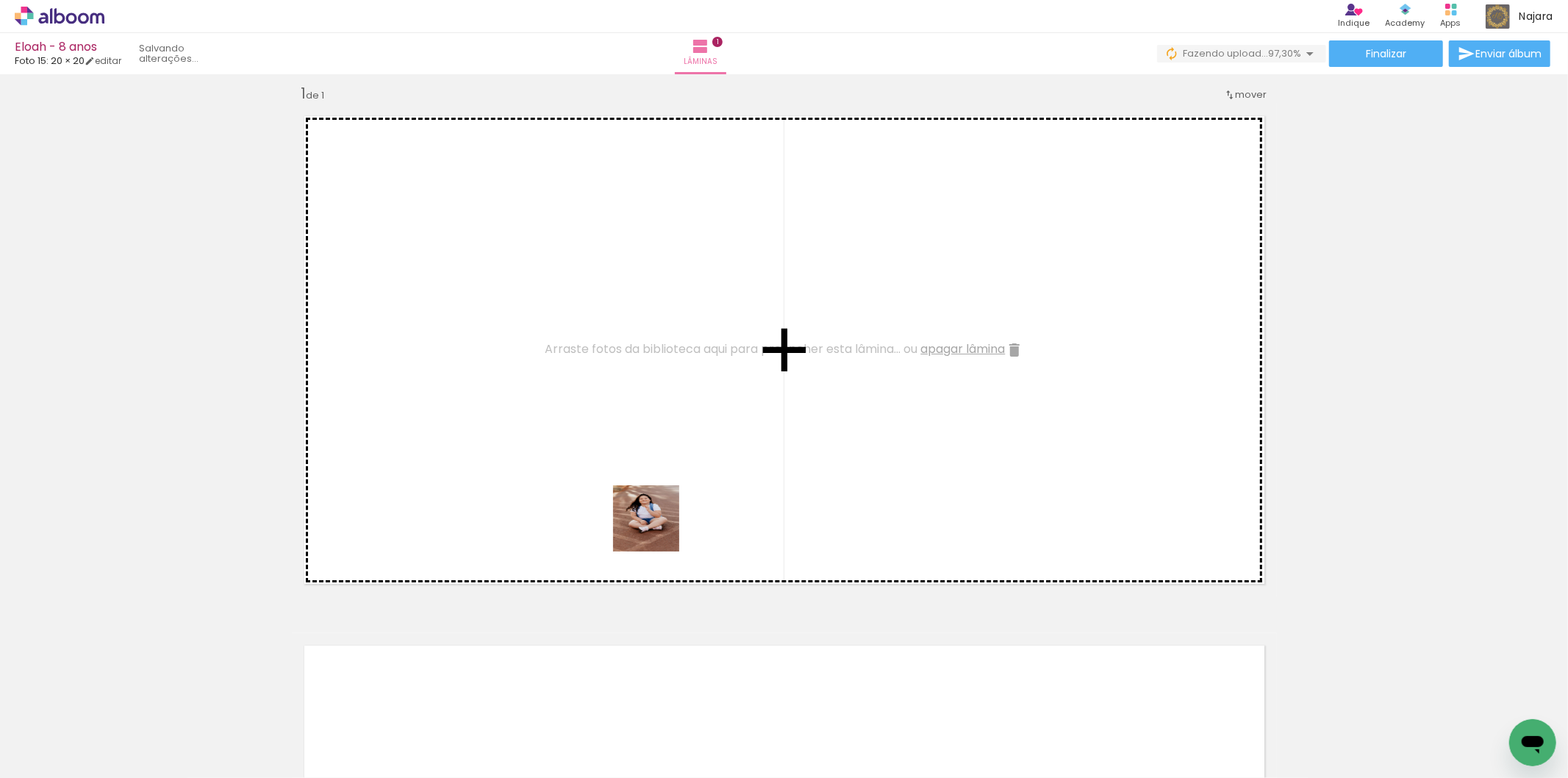
drag, startPoint x: 761, startPoint y: 744, endPoint x: 612, endPoint y: 416, distance: 360.3
click at [612, 416] on quentale-workspace at bounding box center [784, 389] width 1568 height 778
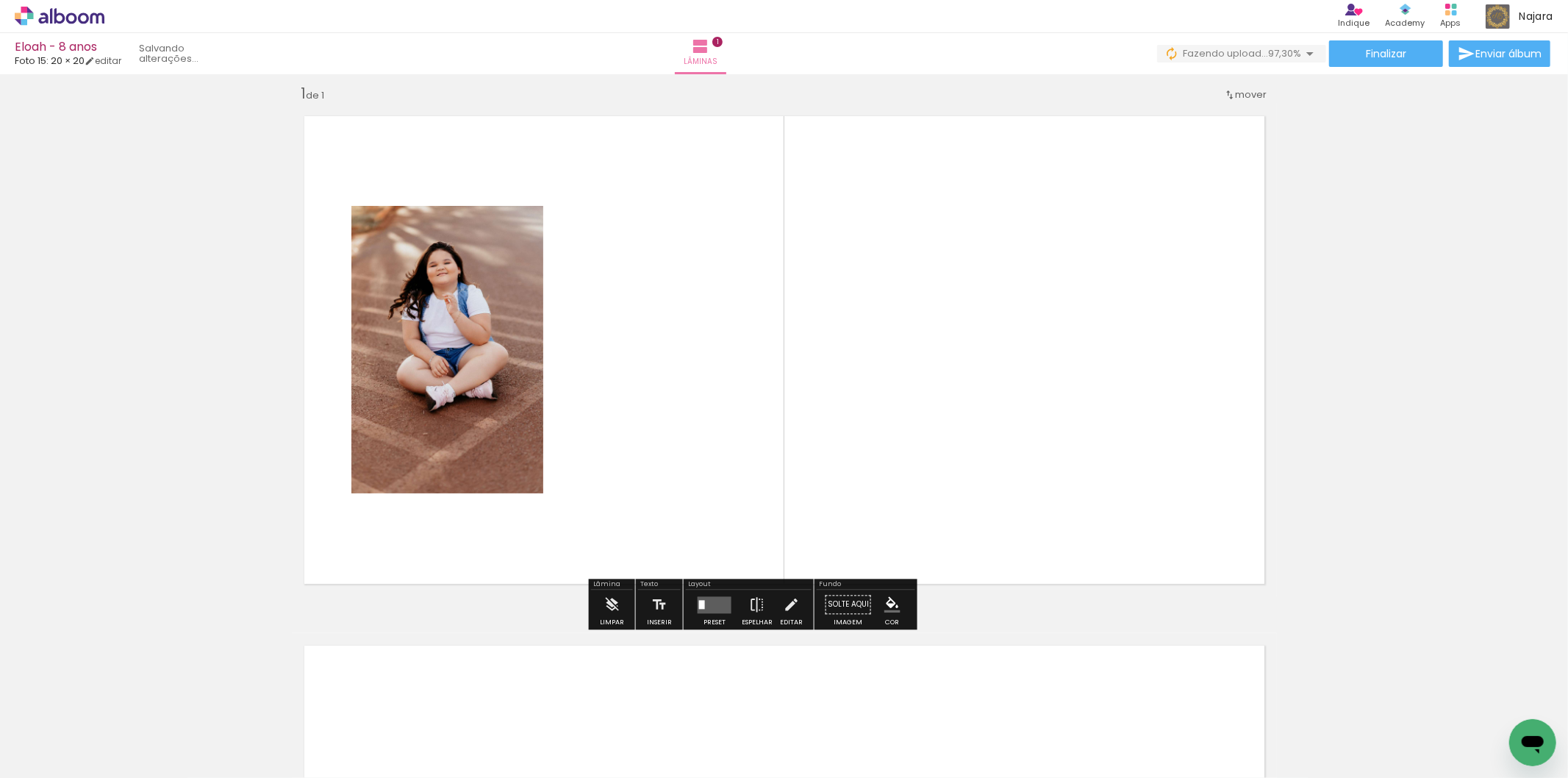
scroll to position [0, 1603]
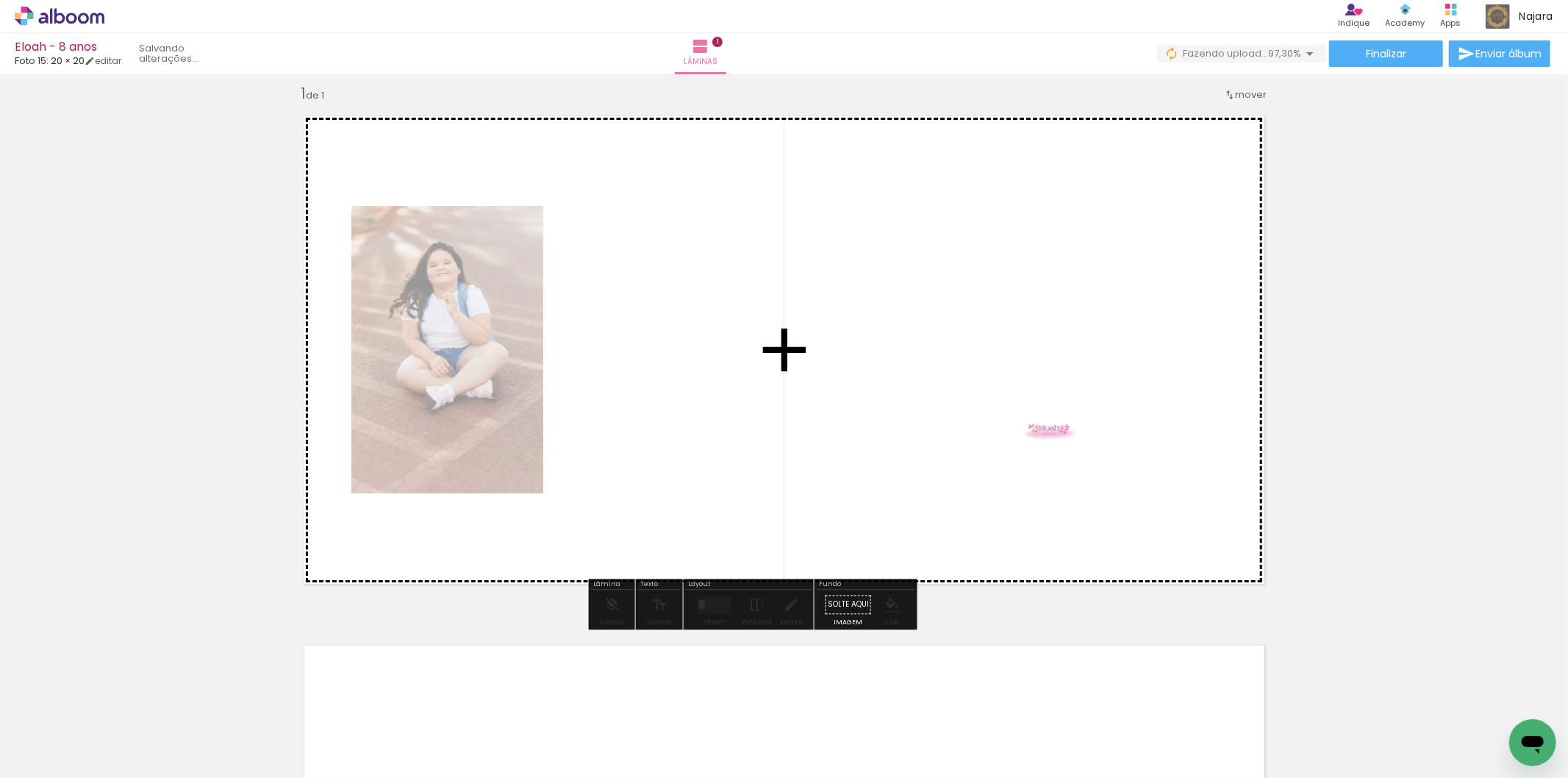
drag, startPoint x: 1413, startPoint y: 748, endPoint x: 1060, endPoint y: 442, distance: 467.2
click at [1060, 442] on quentale-workspace at bounding box center [784, 389] width 1568 height 778
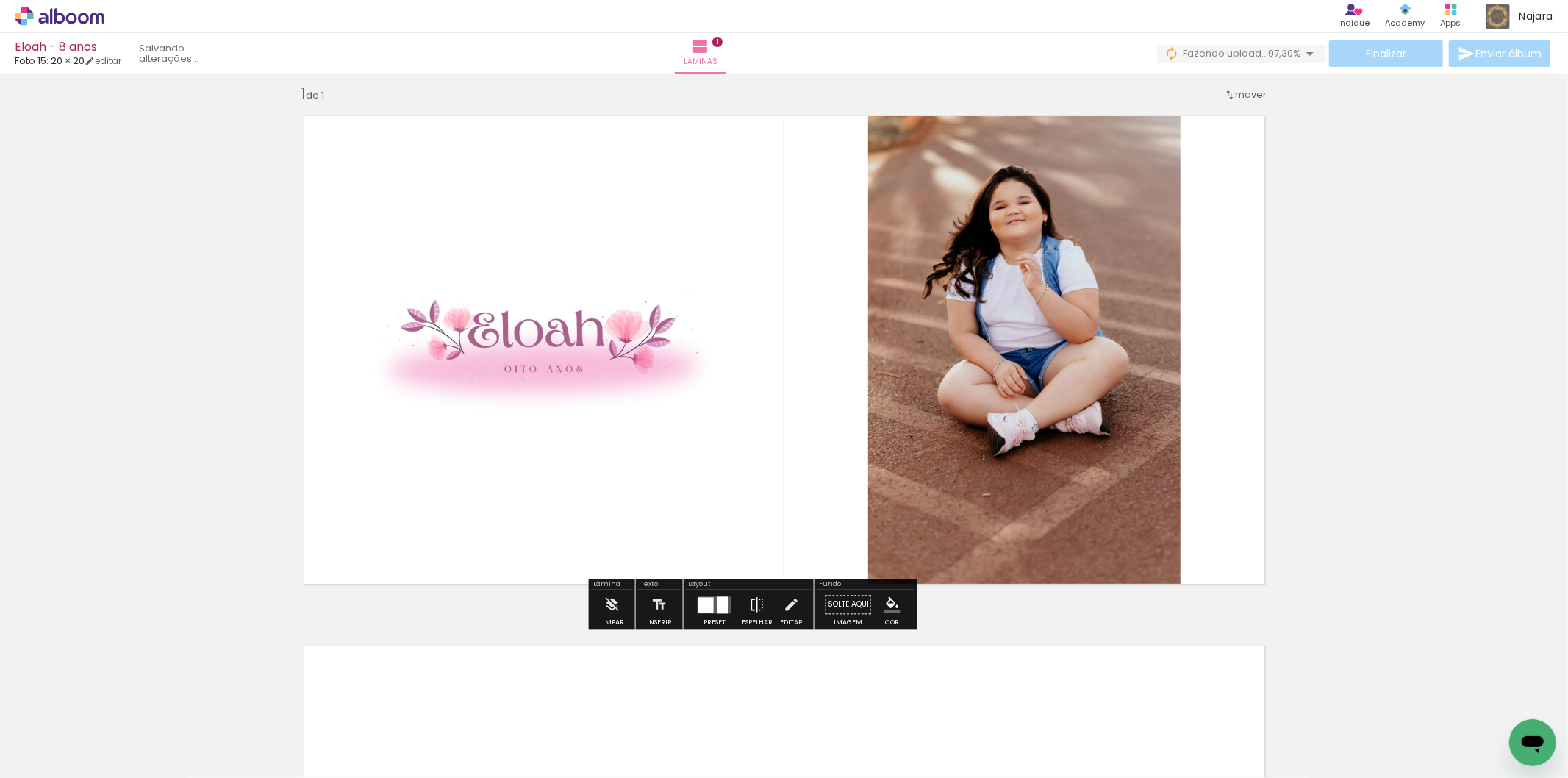
click at [765, 614] on iron-icon at bounding box center [757, 604] width 16 height 29
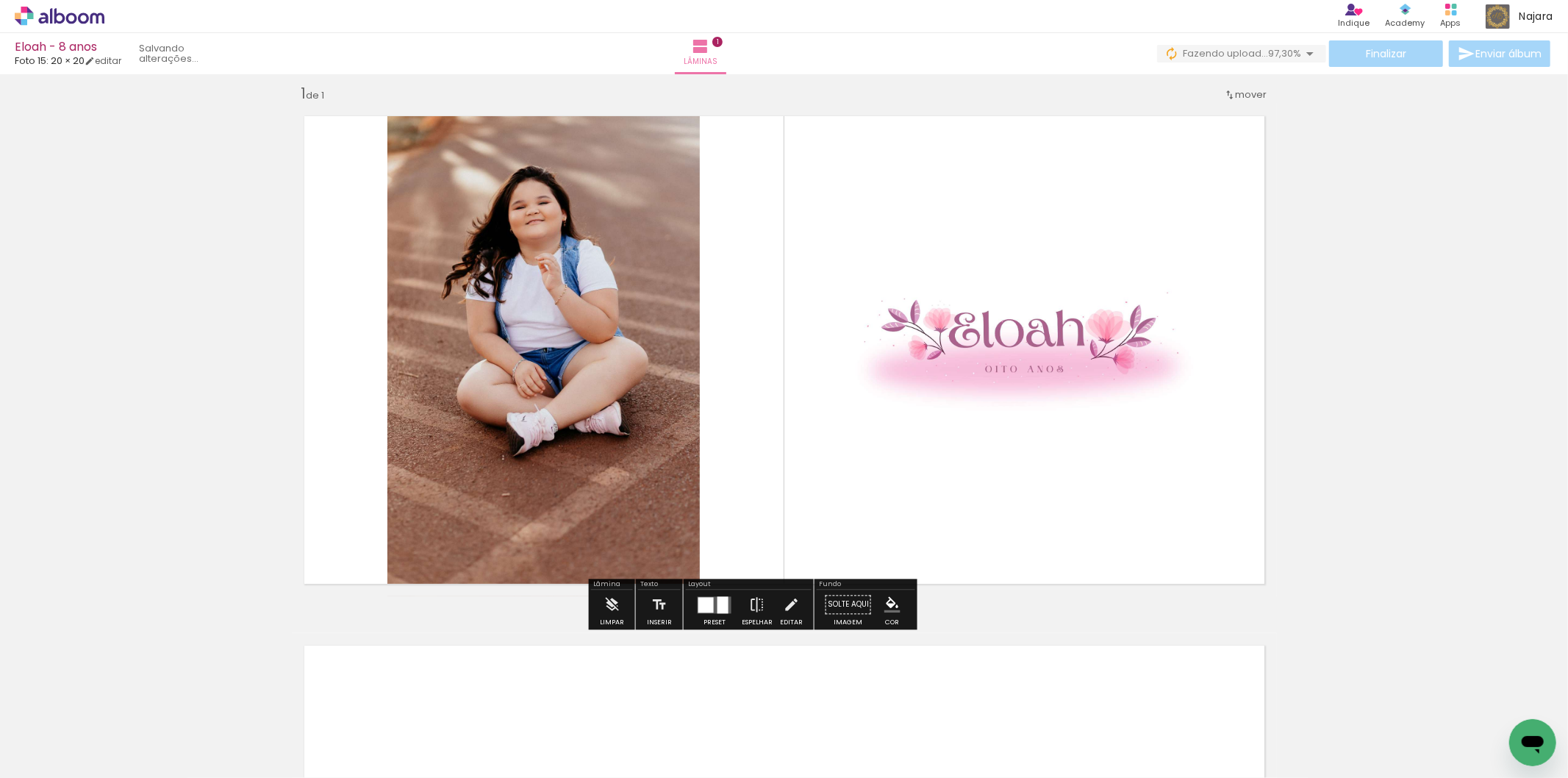
click at [728, 612] on div at bounding box center [722, 605] width 11 height 17
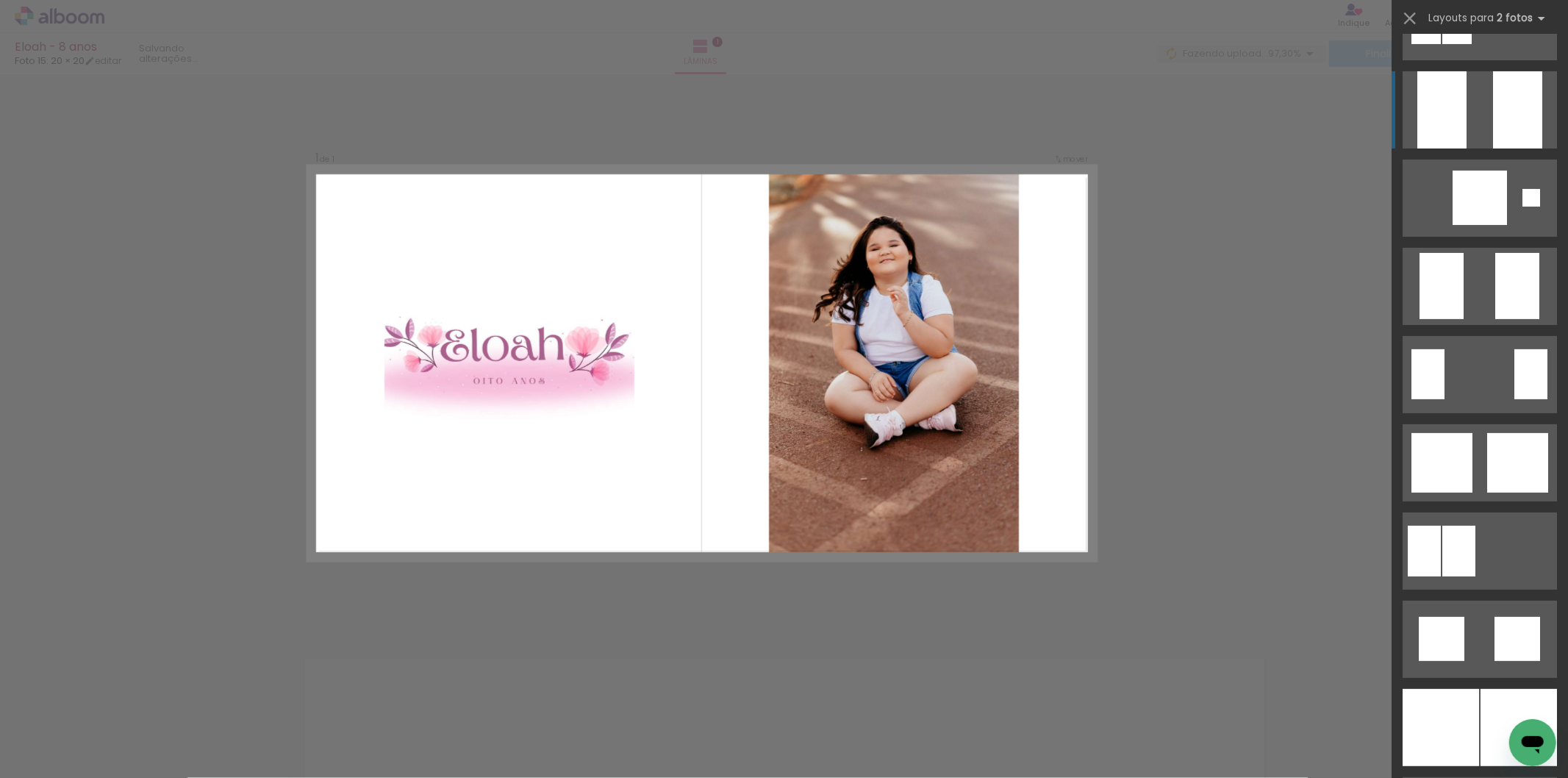
scroll to position [408, 0]
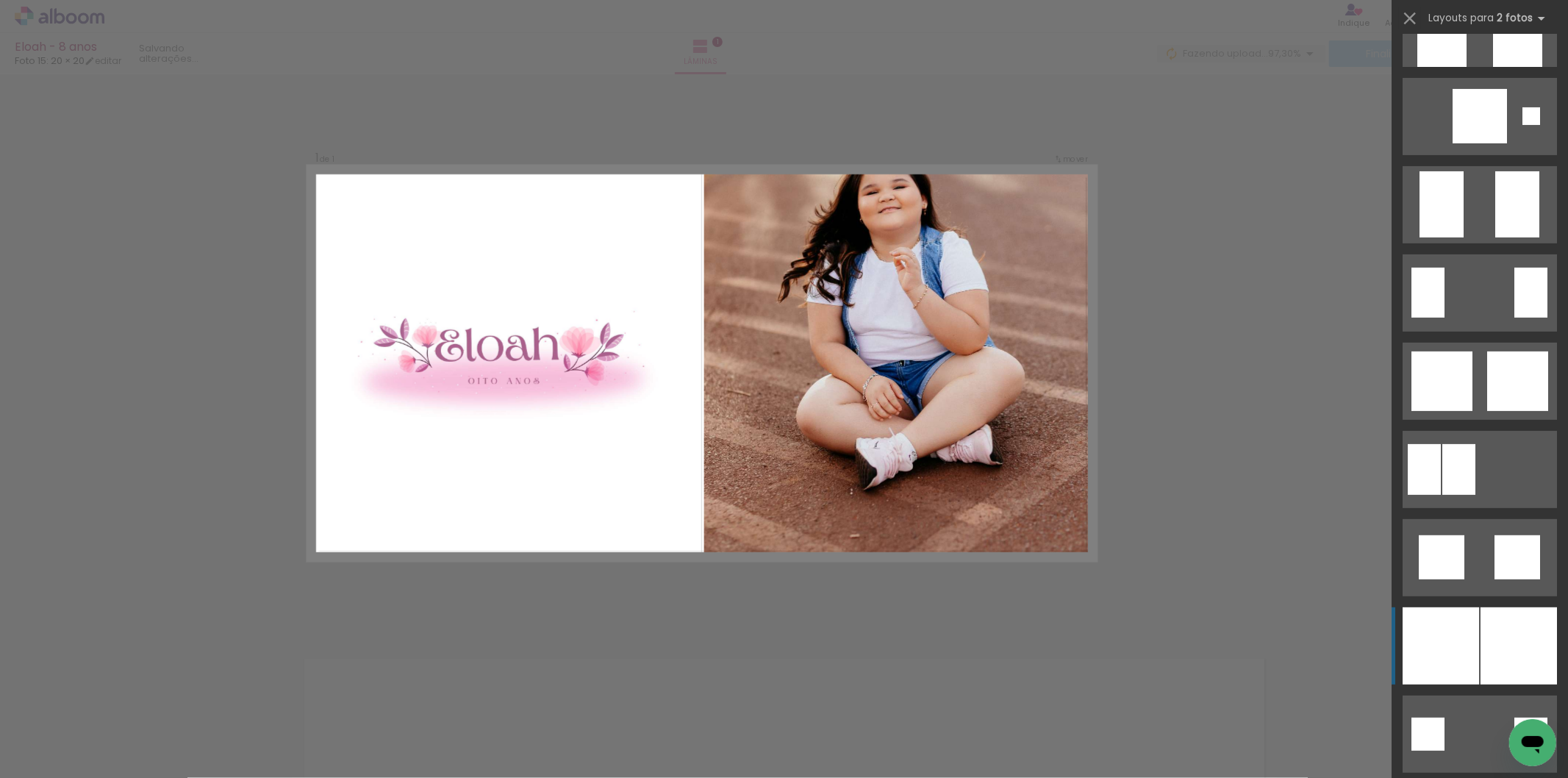
click at [1473, 620] on quentale-layouter at bounding box center [1480, 646] width 154 height 77
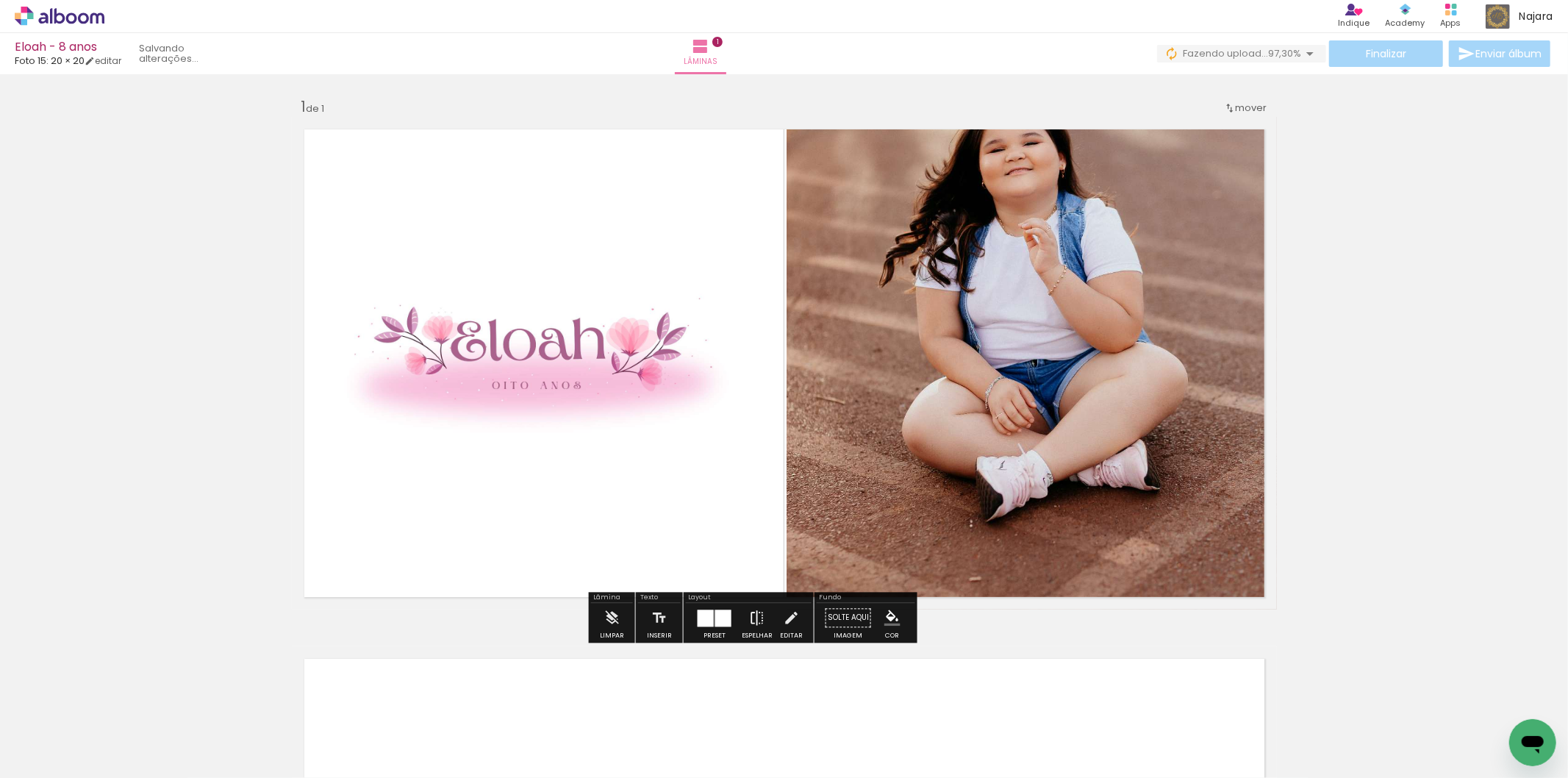
click at [765, 630] on iron-icon at bounding box center [757, 617] width 16 height 29
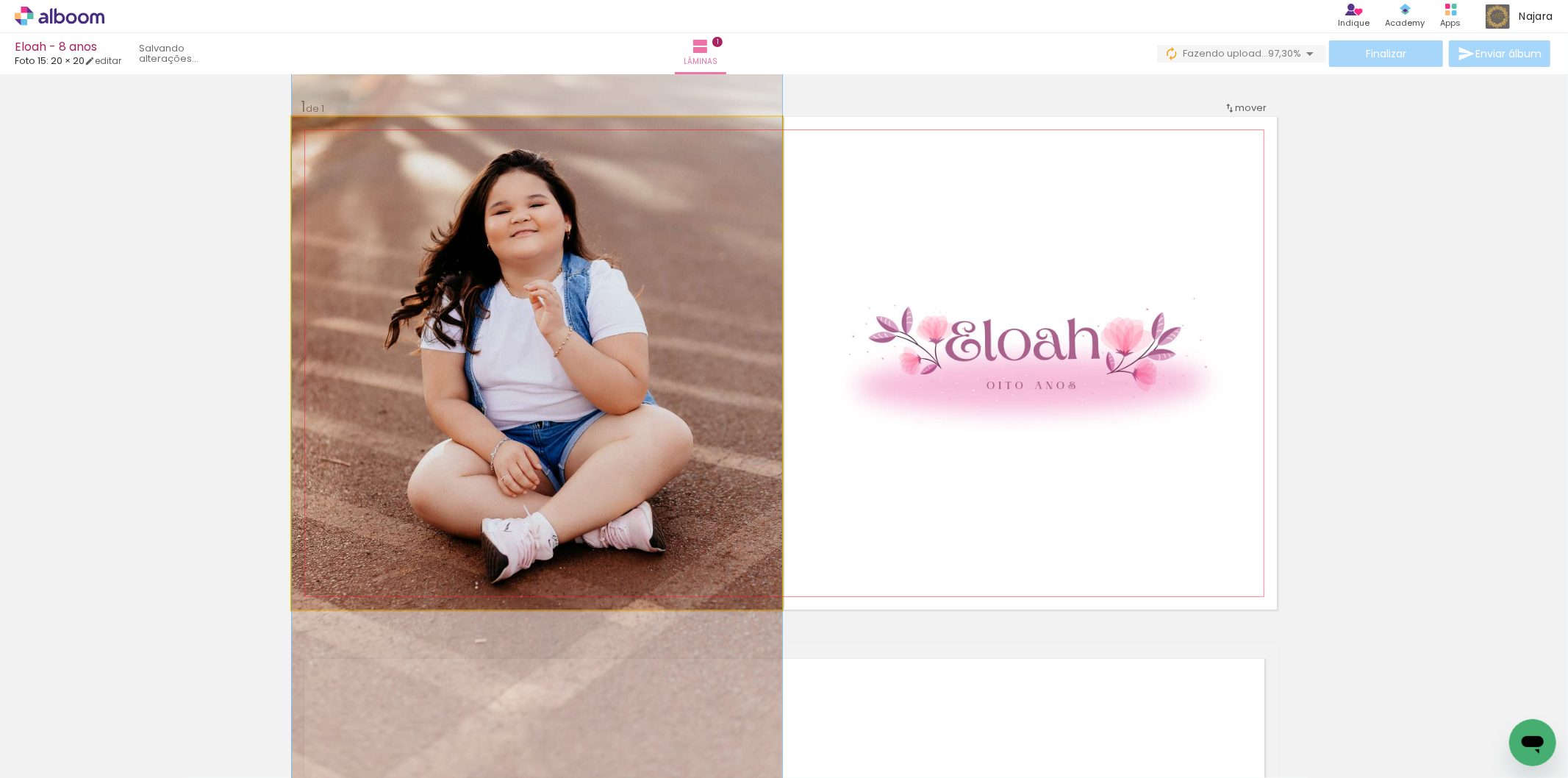
drag, startPoint x: 589, startPoint y: 336, endPoint x: 590, endPoint y: 398, distance: 62.0
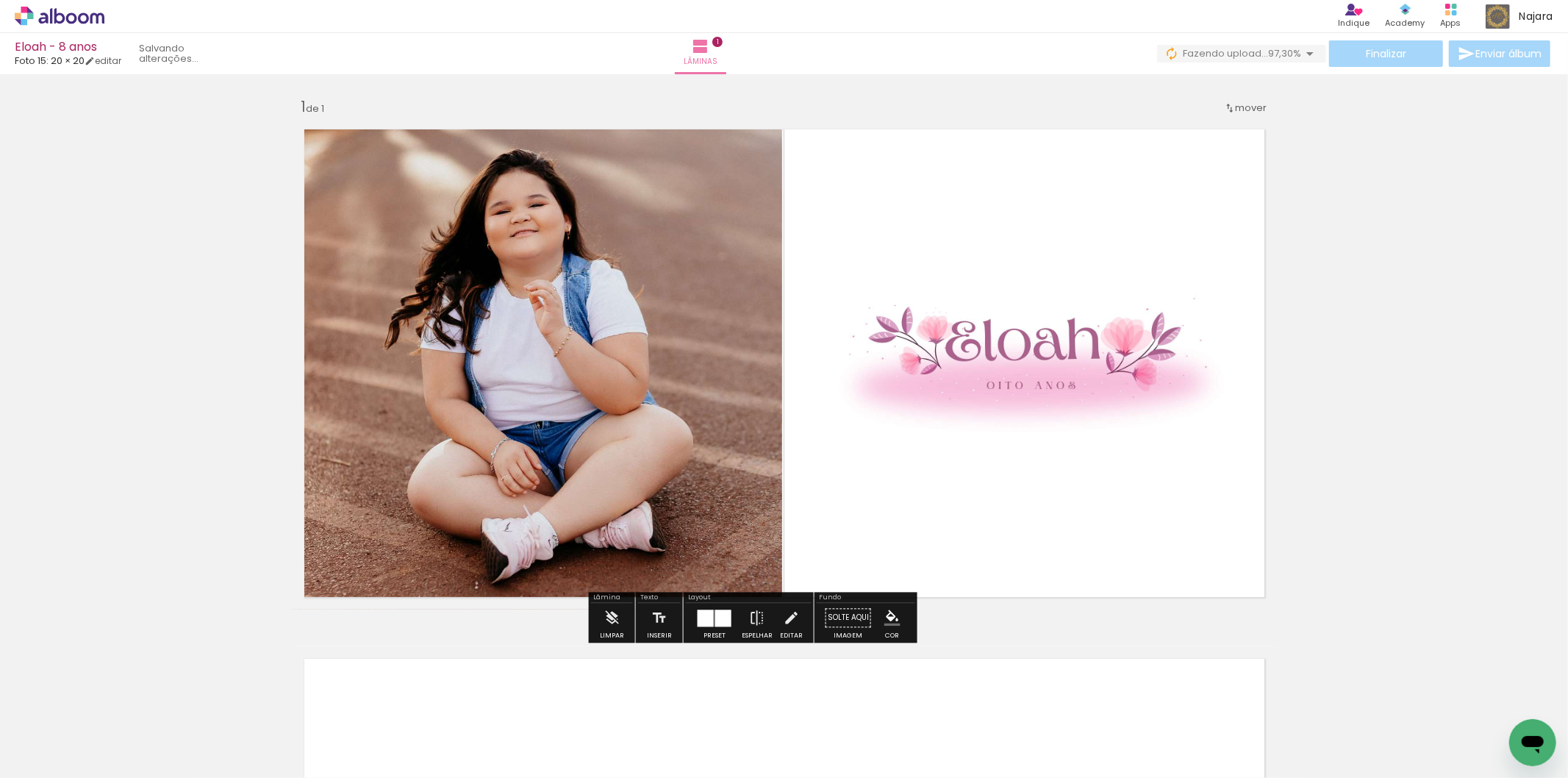
click at [1434, 468] on div "Inserir lâmina 1 de 1" at bounding box center [784, 609] width 1568 height 1060
click at [1313, 342] on div "Inserir lâmina 1 de 1" at bounding box center [784, 609] width 1568 height 1060
click at [39, 761] on span "Adicionar Fotos" at bounding box center [52, 758] width 44 height 16
click at [0, 0] on input "file" at bounding box center [0, 0] width 0 height 0
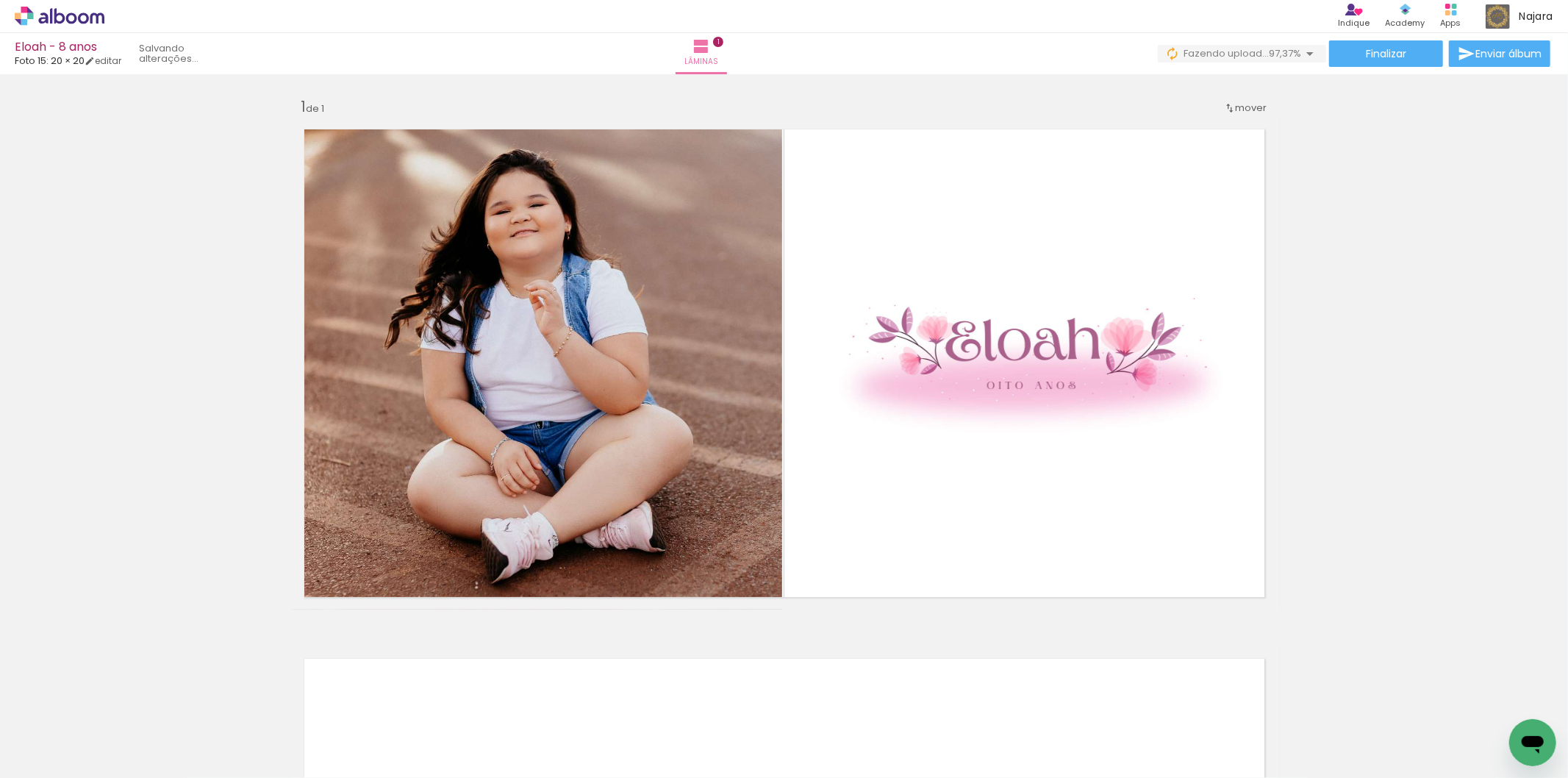
scroll to position [0, 1685]
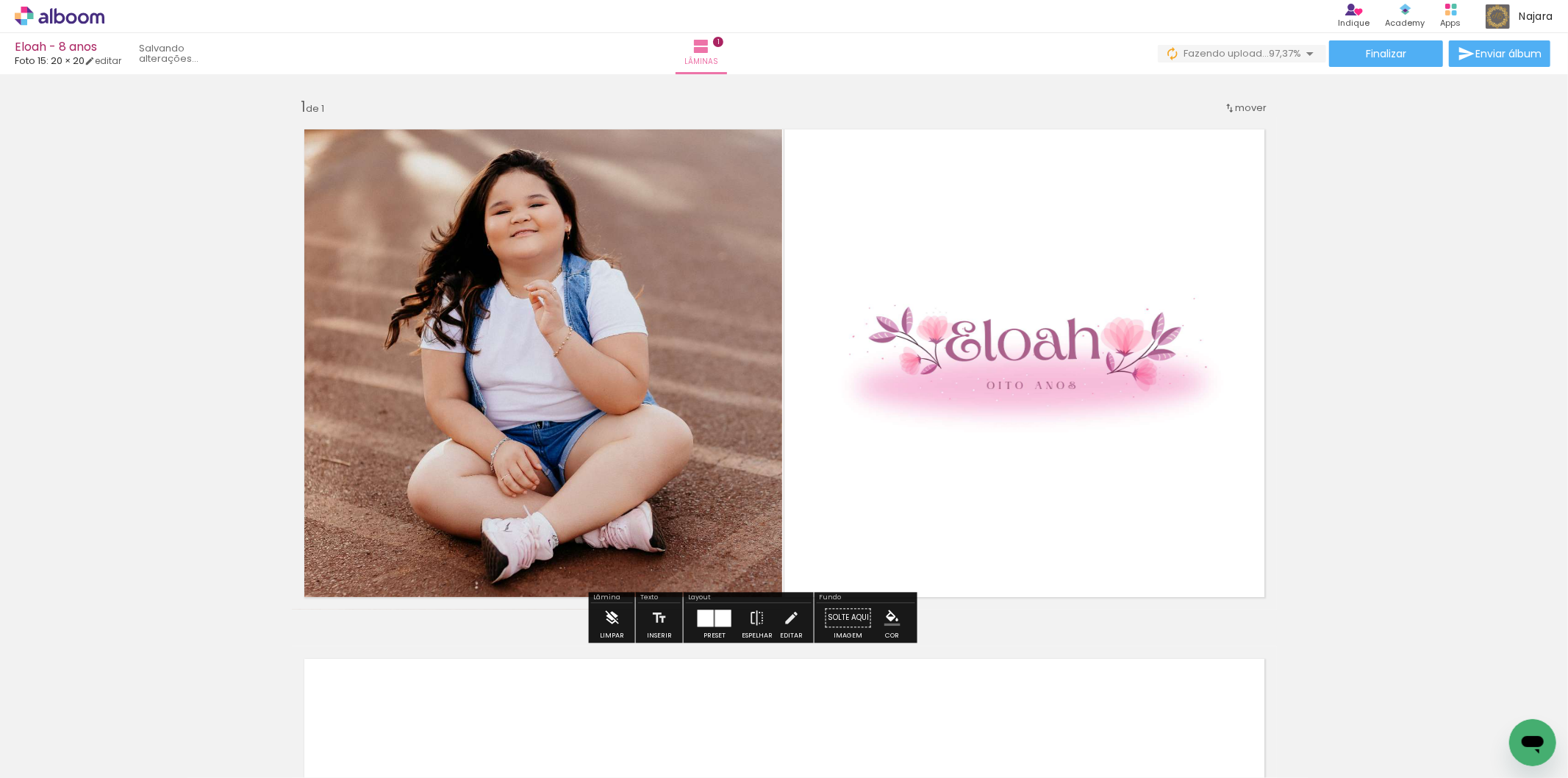
click at [620, 630] on iron-icon at bounding box center [611, 617] width 16 height 29
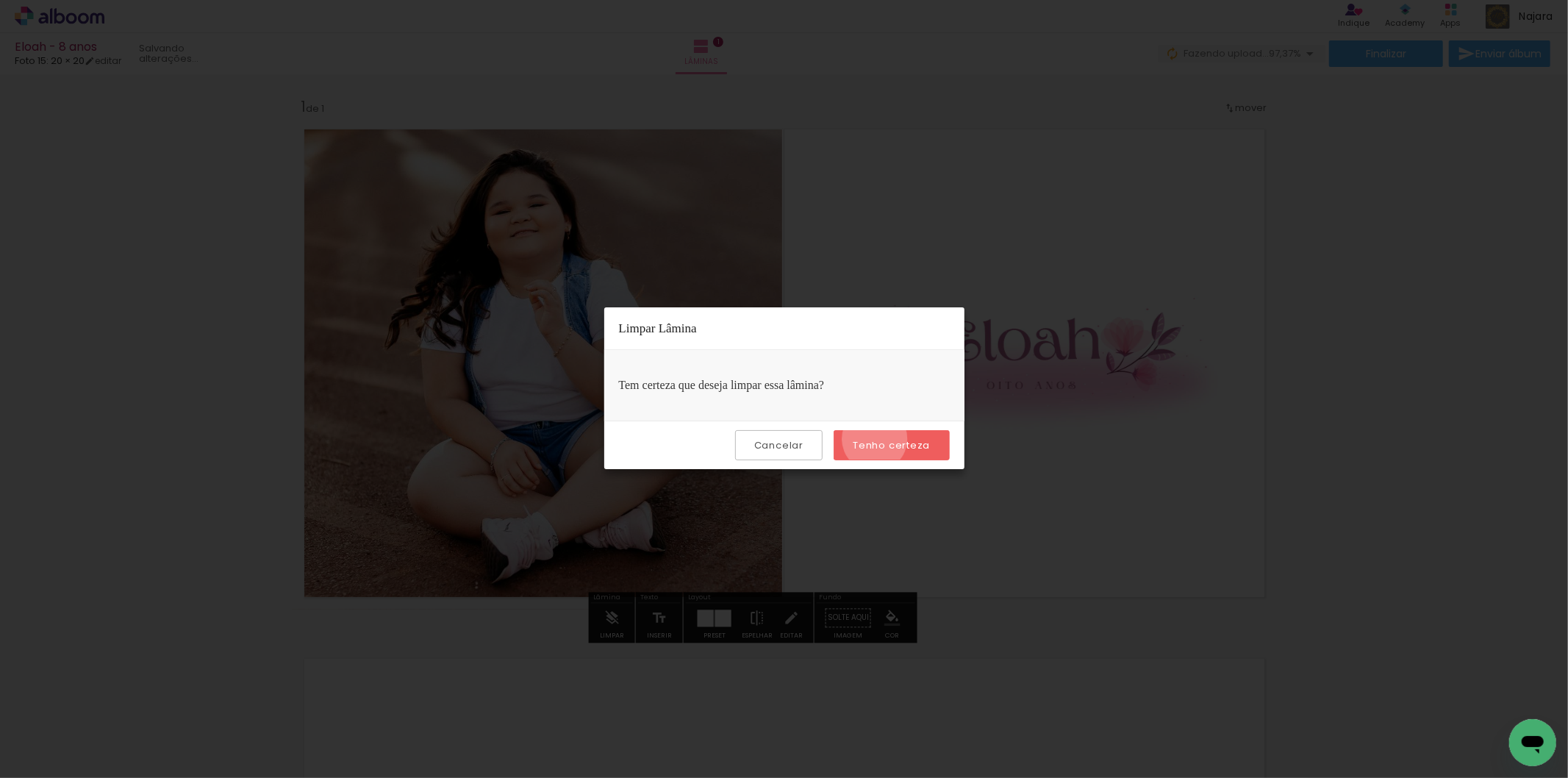
click at [0, 0] on slot "Tenho certeza" at bounding box center [0, 0] width 0 height 0
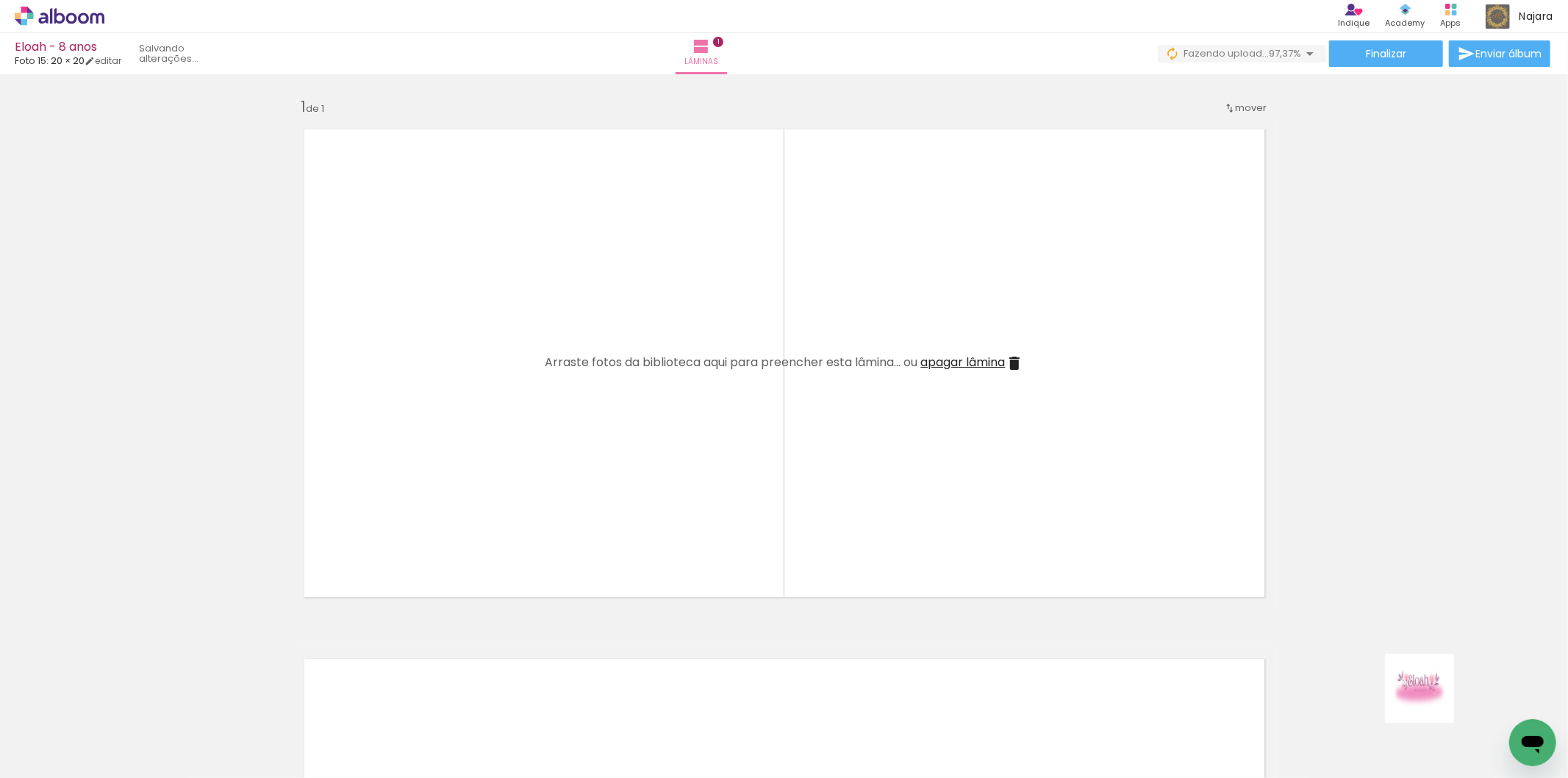
drag, startPoint x: 1485, startPoint y: 739, endPoint x: 1069, endPoint y: 407, distance: 532.2
click at [1068, 407] on quentale-workspace at bounding box center [784, 389] width 1568 height 778
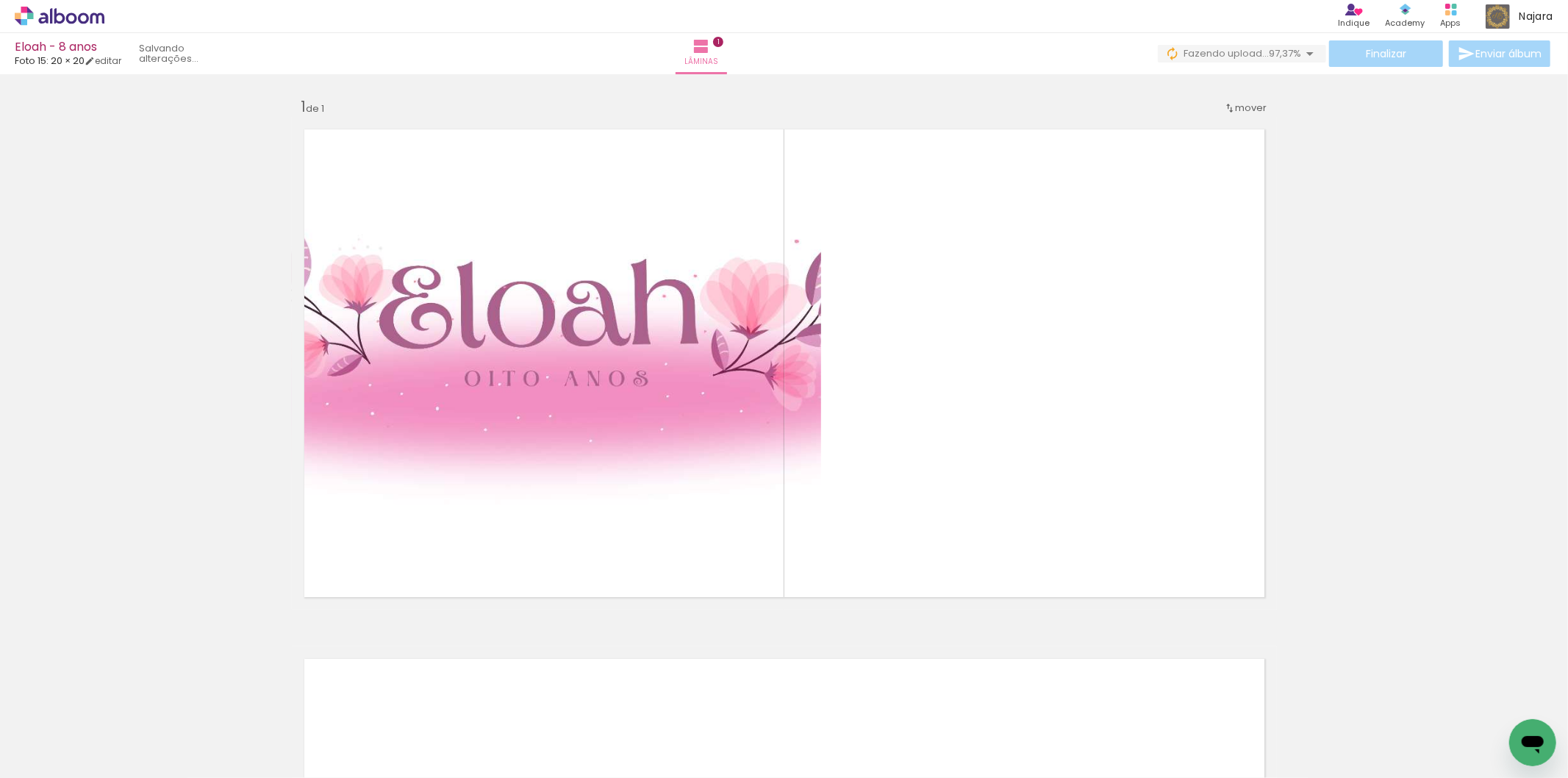
scroll to position [0, 445]
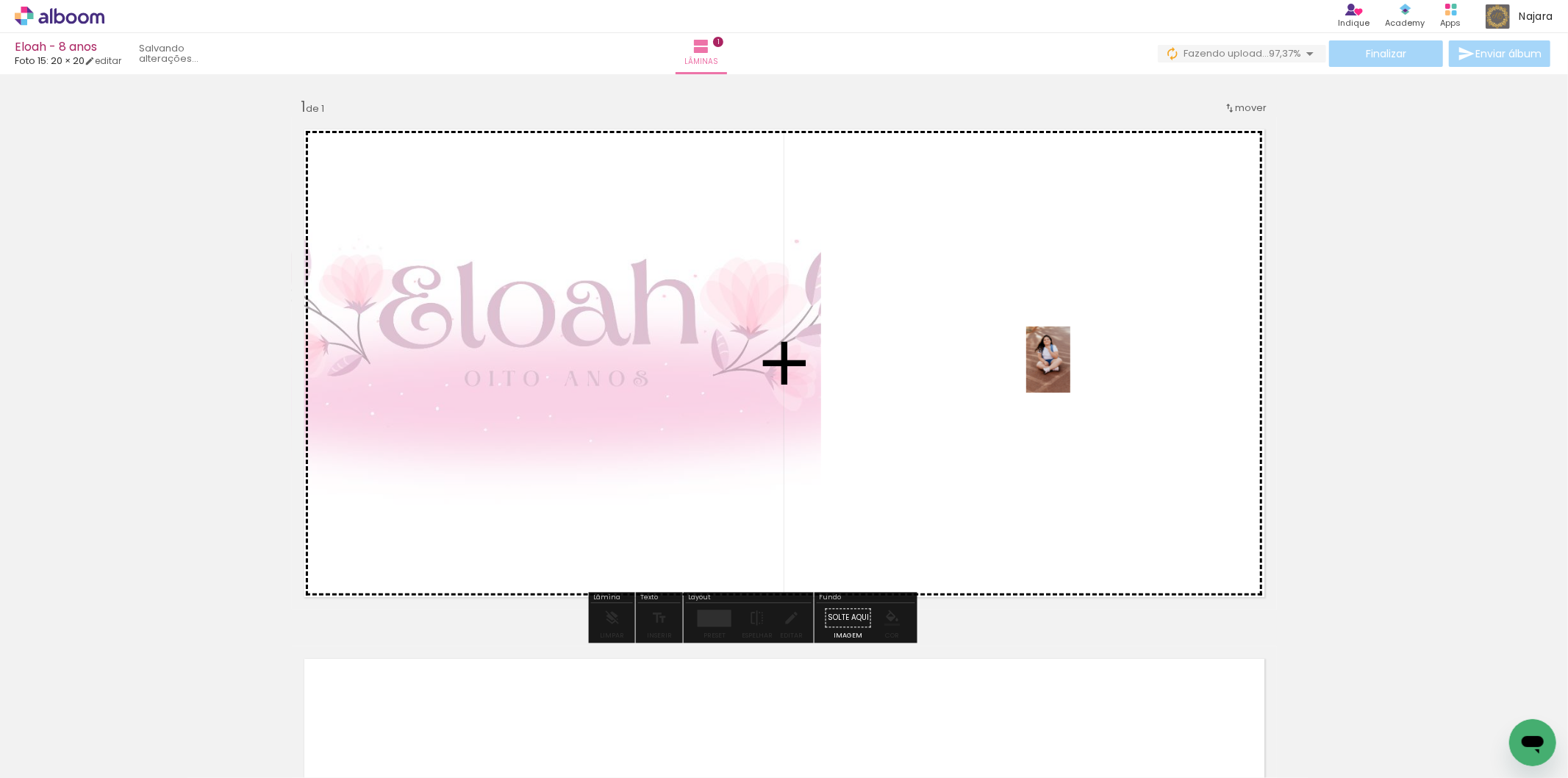
drag, startPoint x: 542, startPoint y: 745, endPoint x: 1071, endPoint y: 364, distance: 651.9
click at [1071, 364] on quentale-workspace at bounding box center [784, 389] width 1568 height 778
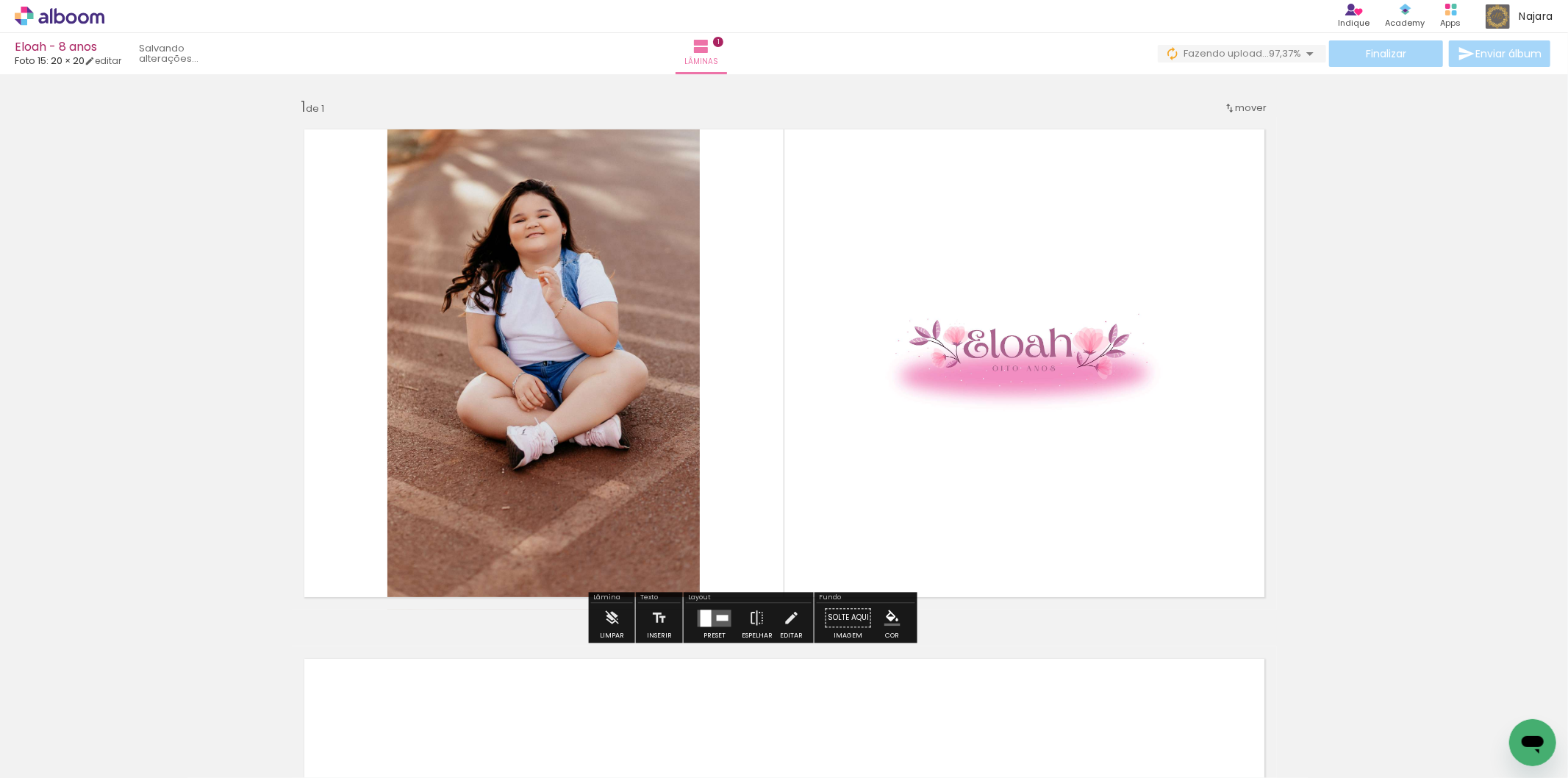
click at [734, 633] on div at bounding box center [714, 617] width 39 height 29
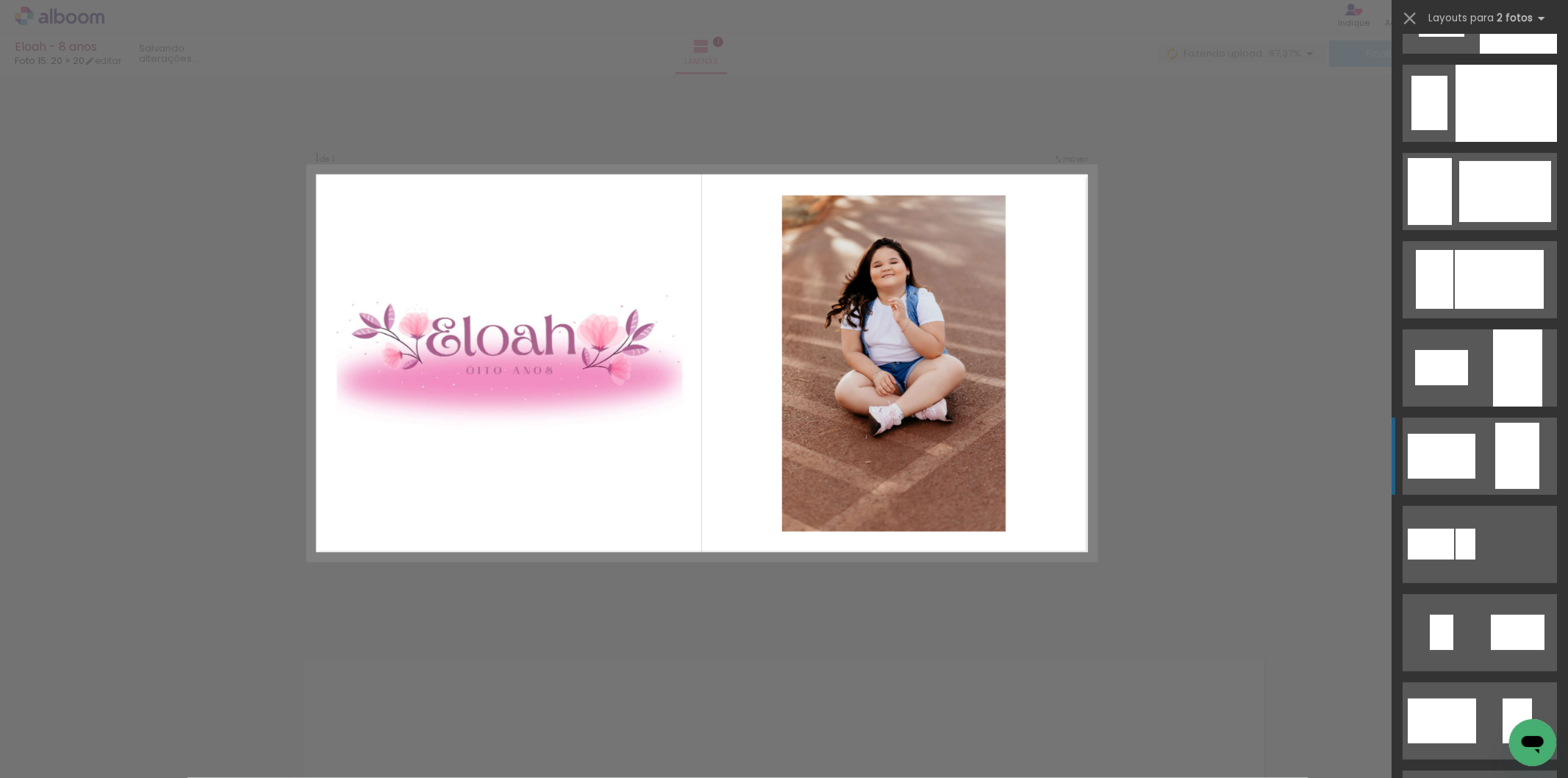
scroll to position [490, 0]
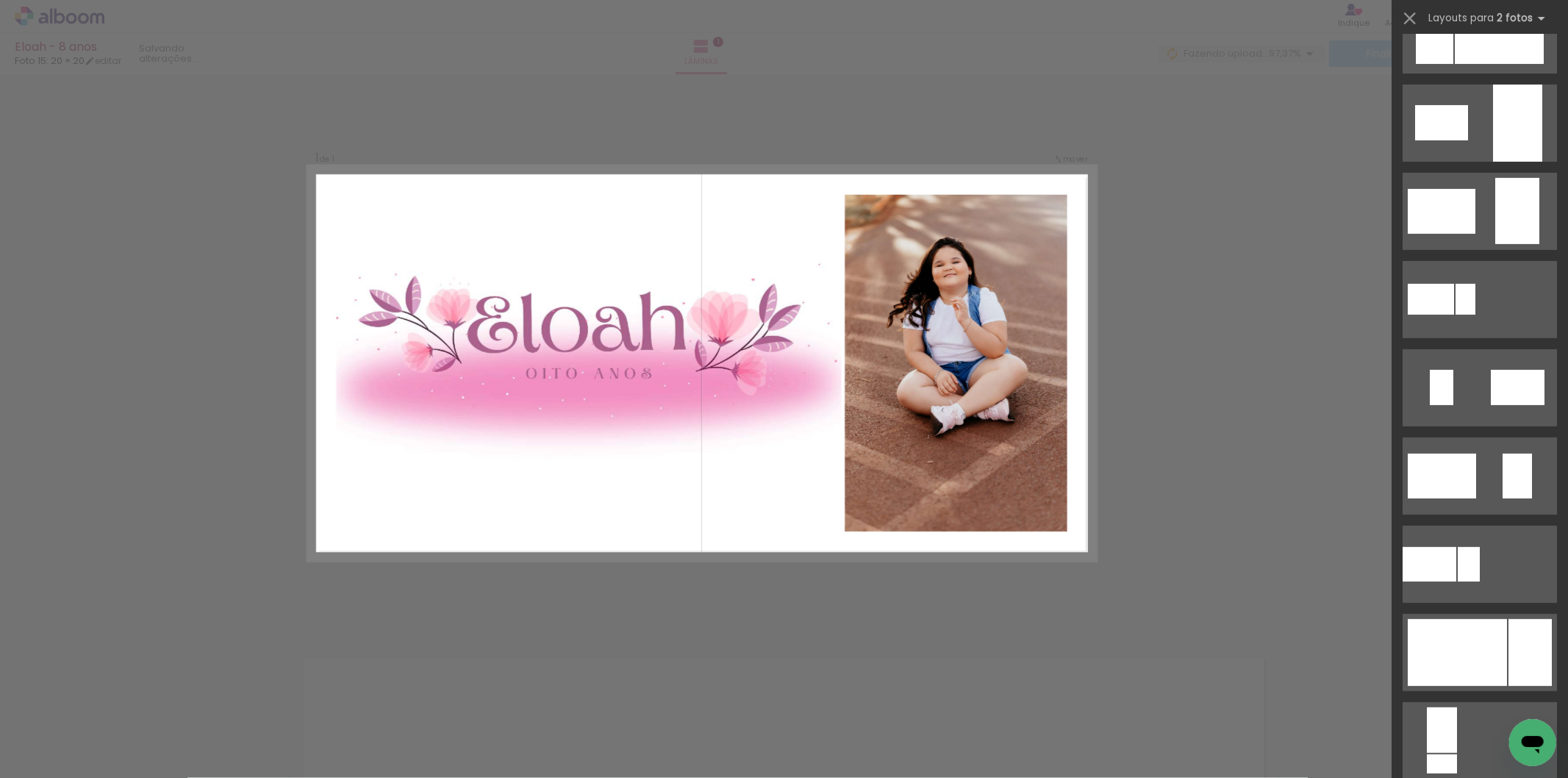
click at [1175, 392] on div "Confirmar Cancelar" at bounding box center [784, 621] width 1568 height 1094
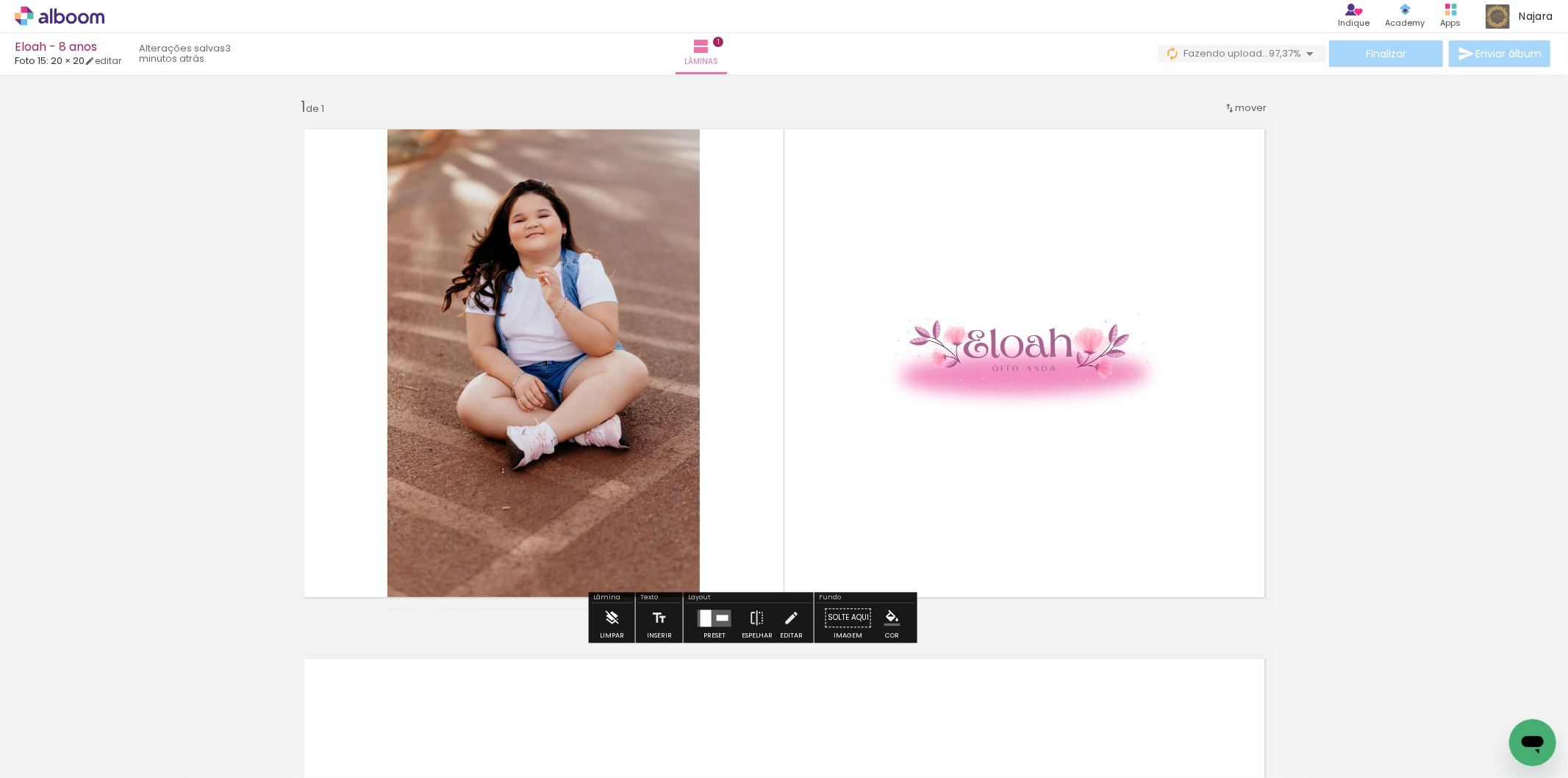
click at [614, 629] on iron-icon at bounding box center [611, 617] width 16 height 29
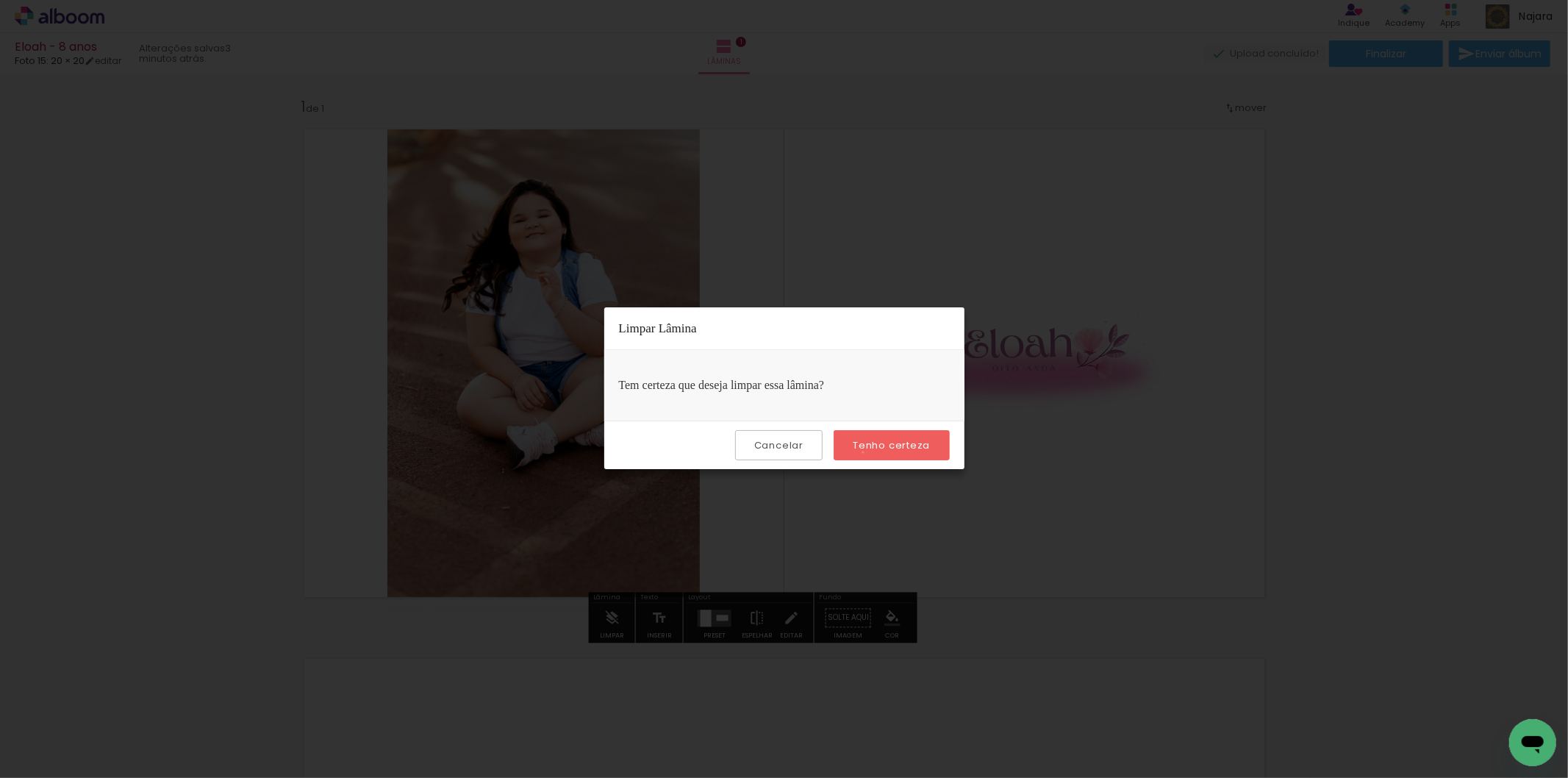
click at [860, 452] on paper-button "Tenho certeza" at bounding box center [892, 446] width 116 height 30
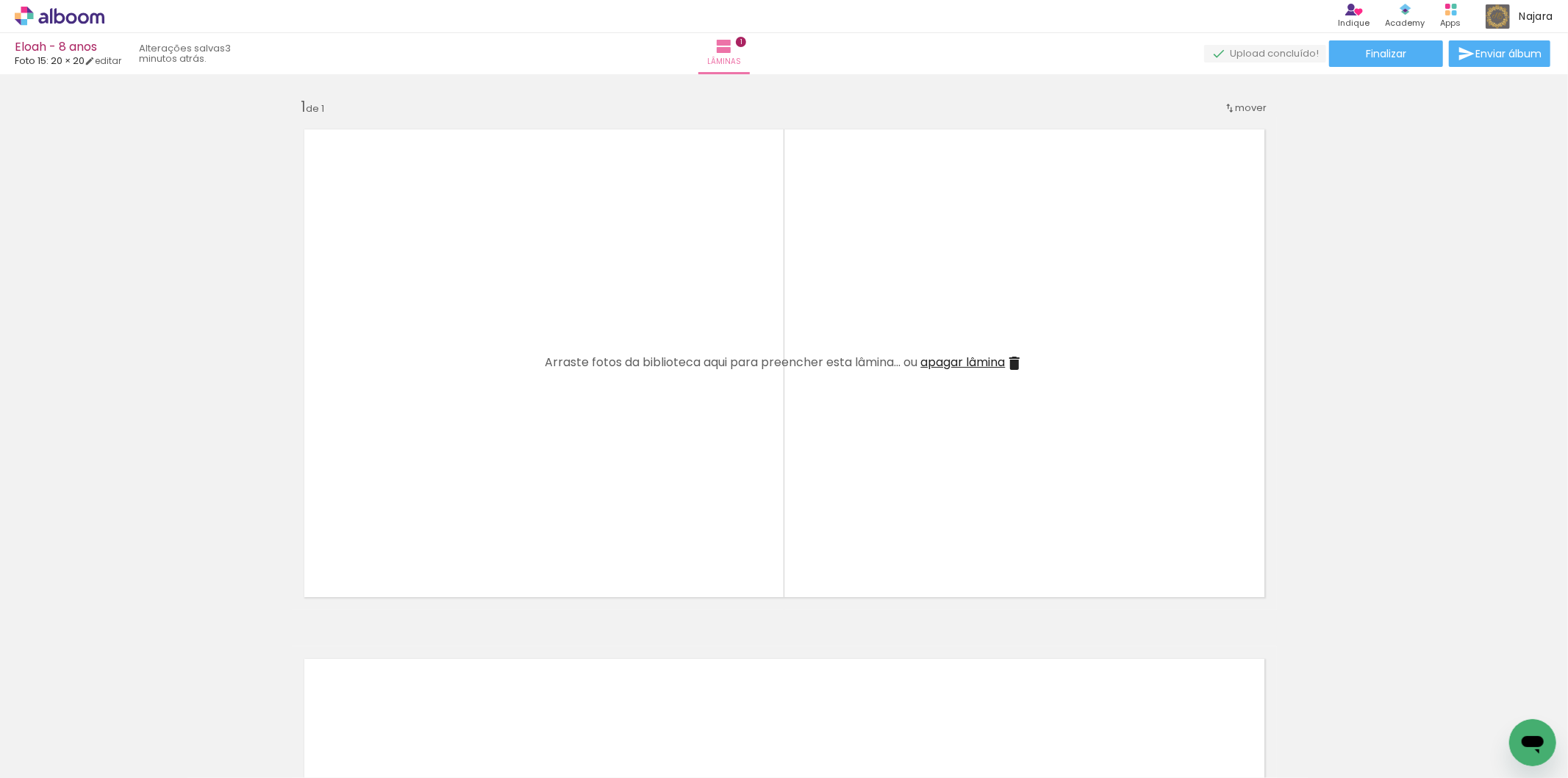
scroll to position [0, 1685]
click at [1326, 749] on div at bounding box center [1344, 728] width 73 height 73
drag, startPoint x: 1327, startPoint y: 749, endPoint x: 952, endPoint y: 416, distance: 501.5
click at [968, 399] on quentale-workspace at bounding box center [784, 389] width 1568 height 778
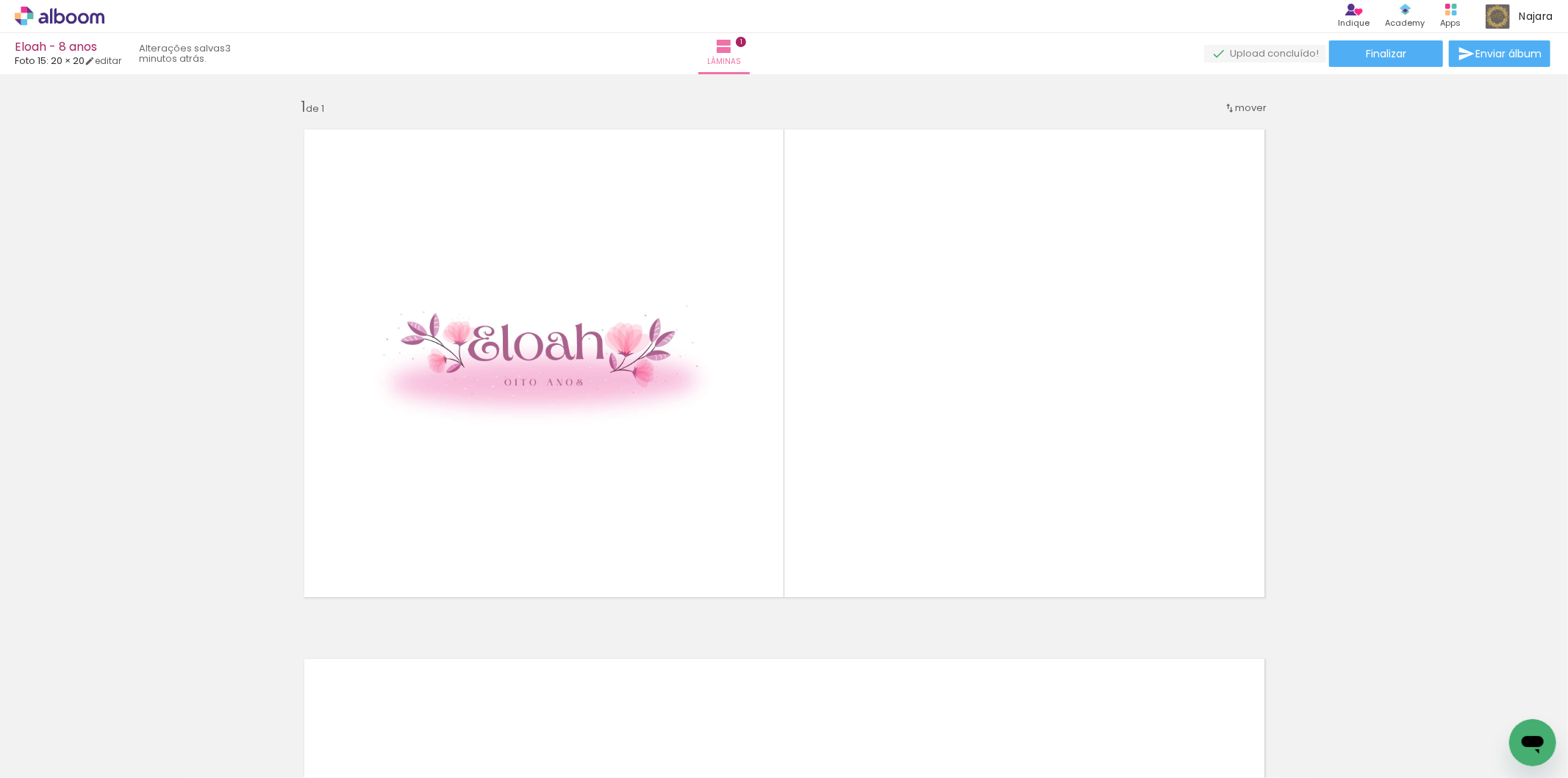
scroll to position [0, 0]
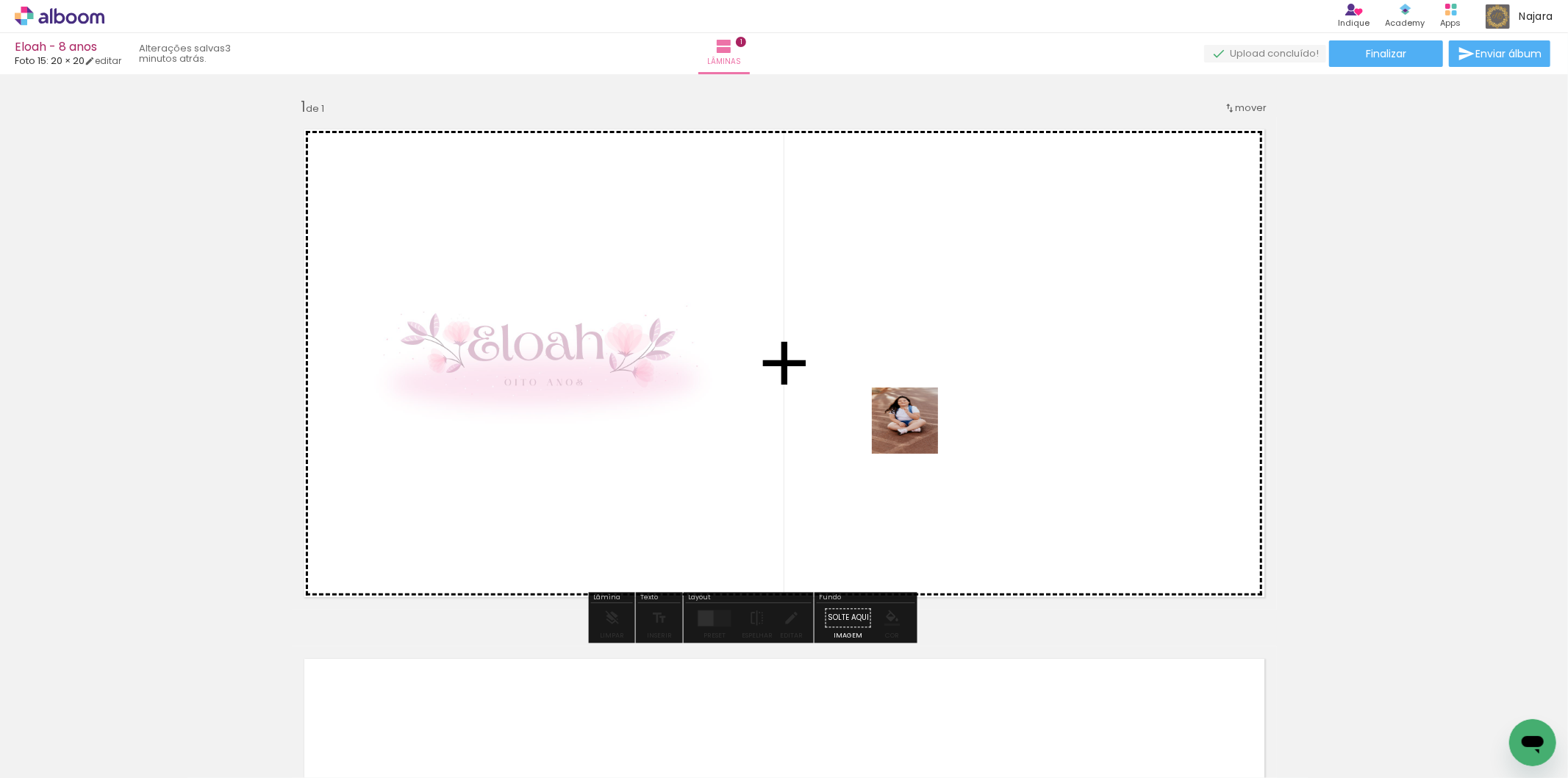
drag, startPoint x: 985, startPoint y: 739, endPoint x: 916, endPoint y: 430, distance: 316.6
click at [916, 430] on quentale-workspace at bounding box center [784, 389] width 1568 height 778
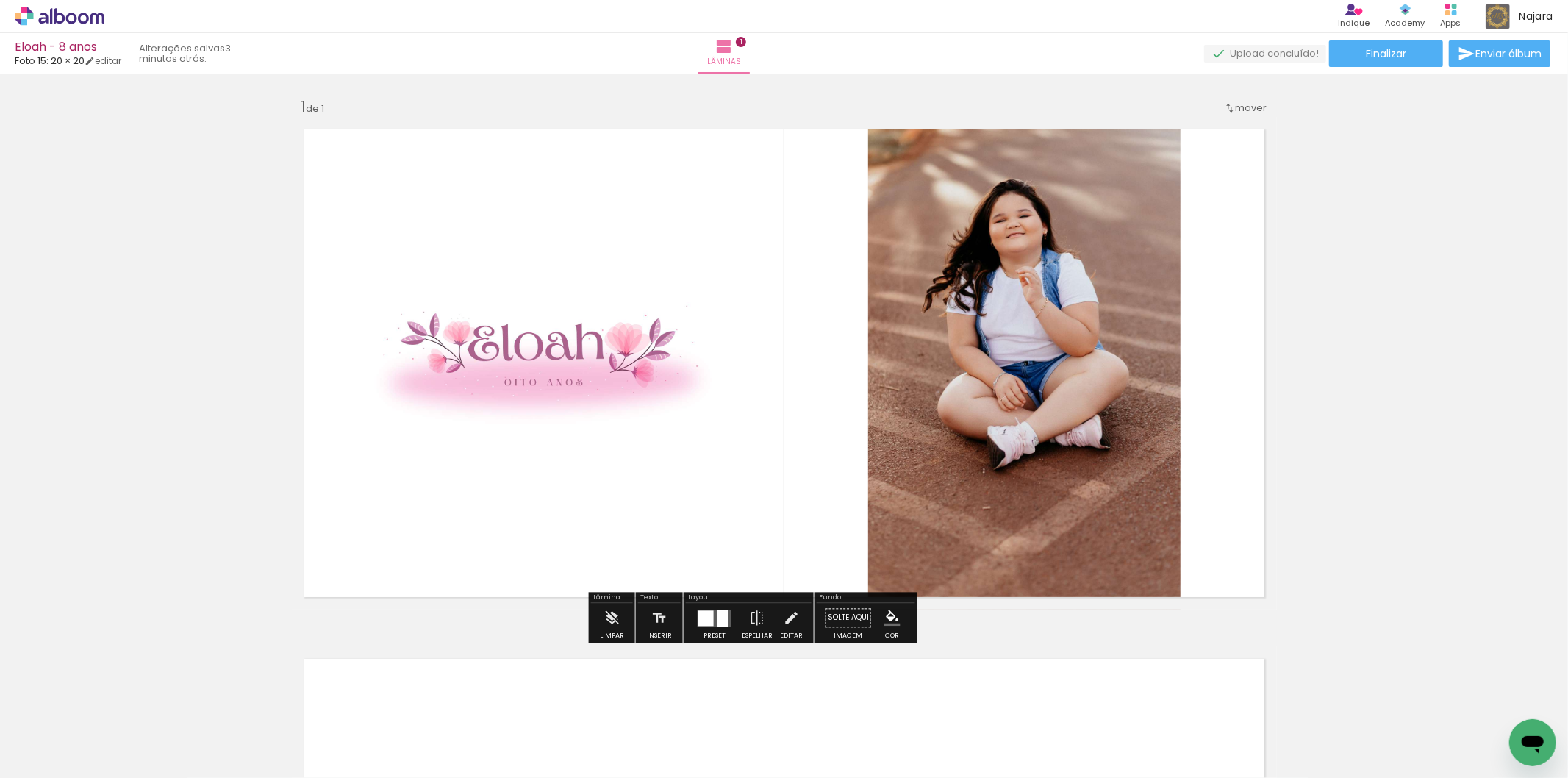
click at [714, 621] on div at bounding box center [706, 618] width 15 height 15
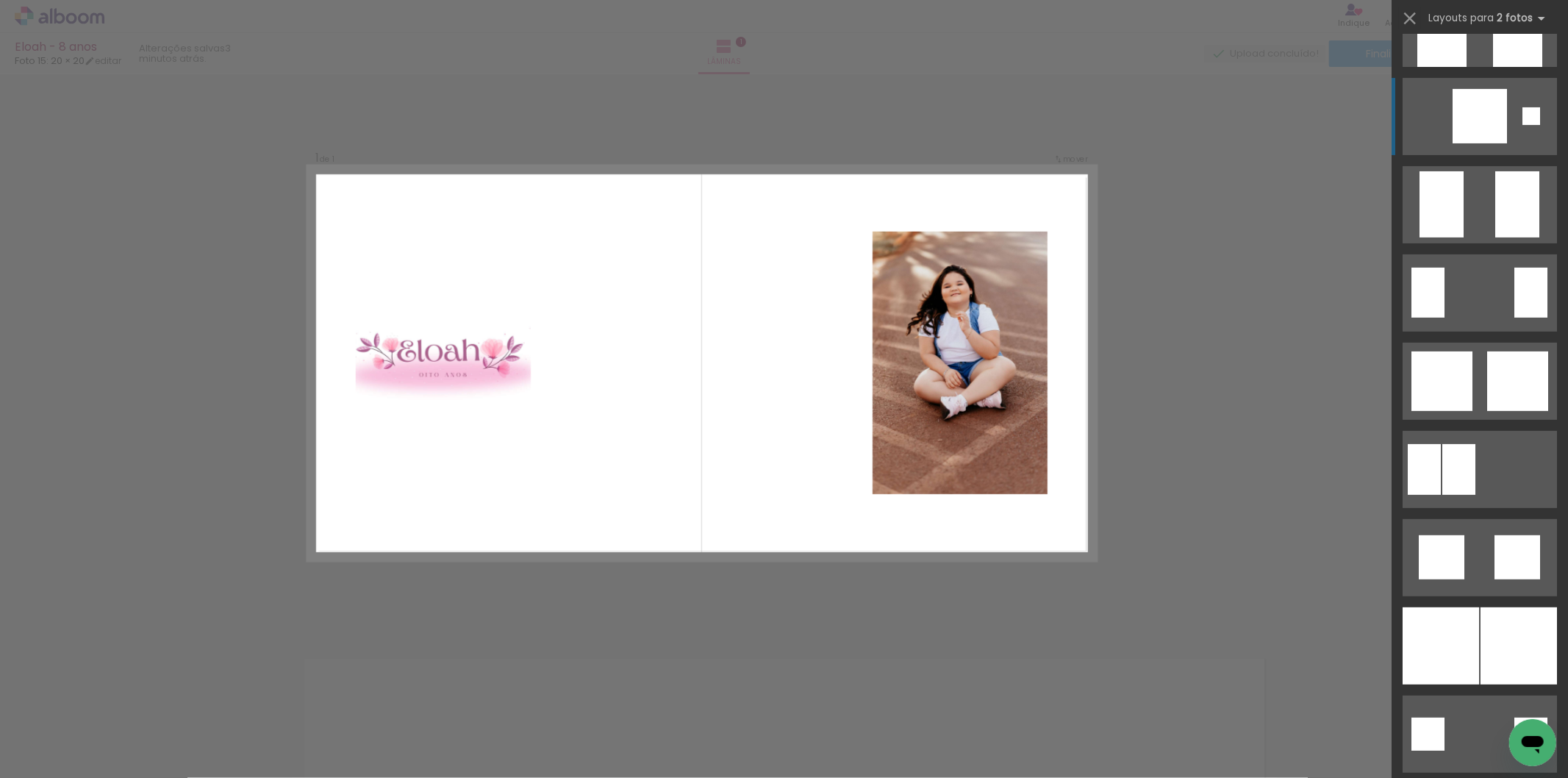
scroll to position [490, 0]
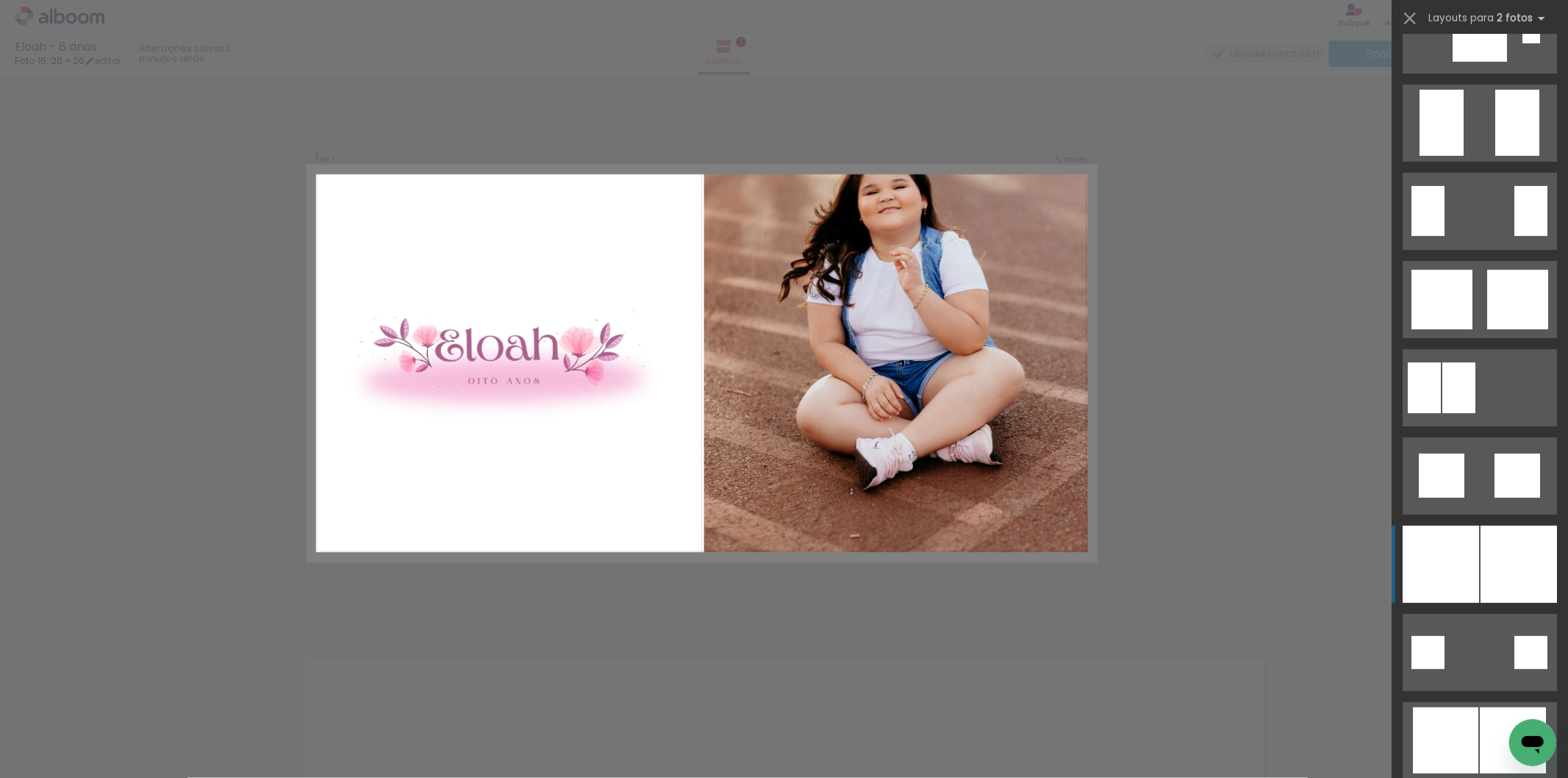
click at [1483, 572] on div at bounding box center [1519, 564] width 76 height 77
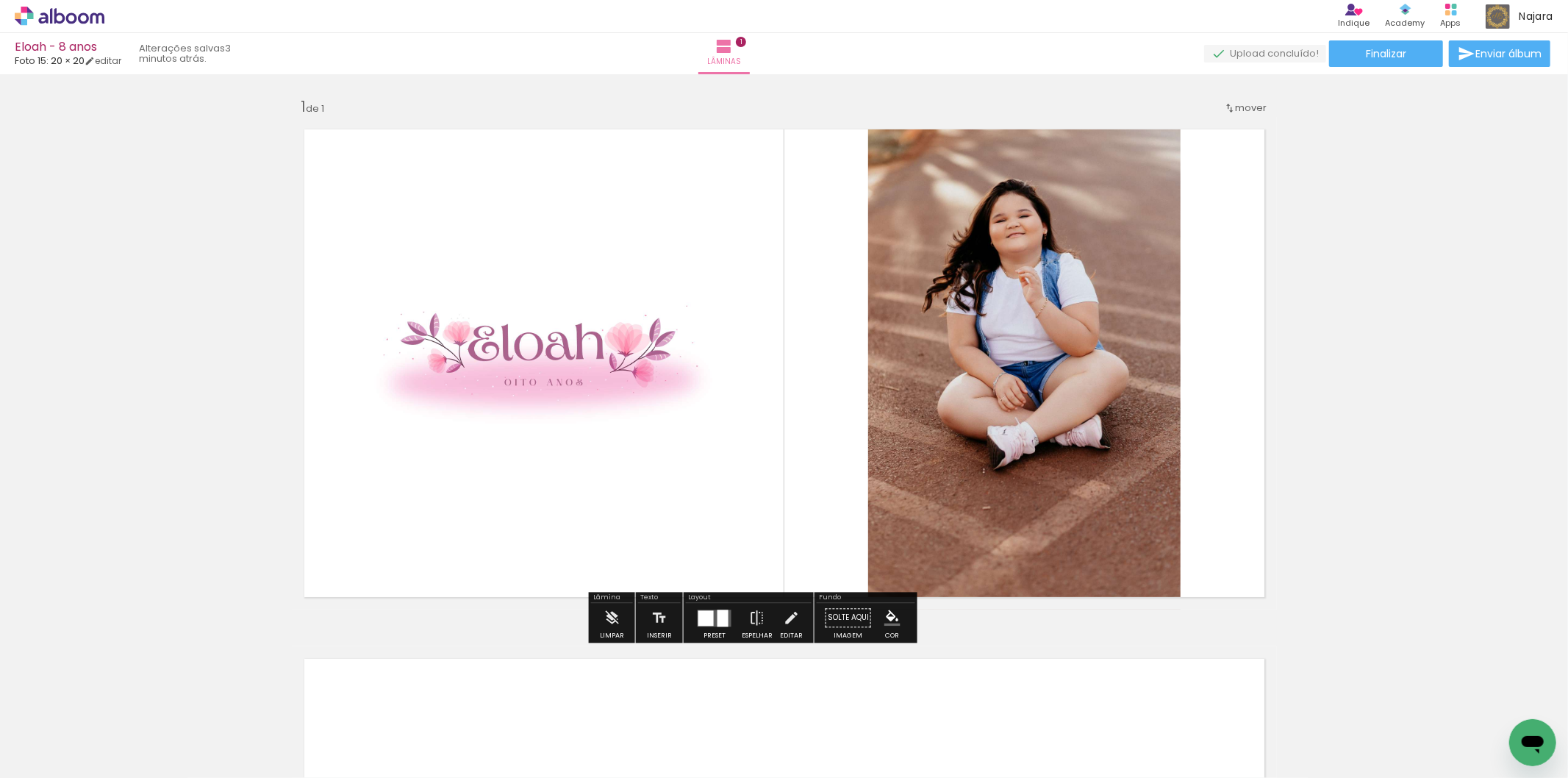
click at [732, 627] on quentale-layouter at bounding box center [715, 618] width 34 height 17
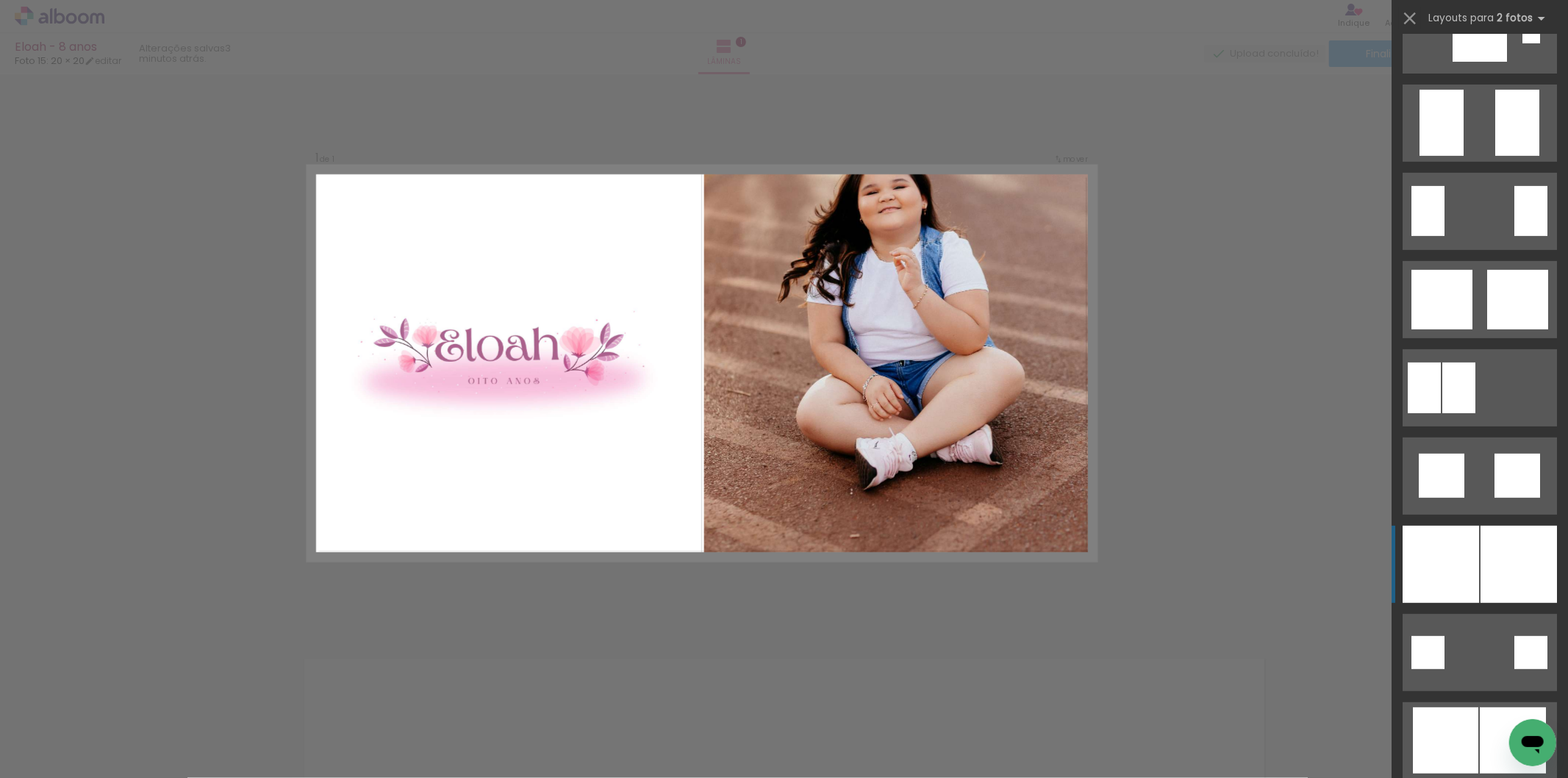
click at [1481, 546] on div at bounding box center [1519, 564] width 76 height 77
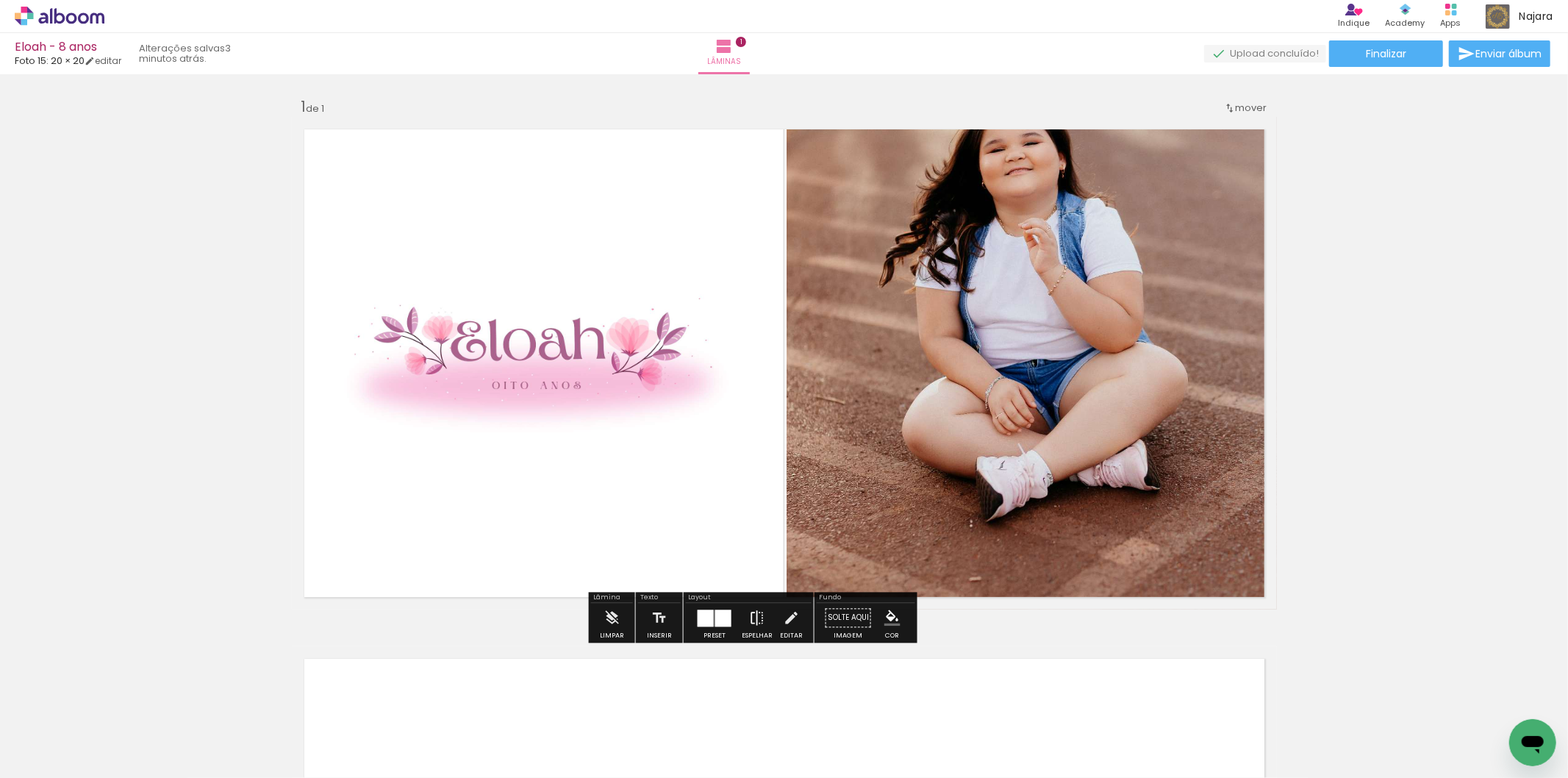
click at [765, 630] on iron-icon at bounding box center [757, 617] width 16 height 29
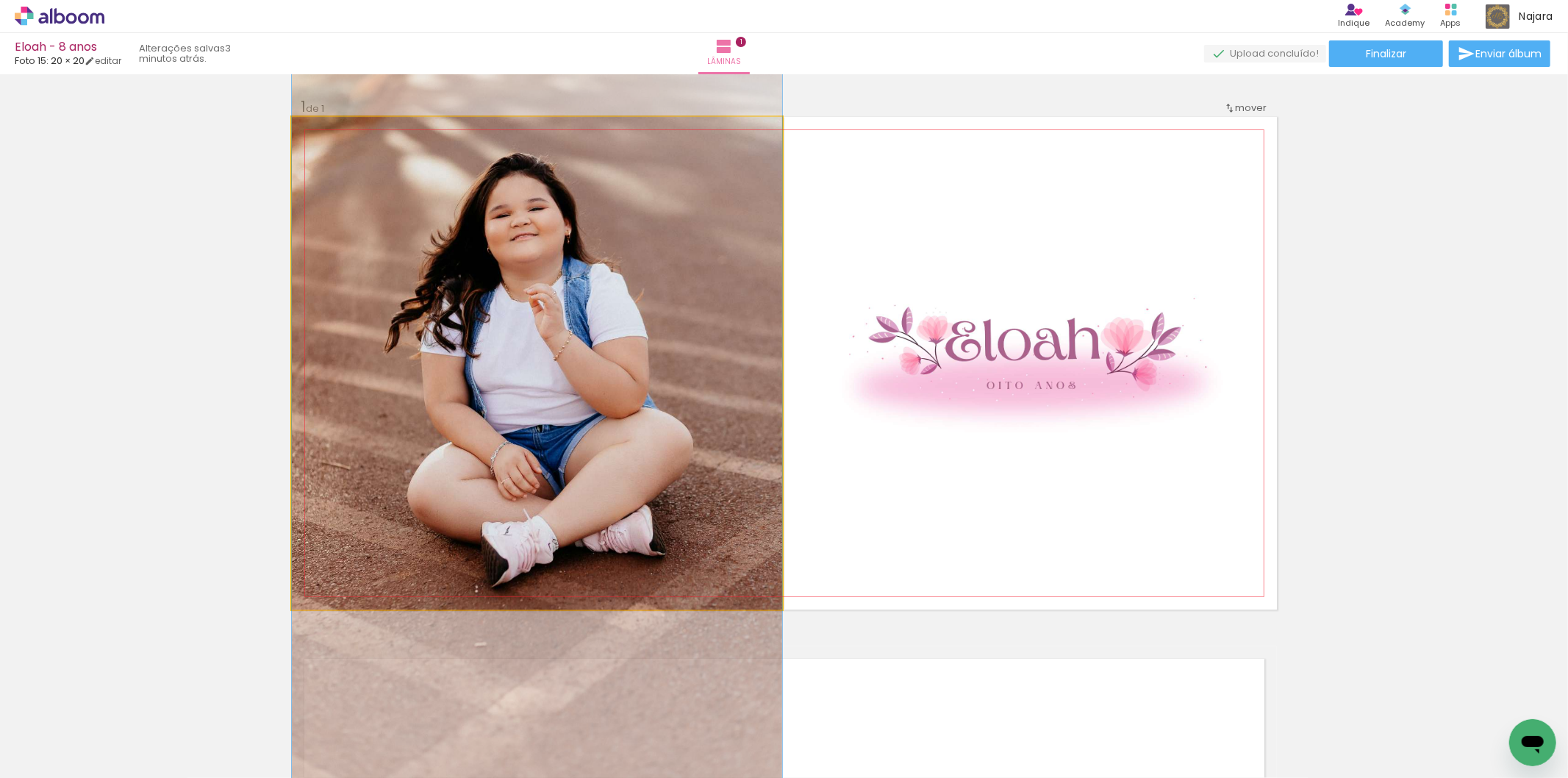
drag, startPoint x: 616, startPoint y: 258, endPoint x: 610, endPoint y: 324, distance: 66.3
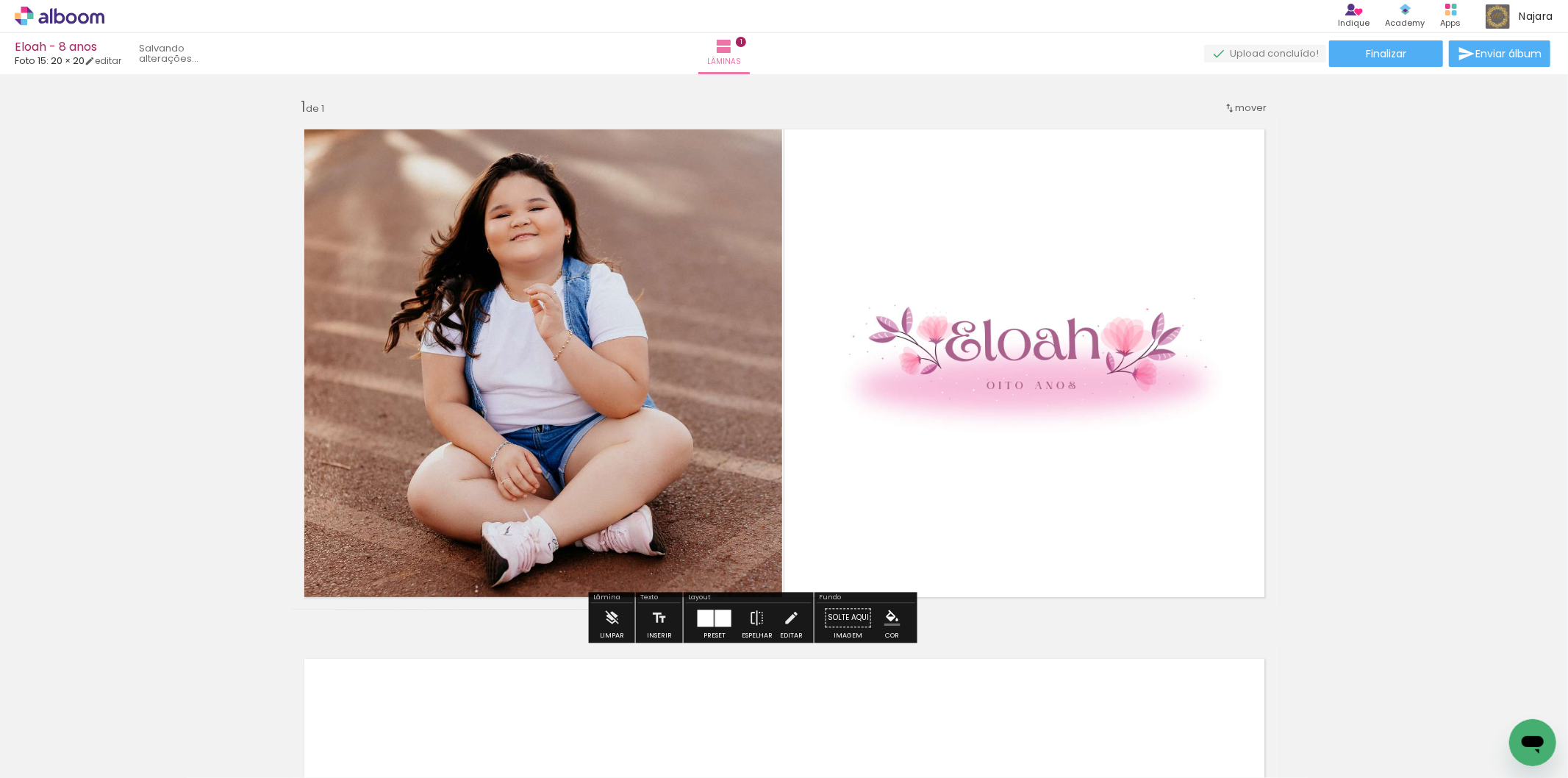
click at [1403, 290] on div "Inserir lâmina 1 de 1" at bounding box center [784, 609] width 1568 height 1060
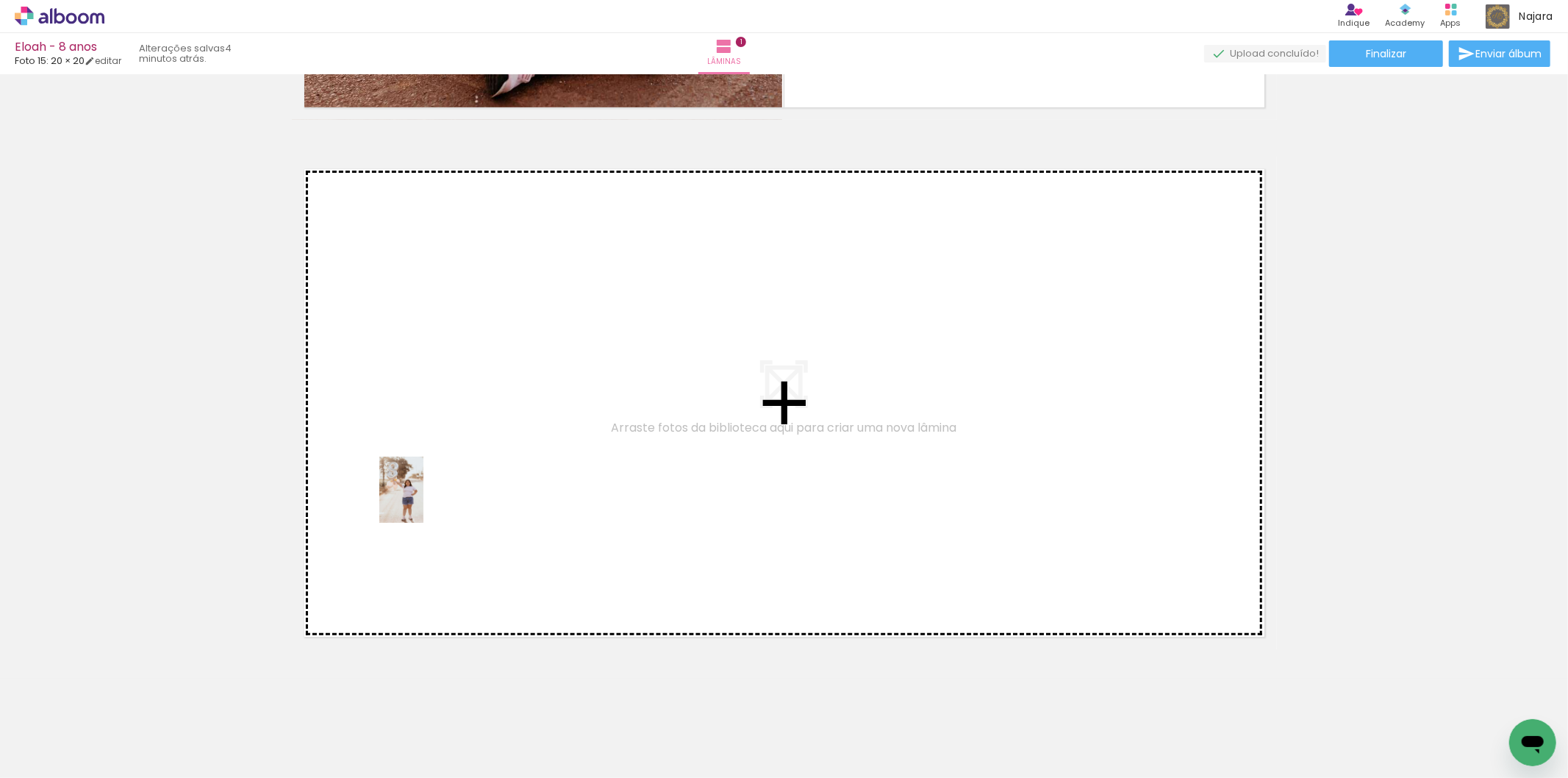
drag, startPoint x: 166, startPoint y: 740, endPoint x: 424, endPoint y: 501, distance: 351.7
click at [424, 501] on quentale-workspace at bounding box center [784, 389] width 1568 height 778
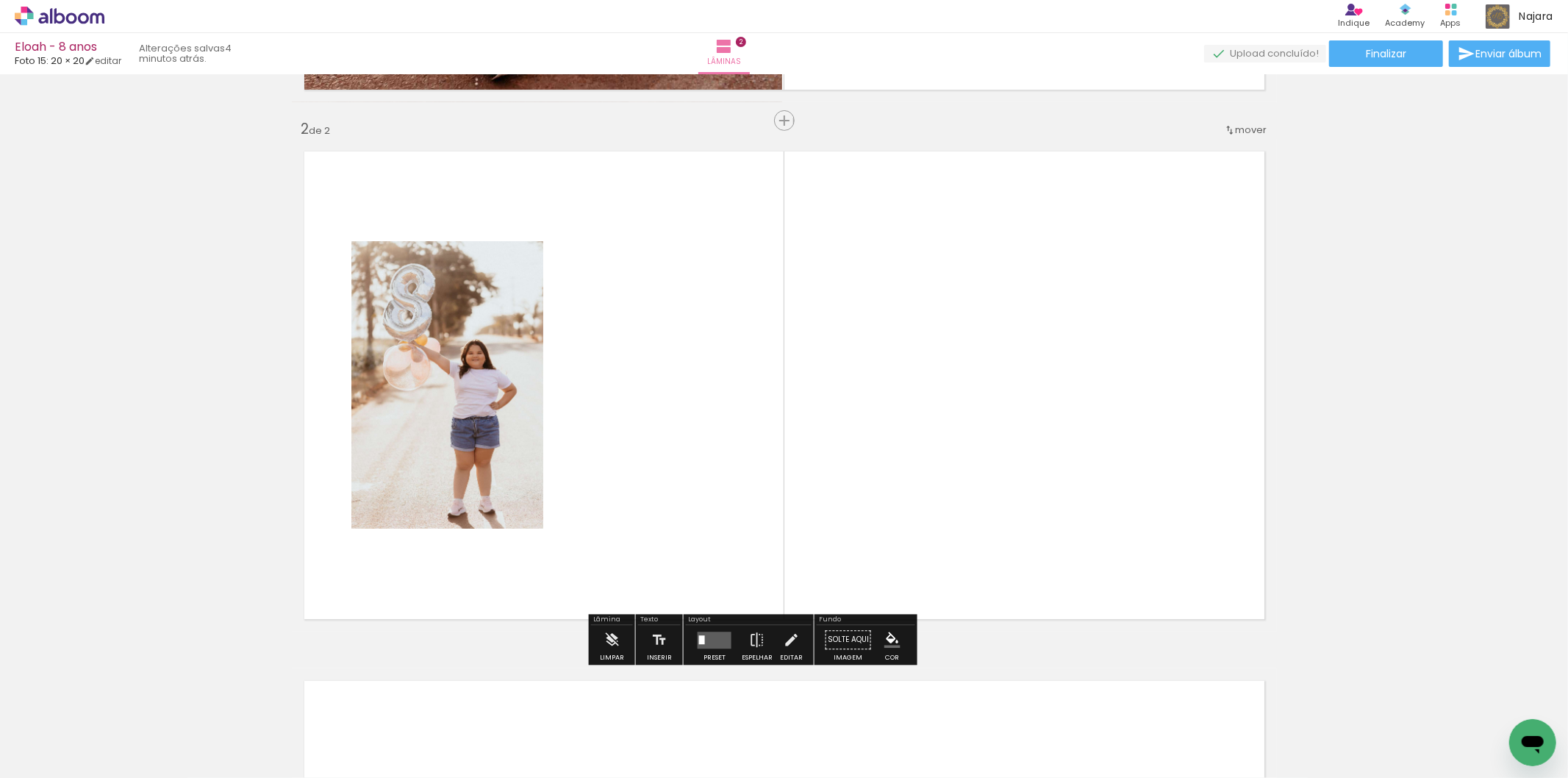
scroll to position [512, 0]
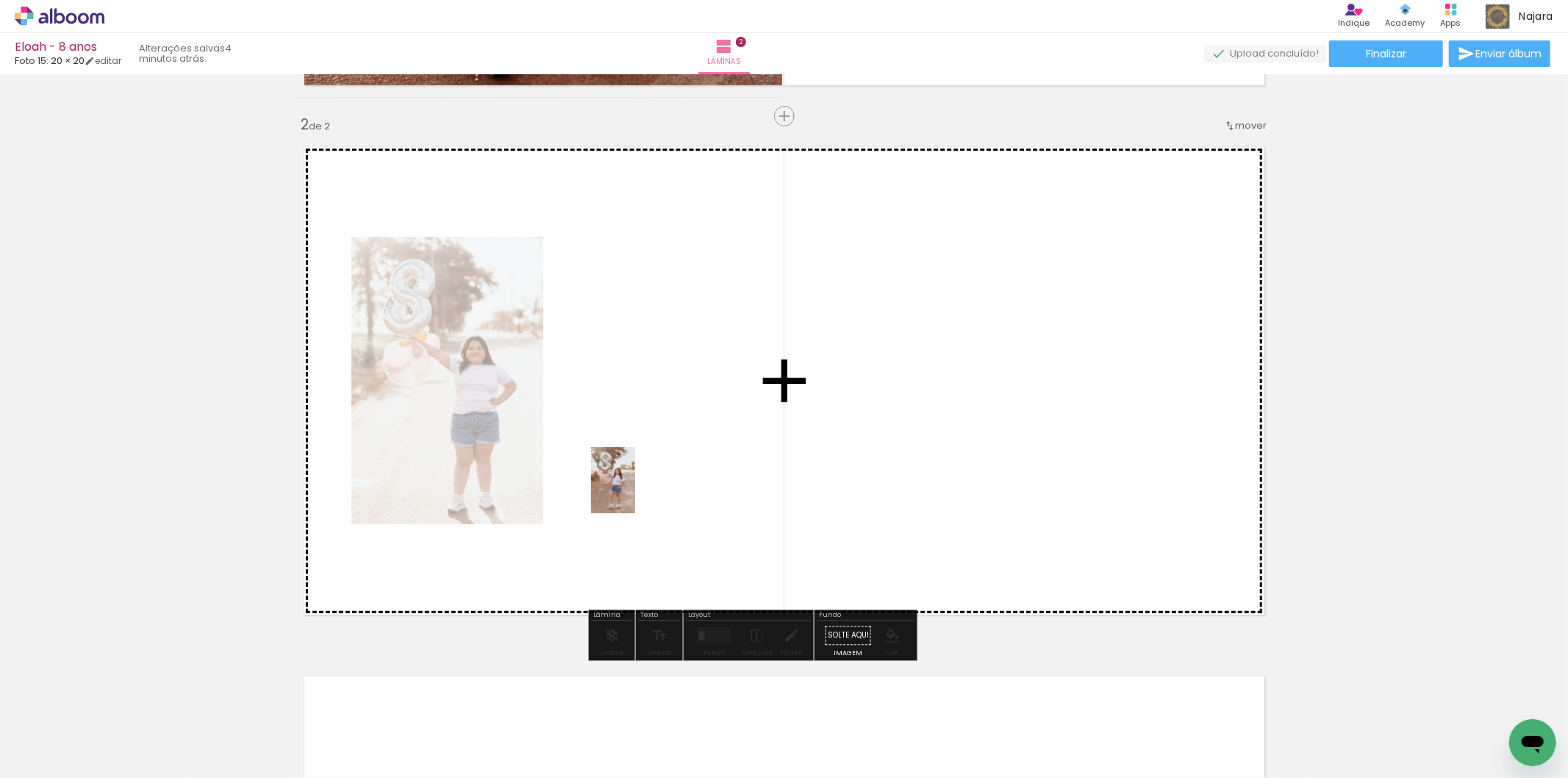
drag, startPoint x: 253, startPoint y: 746, endPoint x: 684, endPoint y: 399, distance: 553.3
click at [684, 399] on quentale-workspace at bounding box center [784, 389] width 1568 height 778
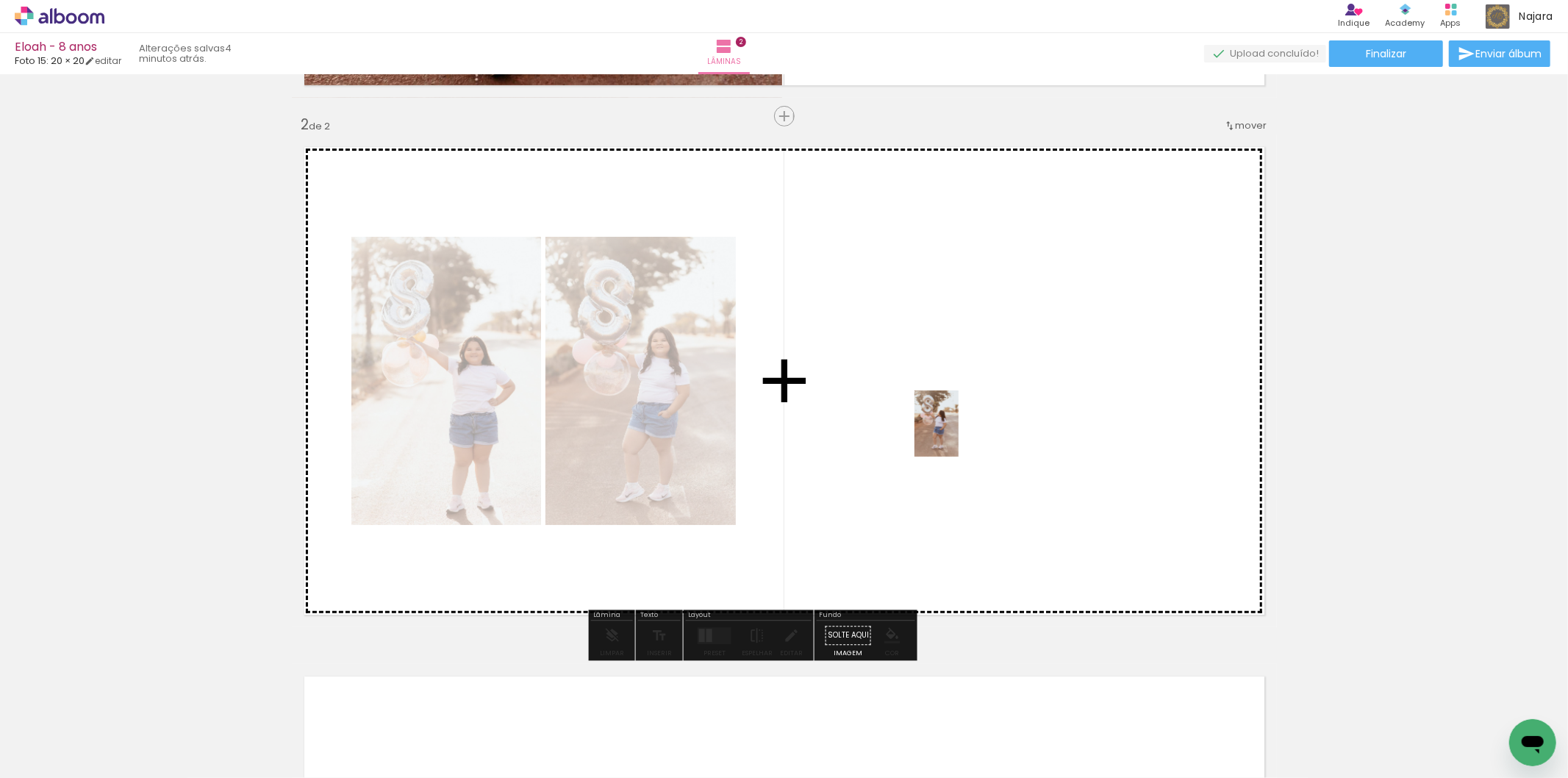
drag, startPoint x: 312, startPoint y: 755, endPoint x: 959, endPoint y: 435, distance: 721.8
click at [959, 435] on quentale-workspace at bounding box center [784, 389] width 1568 height 778
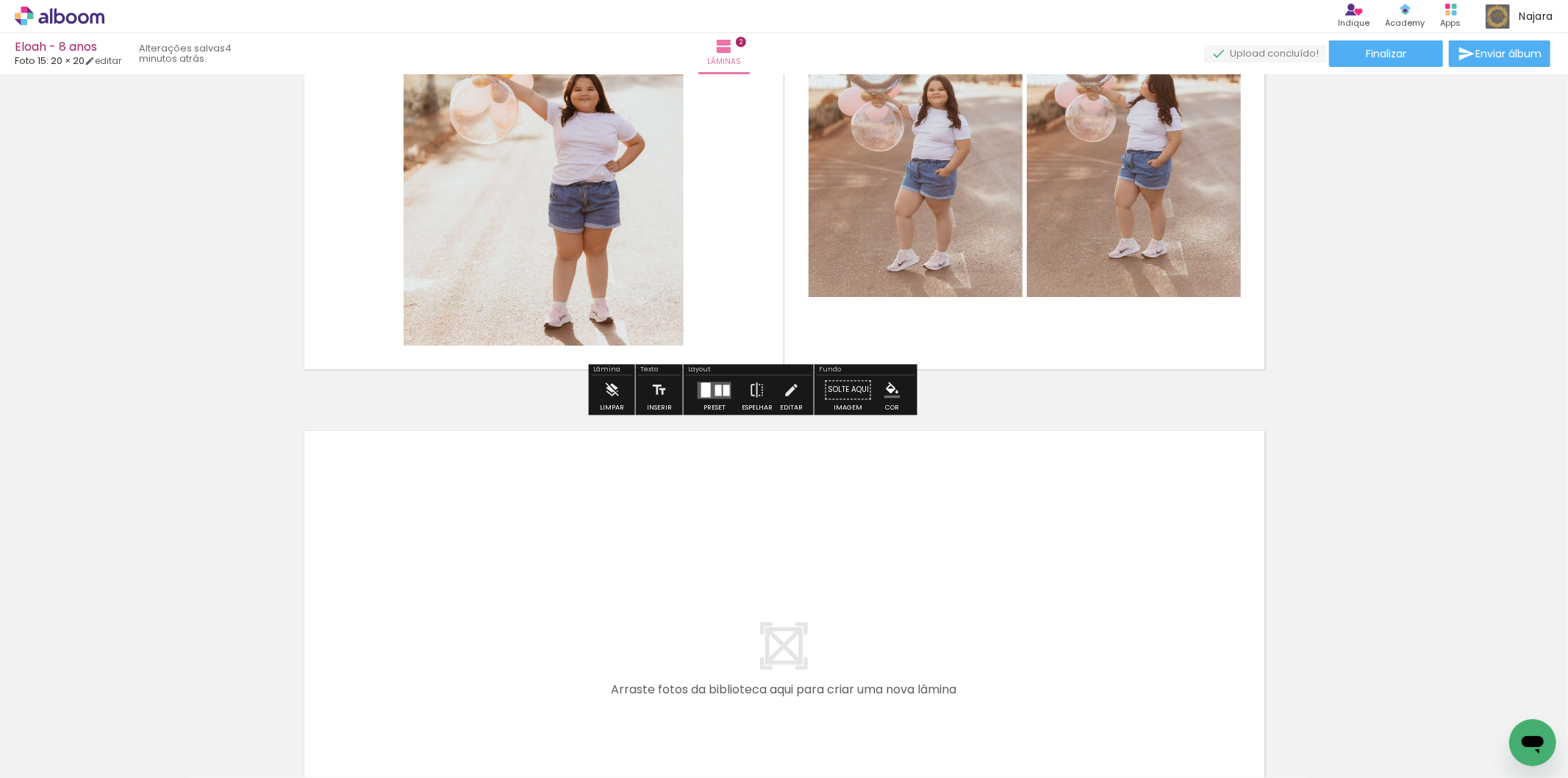
scroll to position [1002, 0]
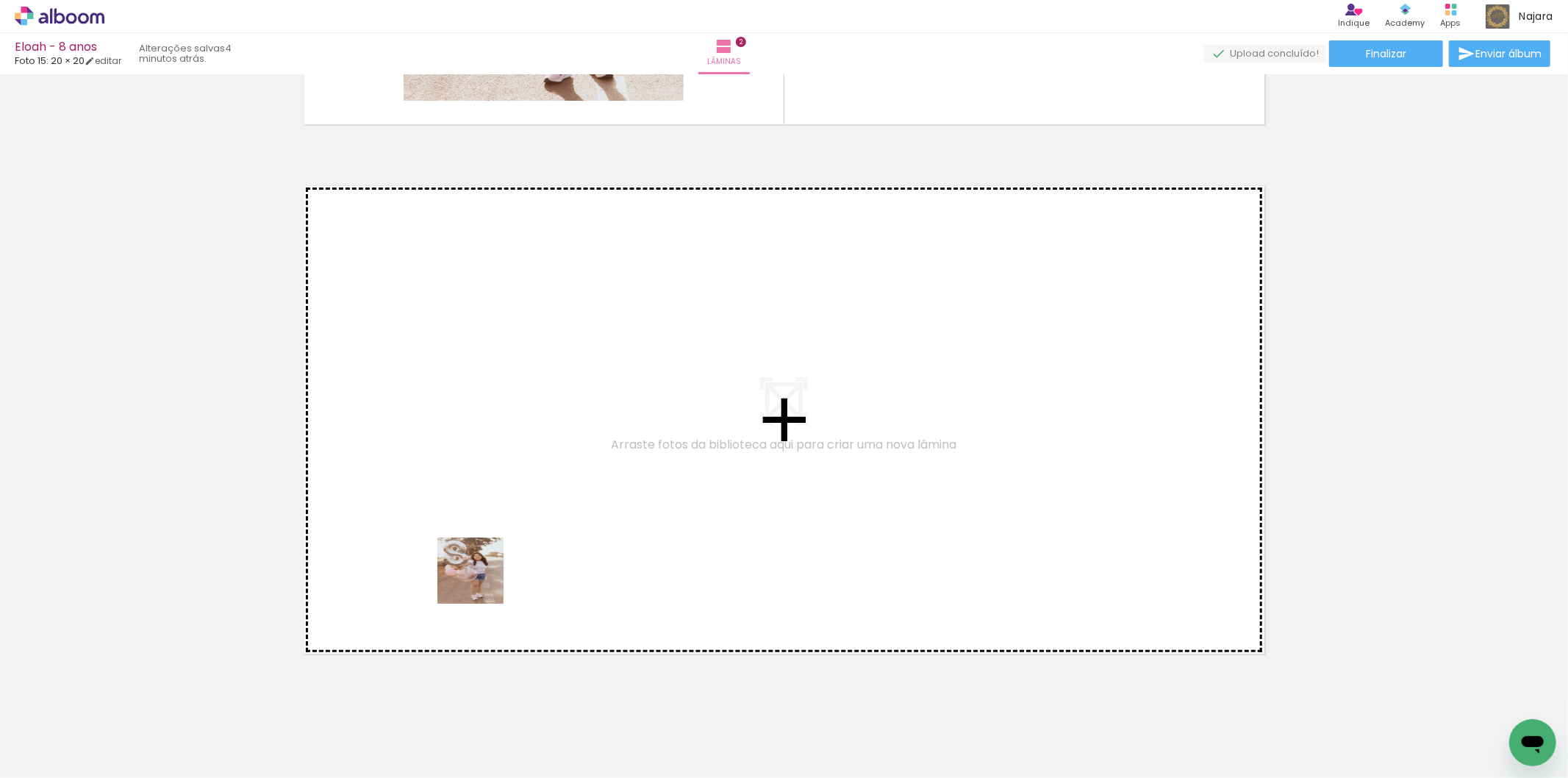
drag, startPoint x: 410, startPoint y: 746, endPoint x: 508, endPoint y: 533, distance: 234.5
click at [508, 533] on quentale-workspace at bounding box center [784, 389] width 1568 height 778
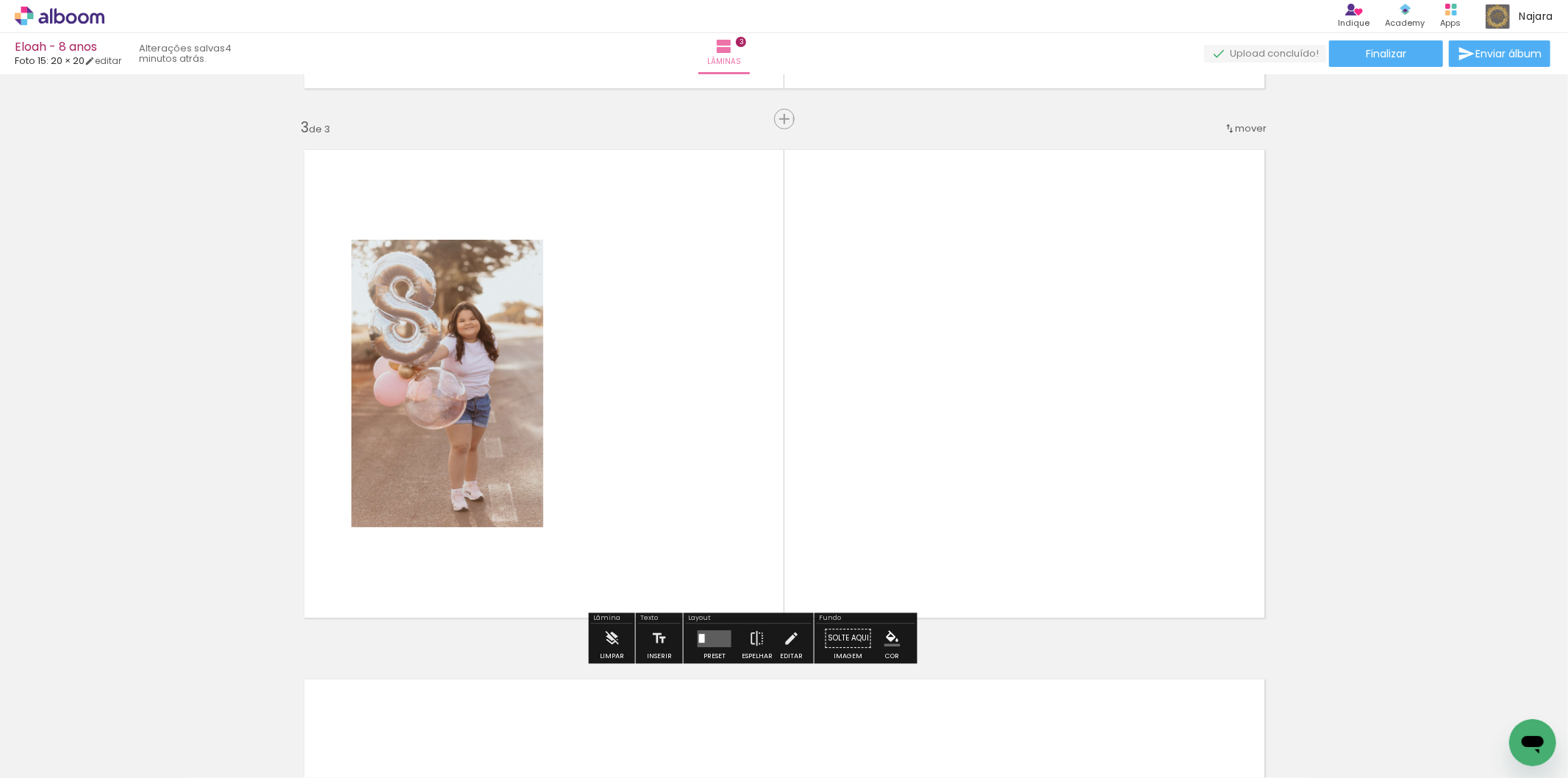
scroll to position [1042, 0]
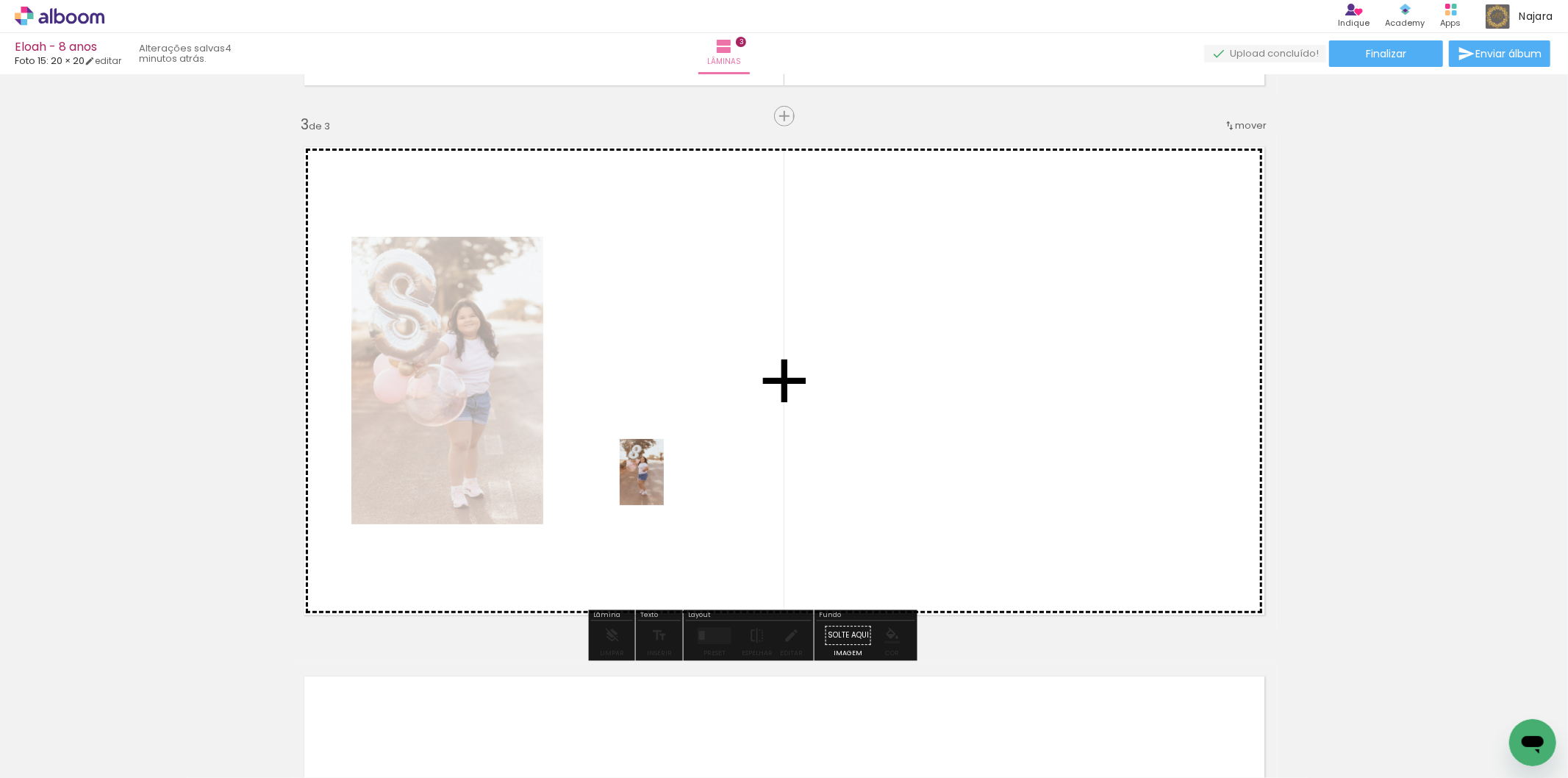
drag, startPoint x: 473, startPoint y: 746, endPoint x: 675, endPoint y: 468, distance: 343.6
click at [675, 468] on quentale-workspace at bounding box center [784, 389] width 1568 height 778
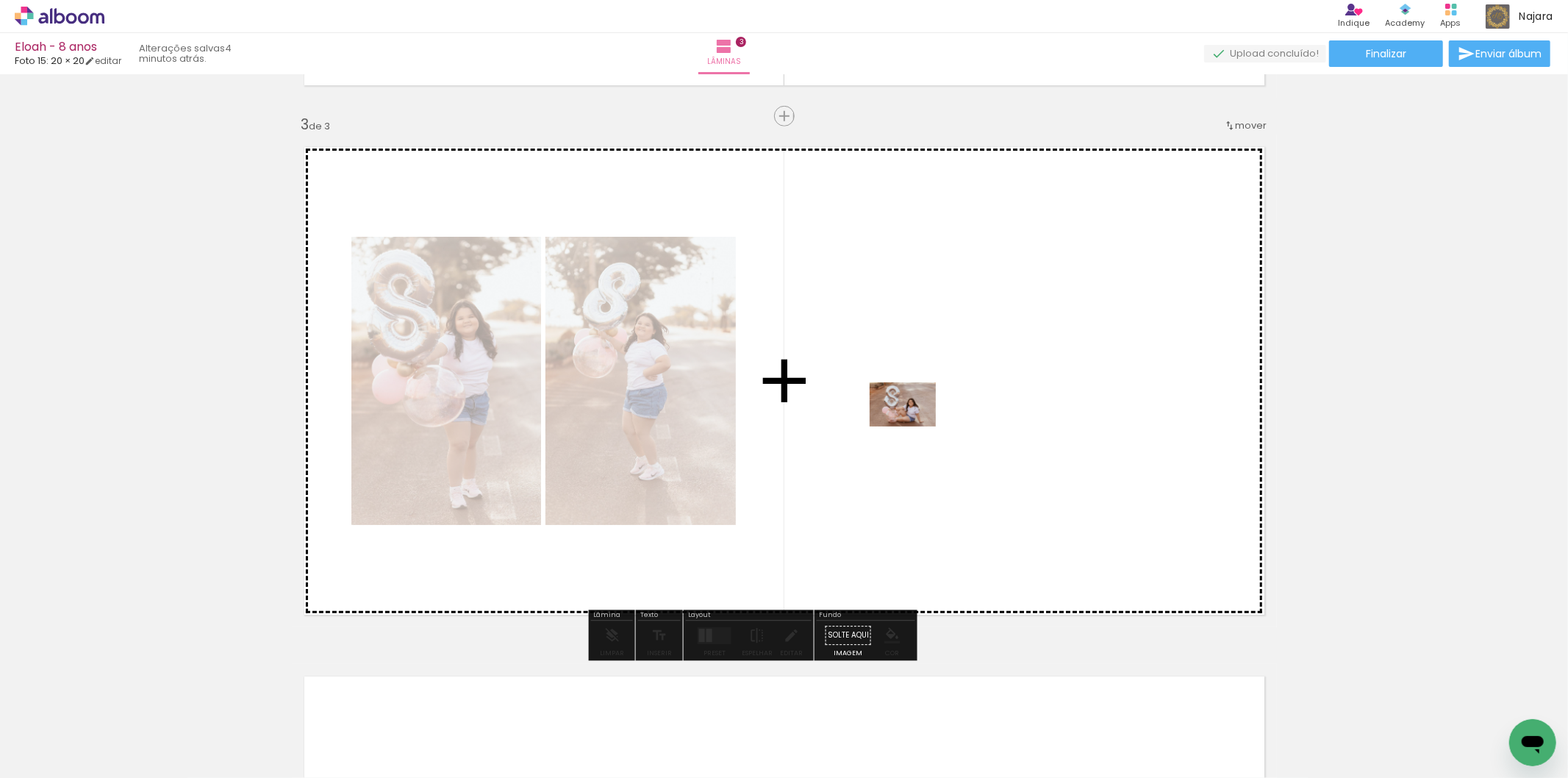
drag, startPoint x: 544, startPoint y: 737, endPoint x: 914, endPoint y: 425, distance: 484.0
click at [914, 425] on quentale-workspace at bounding box center [784, 389] width 1568 height 778
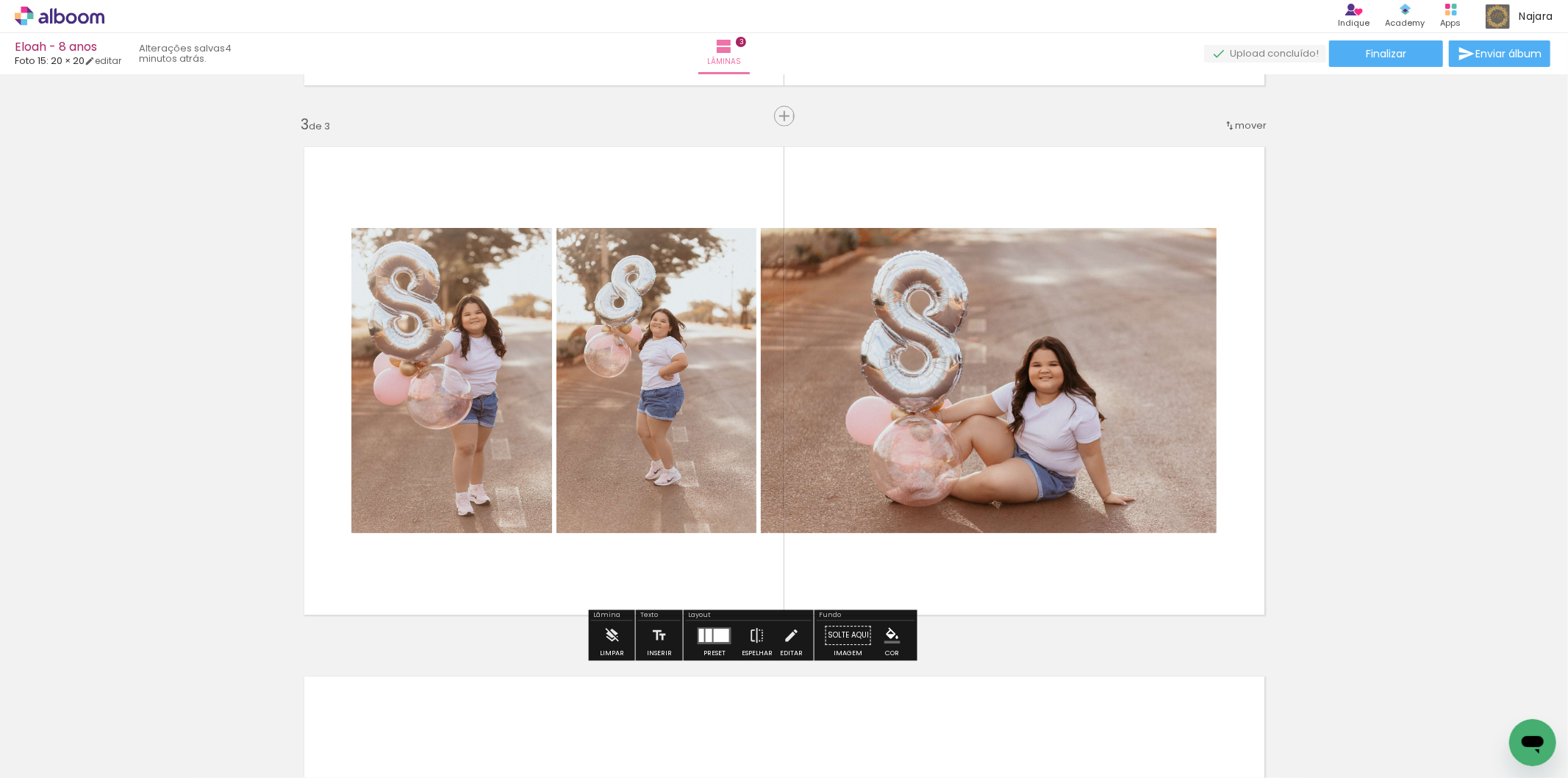
click at [712, 640] on div at bounding box center [709, 635] width 7 height 13
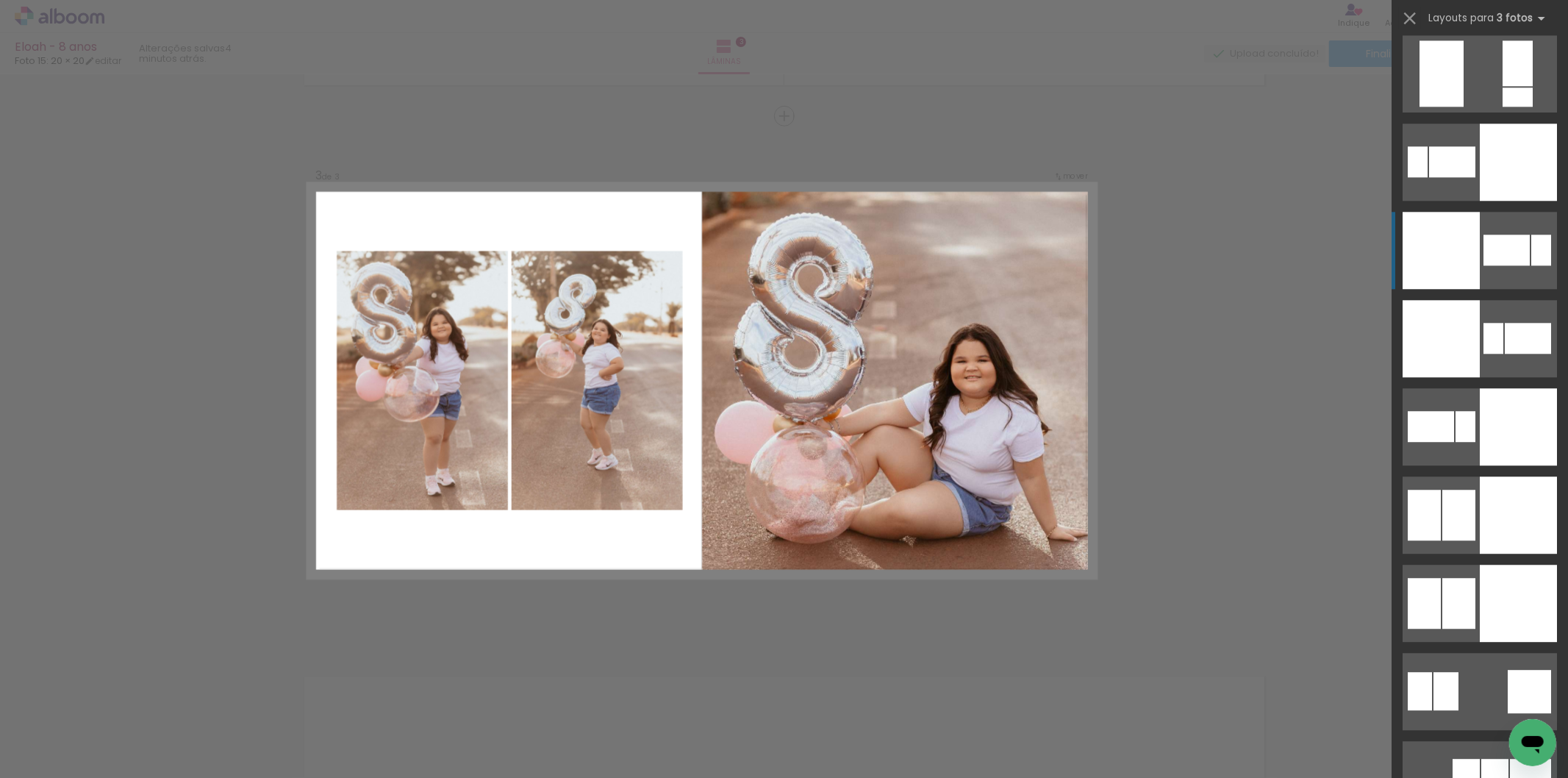
scroll to position [3350, 0]
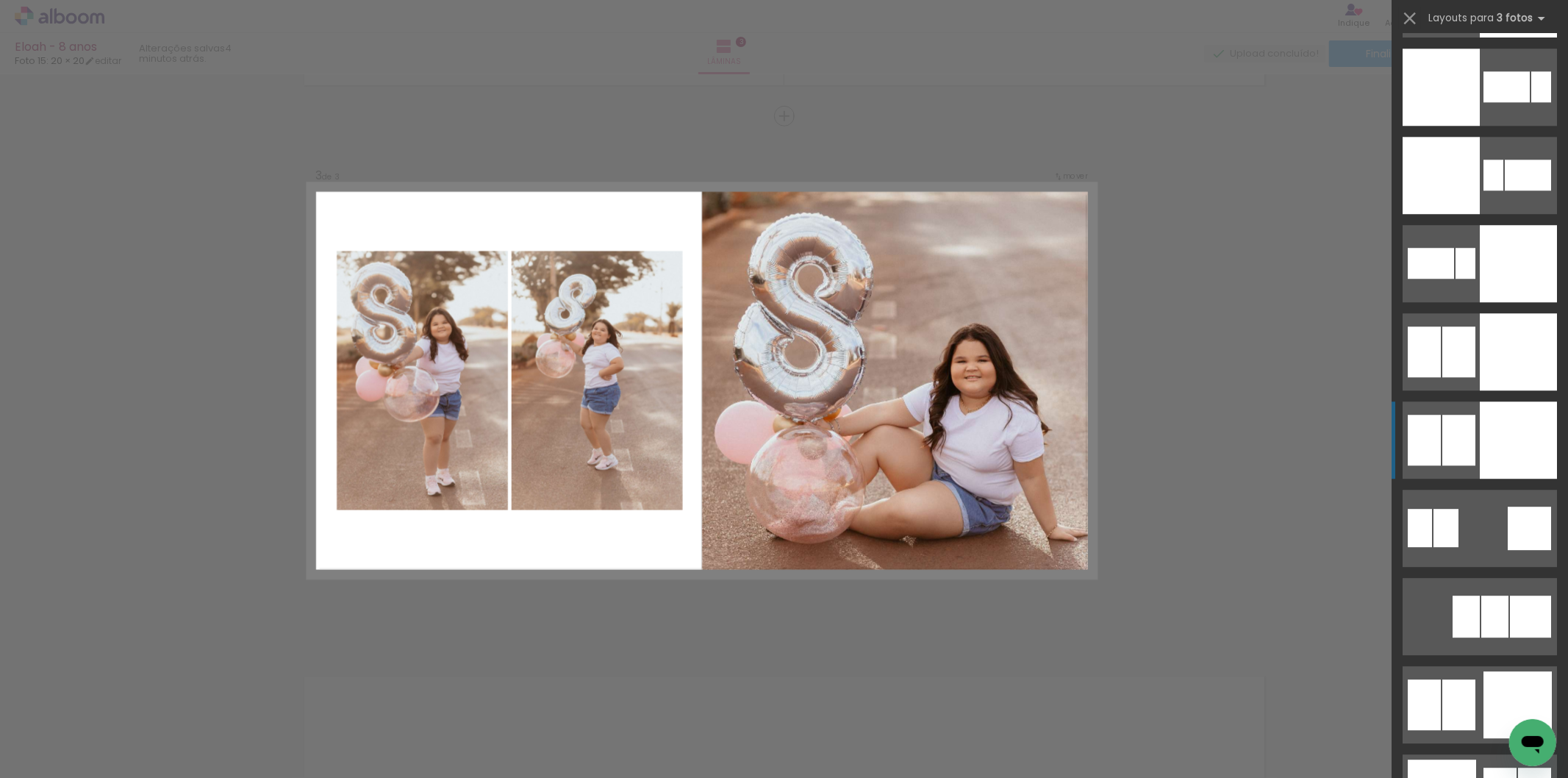
click at [1442, 440] on div at bounding box center [1458, 440] width 33 height 50
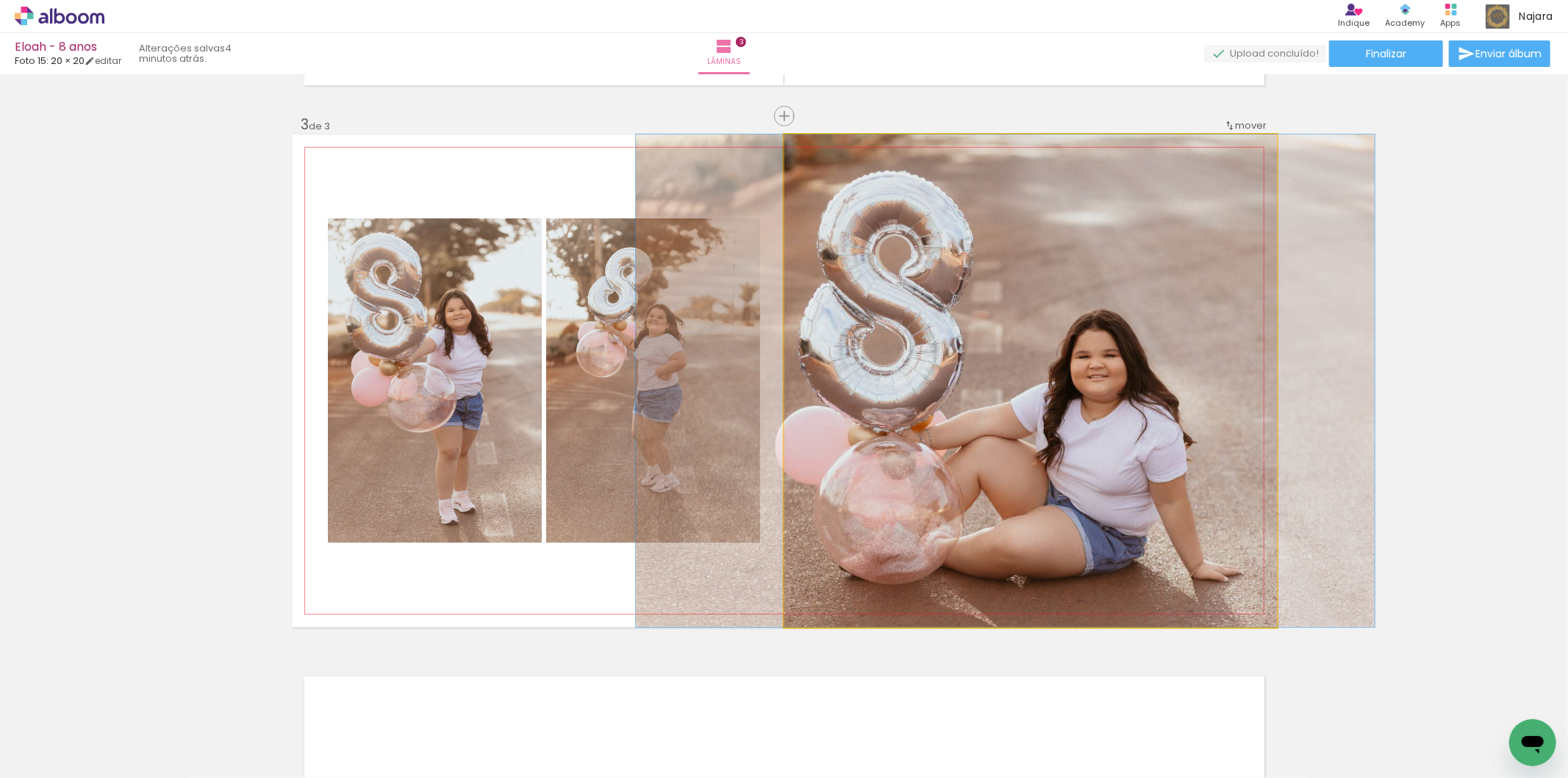
drag, startPoint x: 1154, startPoint y: 424, endPoint x: 1128, endPoint y: 420, distance: 26.3
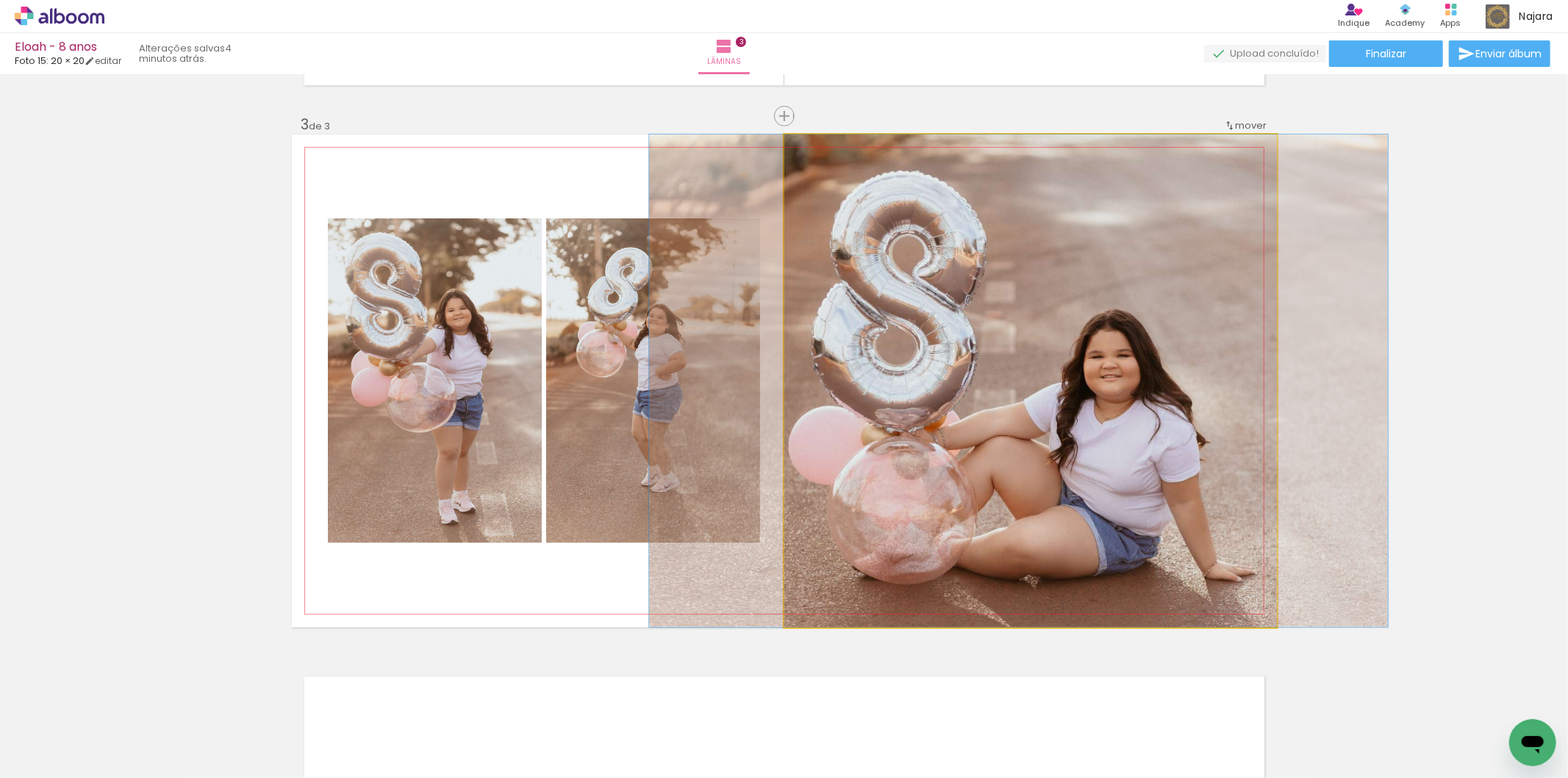
drag, startPoint x: 1144, startPoint y: 407, endPoint x: 1157, endPoint y: 406, distance: 13.0
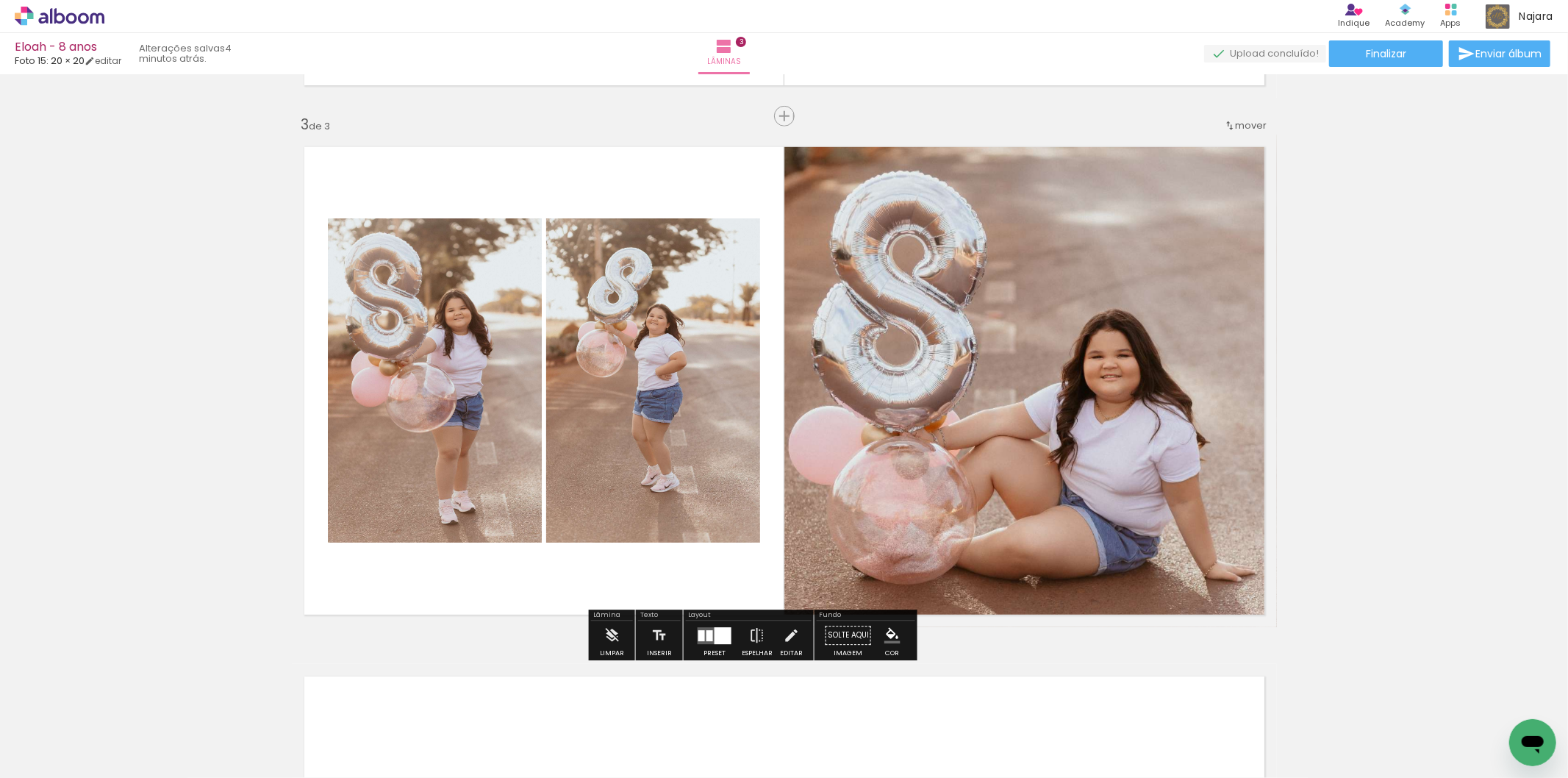
click at [1428, 520] on div "Inserir lâmina 1 de 3 Inserir lâmina 2 de 3 Inserir lâmina 3 de 3" at bounding box center [784, 97] width 1568 height 2118
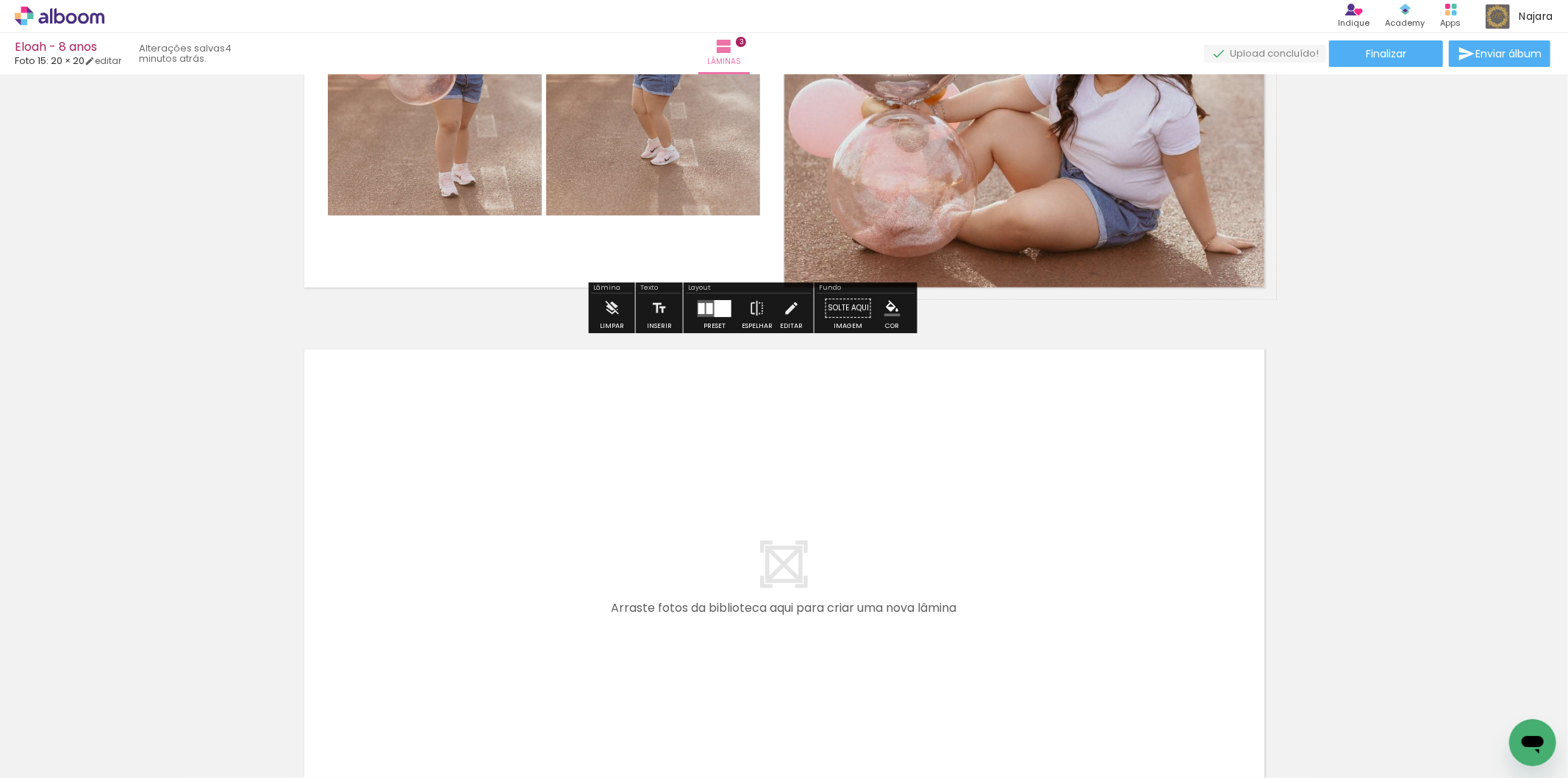
scroll to position [1532, 0]
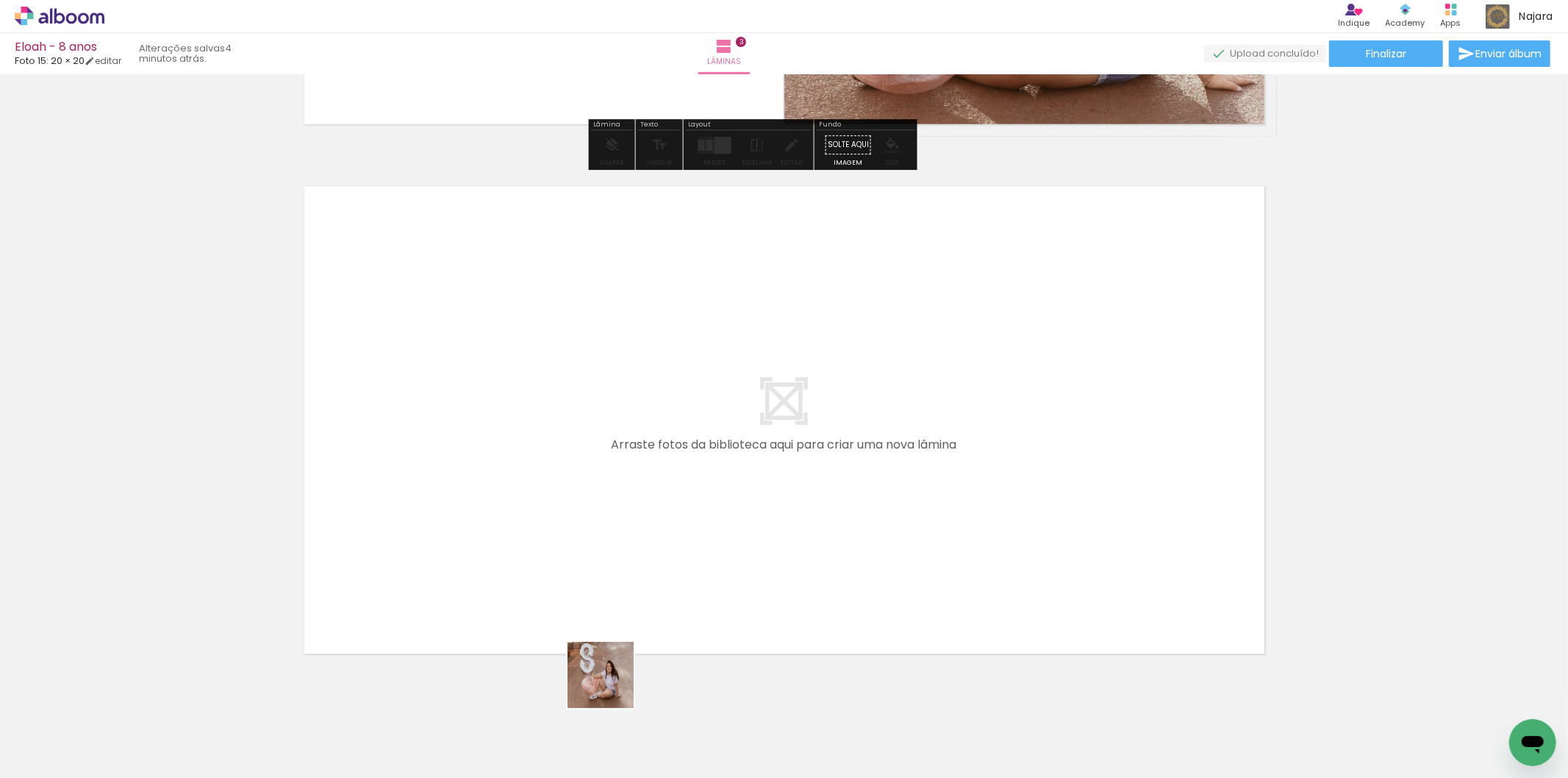
drag, startPoint x: 626, startPoint y: 741, endPoint x: 568, endPoint y: 528, distance: 220.8
click at [568, 528] on quentale-workspace at bounding box center [784, 389] width 1568 height 778
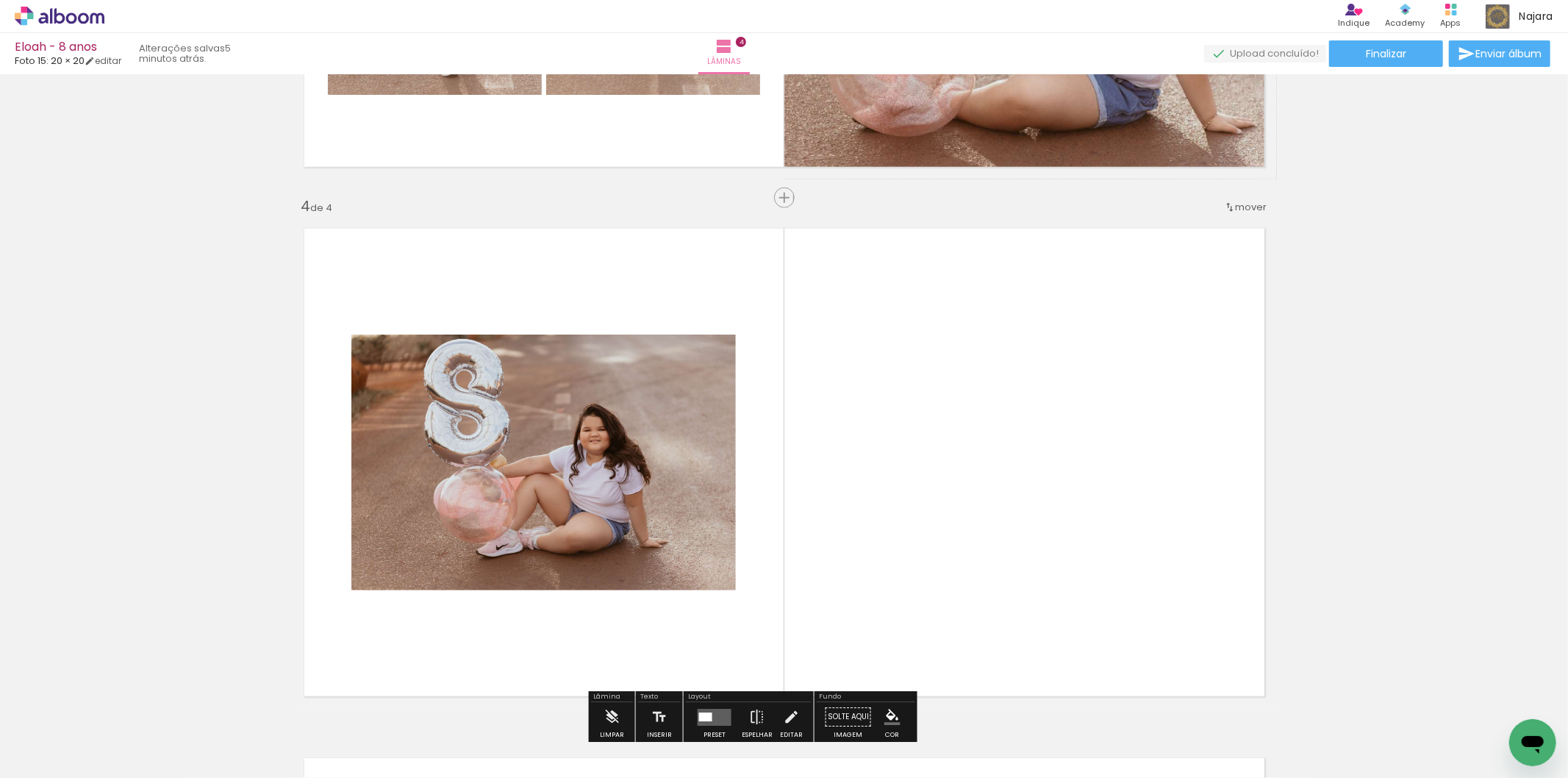
scroll to position [1571, 0]
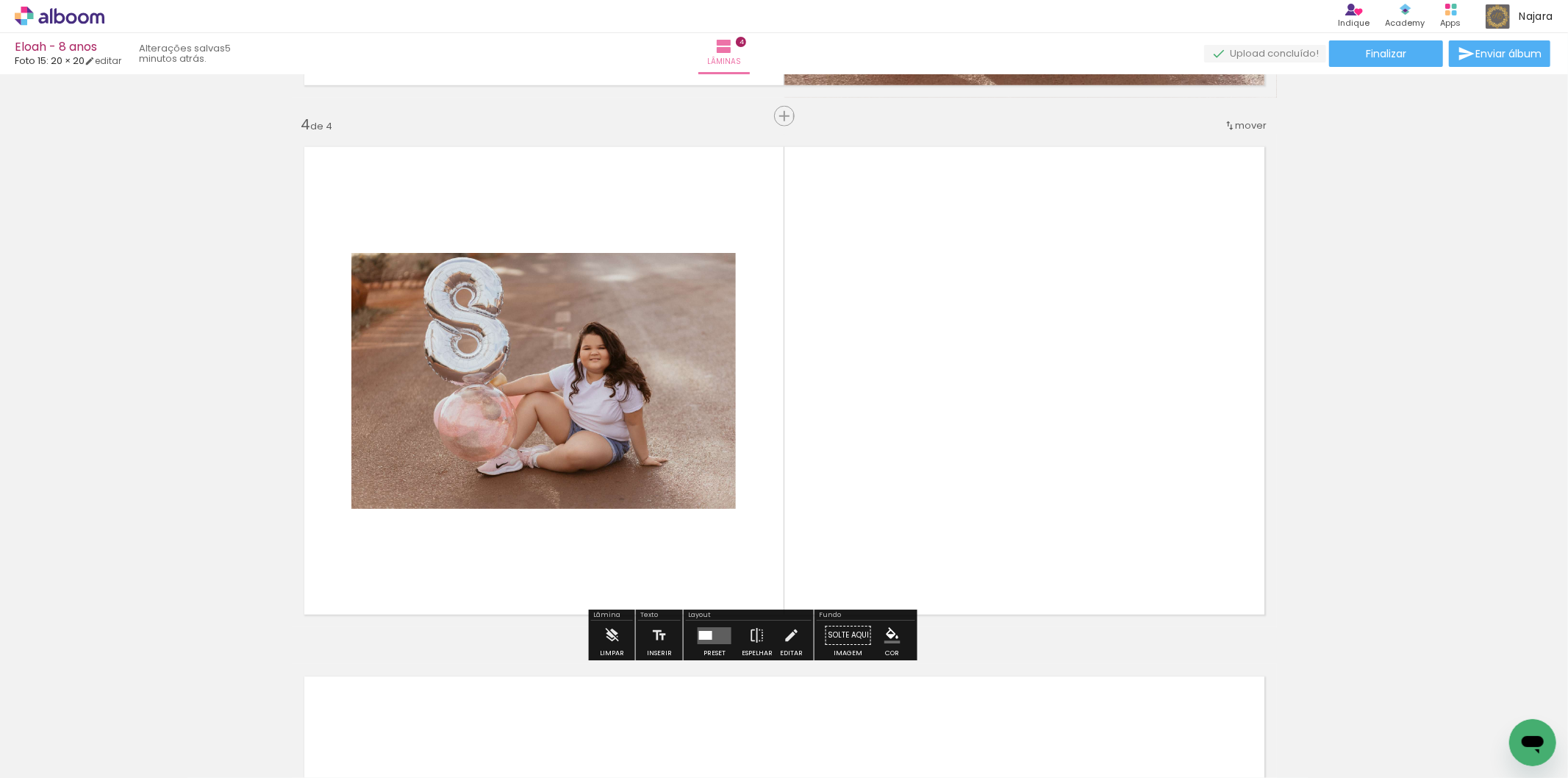
click at [712, 635] on div at bounding box center [706, 635] width 13 height 9
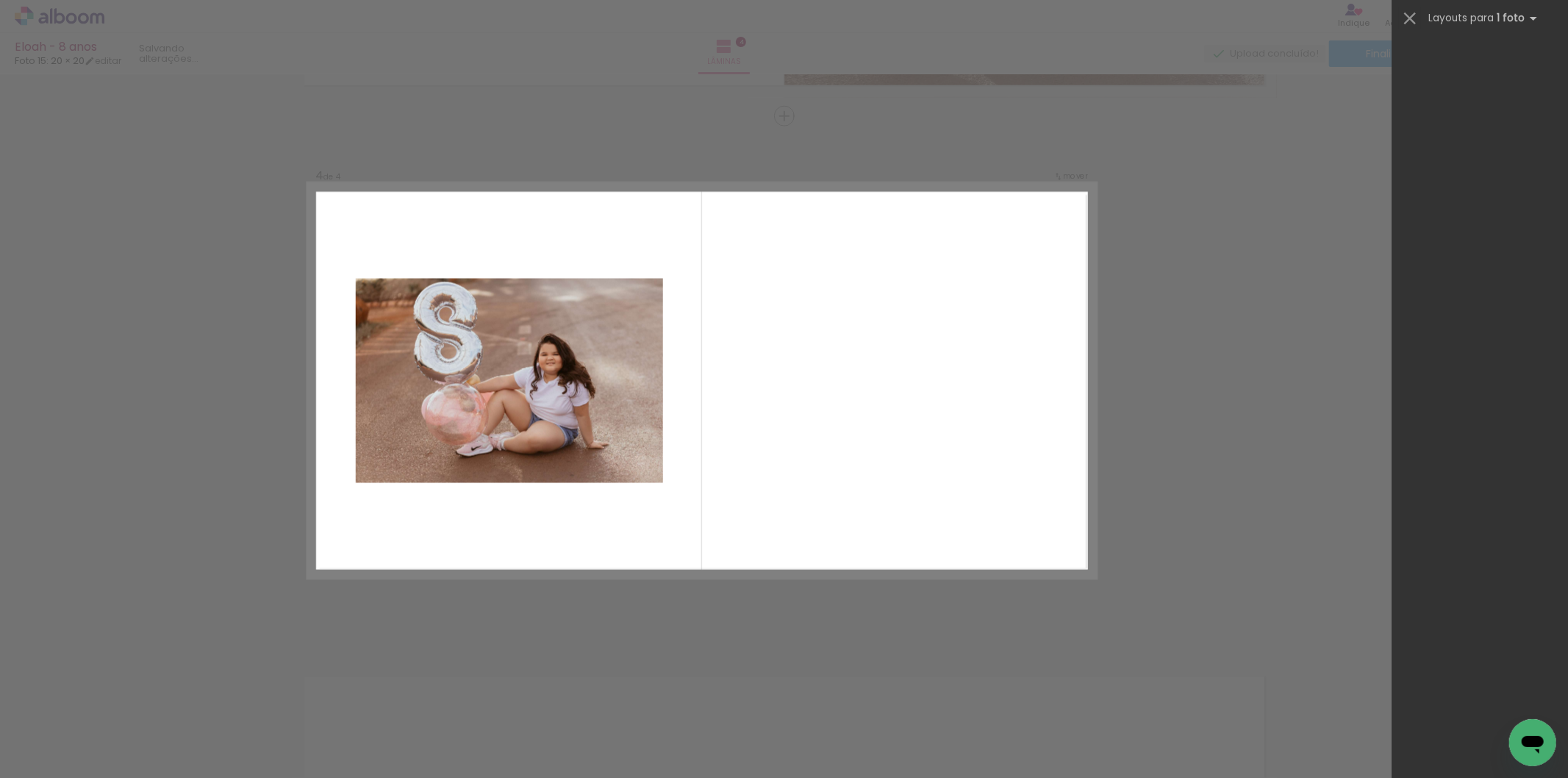
scroll to position [0, 0]
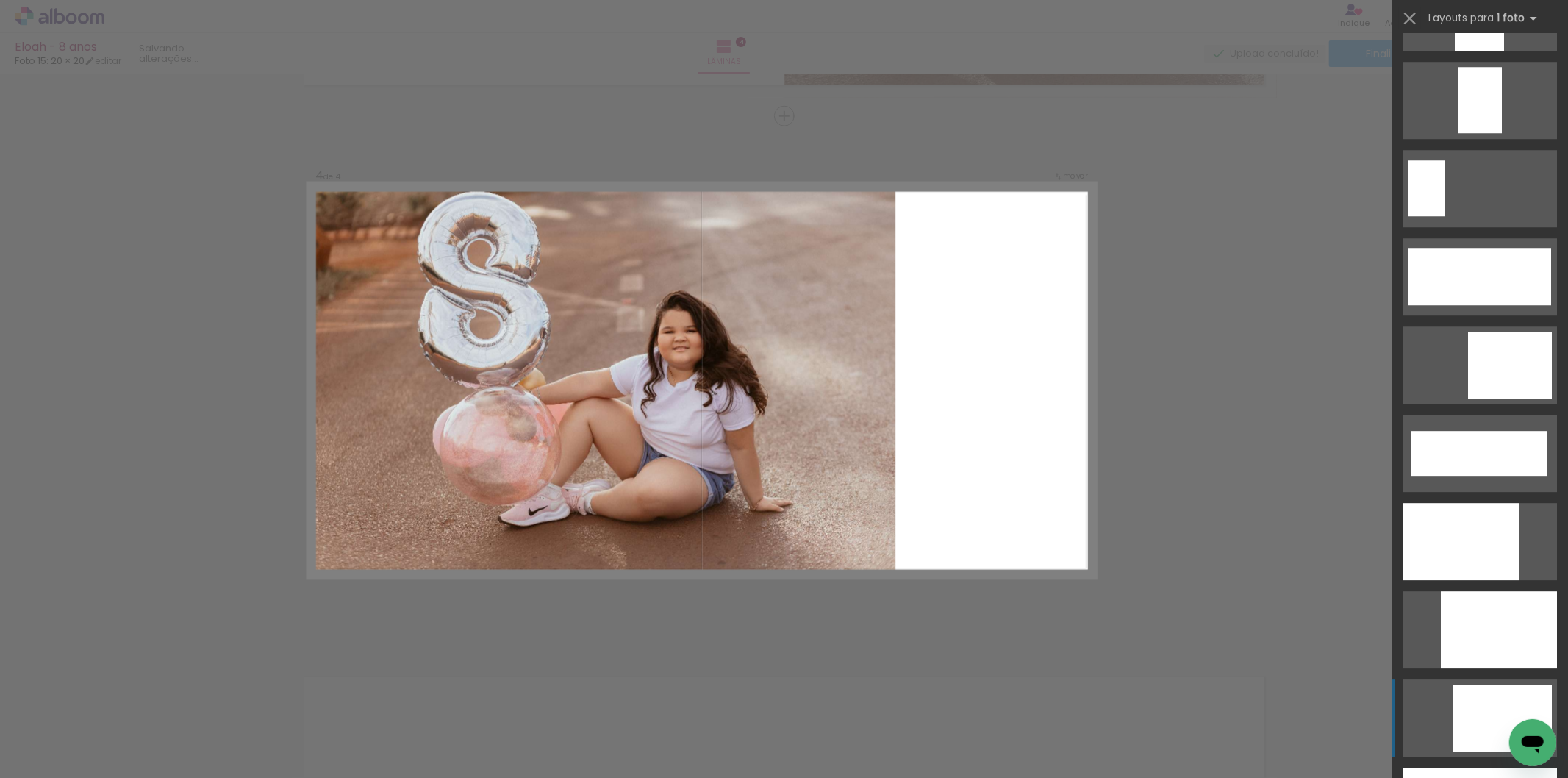
scroll to position [3595, 0]
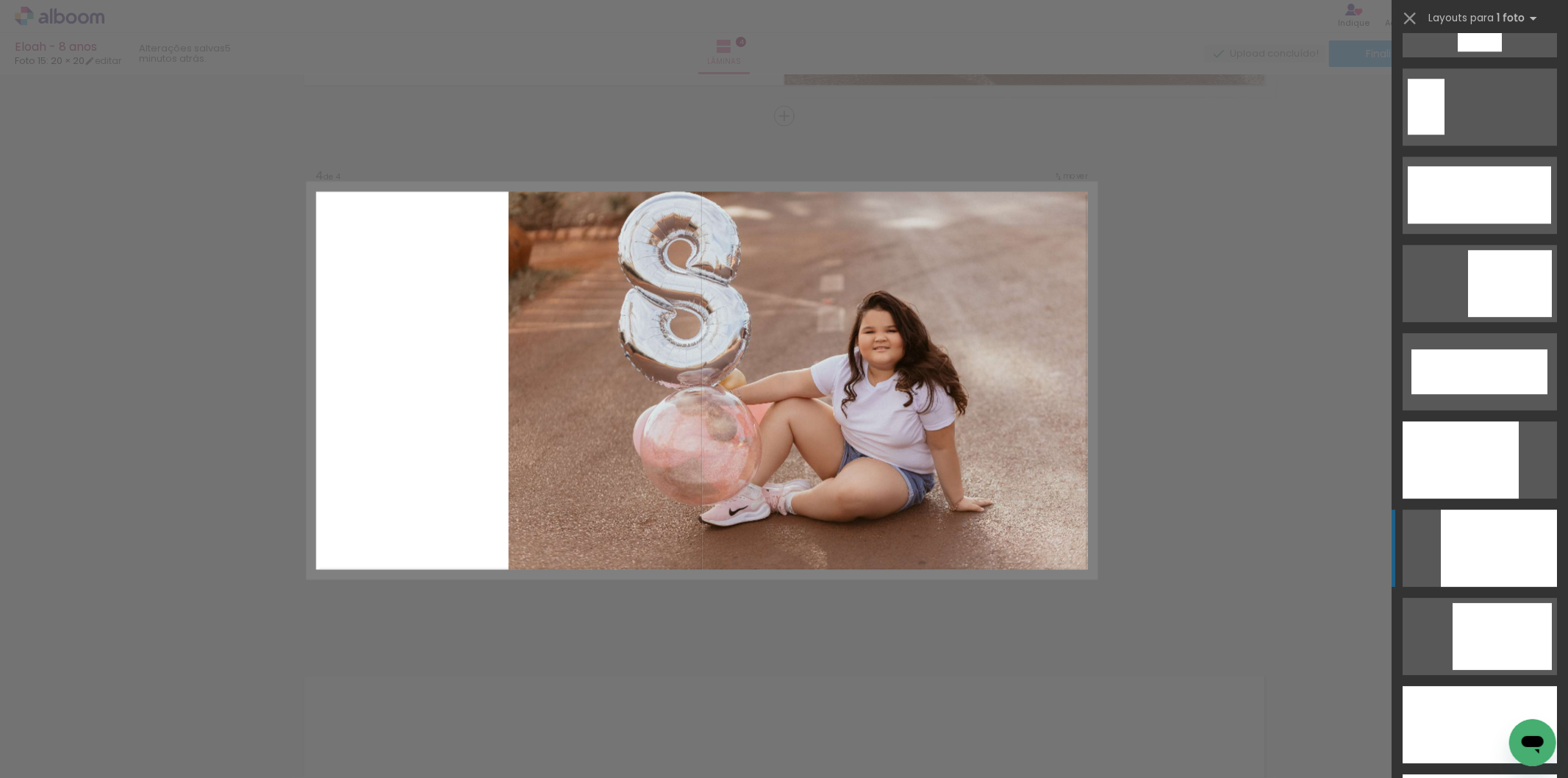
click at [1489, 554] on div at bounding box center [1498, 548] width 116 height 77
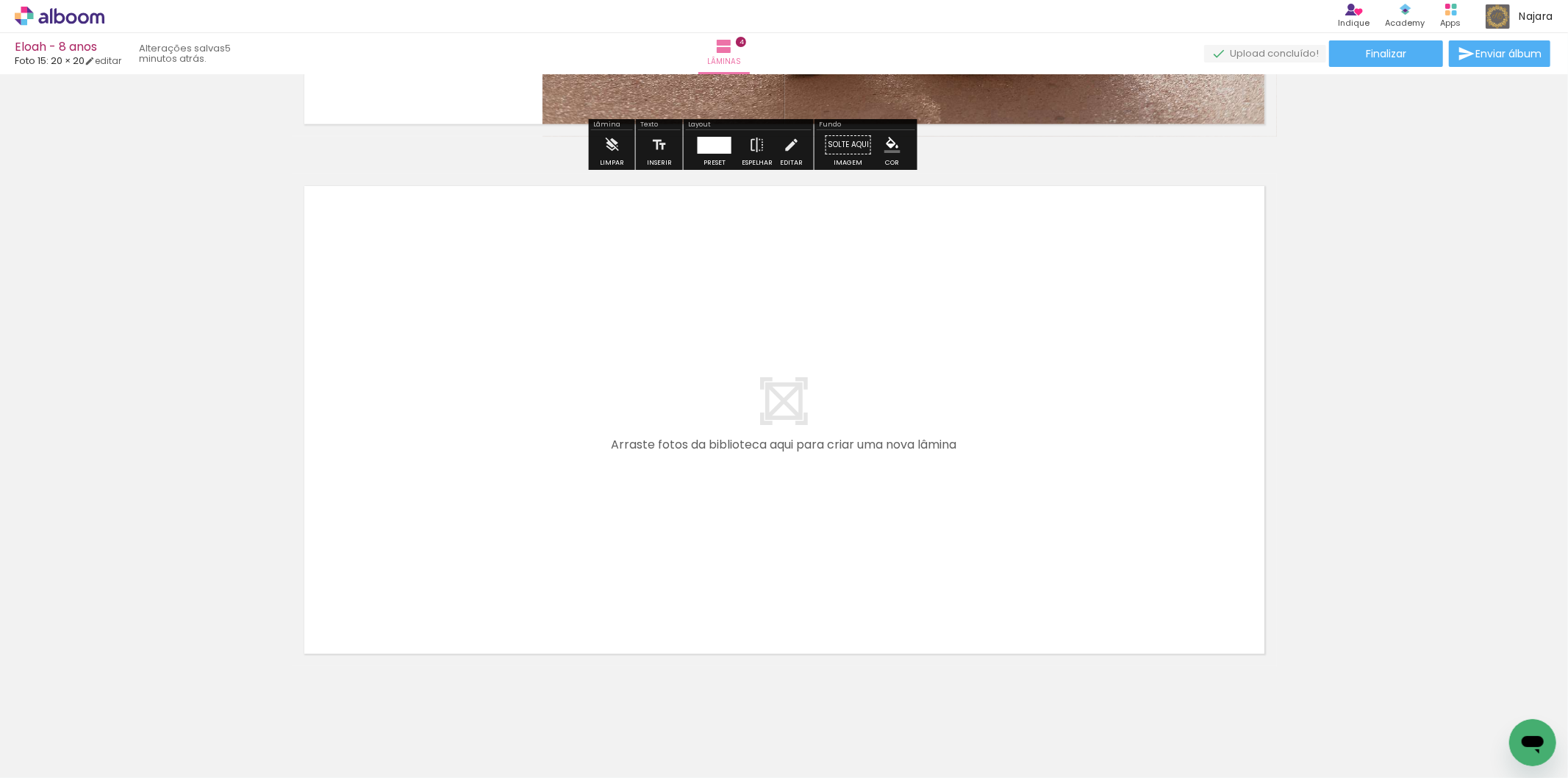
scroll to position [2092, 0]
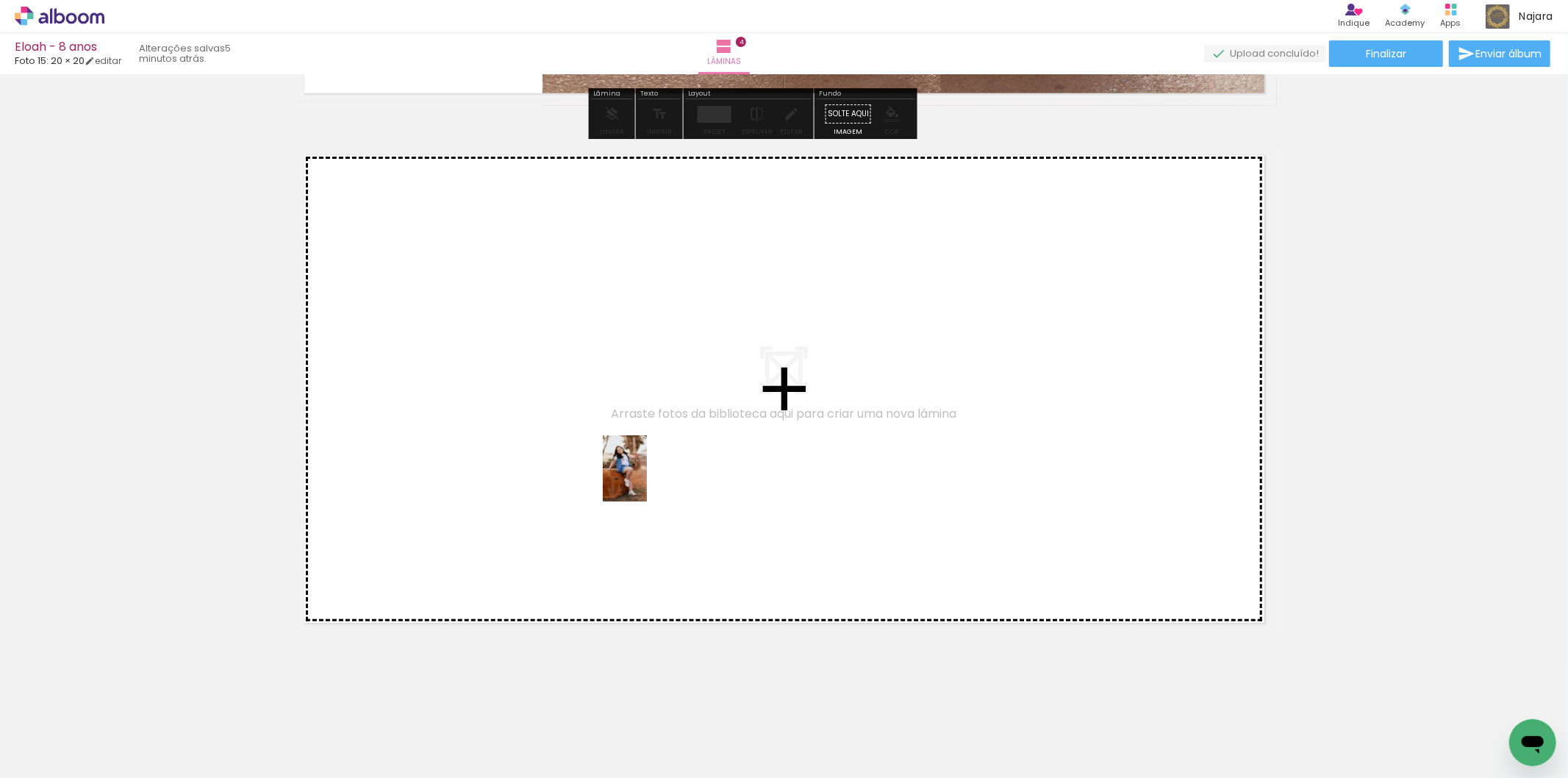
drag, startPoint x: 731, startPoint y: 728, endPoint x: 647, endPoint y: 479, distance: 262.8
click at [647, 479] on quentale-workspace at bounding box center [784, 389] width 1568 height 778
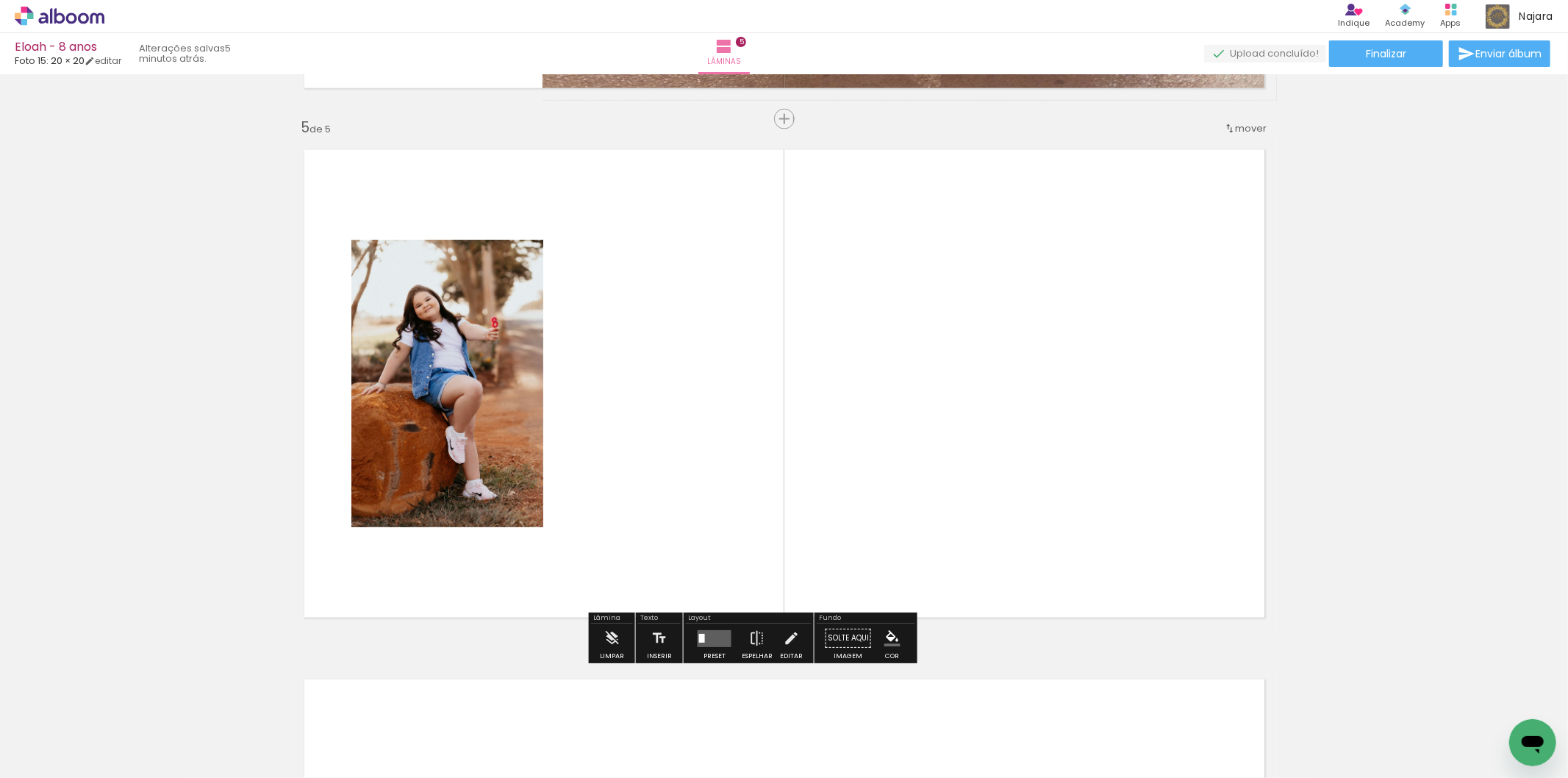
scroll to position [2100, 0]
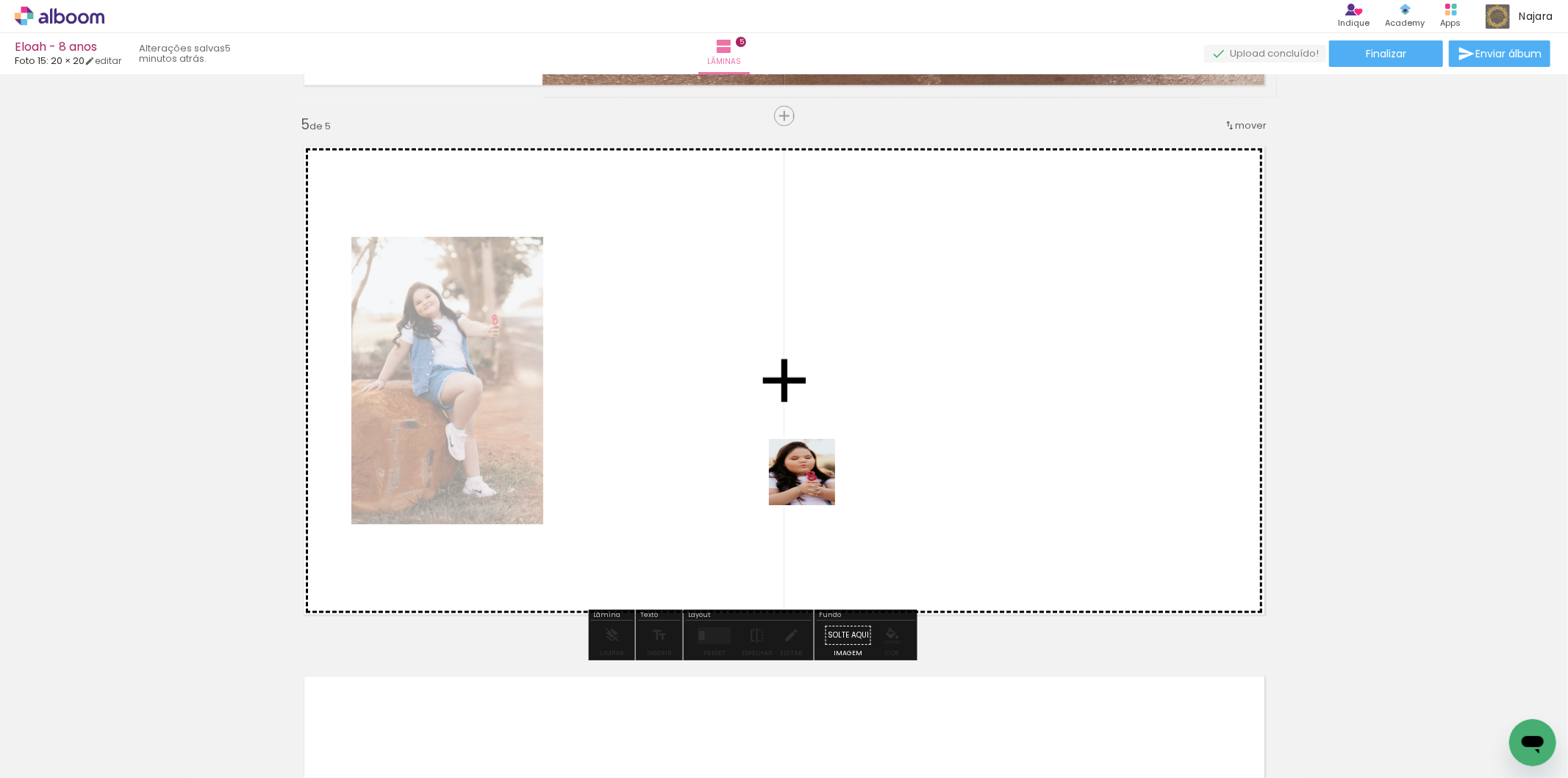
drag, startPoint x: 806, startPoint y: 745, endPoint x: 834, endPoint y: 420, distance: 326.2
click at [834, 420] on quentale-workspace at bounding box center [784, 389] width 1568 height 778
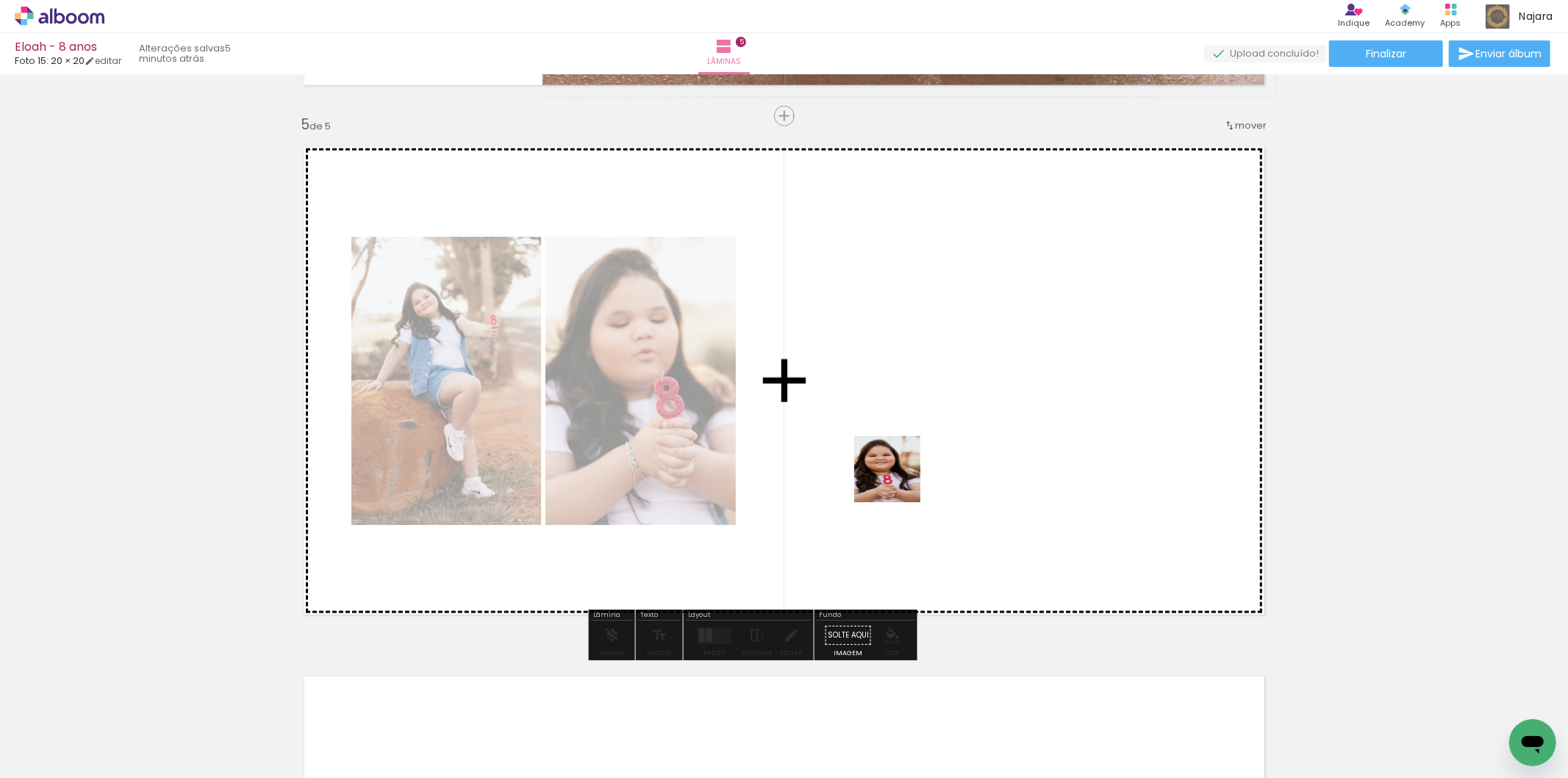
drag, startPoint x: 873, startPoint y: 755, endPoint x: 912, endPoint y: 413, distance: 344.2
click at [912, 413] on quentale-workspace at bounding box center [784, 389] width 1568 height 778
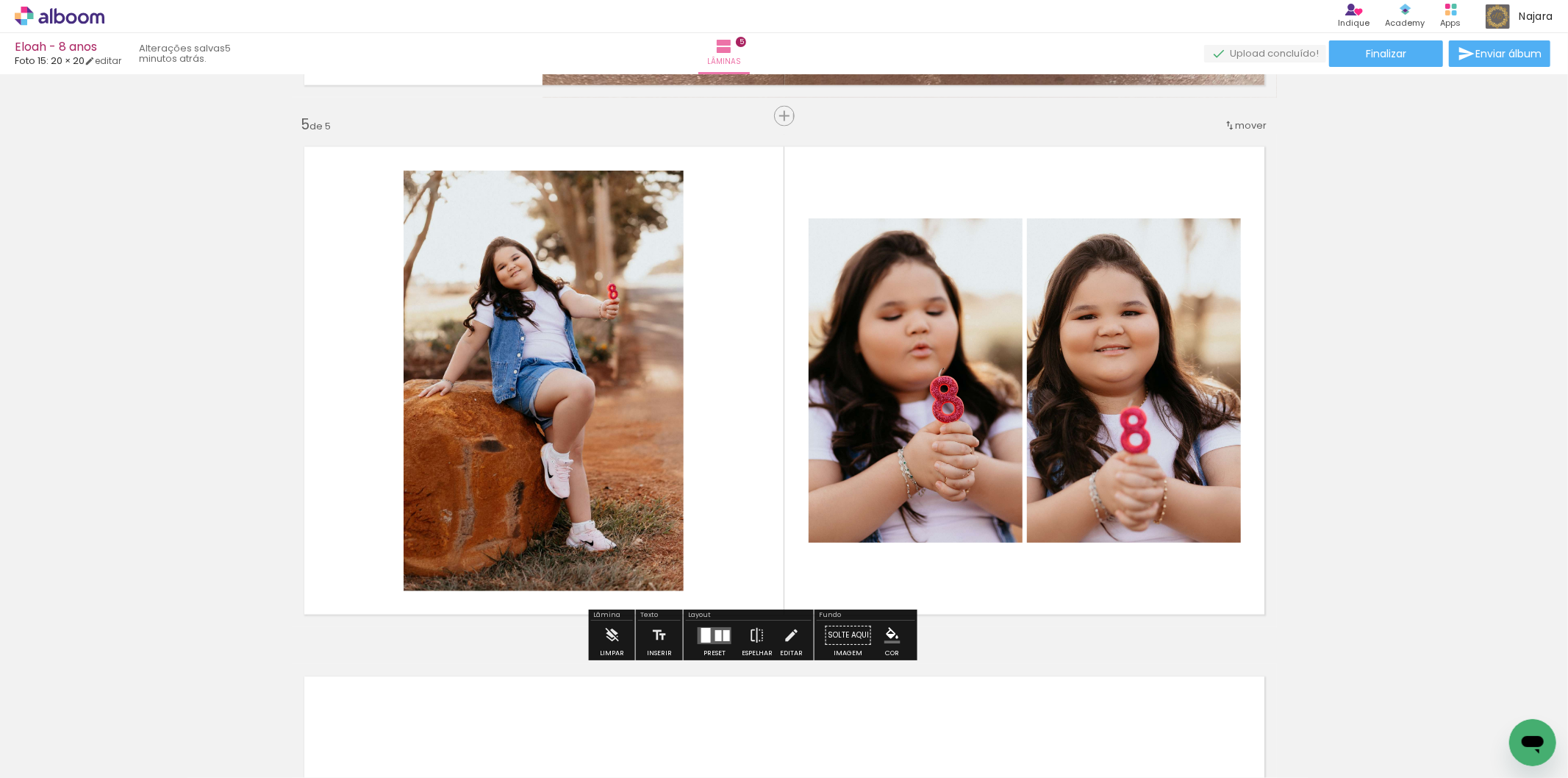
click at [730, 627] on div at bounding box center [714, 635] width 39 height 29
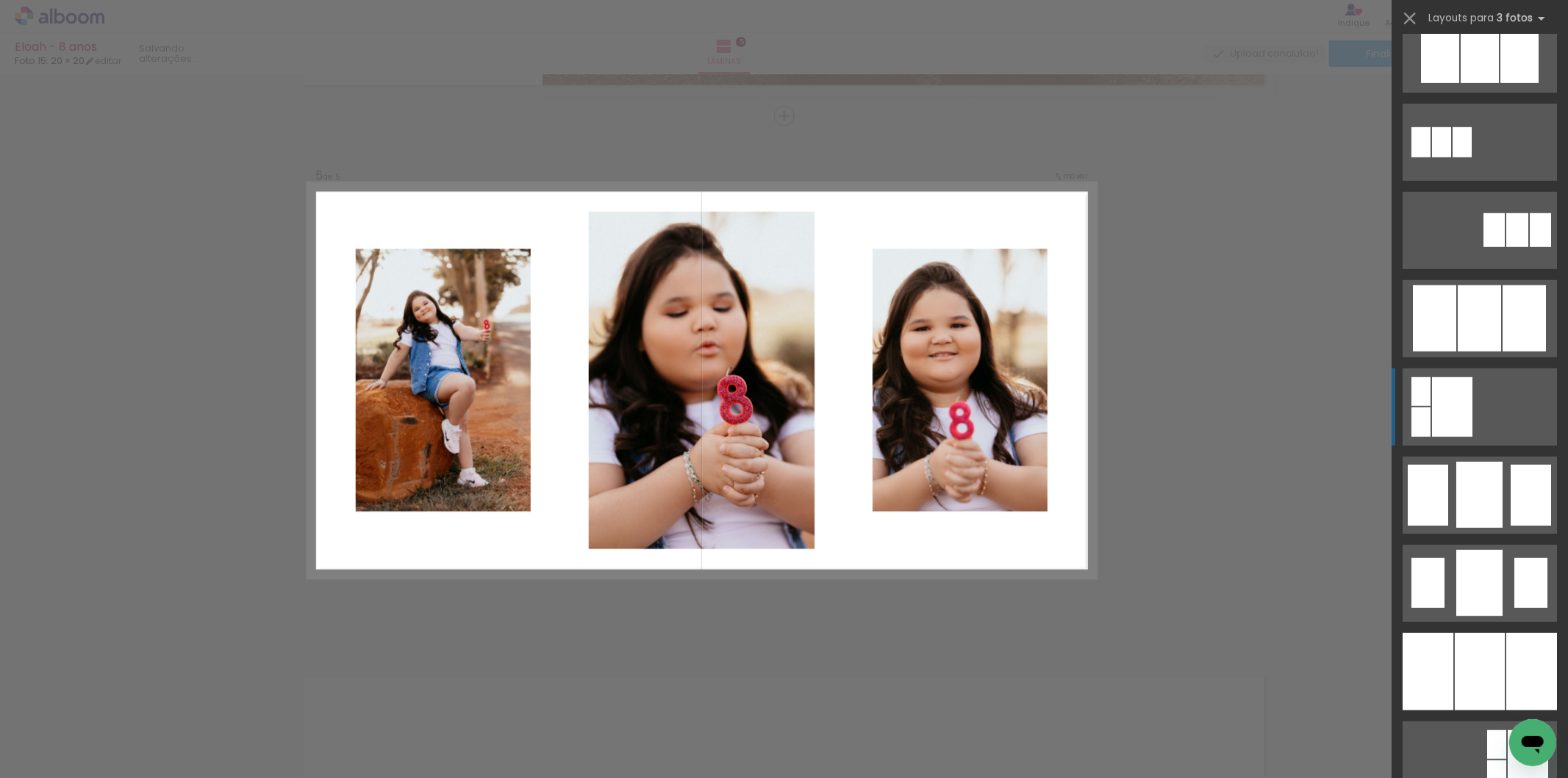
scroll to position [899, 0]
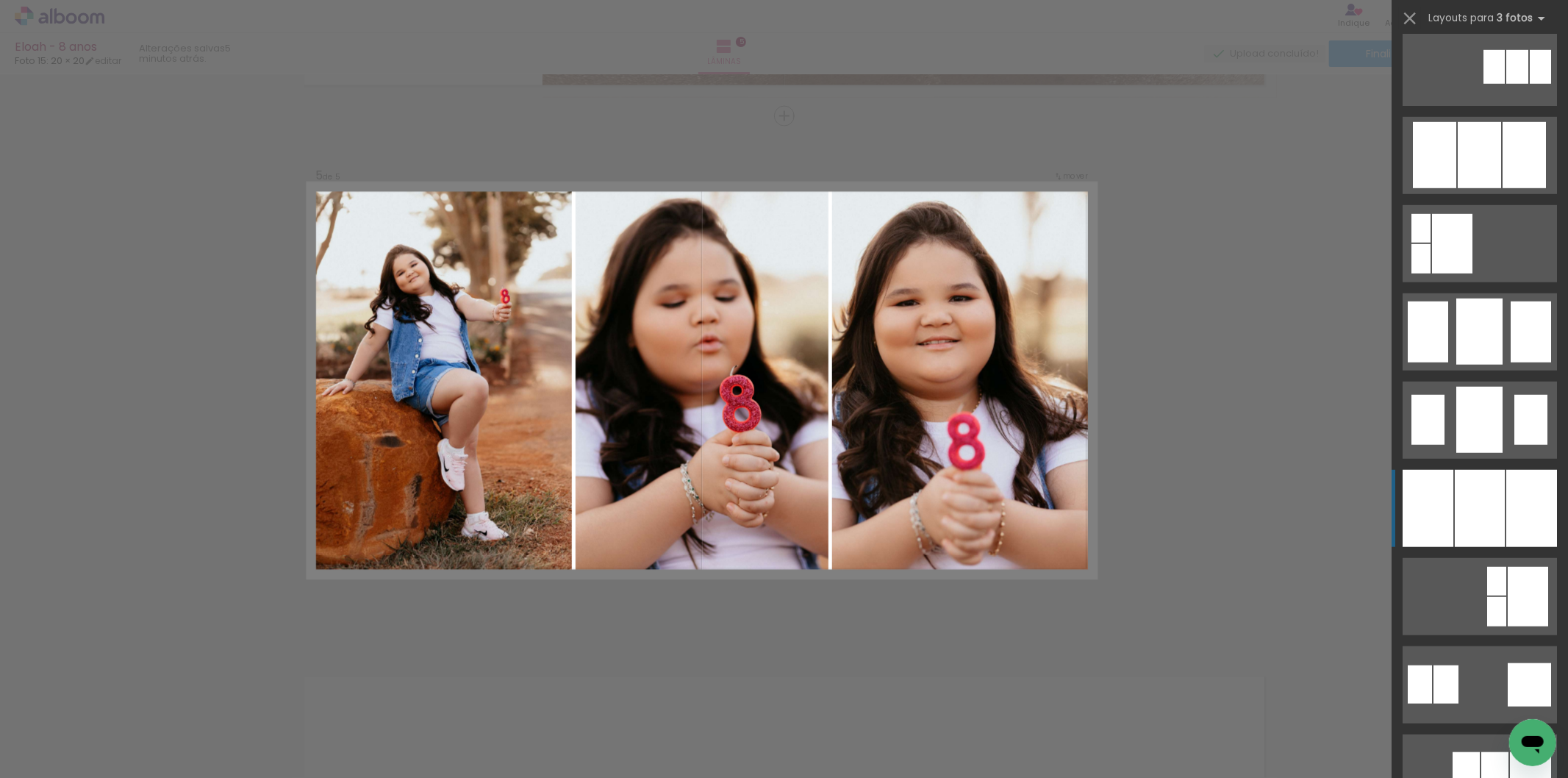
click at [1492, 493] on div at bounding box center [1480, 509] width 50 height 77
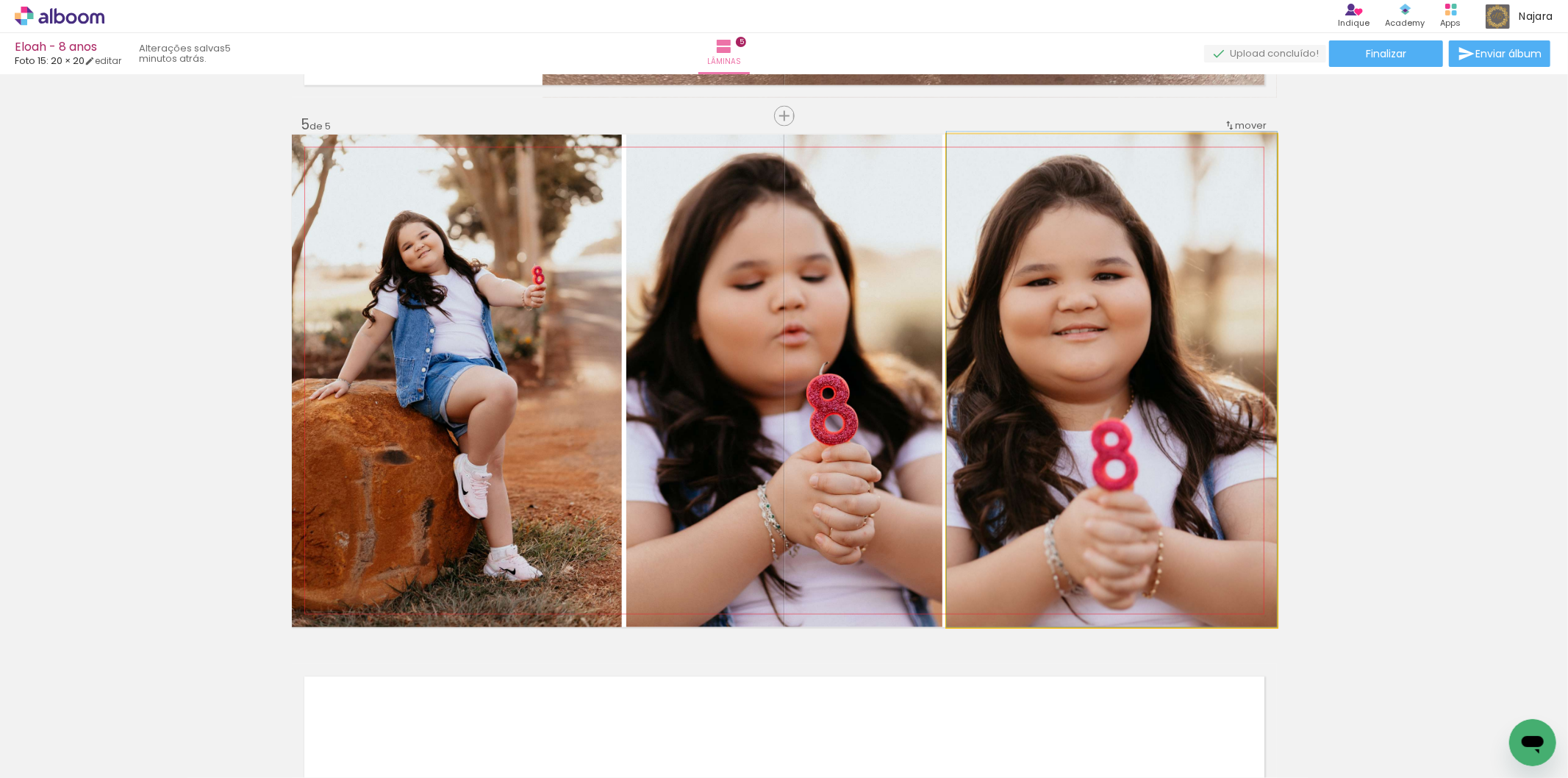
drag, startPoint x: 1198, startPoint y: 333, endPoint x: 1199, endPoint y: 313, distance: 20.0
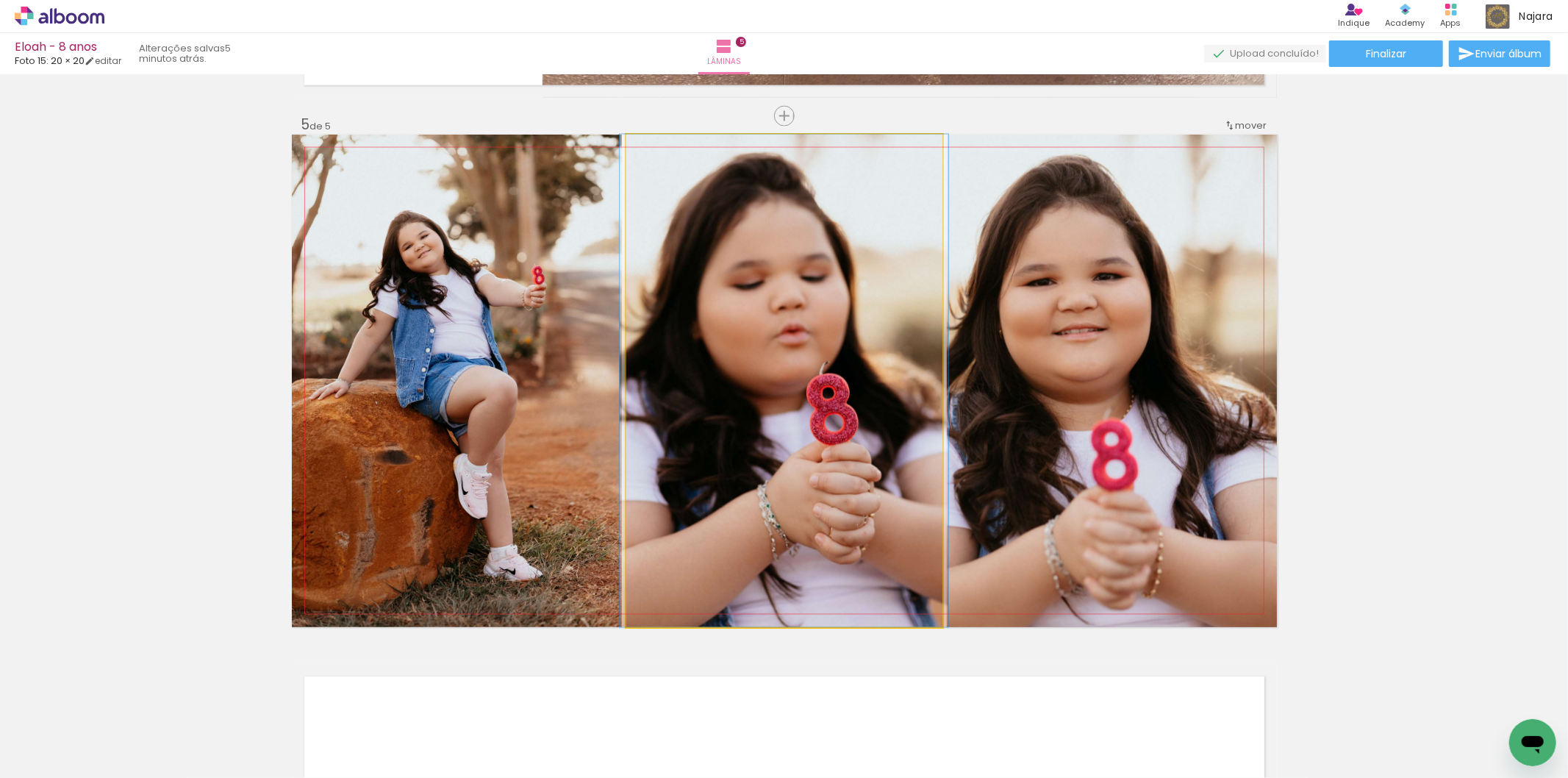
drag, startPoint x: 793, startPoint y: 378, endPoint x: 793, endPoint y: 452, distance: 74.0
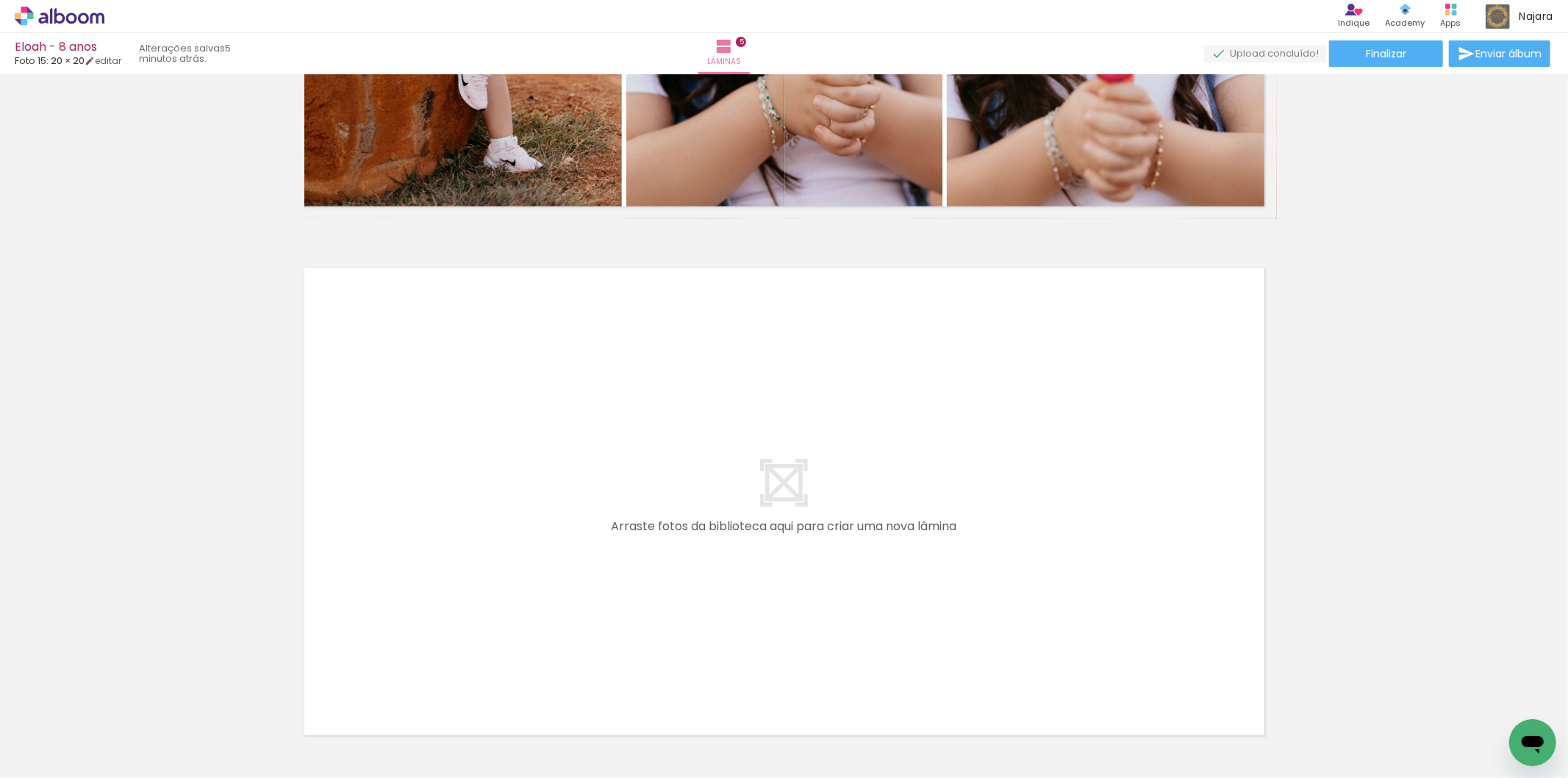
scroll to position [2622, 0]
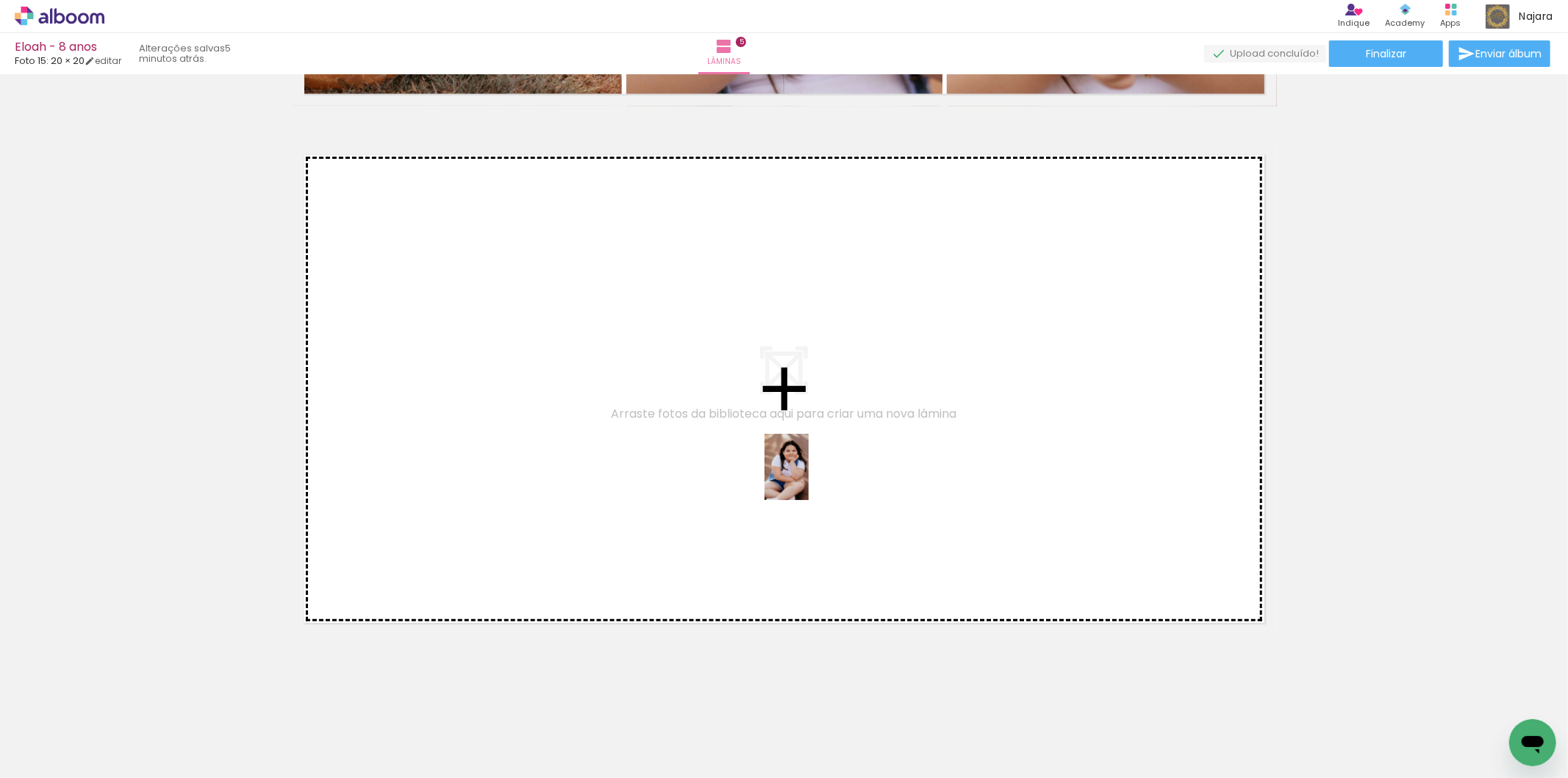
drag, startPoint x: 1046, startPoint y: 739, endPoint x: 809, endPoint y: 478, distance: 352.5
click at [809, 478] on quentale-workspace at bounding box center [784, 389] width 1568 height 778
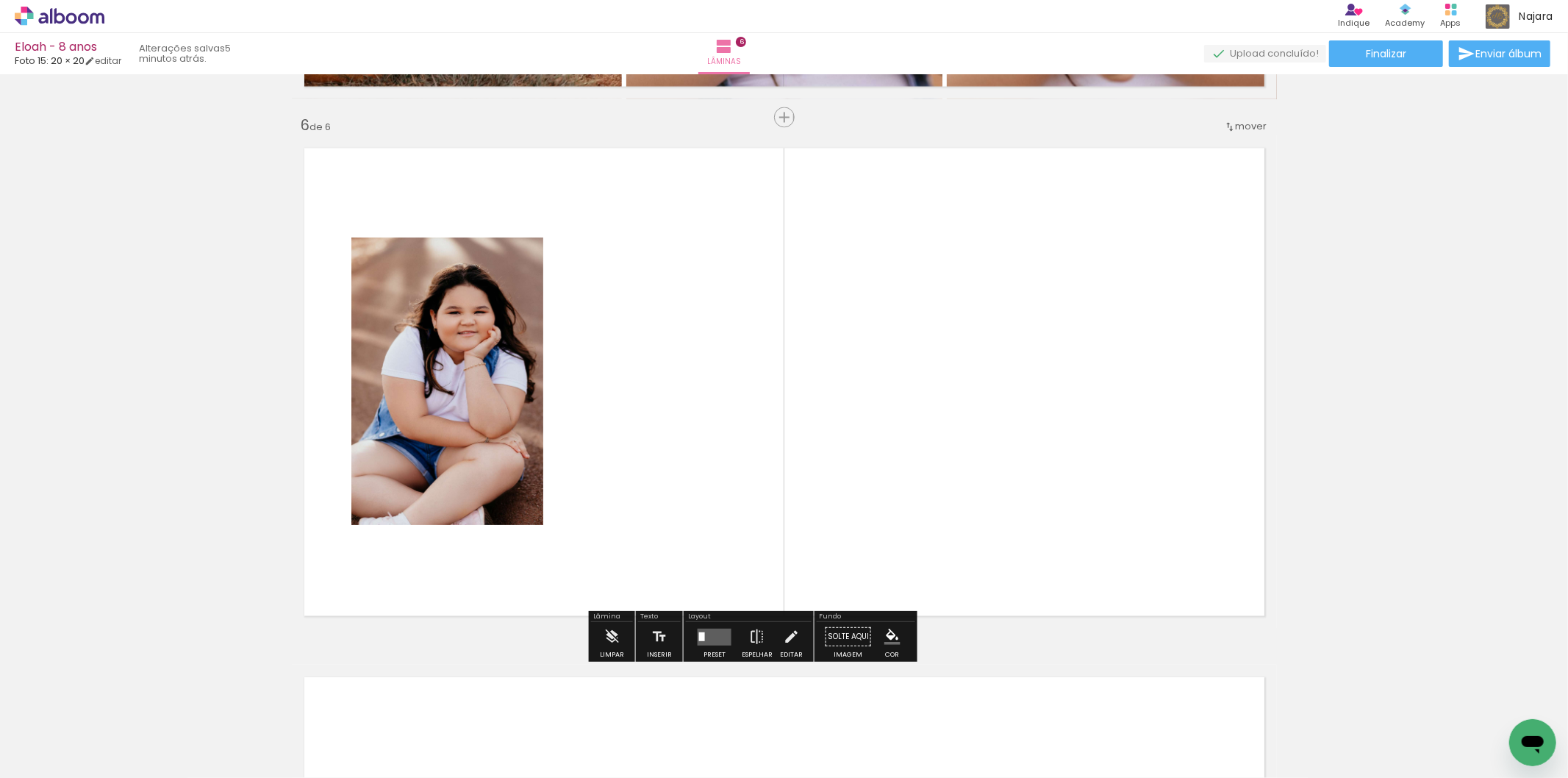
scroll to position [2629, 0]
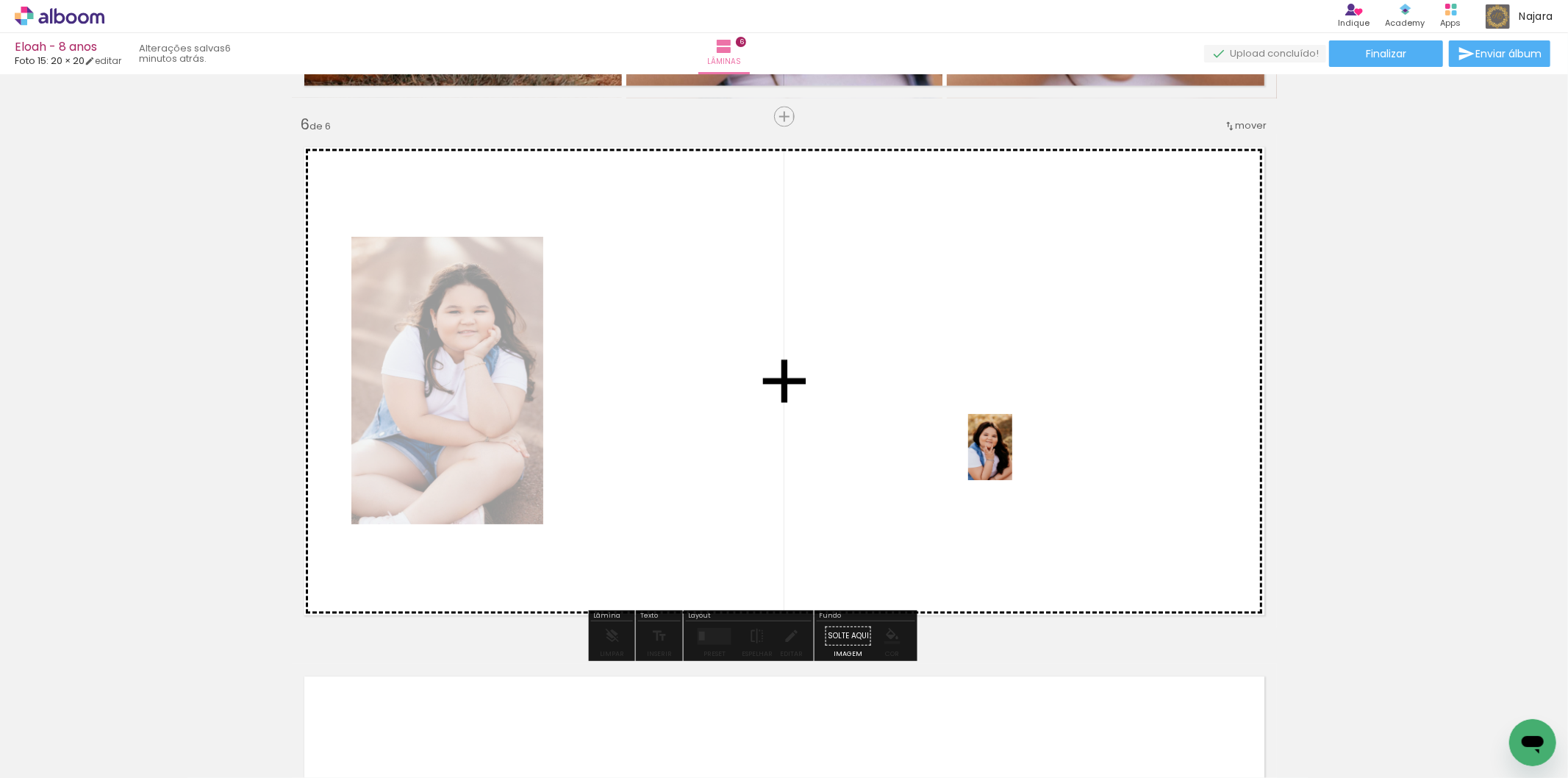
drag, startPoint x: 1299, startPoint y: 739, endPoint x: 1005, endPoint y: 448, distance: 413.7
click at [1005, 448] on quentale-workspace at bounding box center [784, 389] width 1568 height 778
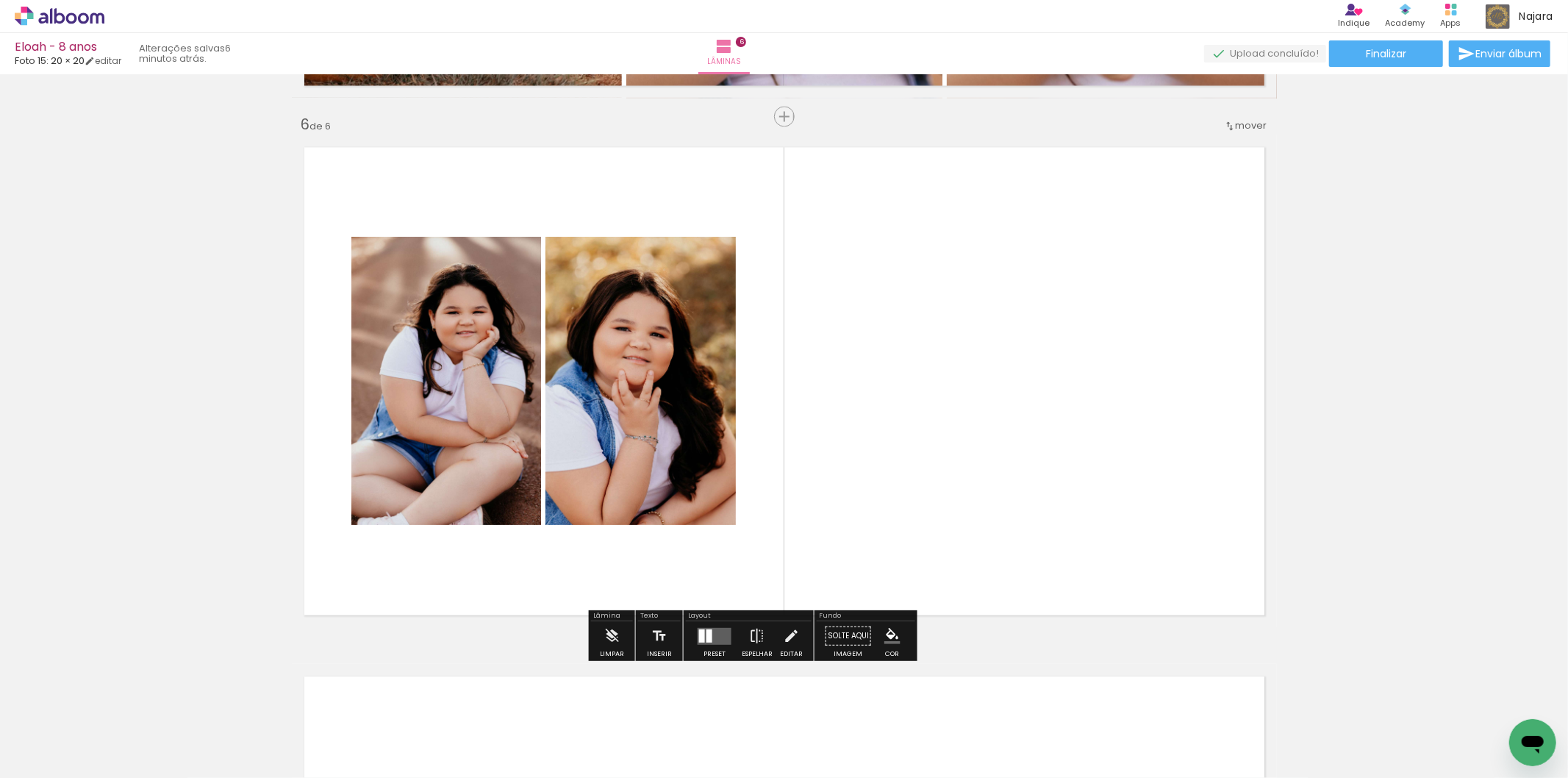
click at [732, 635] on quentale-layouter at bounding box center [715, 635] width 34 height 17
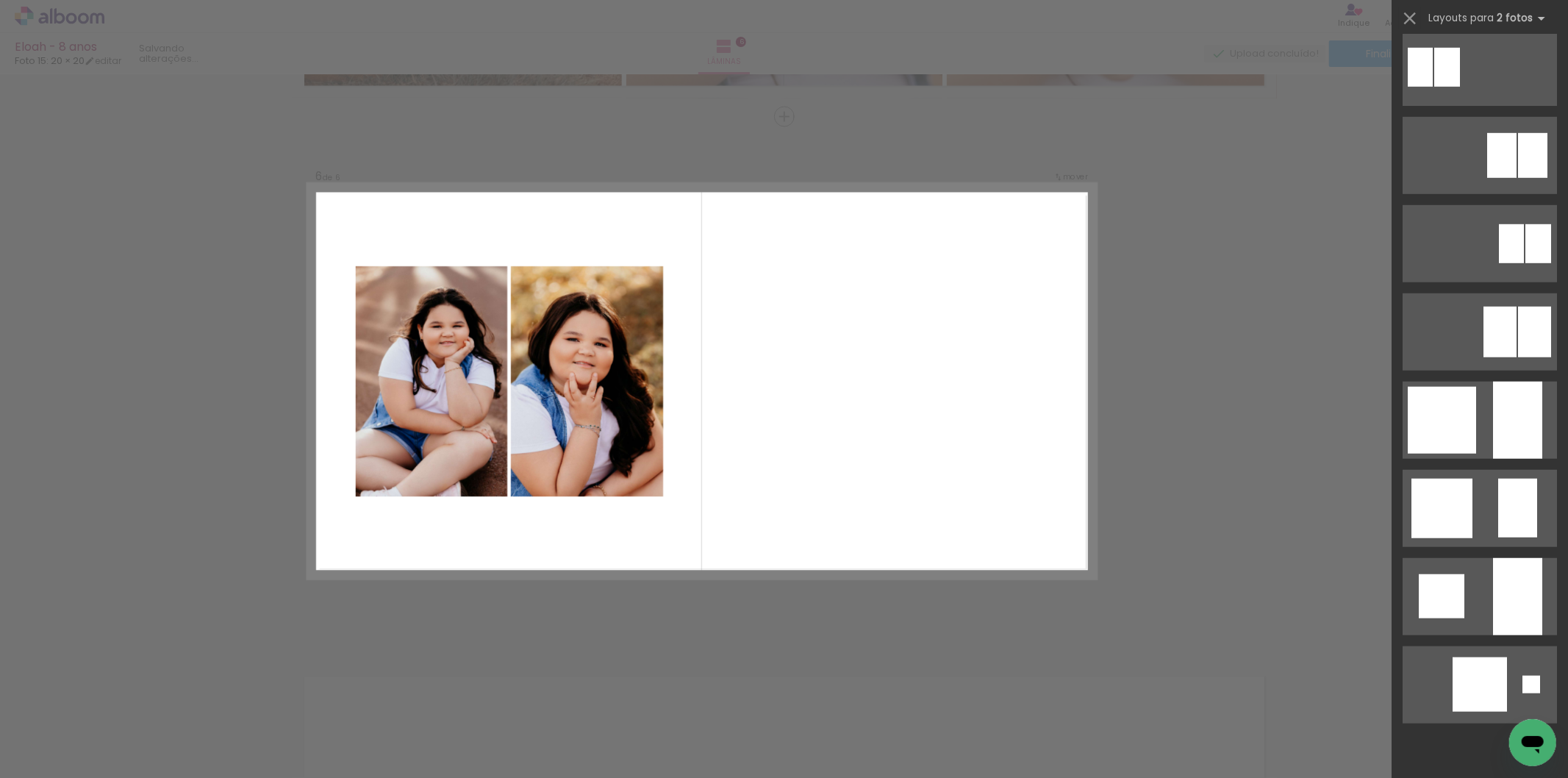
scroll to position [0, 0]
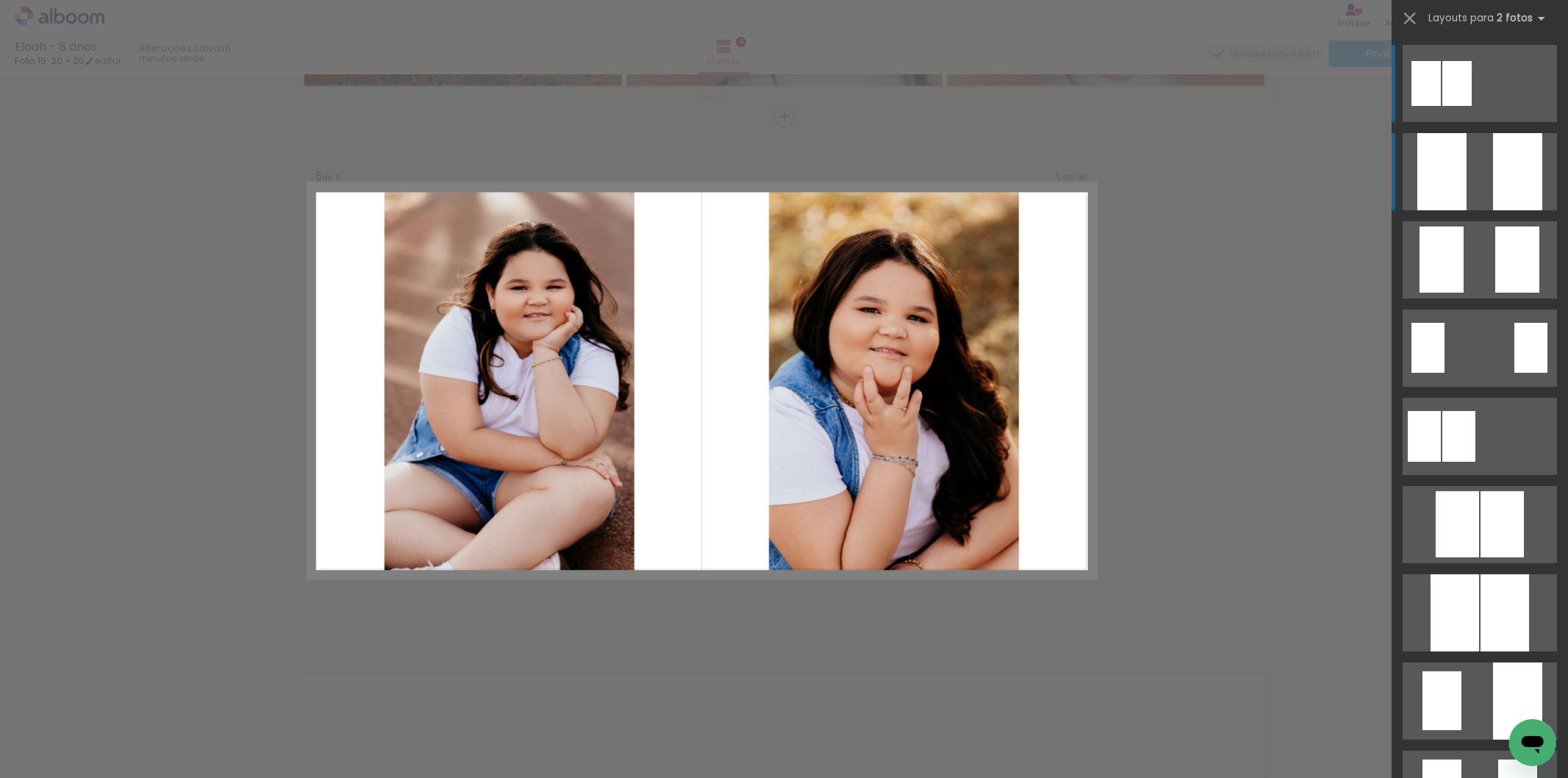
click at [1493, 159] on div at bounding box center [1518, 172] width 49 height 77
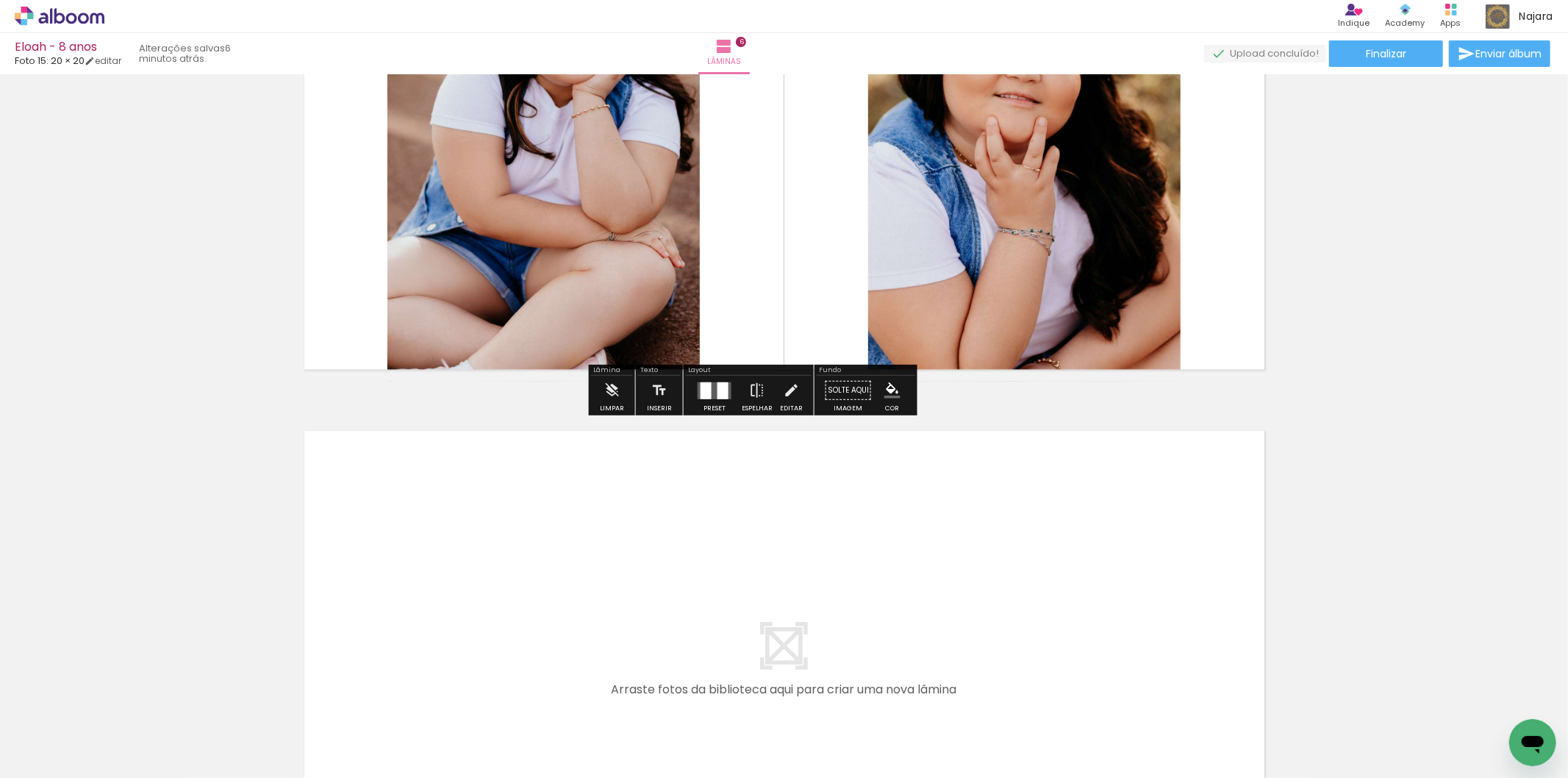
scroll to position [3038, 0]
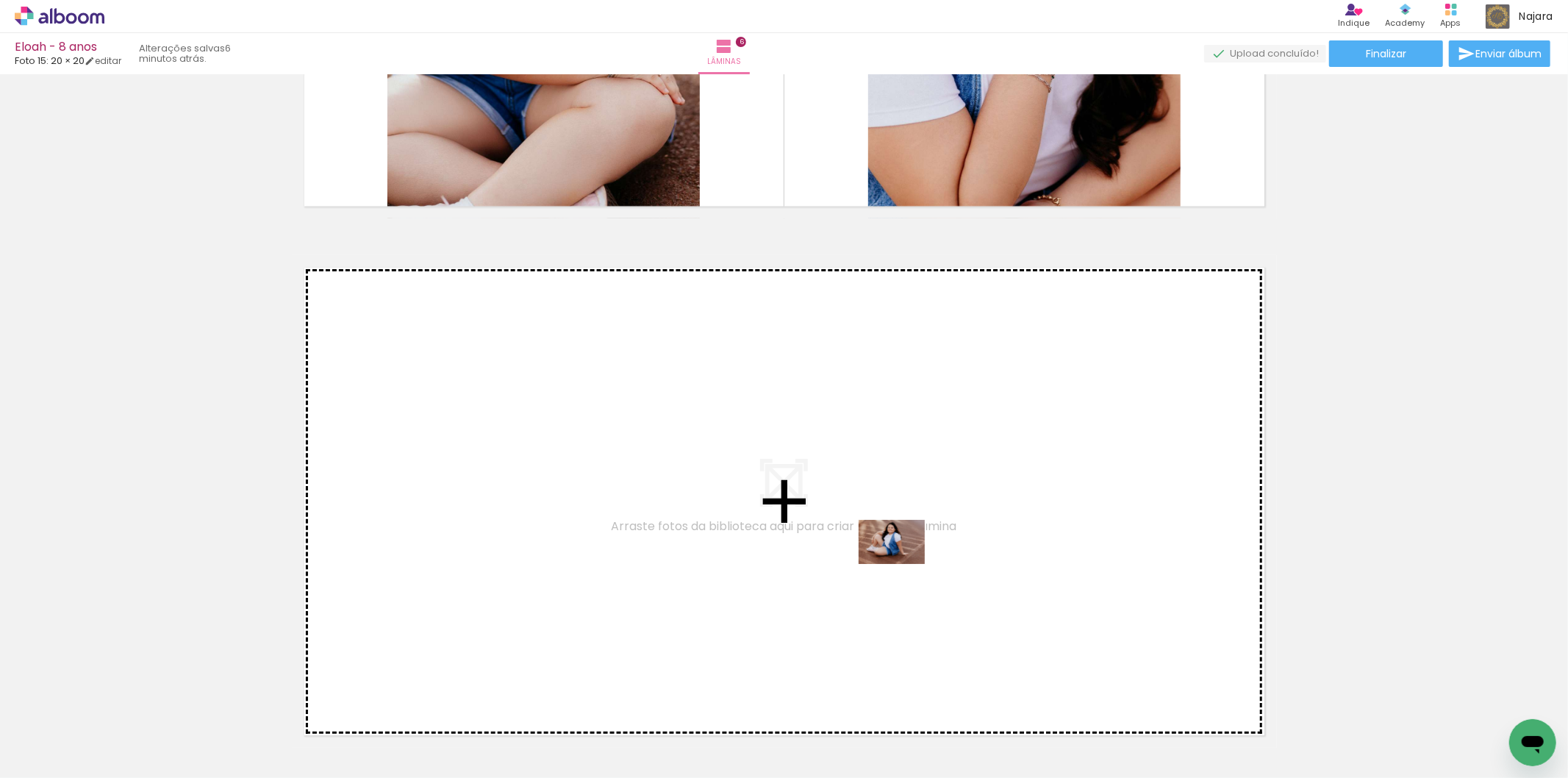
drag, startPoint x: 1125, startPoint y: 737, endPoint x: 1155, endPoint y: 739, distance: 30.1
click at [902, 564] on quentale-workspace at bounding box center [784, 389] width 1568 height 778
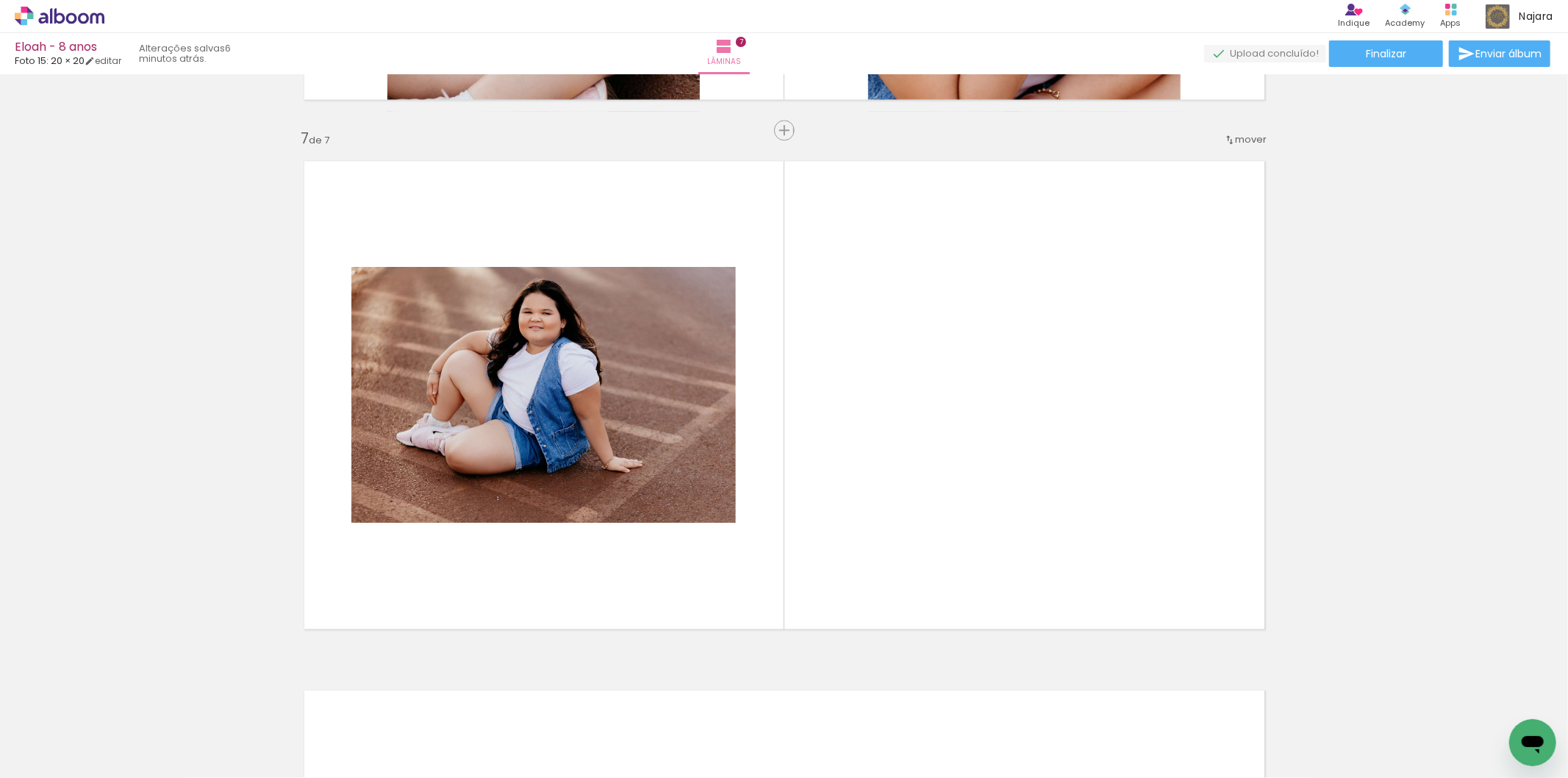
scroll to position [3159, 0]
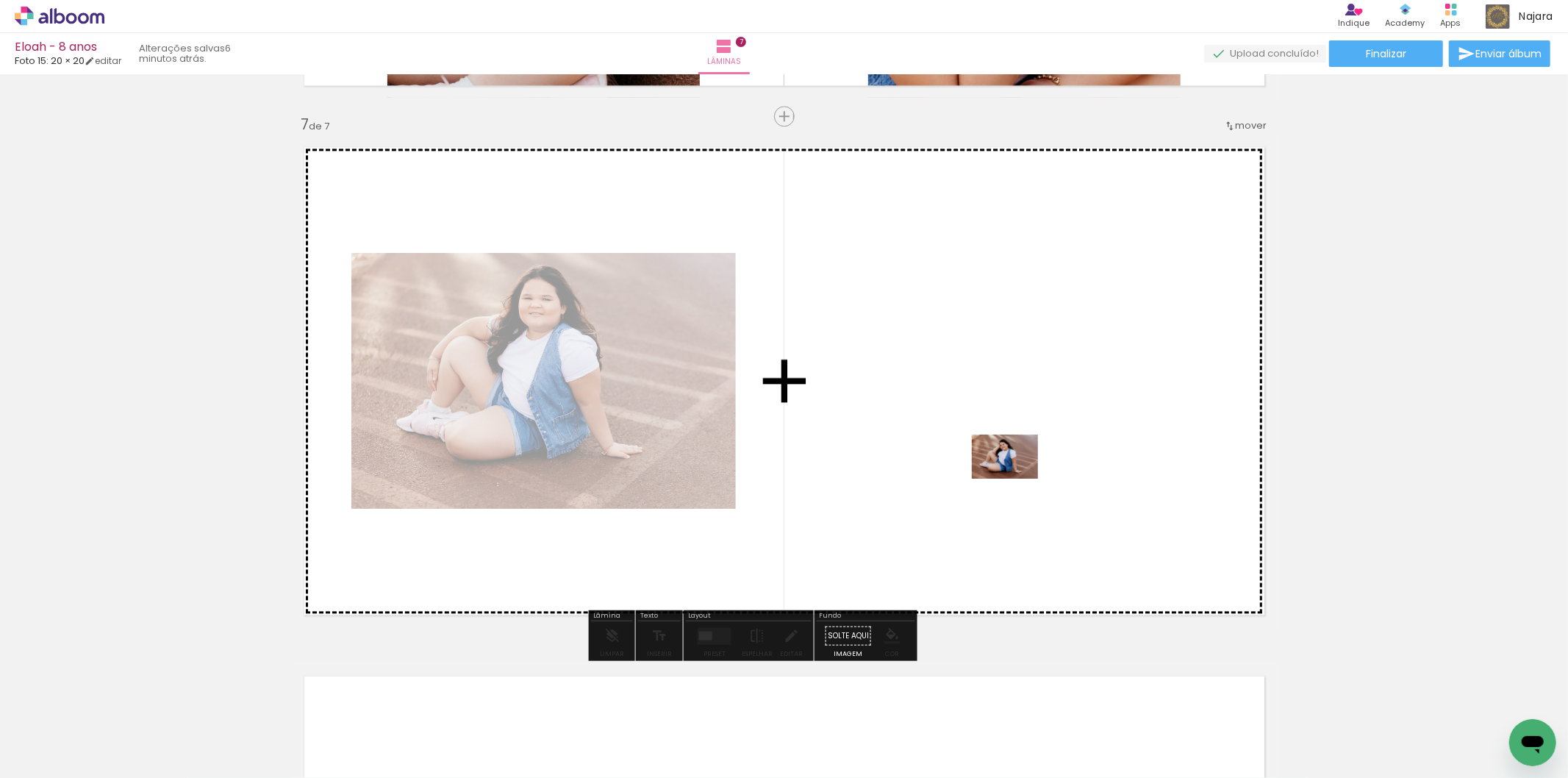
drag, startPoint x: 1222, startPoint y: 744, endPoint x: 1003, endPoint y: 449, distance: 367.4
click at [1003, 449] on quentale-workspace at bounding box center [784, 389] width 1568 height 778
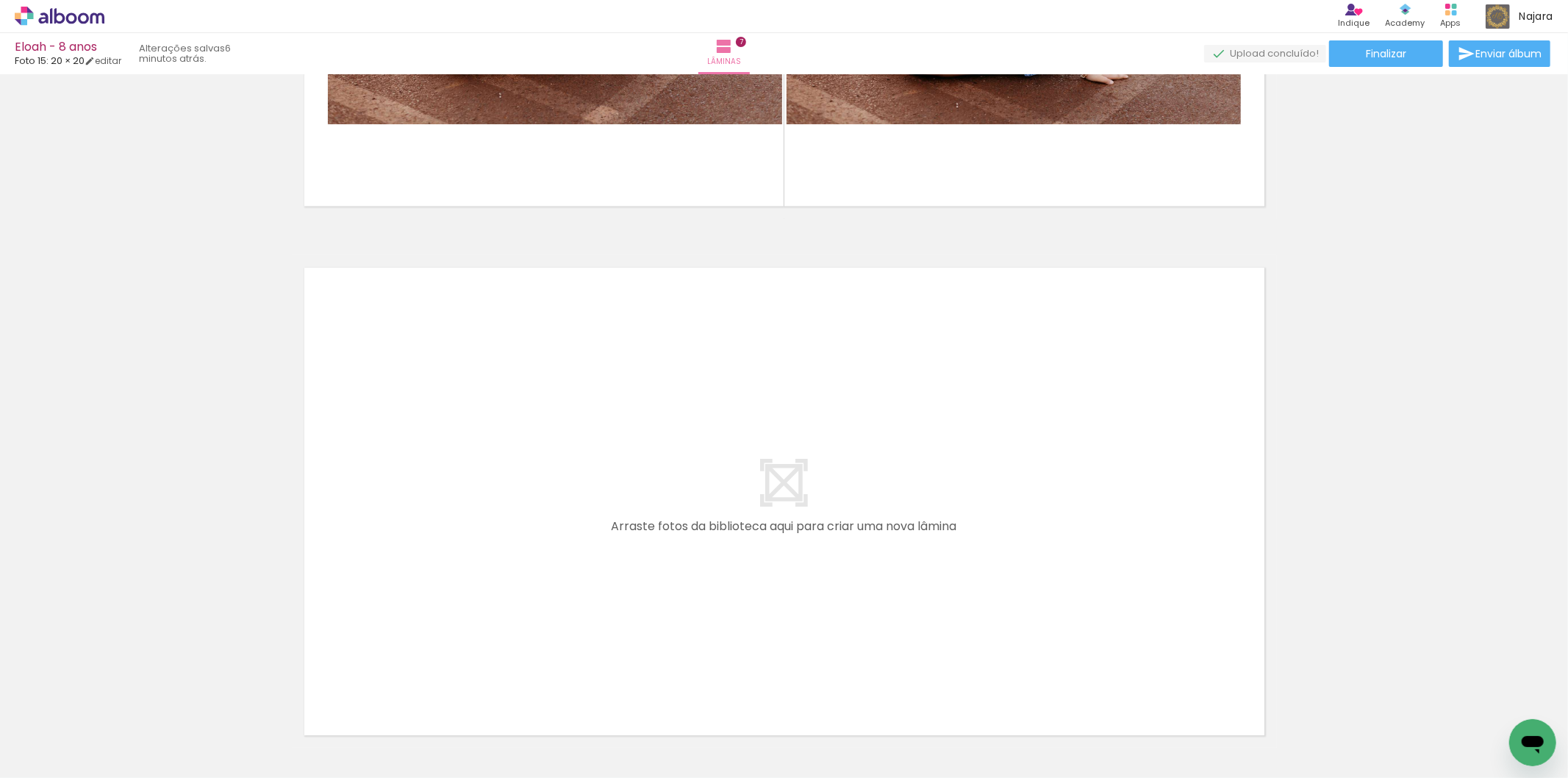
scroll to position [3650, 0]
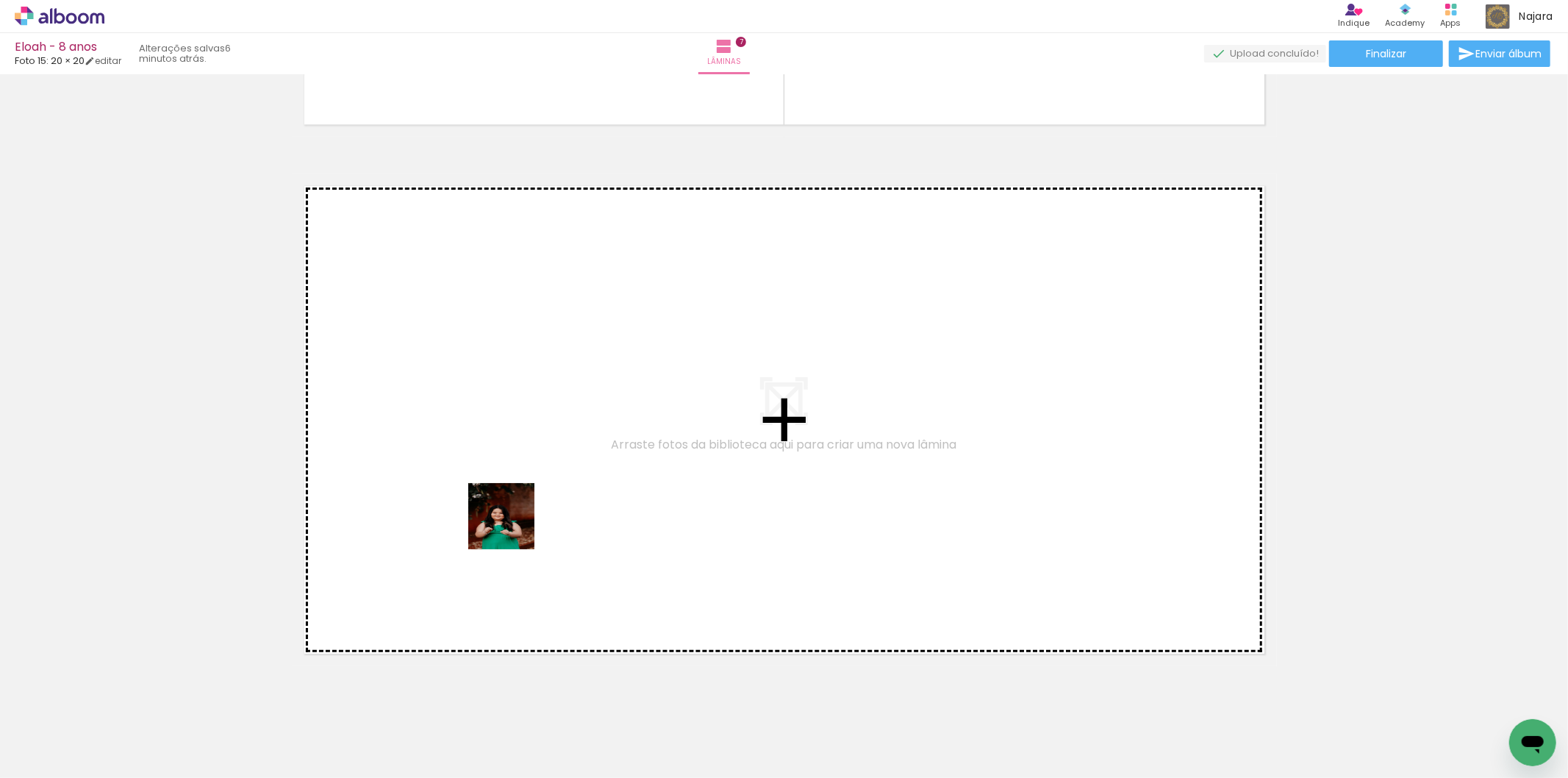
drag, startPoint x: 612, startPoint y: 744, endPoint x: 494, endPoint y: 459, distance: 308.5
click at [494, 459] on quentale-workspace at bounding box center [784, 389] width 1568 height 778
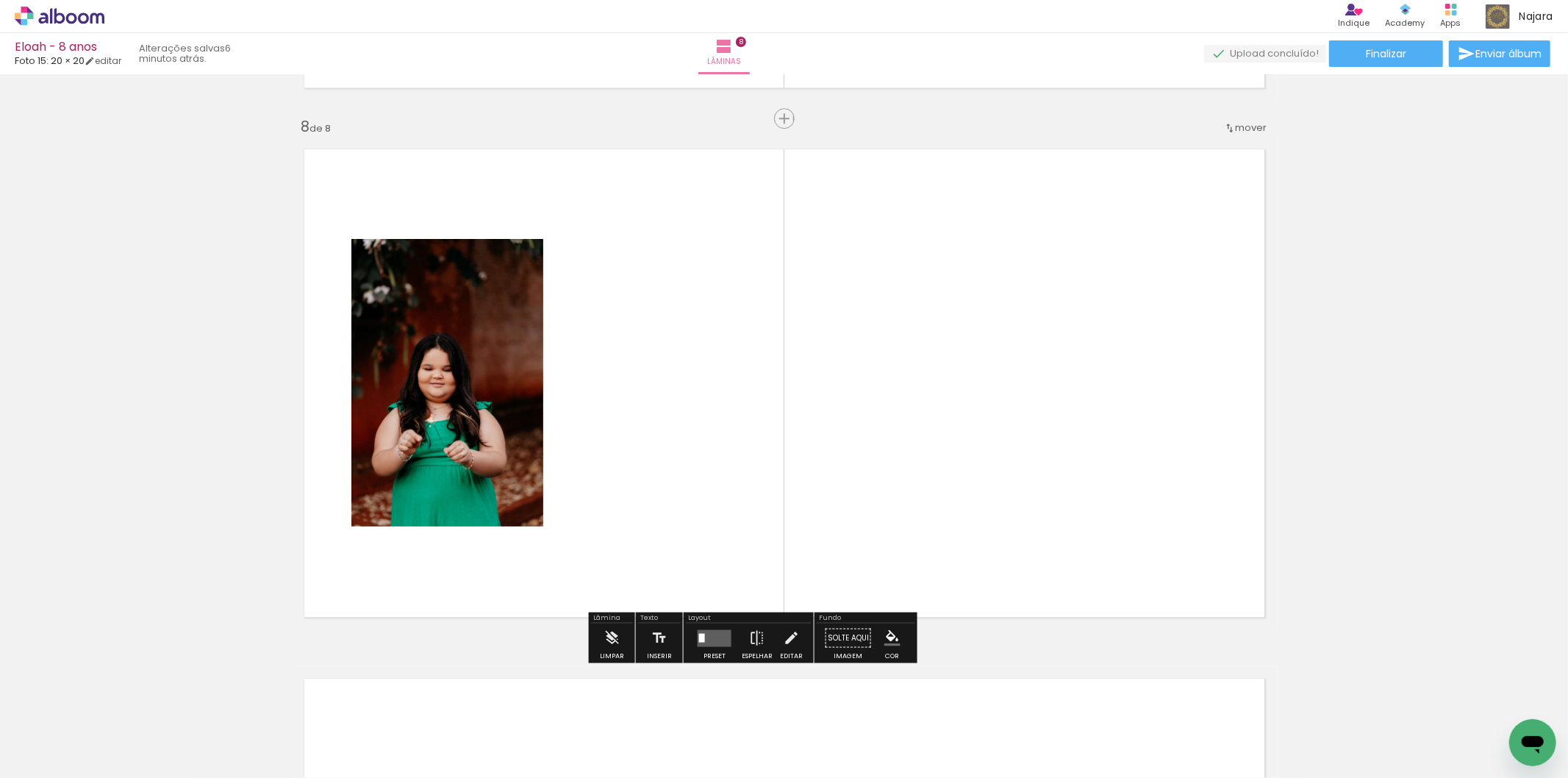
scroll to position [3689, 0]
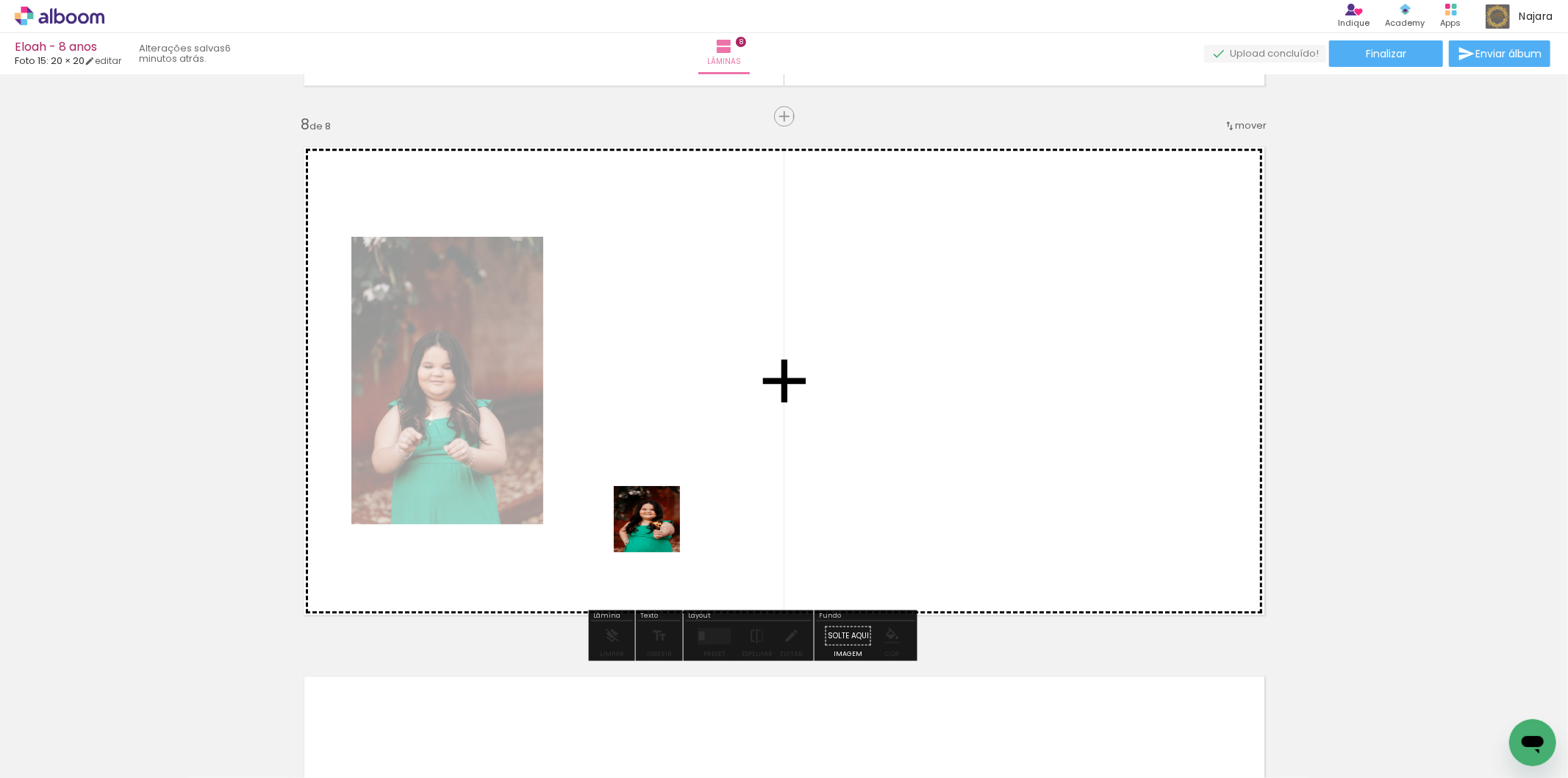
drag, startPoint x: 689, startPoint y: 734, endPoint x: 695, endPoint y: 545, distance: 189.1
click at [659, 460] on quentale-workspace at bounding box center [784, 389] width 1568 height 778
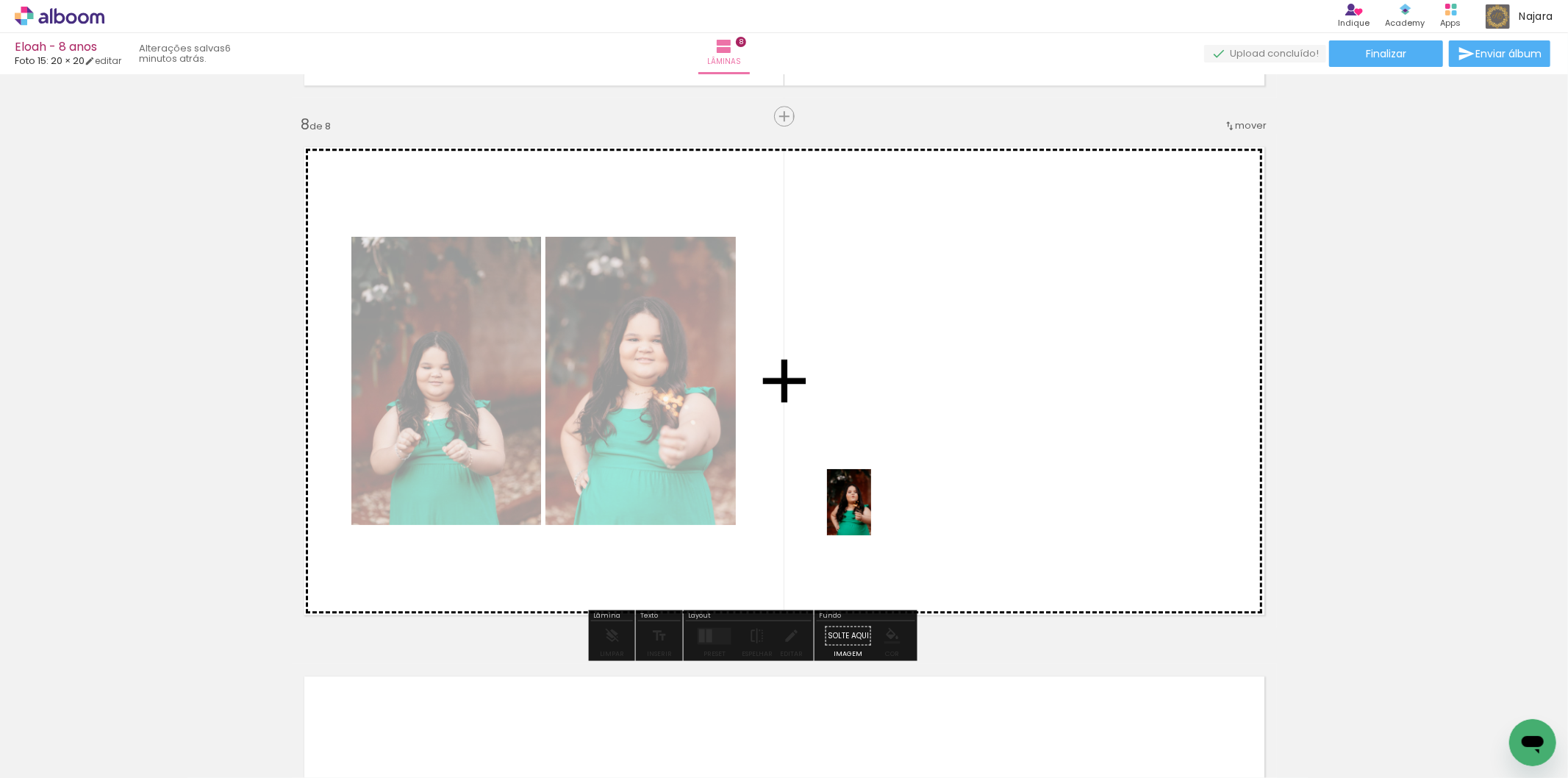
drag, startPoint x: 768, startPoint y: 755, endPoint x: 882, endPoint y: 463, distance: 313.5
click at [882, 463] on quentale-workspace at bounding box center [784, 389] width 1568 height 778
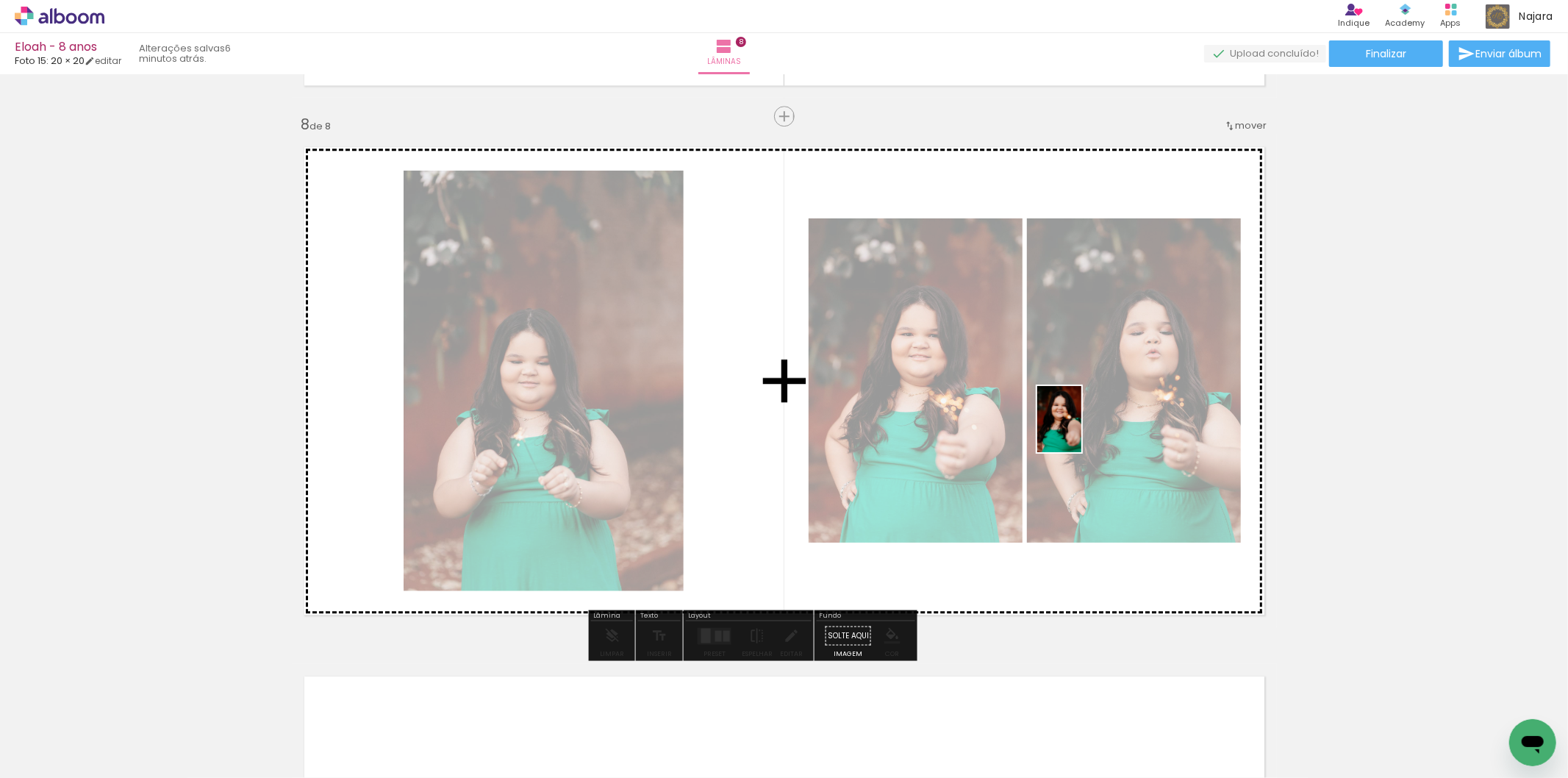
drag, startPoint x: 847, startPoint y: 748, endPoint x: 1081, endPoint y: 431, distance: 394.0
click at [1081, 431] on quentale-workspace at bounding box center [784, 389] width 1568 height 778
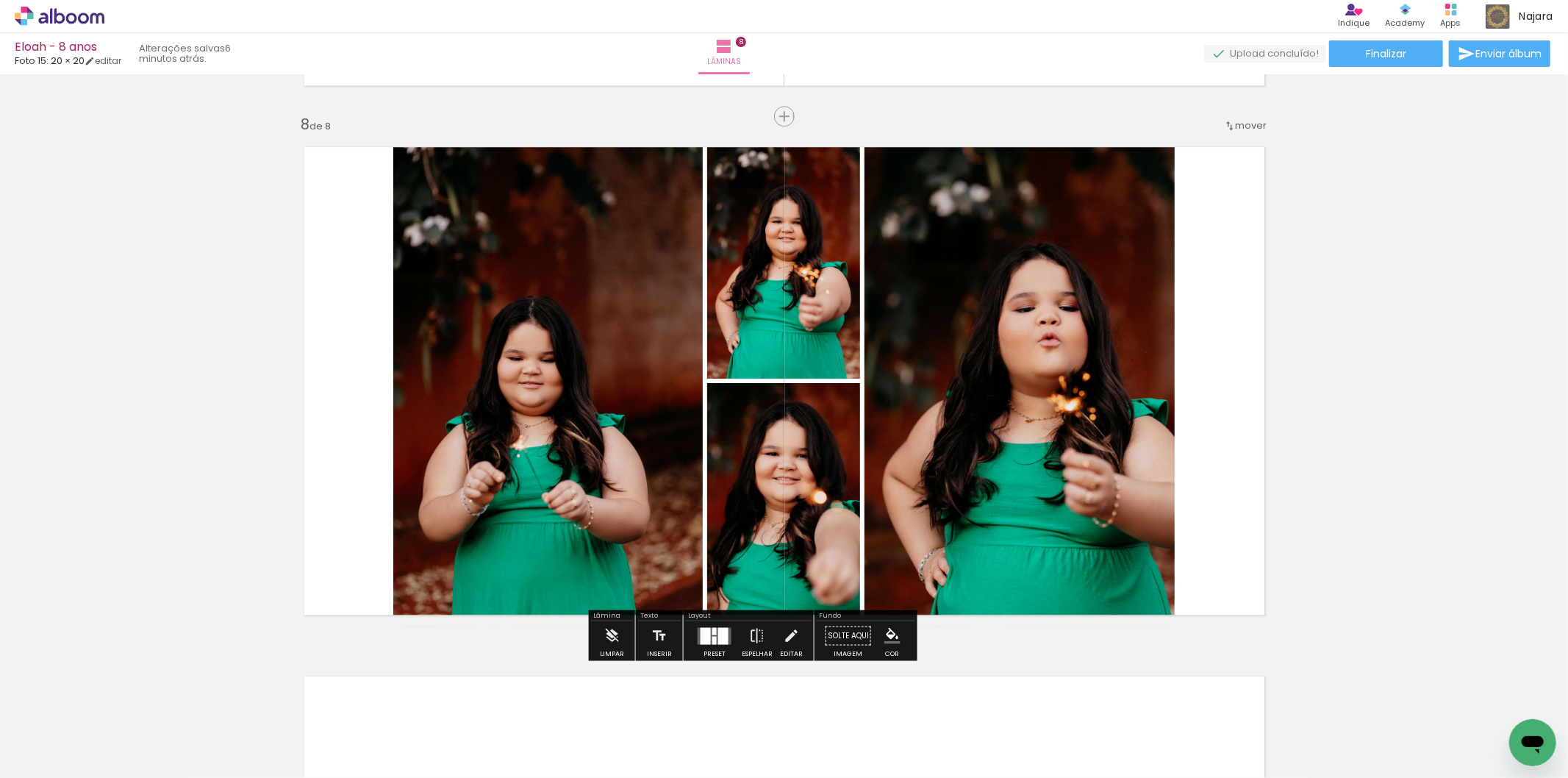
click at [711, 645] on div at bounding box center [706, 635] width 10 height 17
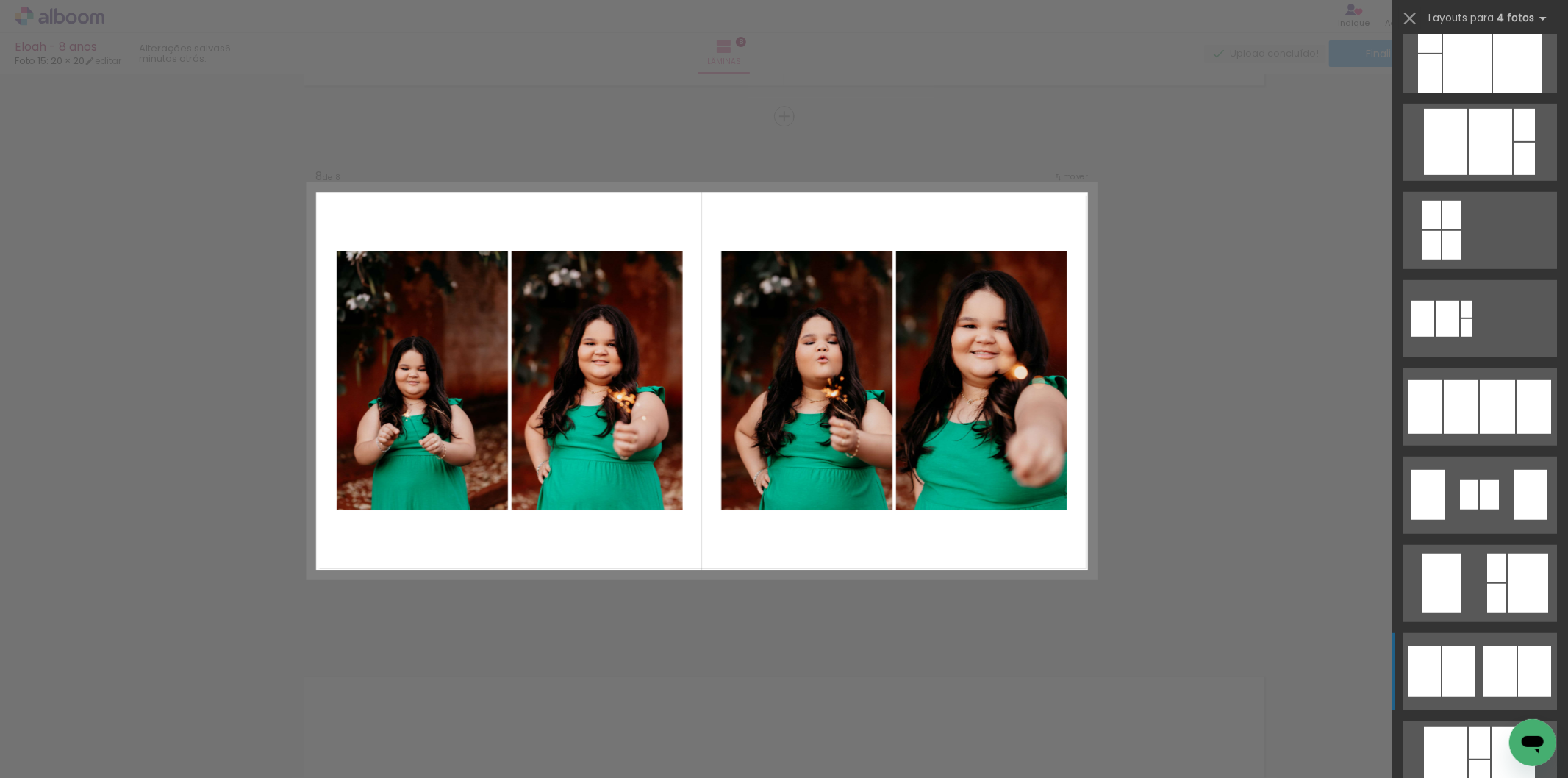
scroll to position [980, 0]
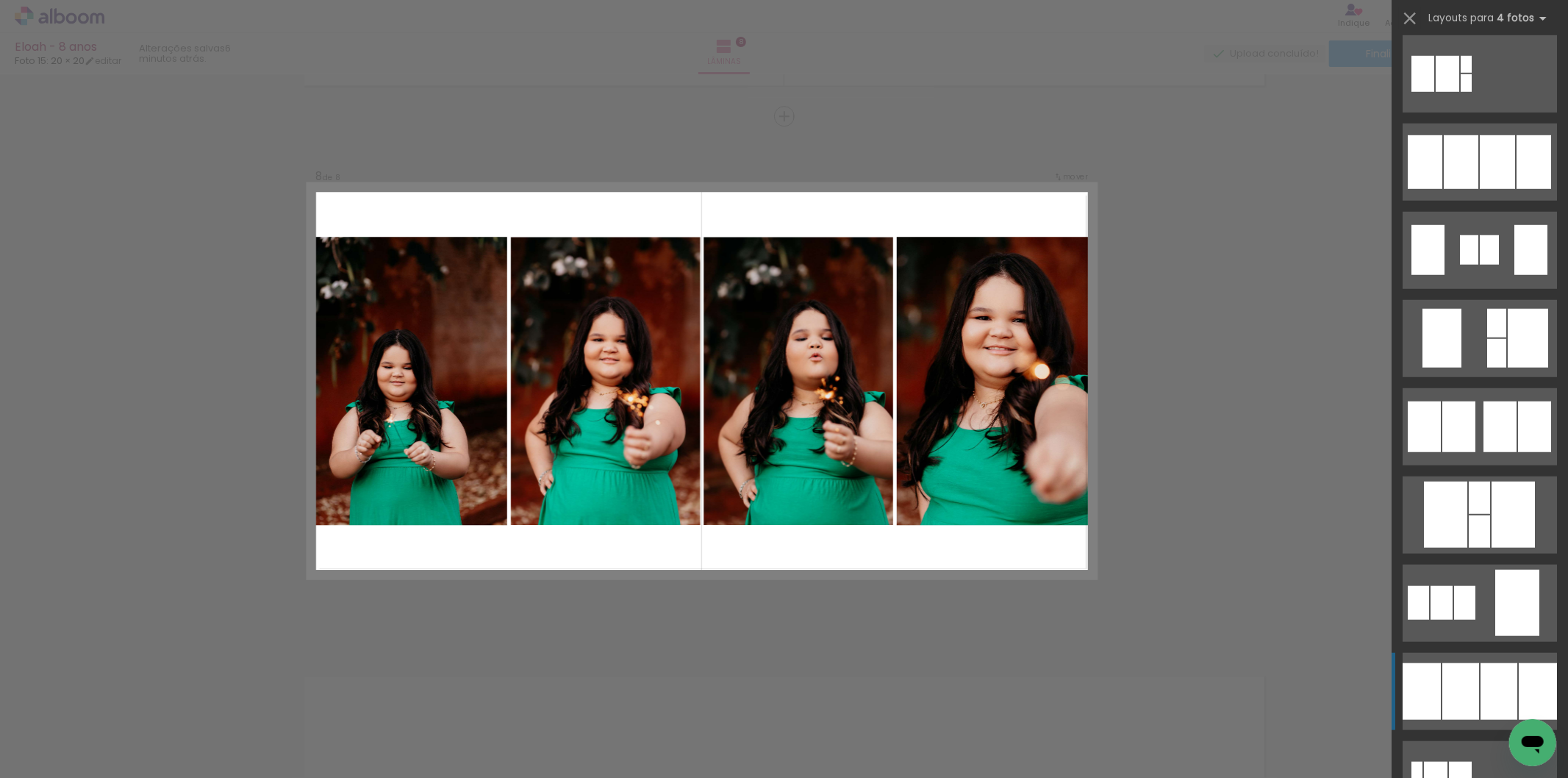
click at [1481, 677] on div at bounding box center [1499, 691] width 37 height 56
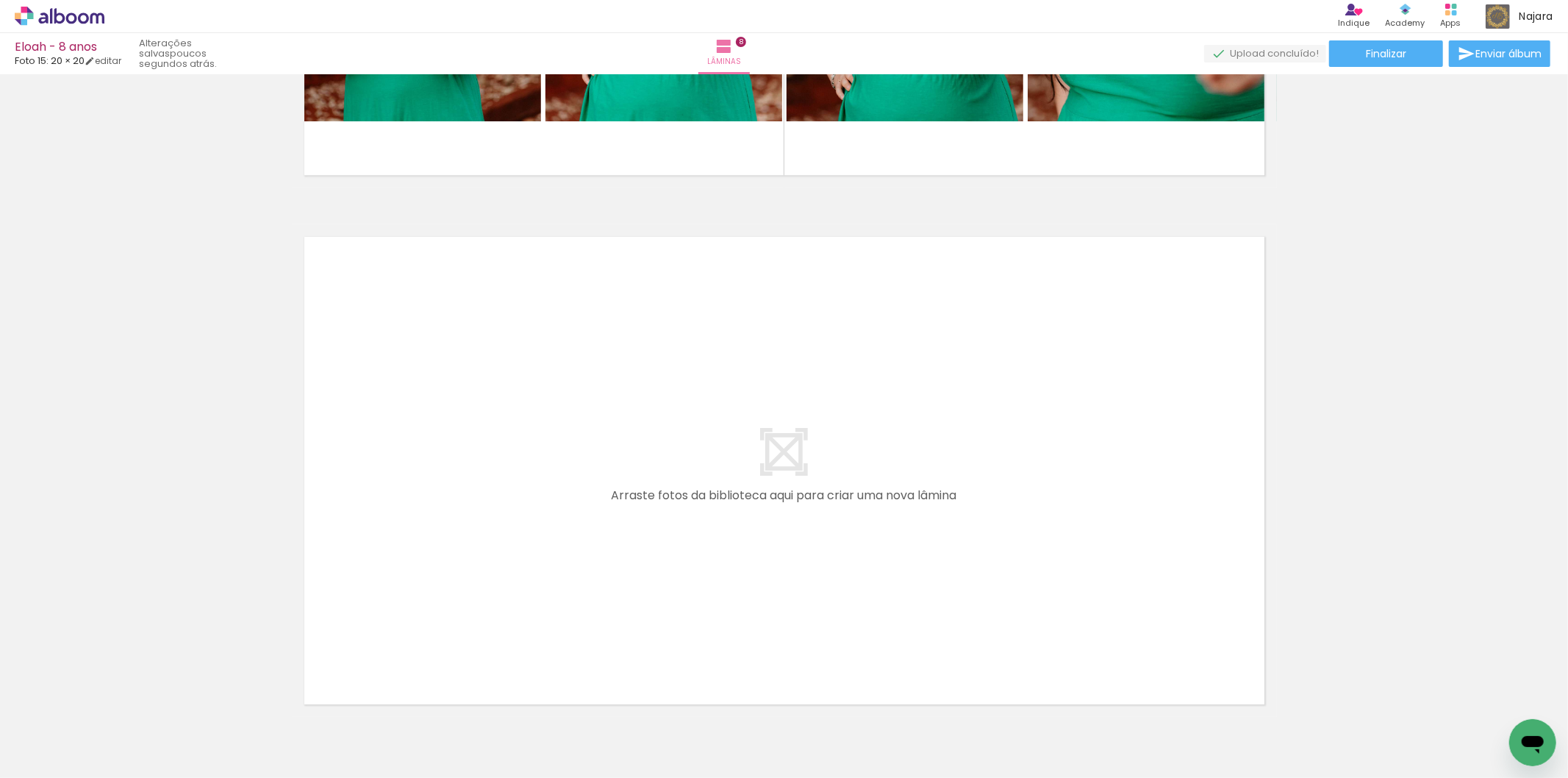
scroll to position [4210, 0]
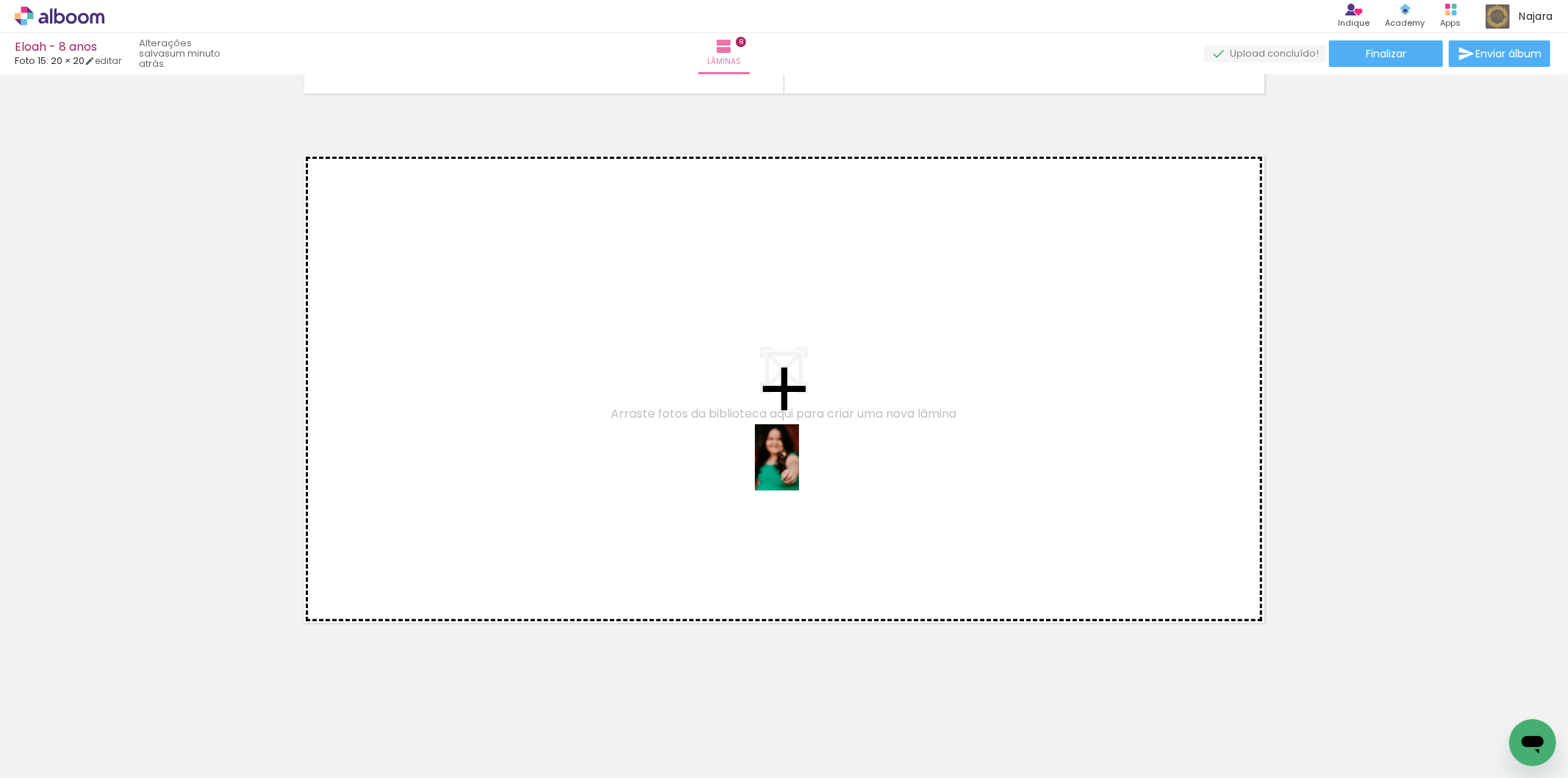
drag, startPoint x: 926, startPoint y: 747, endPoint x: 960, endPoint y: 630, distance: 121.8
click at [797, 466] on quentale-workspace at bounding box center [784, 389] width 1568 height 778
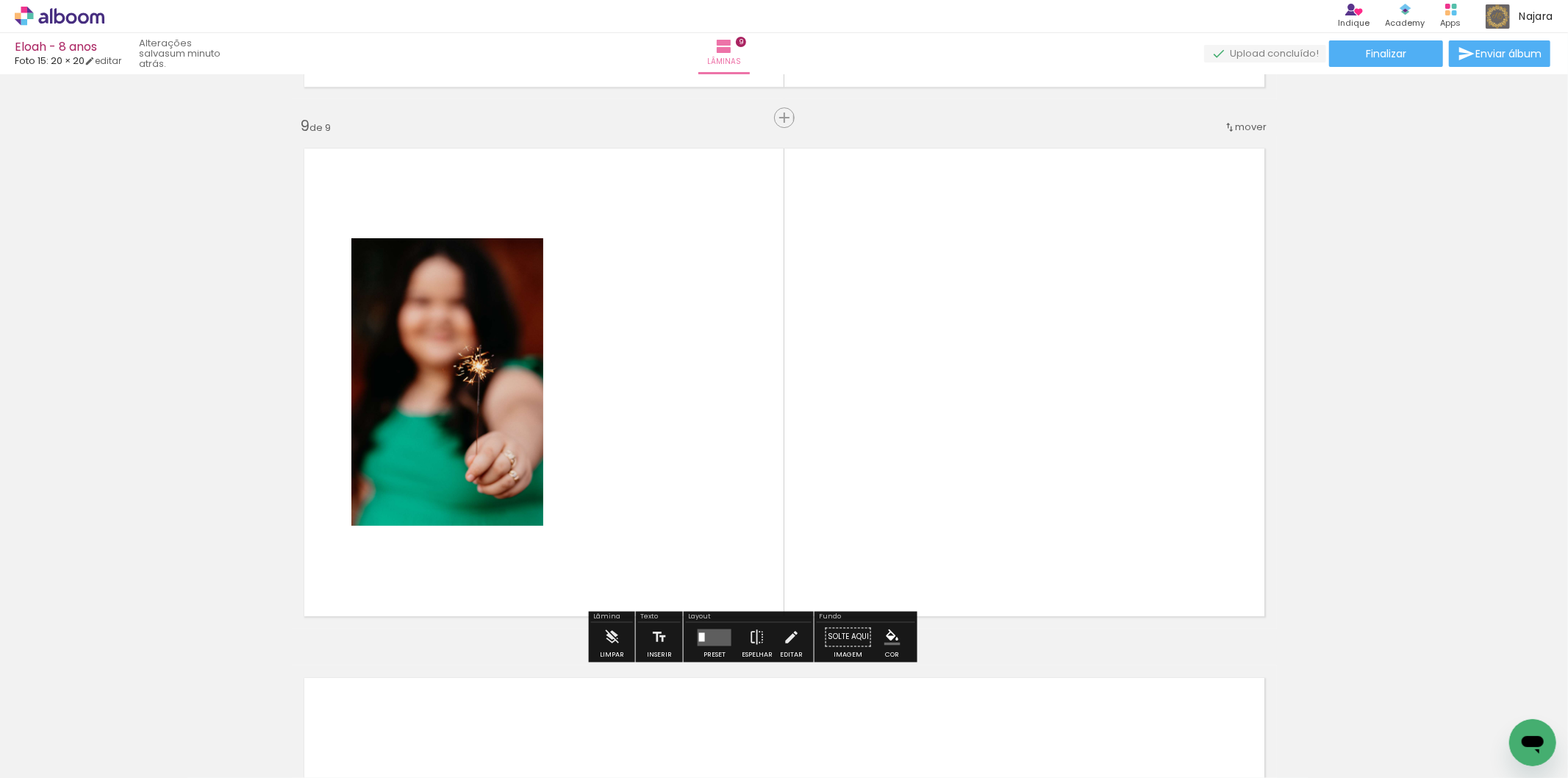
scroll to position [4218, 0]
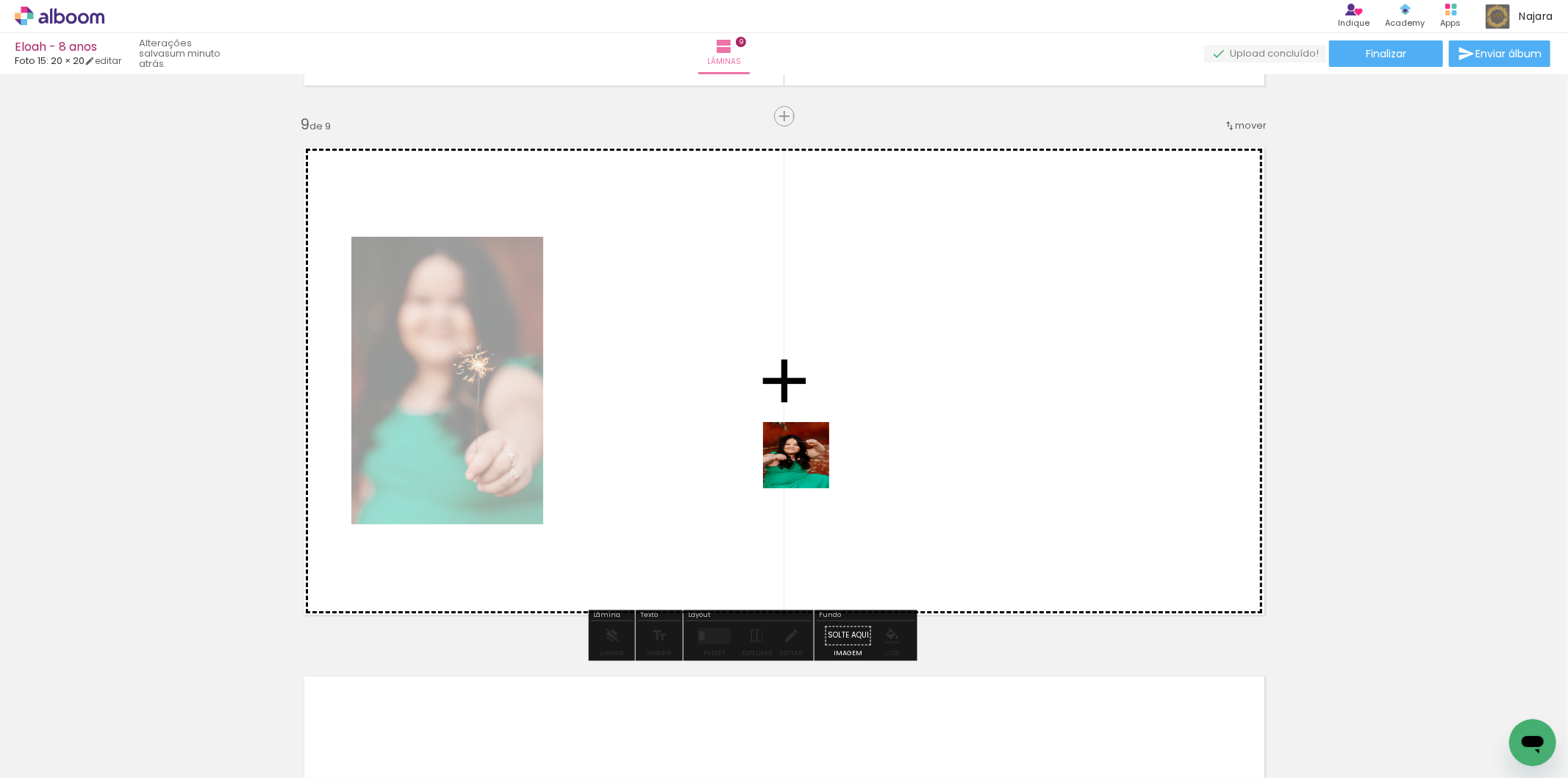
drag, startPoint x: 1024, startPoint y: 739, endPoint x: 765, endPoint y: 362, distance: 457.4
click at [763, 364] on quentale-workspace at bounding box center [784, 389] width 1568 height 778
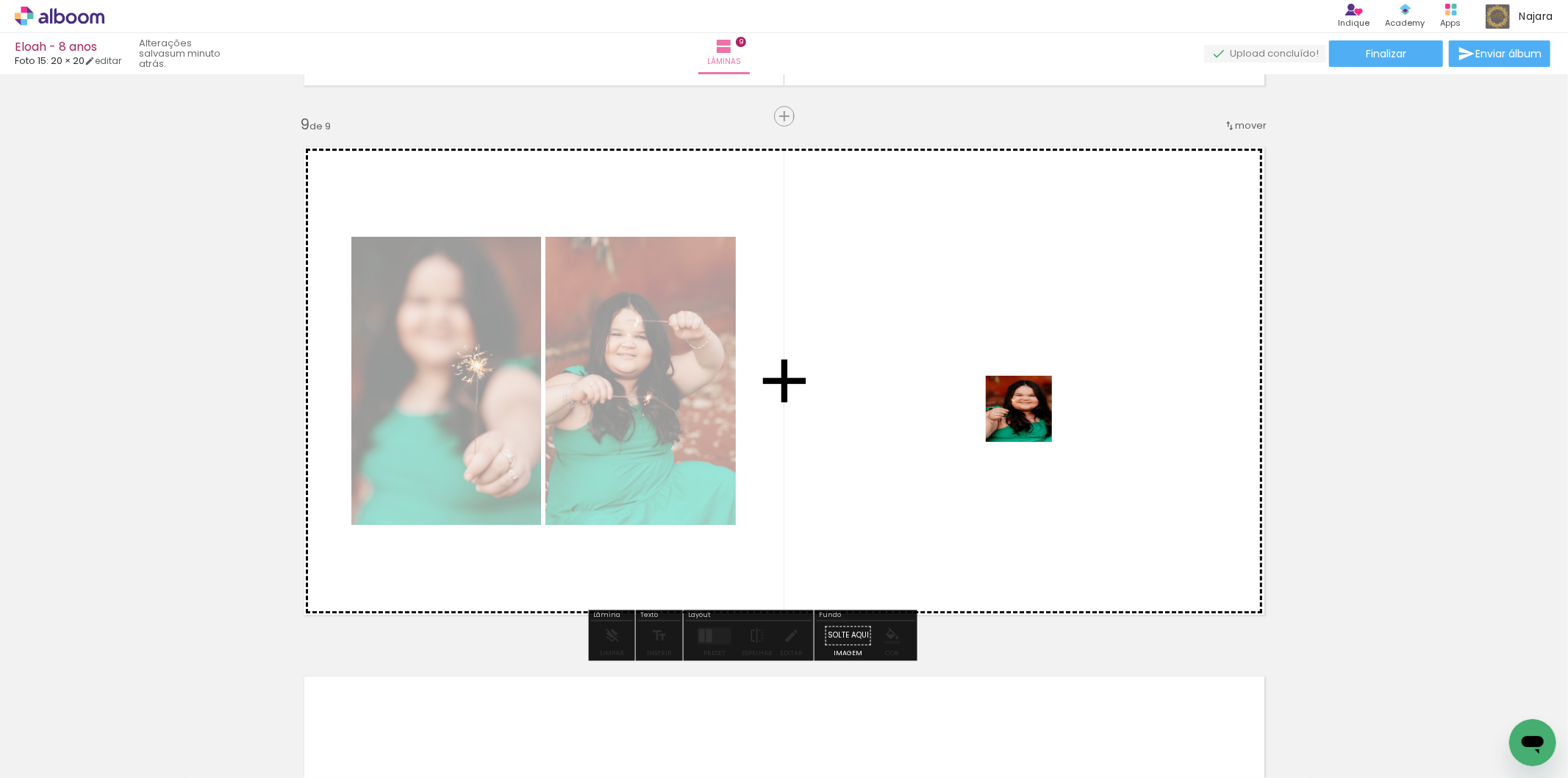
drag, startPoint x: 1262, startPoint y: 734, endPoint x: 1024, endPoint y: 403, distance: 407.7
click at [1024, 403] on quentale-workspace at bounding box center [784, 389] width 1568 height 778
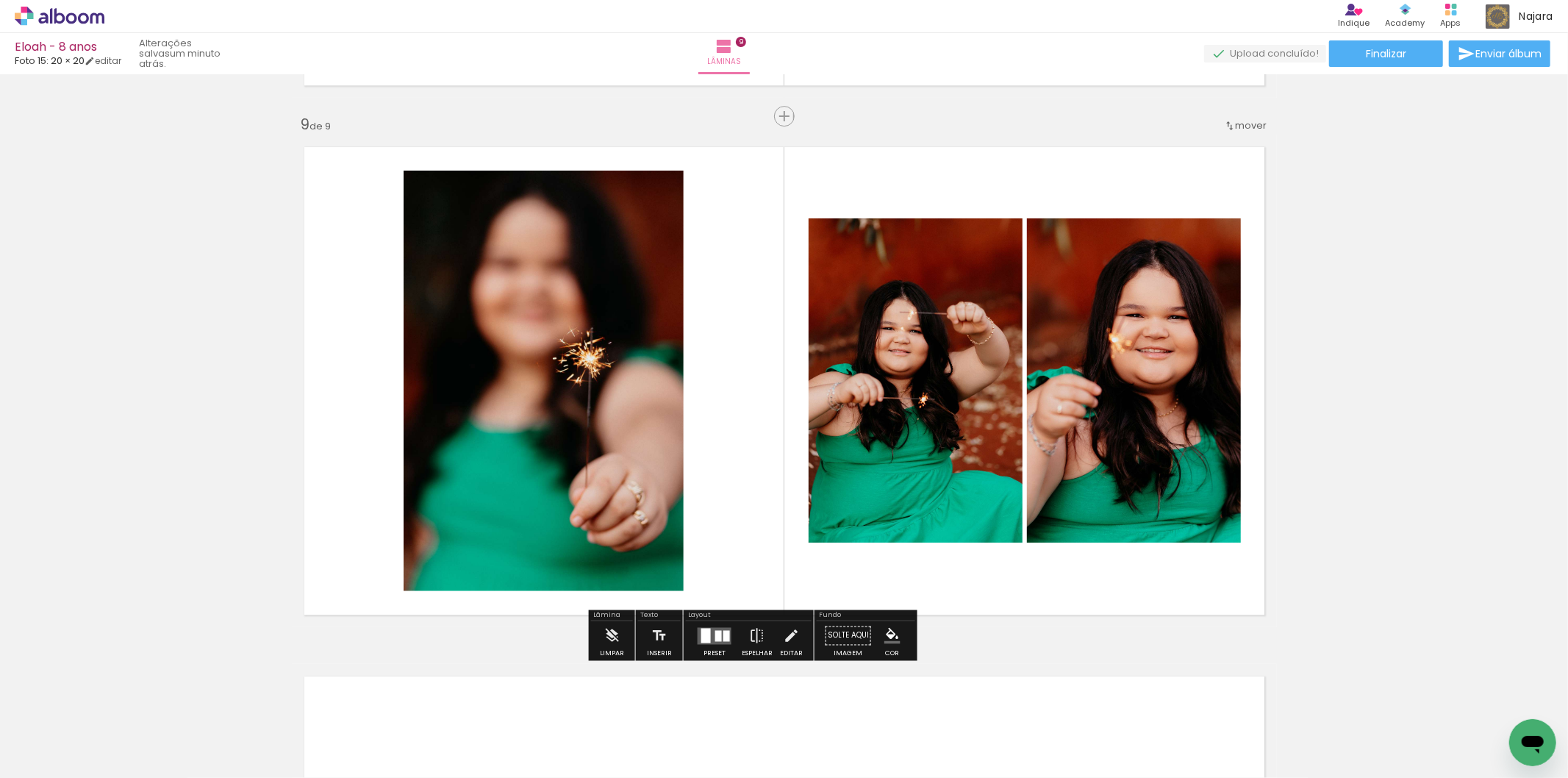
click at [734, 649] on div at bounding box center [714, 635] width 39 height 29
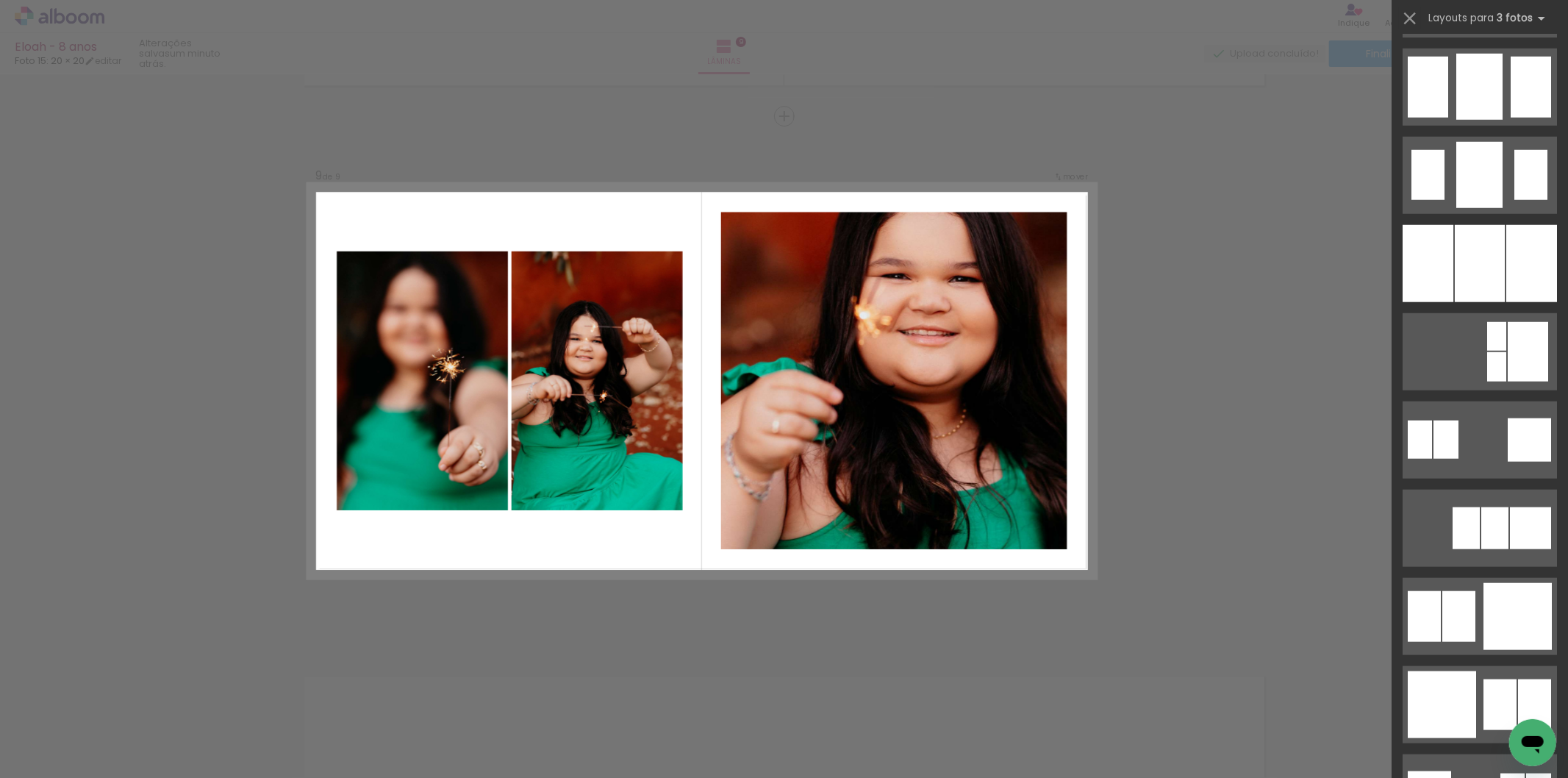
scroll to position [1307, 0]
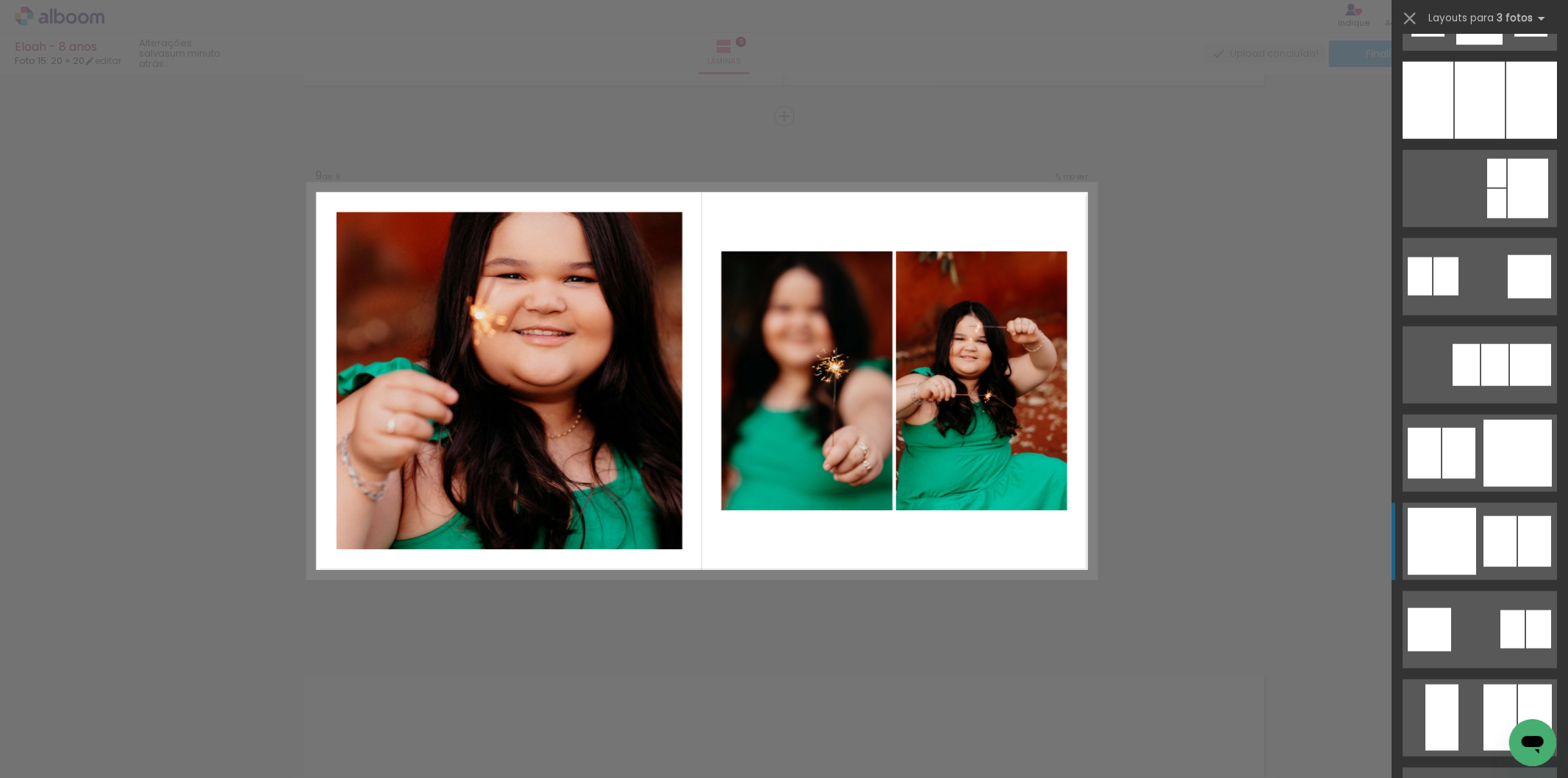
click at [1417, 571] on div at bounding box center [1441, 541] width 68 height 67
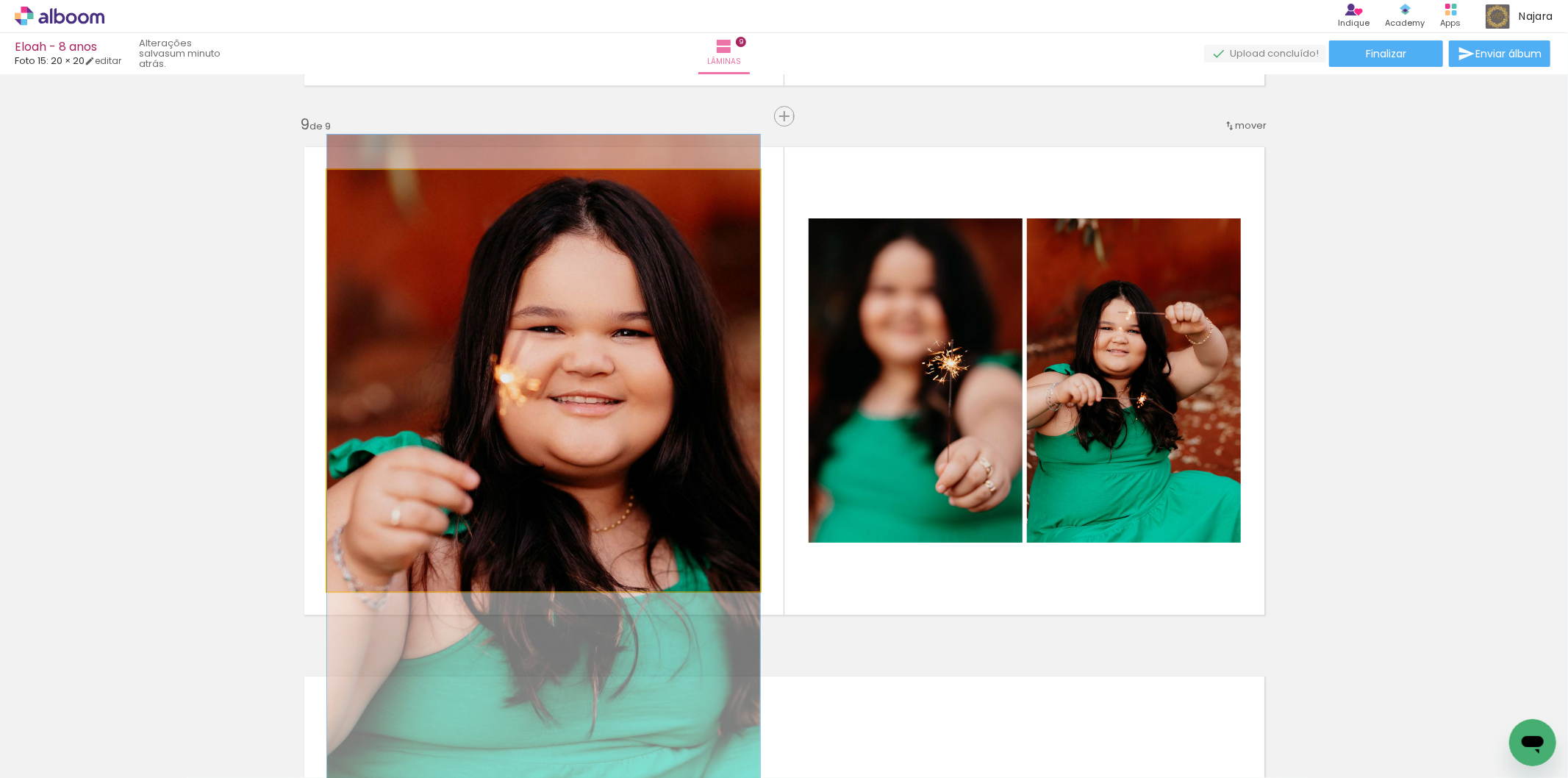
drag, startPoint x: 626, startPoint y: 330, endPoint x: 627, endPoint y: 409, distance: 79.0
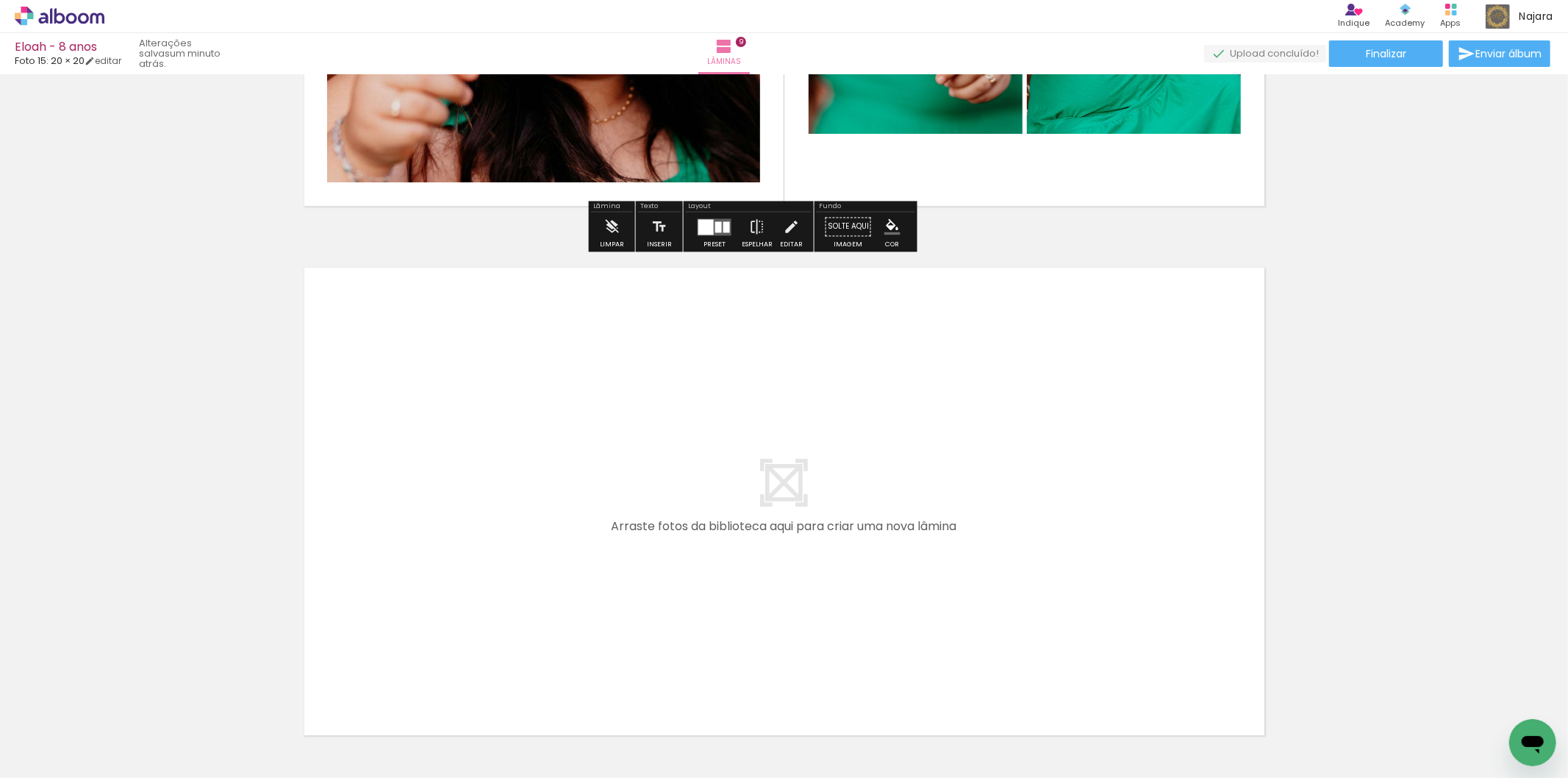
scroll to position [4708, 0]
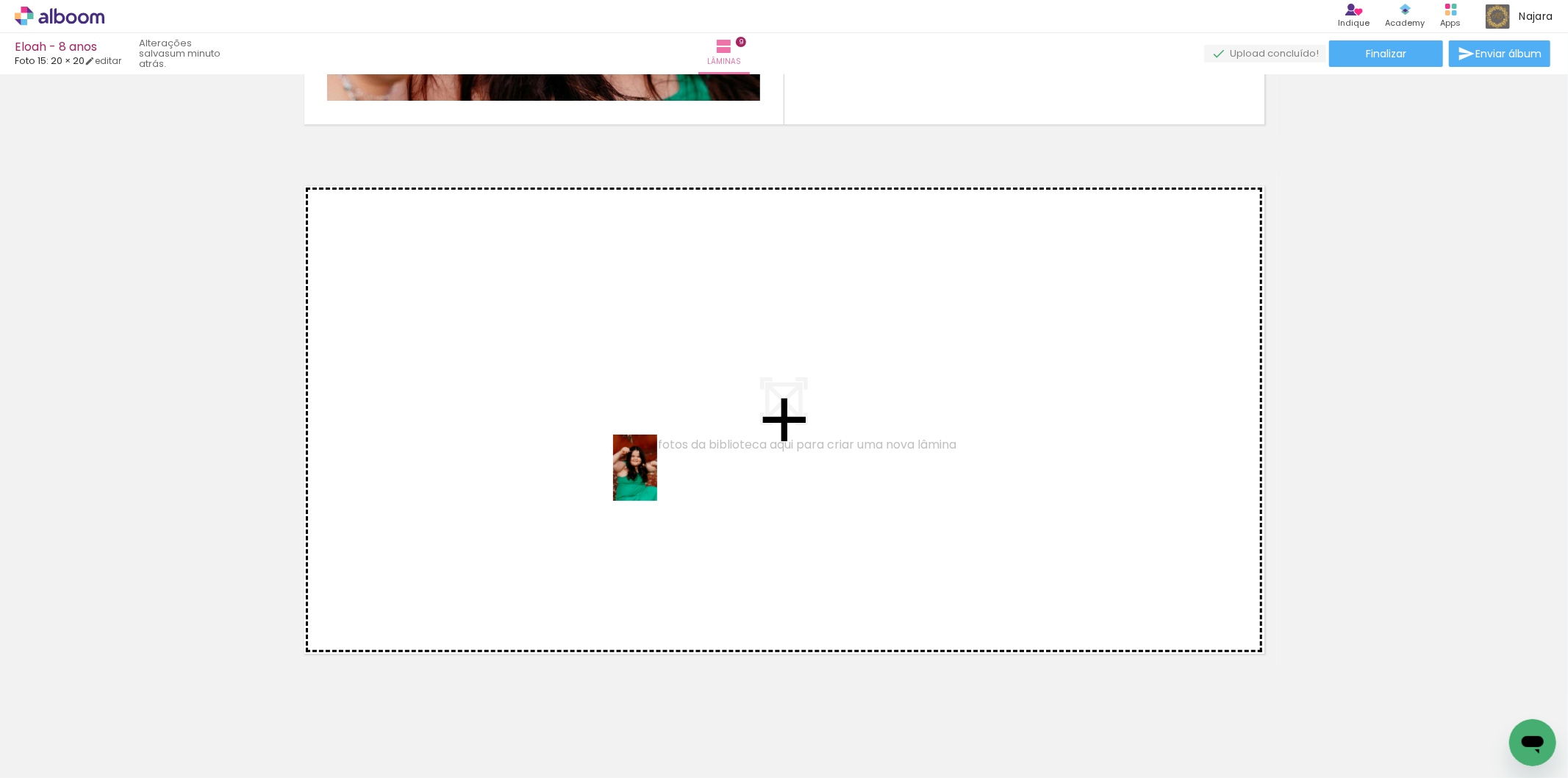
drag, startPoint x: 1083, startPoint y: 734, endPoint x: 657, endPoint y: 478, distance: 497.0
click at [657, 478] on quentale-workspace at bounding box center [784, 389] width 1568 height 778
